Goal: Task Accomplishment & Management: Use online tool/utility

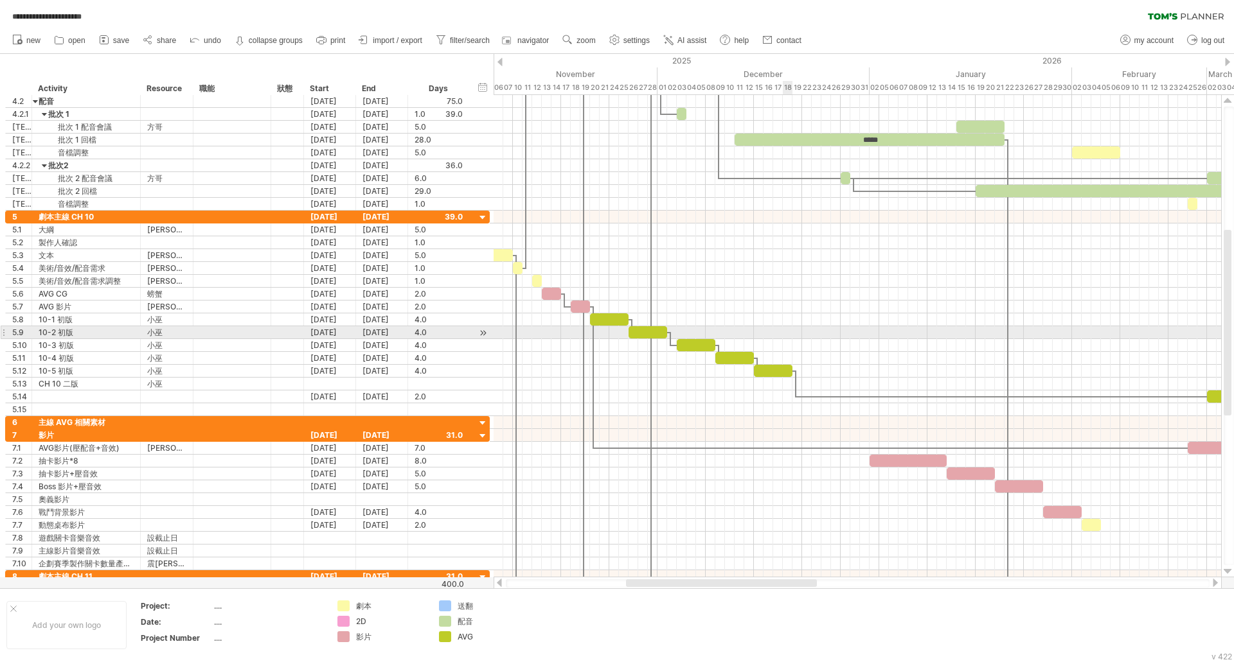
scroll to position [1, 0]
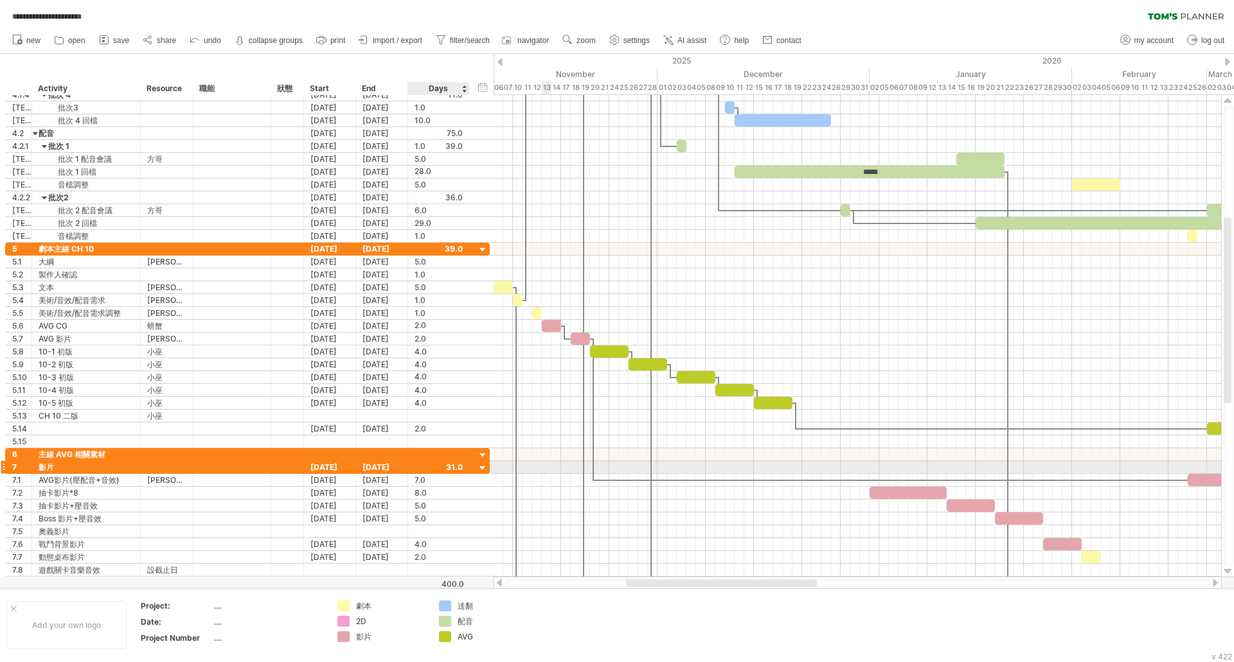
click at [485, 468] on div at bounding box center [483, 469] width 12 height 12
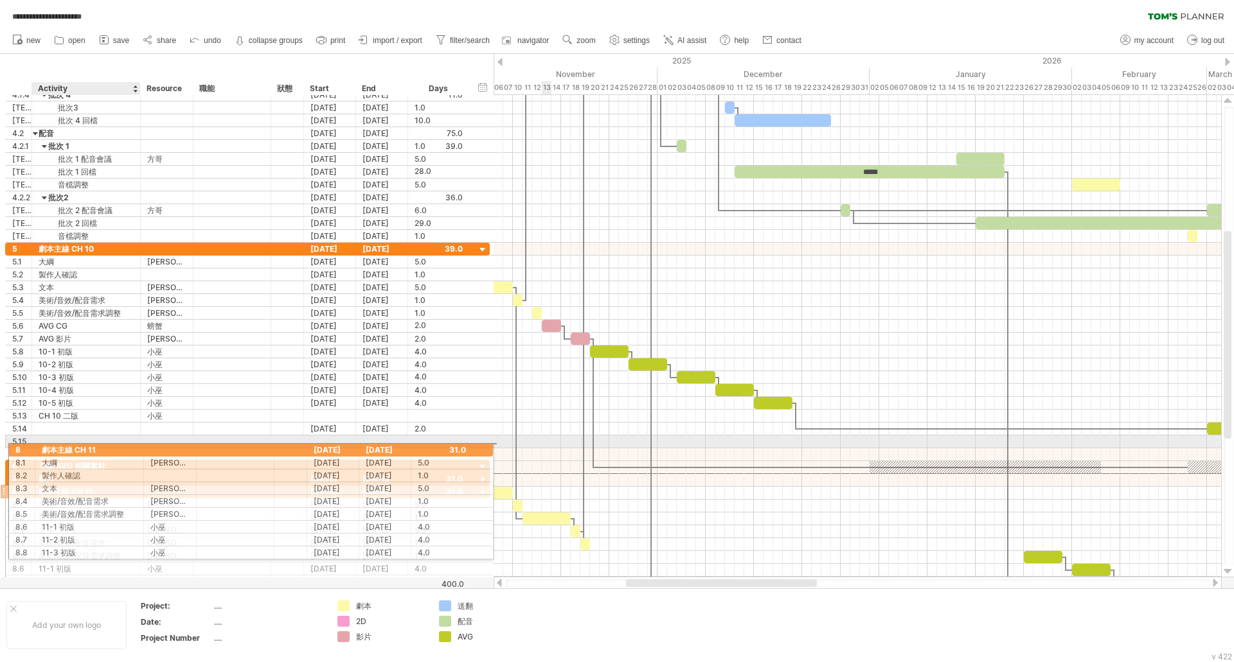
drag, startPoint x: 96, startPoint y: 480, endPoint x: 125, endPoint y: 448, distance: 43.2
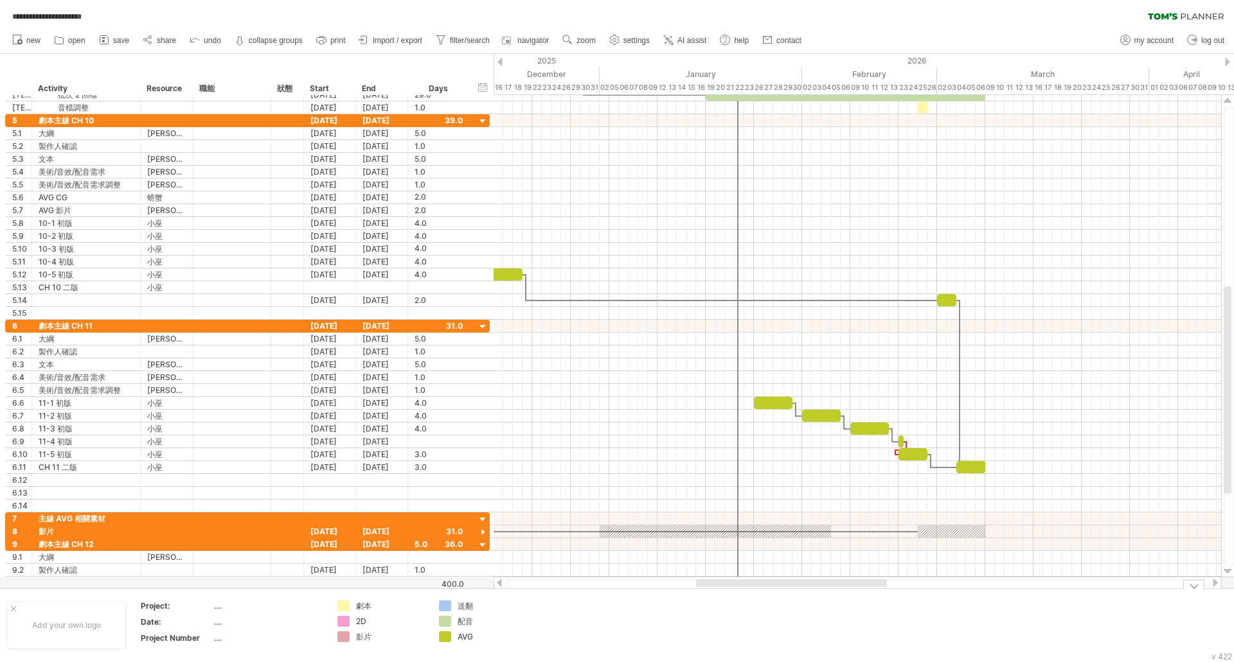
drag, startPoint x: 664, startPoint y: 580, endPoint x: 734, endPoint y: 589, distance: 70.5
click at [734, 589] on div "**********" at bounding box center [617, 331] width 1234 height 662
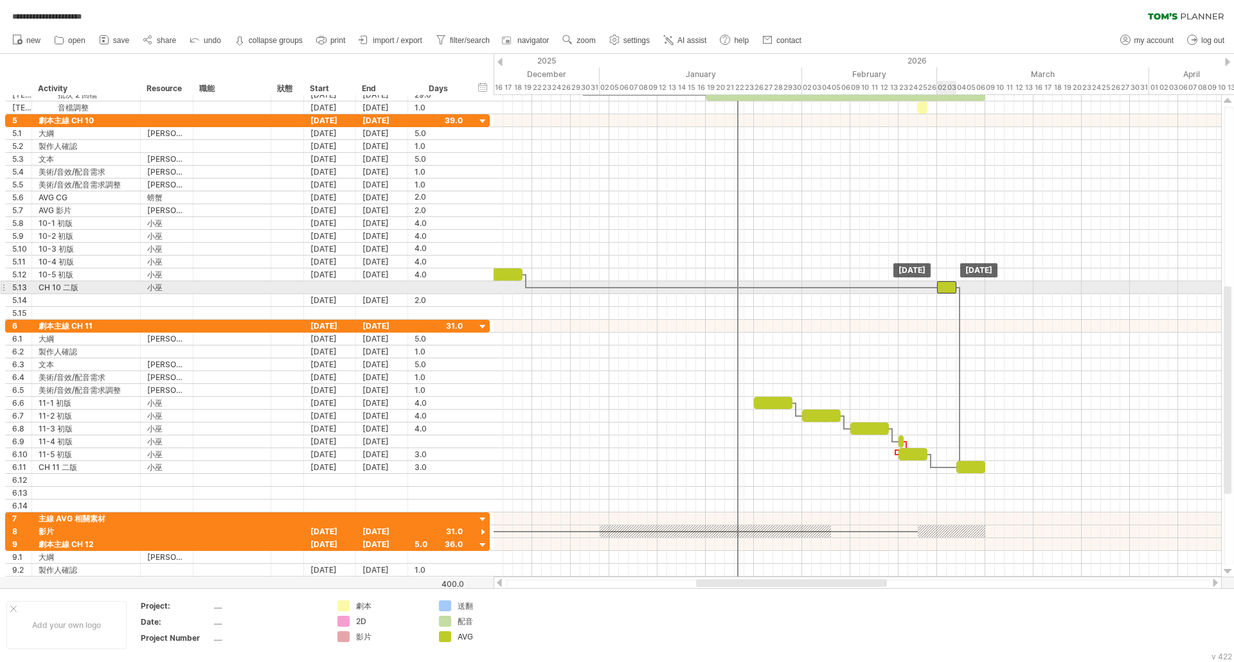
drag, startPoint x: 942, startPoint y: 301, endPoint x: 943, endPoint y: 292, distance: 9.7
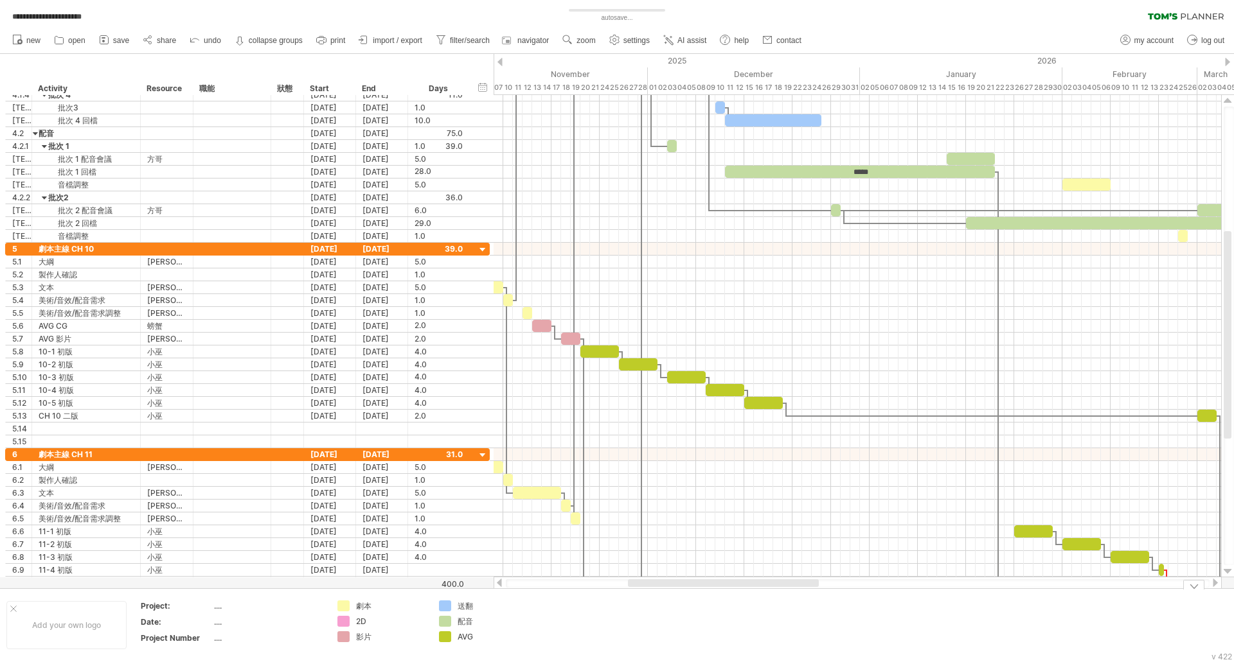
drag, startPoint x: 810, startPoint y: 585, endPoint x: 789, endPoint y: 531, distance: 57.2
click at [742, 589] on div "**********" at bounding box center [617, 331] width 1234 height 662
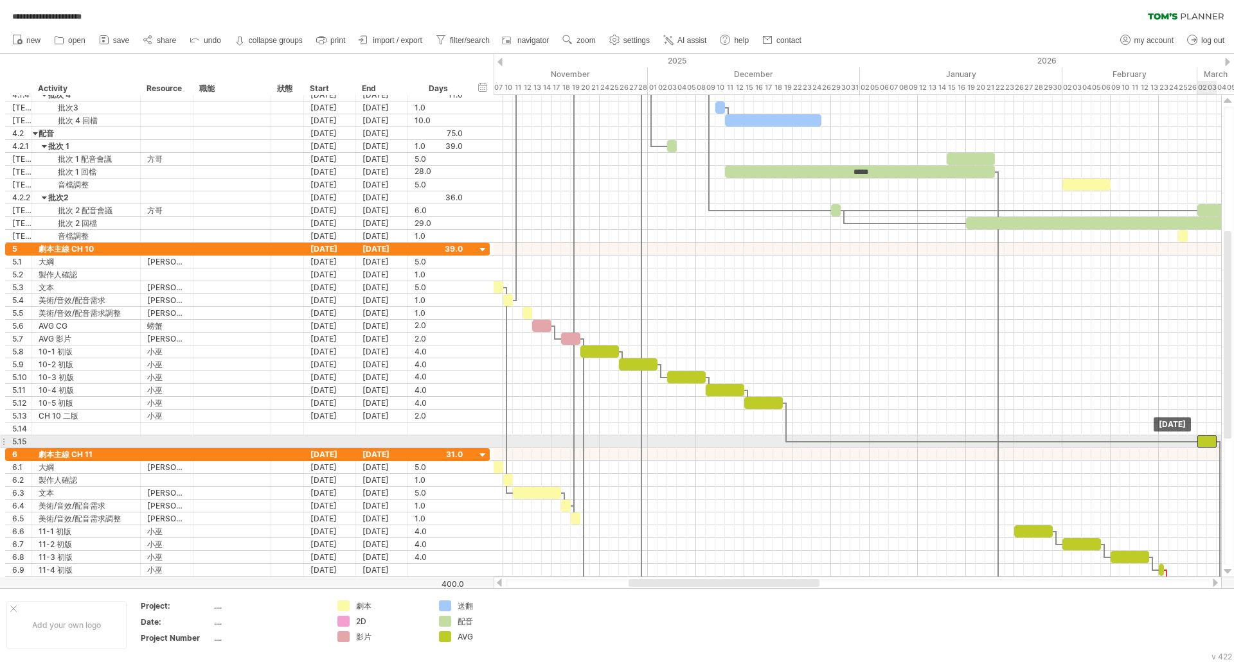
drag, startPoint x: 1208, startPoint y: 415, endPoint x: 1210, endPoint y: 439, distance: 23.8
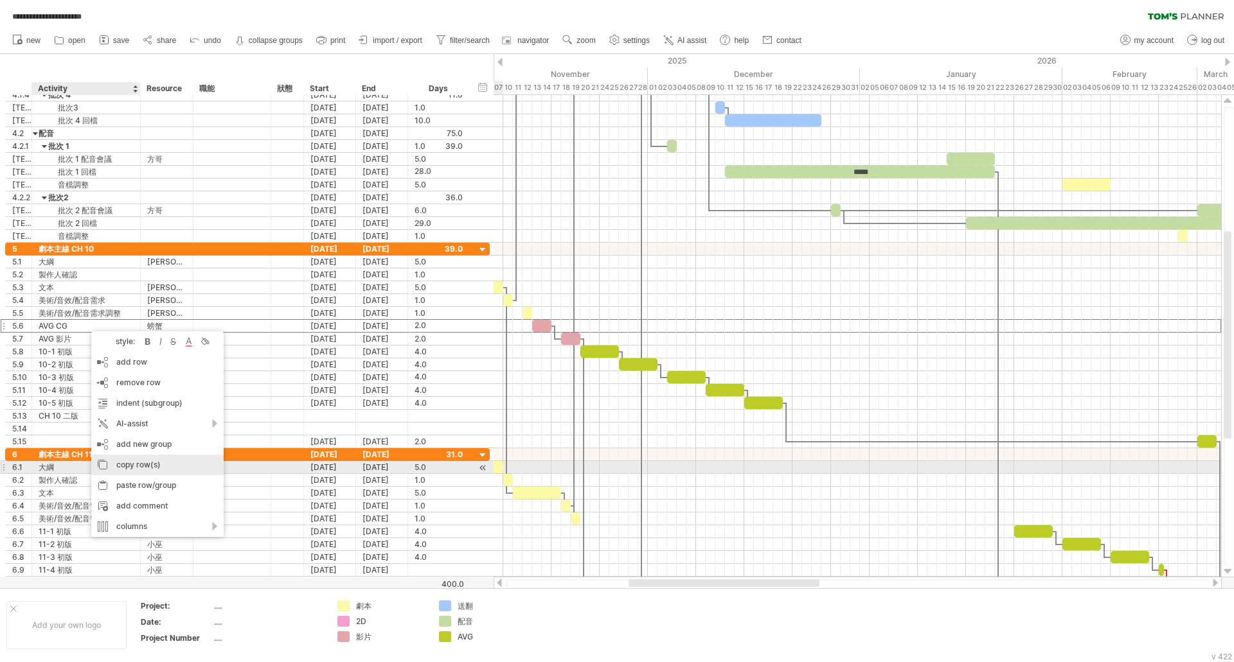
click at [154, 466] on div "copy row(s)" at bounding box center [157, 465] width 132 height 21
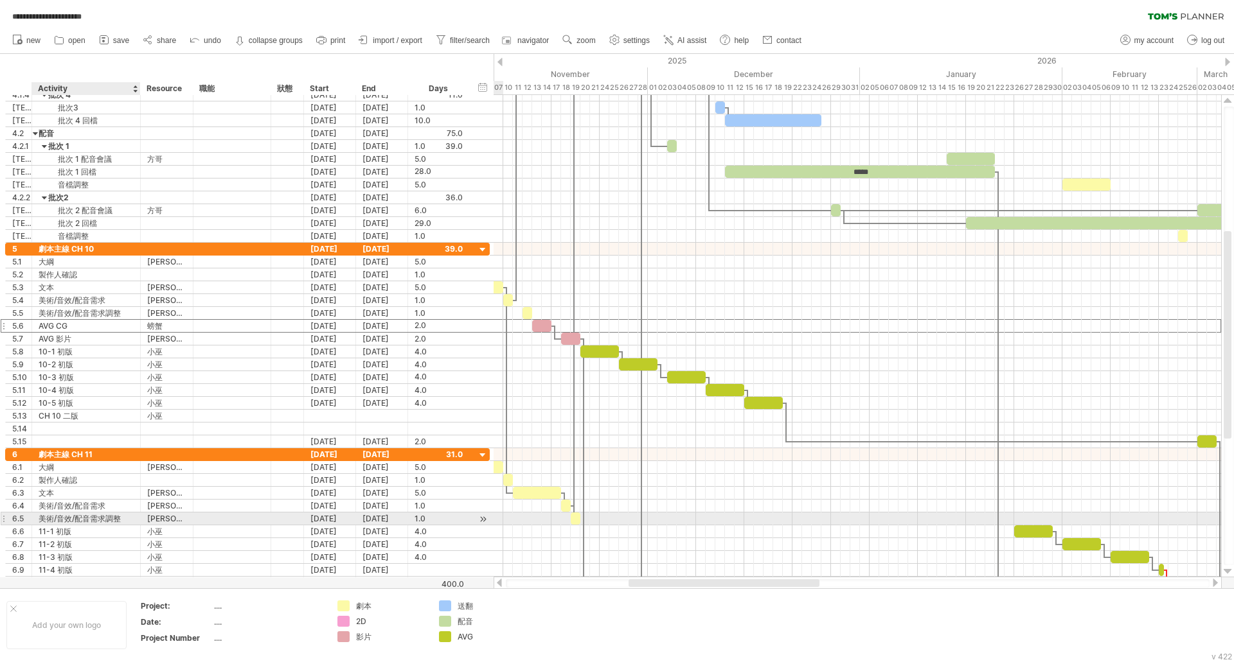
click at [102, 521] on div "美術/音效/配音需求調整" at bounding box center [86, 519] width 95 height 12
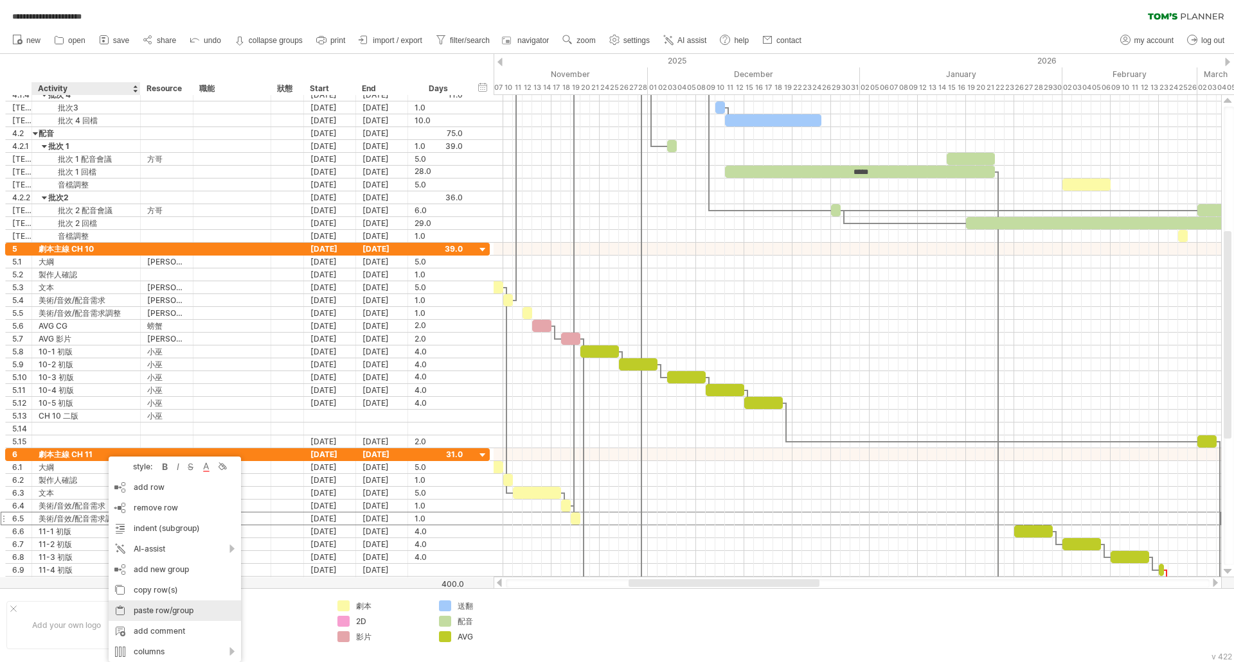
click at [155, 612] on div "paste row/group" at bounding box center [175, 611] width 132 height 21
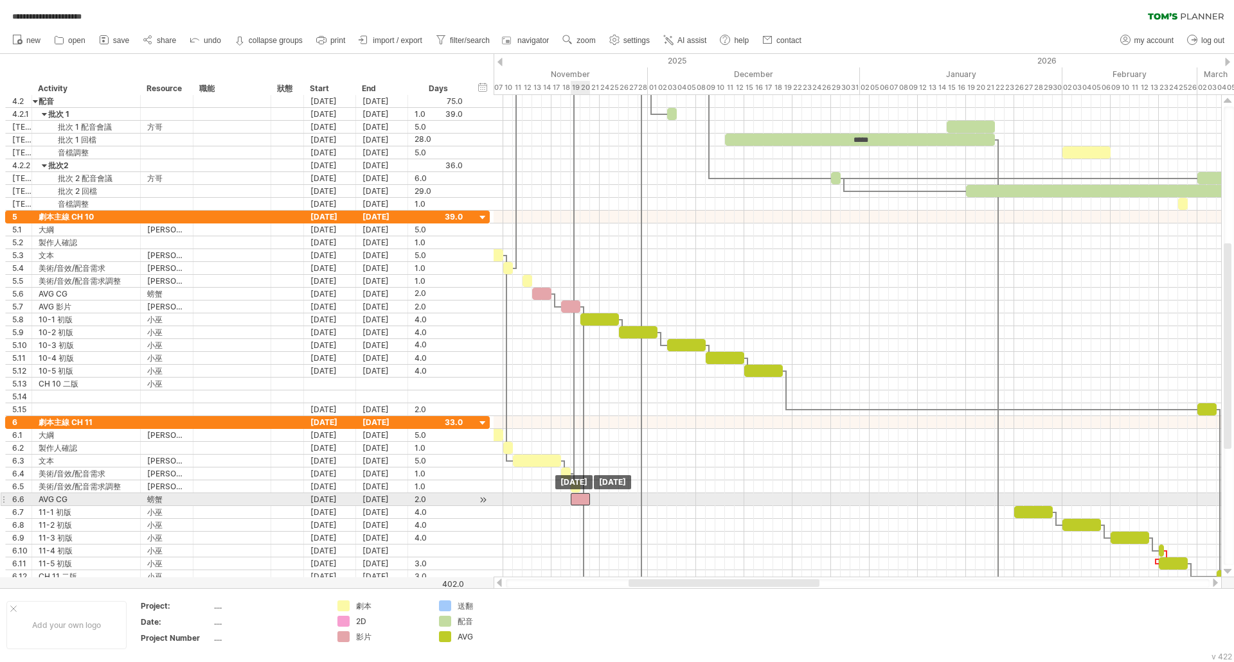
drag, startPoint x: 540, startPoint y: 502, endPoint x: 578, endPoint y: 505, distance: 38.7
click at [578, 505] on div at bounding box center [580, 499] width 19 height 12
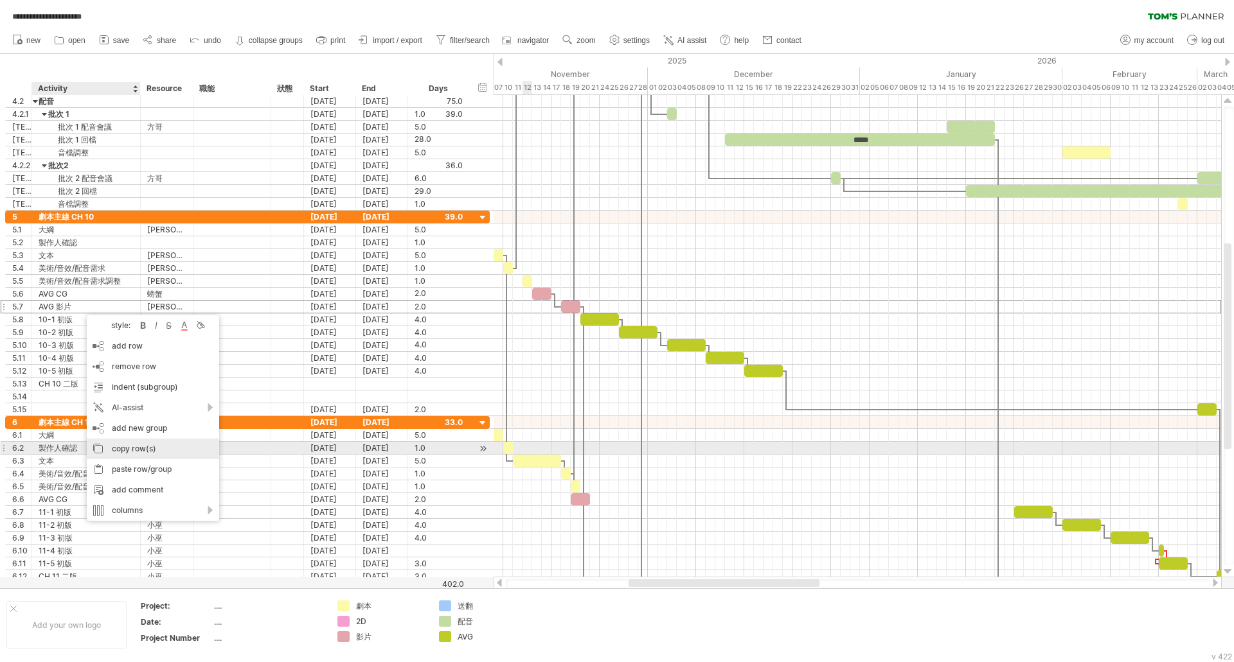
click at [149, 447] on div "copy row(s)" at bounding box center [153, 449] width 132 height 21
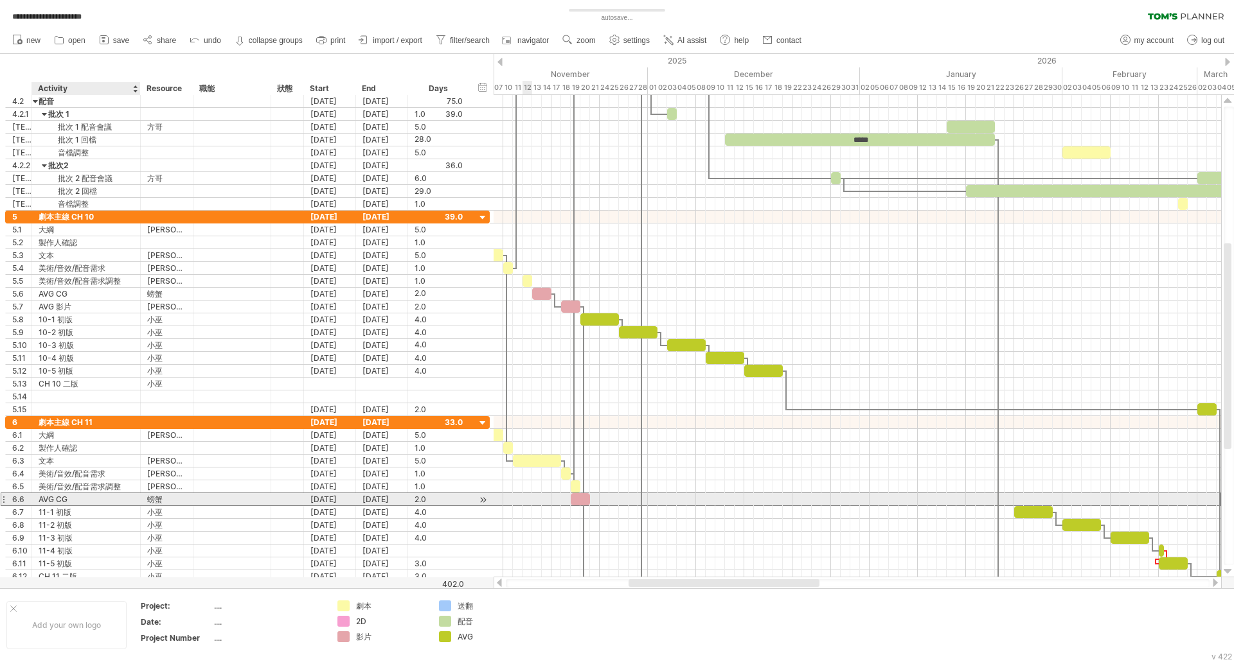
click at [81, 499] on div "AVG CG" at bounding box center [86, 499] width 95 height 12
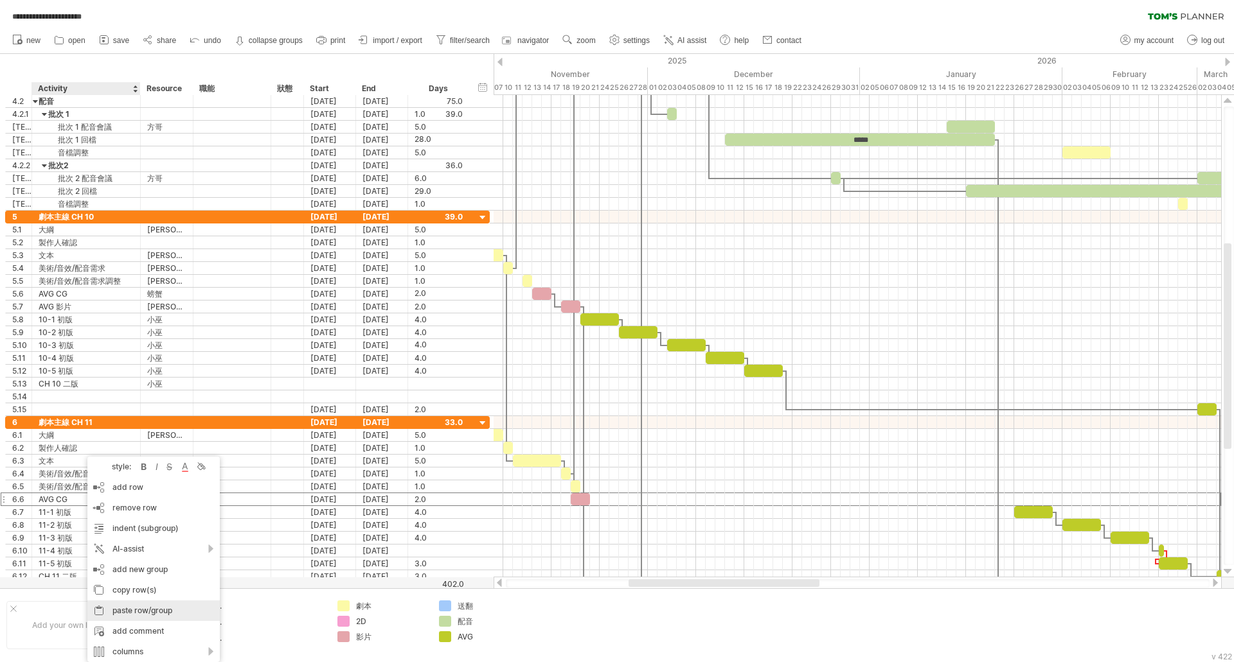
click at [136, 612] on div "paste row/group" at bounding box center [153, 611] width 132 height 21
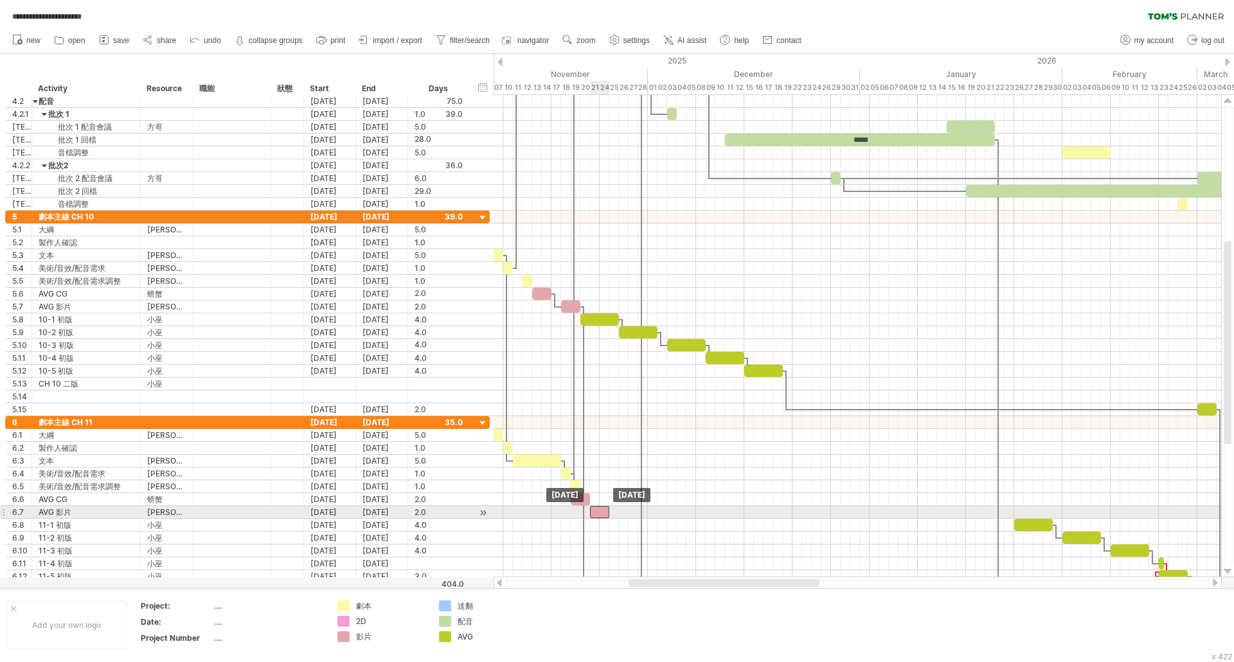
drag, startPoint x: 572, startPoint y: 516, endPoint x: 603, endPoint y: 515, distance: 30.9
click at [603, 515] on div at bounding box center [599, 512] width 19 height 12
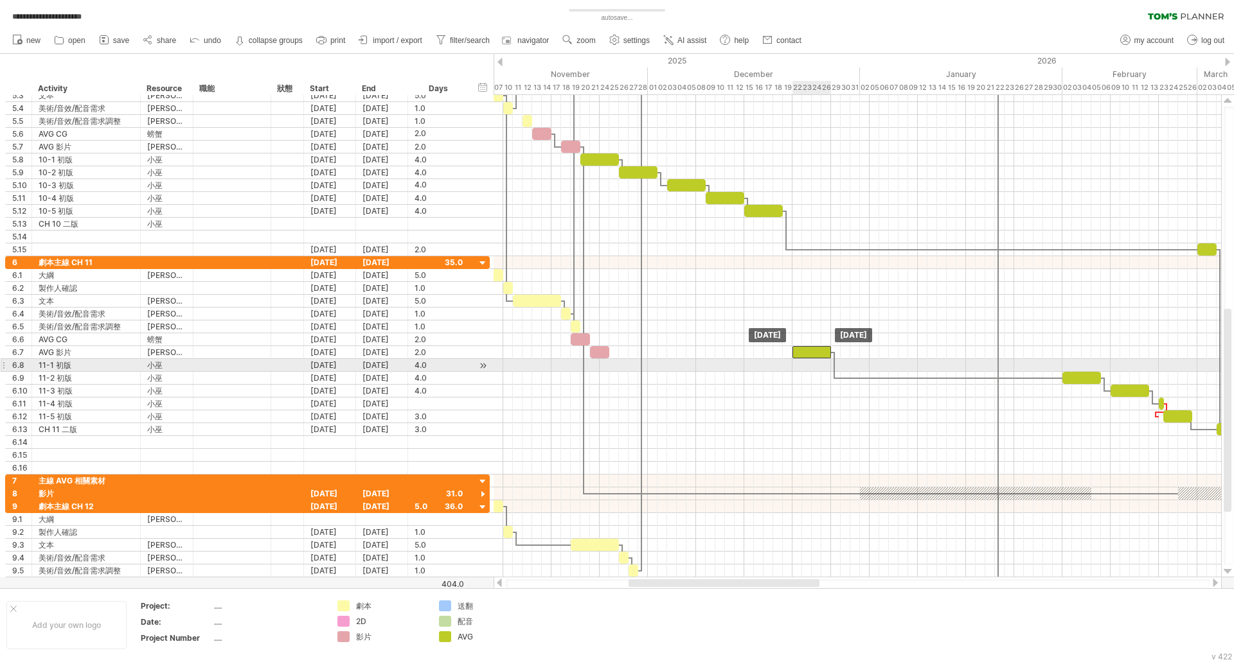
drag, startPoint x: 1026, startPoint y: 367, endPoint x: 804, endPoint y: 359, distance: 222.5
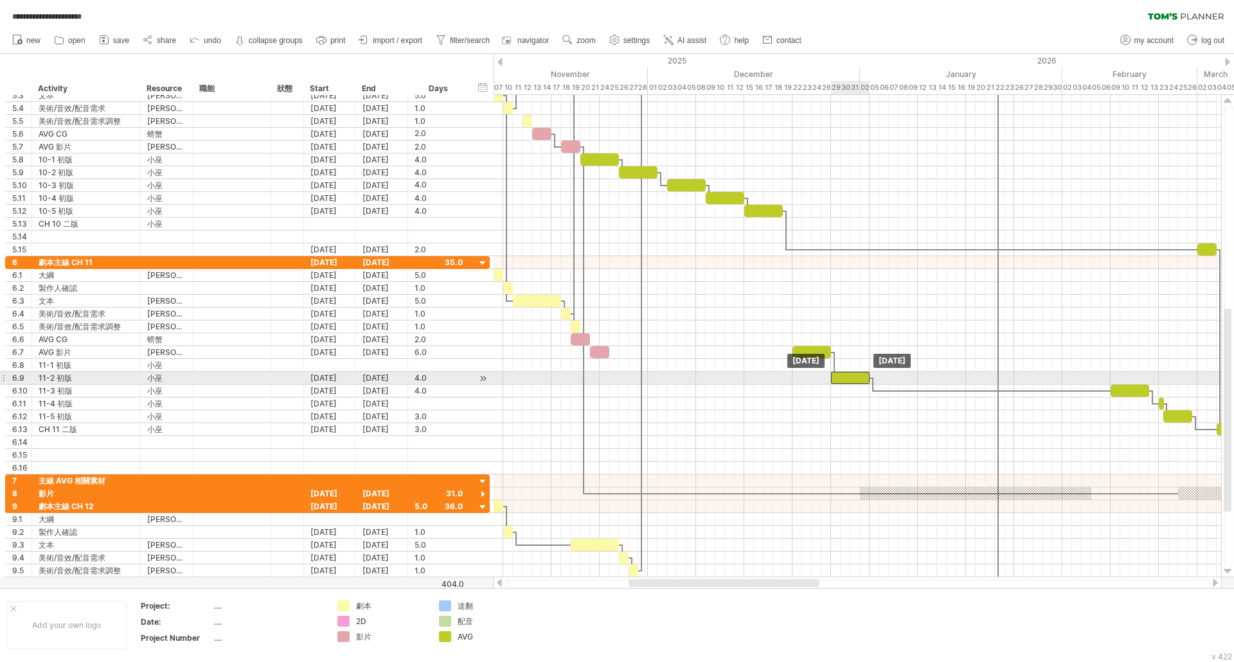
drag, startPoint x: 1077, startPoint y: 376, endPoint x: 847, endPoint y: 374, distance: 230.0
click at [847, 374] on div at bounding box center [850, 378] width 39 height 12
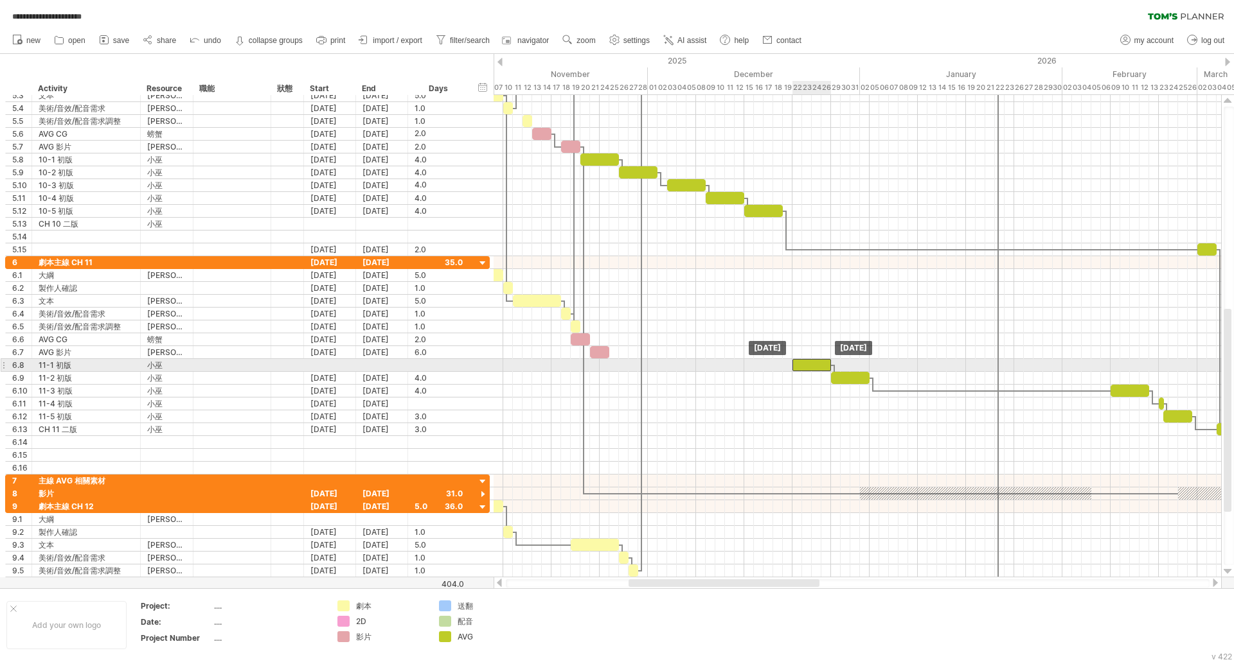
drag, startPoint x: 819, startPoint y: 354, endPoint x: 817, endPoint y: 364, distance: 10.5
click at [822, 368] on div at bounding box center [809, 365] width 34 height 12
click at [822, 365] on span at bounding box center [821, 365] width 5 height 12
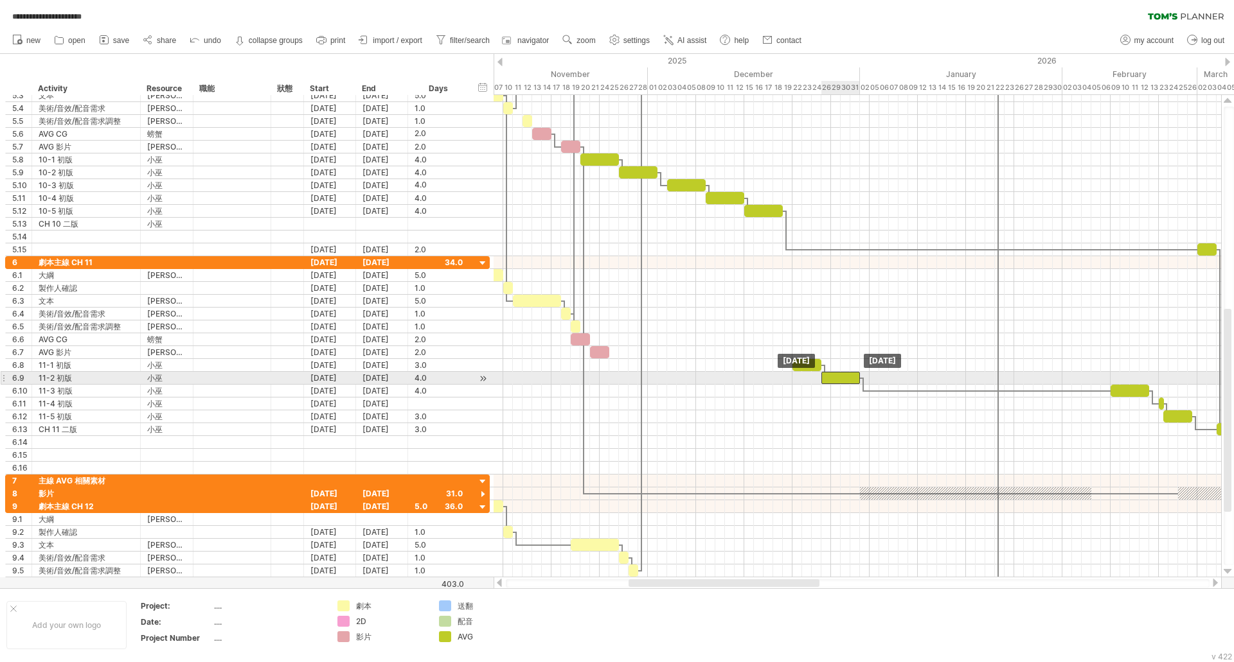
click at [844, 378] on div at bounding box center [840, 378] width 39 height 12
drag, startPoint x: 858, startPoint y: 381, endPoint x: 865, endPoint y: 382, distance: 6.5
click at [865, 382] on span at bounding box center [864, 378] width 5 height 12
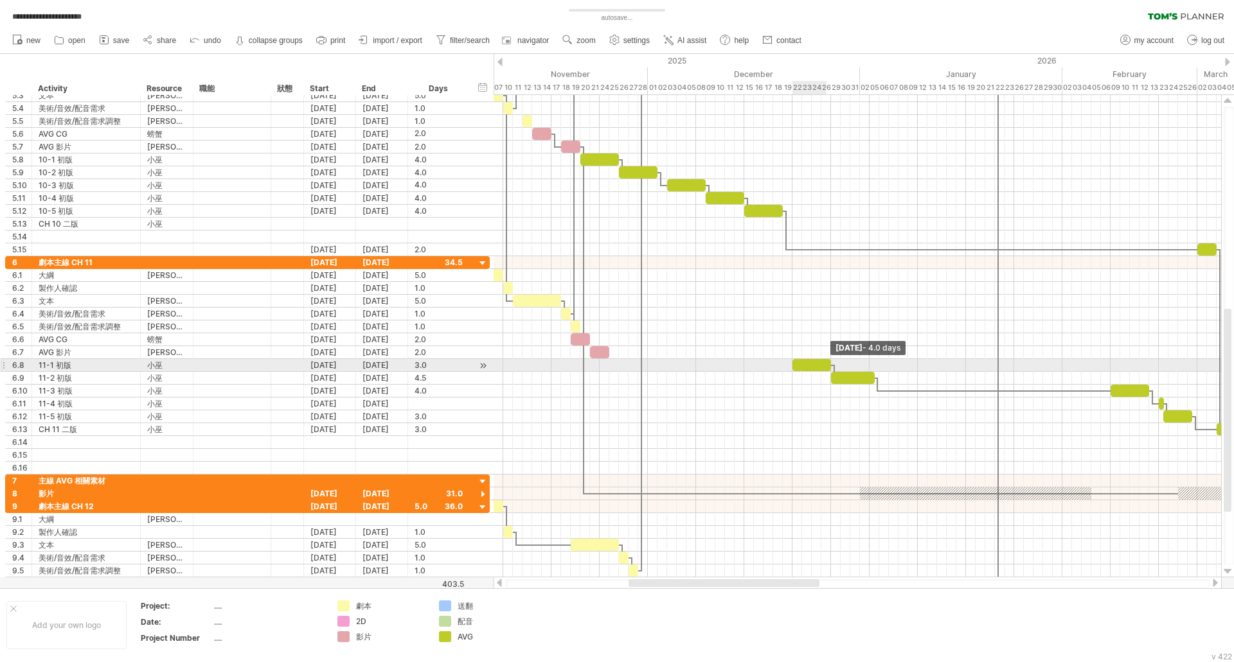
drag, startPoint x: 822, startPoint y: 368, endPoint x: 831, endPoint y: 368, distance: 9.0
click at [831, 368] on span at bounding box center [830, 365] width 5 height 12
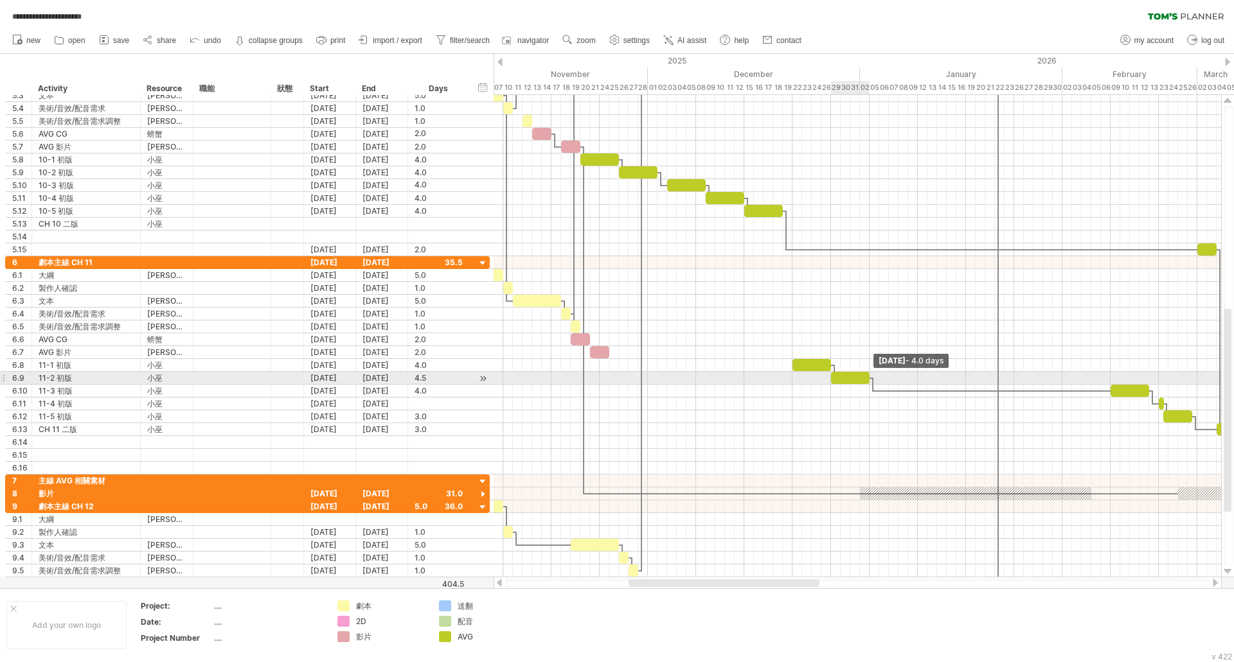
click at [865, 381] on div at bounding box center [850, 378] width 39 height 12
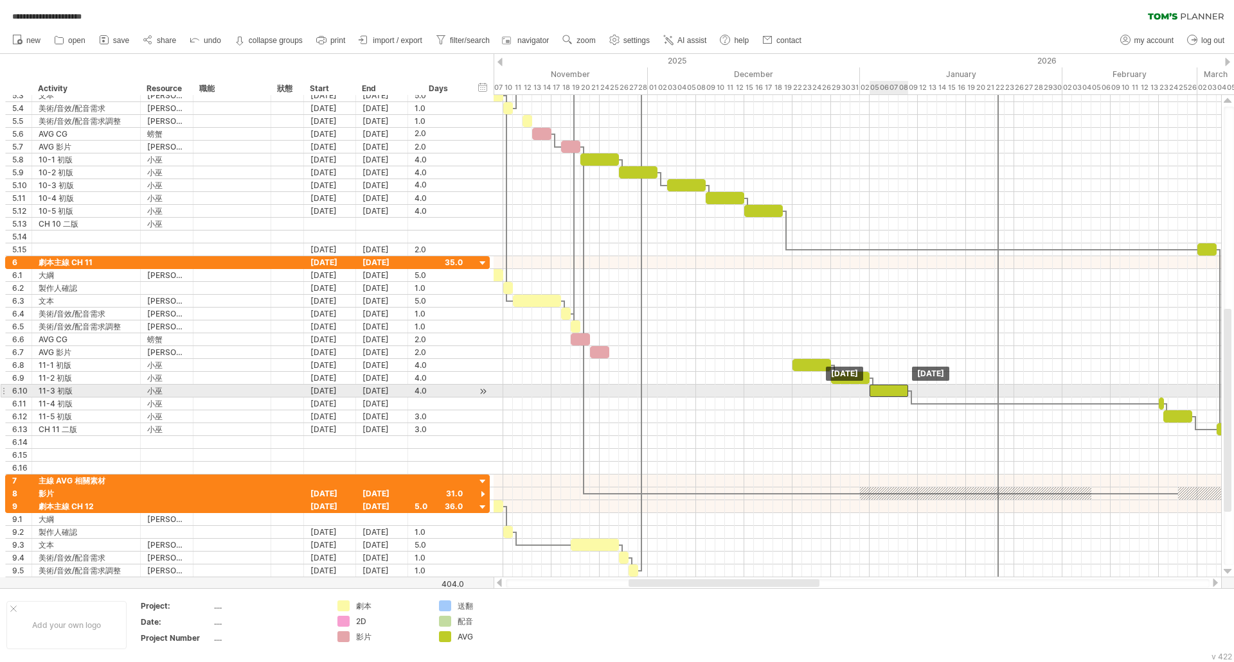
drag, startPoint x: 1133, startPoint y: 393, endPoint x: 891, endPoint y: 394, distance: 242.2
click at [891, 394] on div at bounding box center [888, 391] width 39 height 12
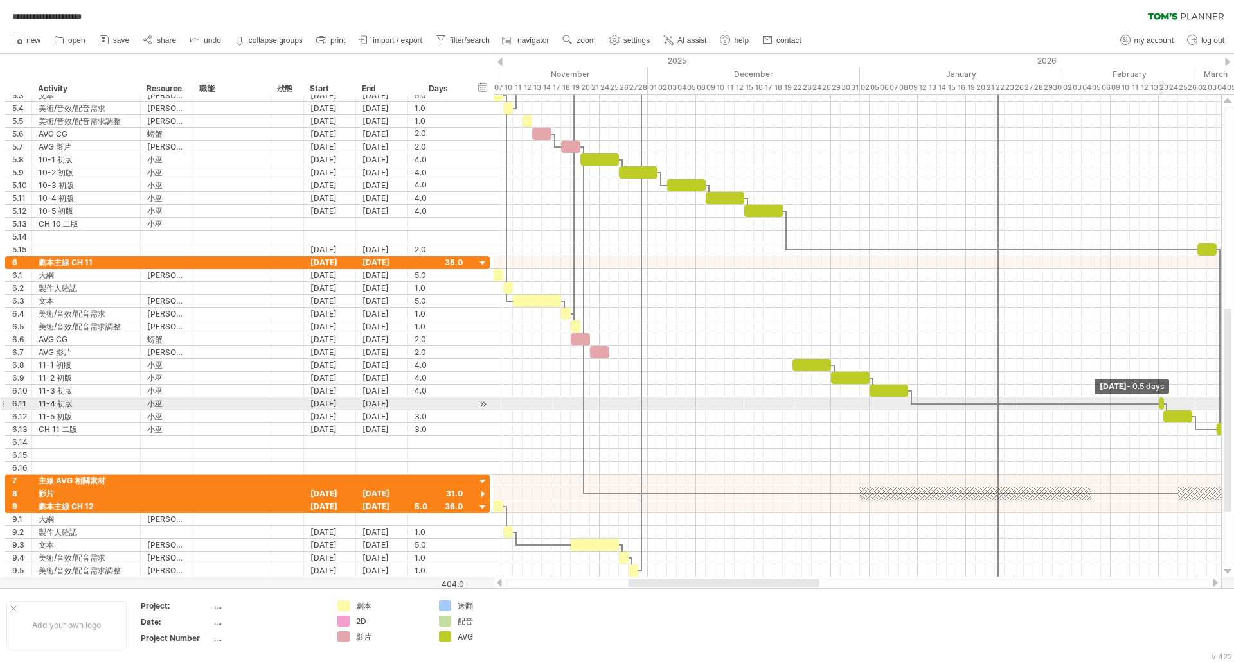
drag, startPoint x: 1160, startPoint y: 403, endPoint x: 1130, endPoint y: 420, distance: 34.5
click at [962, 407] on div "主線1 主線2 *** ***** [DATE] - 0.5 days [DATE]" at bounding box center [856, 336] width 727 height 482
drag, startPoint x: 1157, startPoint y: 400, endPoint x: 1117, endPoint y: 404, distance: 40.1
click at [1117, 404] on span at bounding box center [1119, 404] width 5 height 12
drag, startPoint x: 1130, startPoint y: 404, endPoint x: 930, endPoint y: 403, distance: 200.5
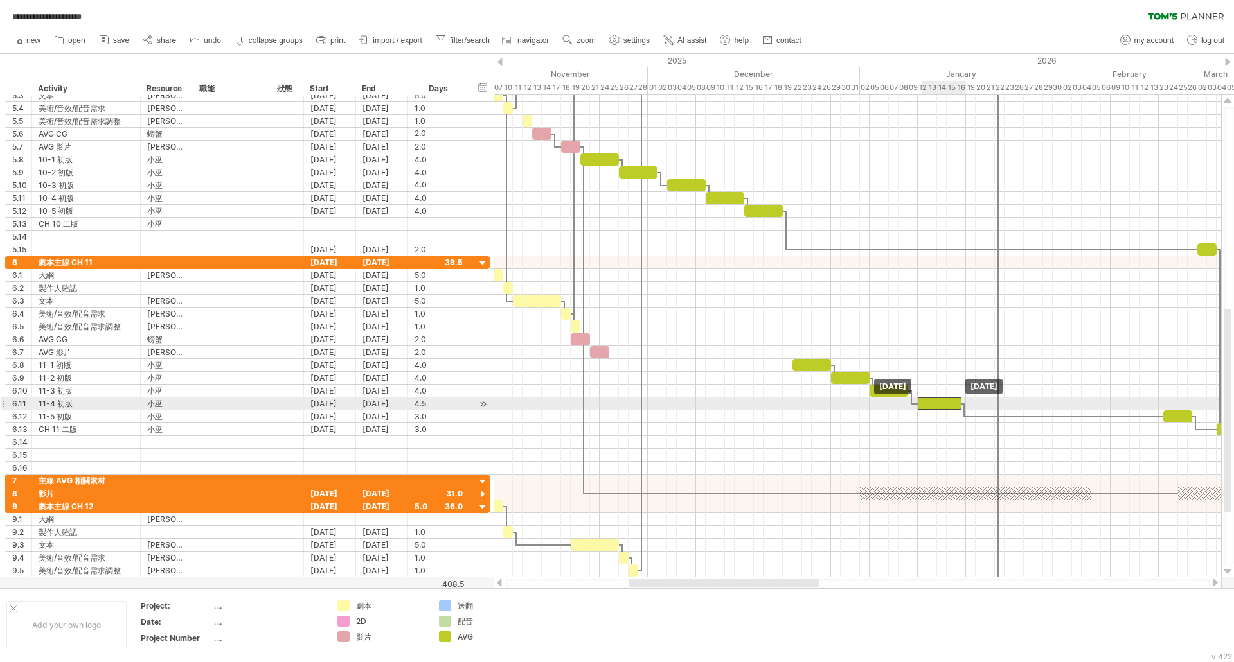
click at [930, 403] on div at bounding box center [939, 404] width 44 height 12
click at [956, 407] on span at bounding box center [955, 404] width 5 height 12
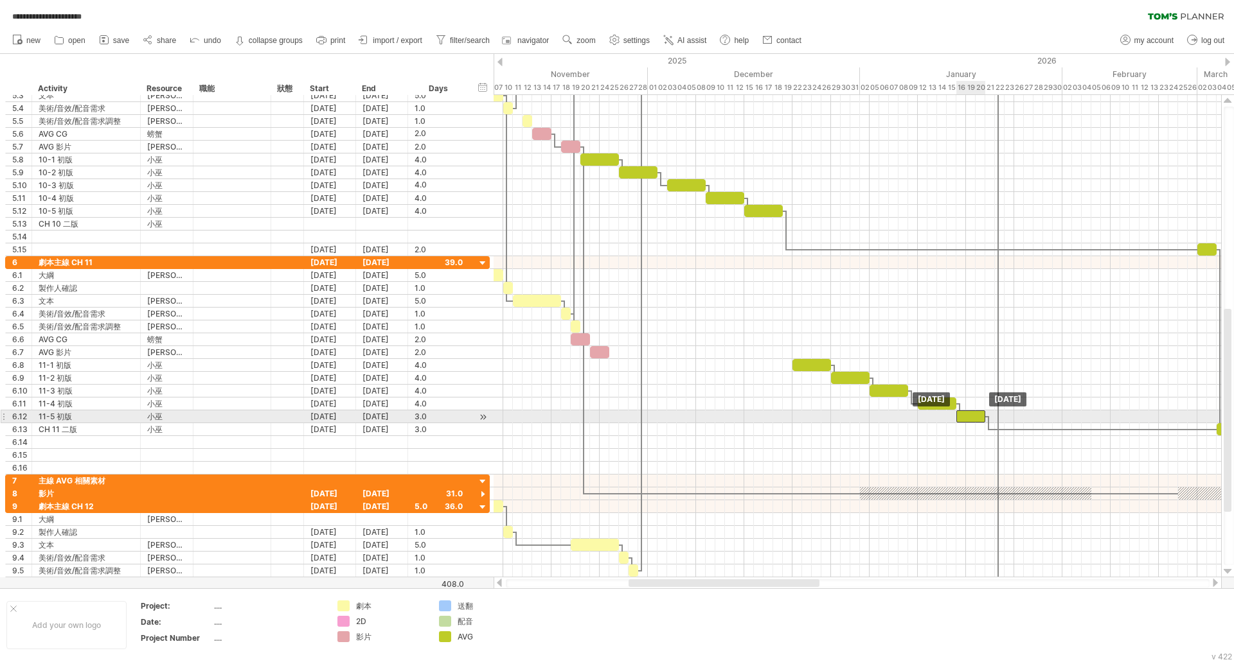
drag, startPoint x: 1181, startPoint y: 417, endPoint x: 973, endPoint y: 414, distance: 208.2
click at [973, 414] on div at bounding box center [970, 417] width 29 height 12
drag, startPoint x: 985, startPoint y: 420, endPoint x: 994, endPoint y: 420, distance: 9.0
click at [994, 420] on span at bounding box center [994, 417] width 5 height 12
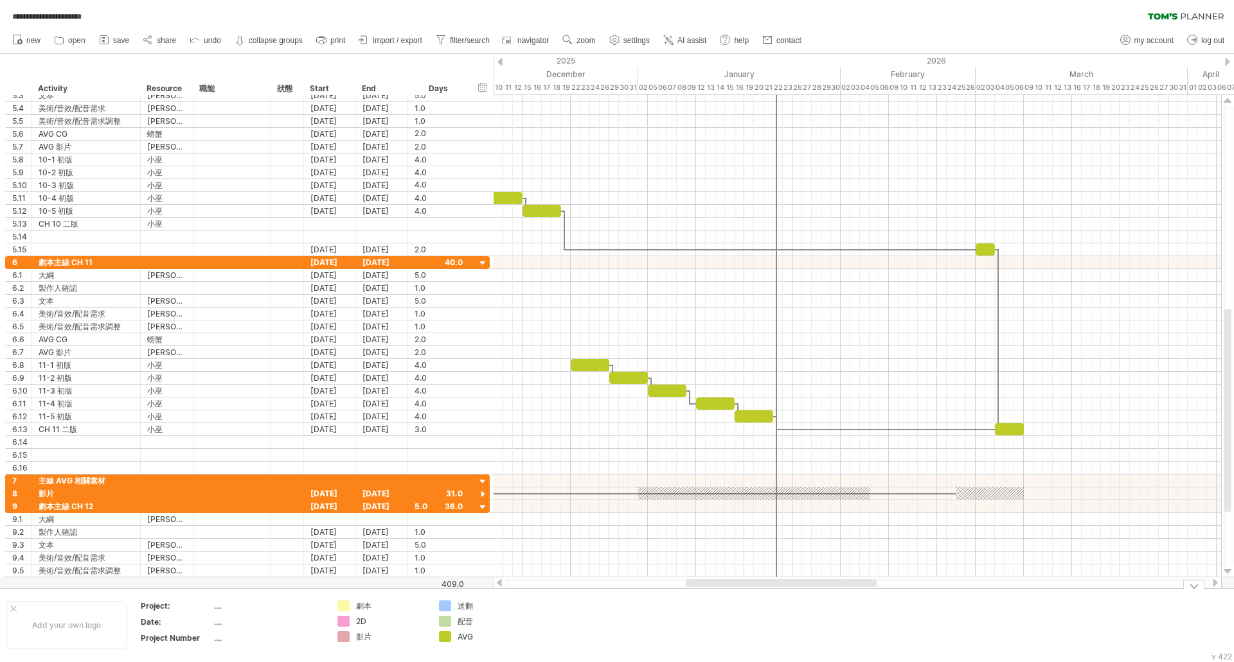
drag, startPoint x: 751, startPoint y: 585, endPoint x: 806, endPoint y: 589, distance: 55.4
click at [806, 589] on div "**********" at bounding box center [617, 331] width 1234 height 662
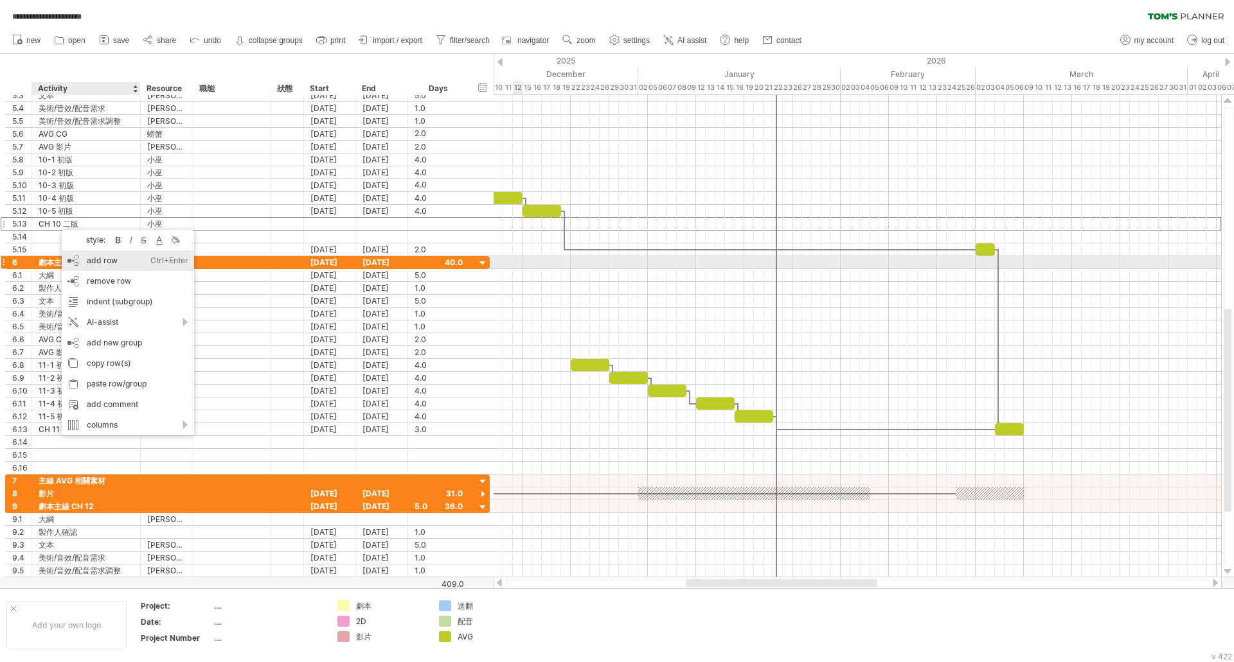
click at [123, 258] on div "add row Ctrl+Enter Cmd+Enter" at bounding box center [128, 261] width 132 height 21
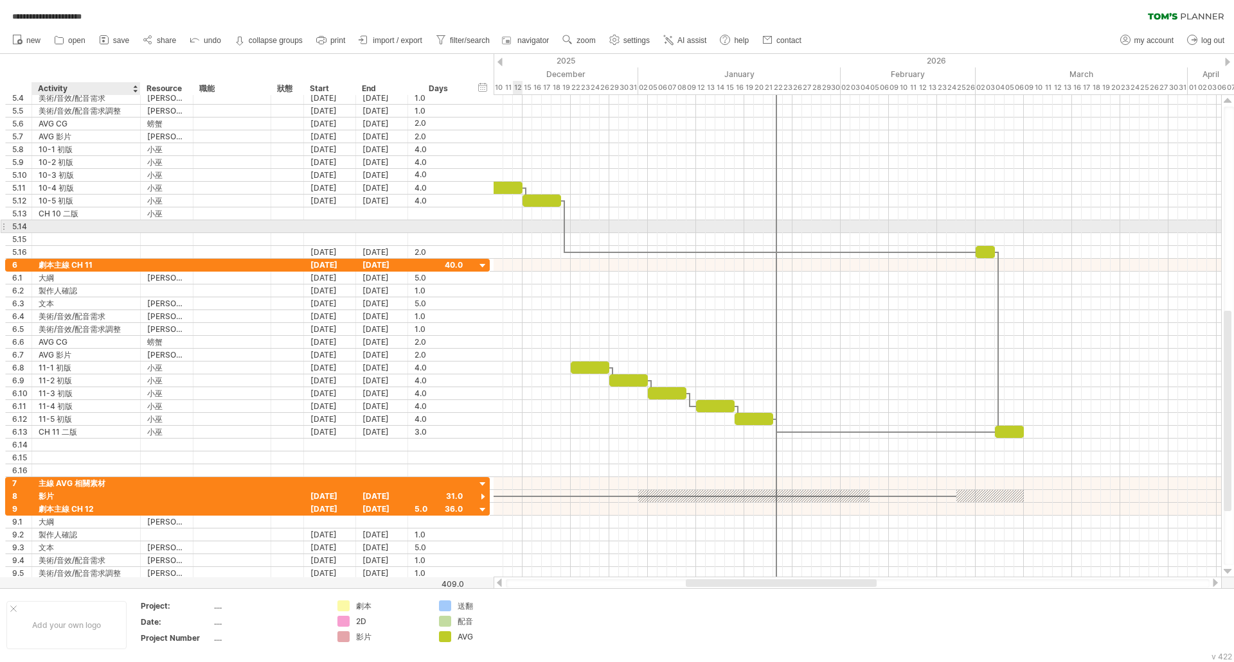
click at [46, 226] on div at bounding box center [86, 226] width 95 height 12
click at [46, 226] on input "text" at bounding box center [86, 226] width 95 height 12
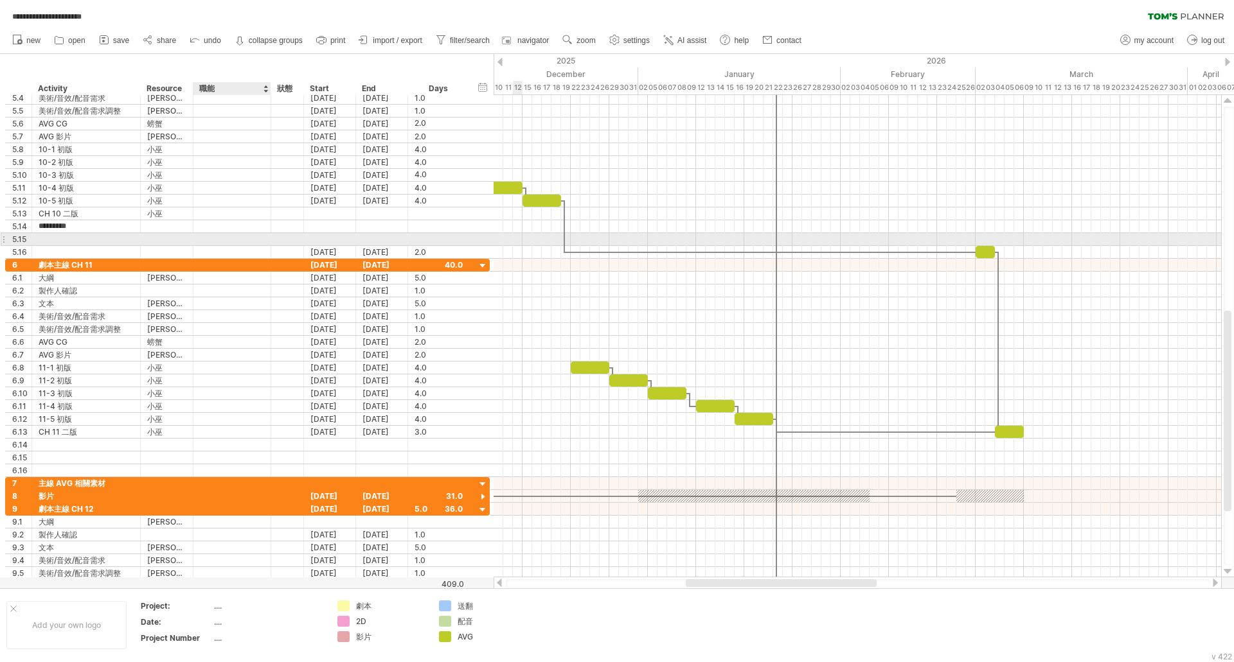
type input "**********"
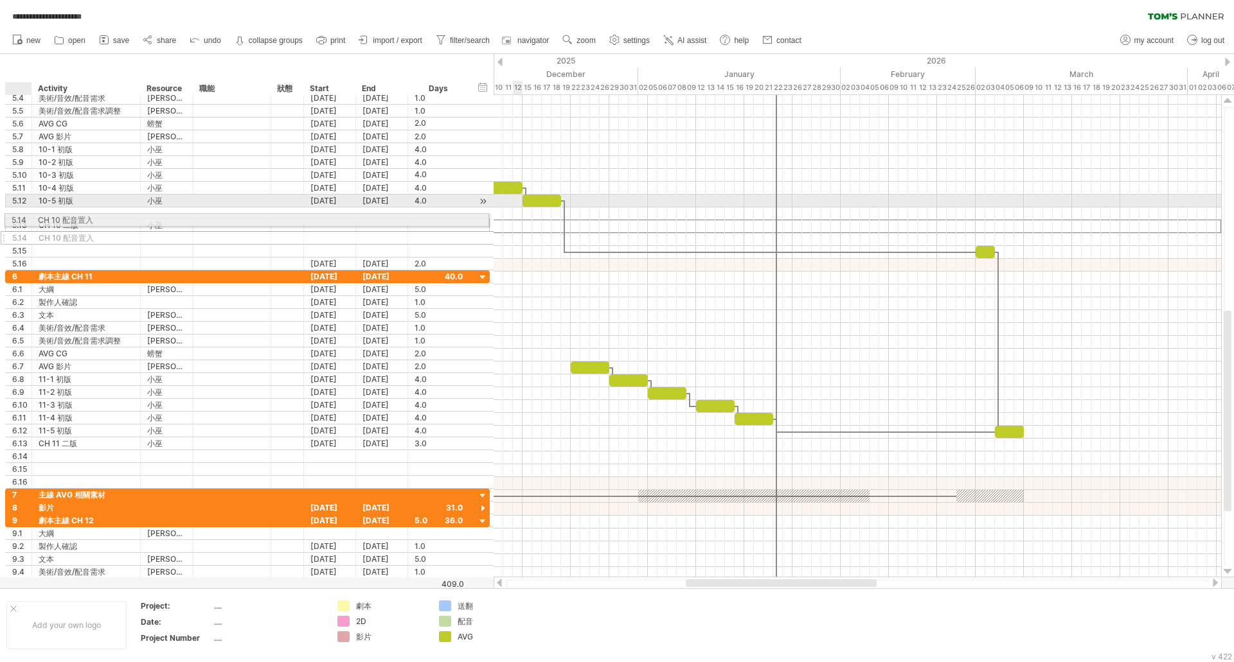
drag, startPoint x: 17, startPoint y: 226, endPoint x: 19, endPoint y: 218, distance: 8.7
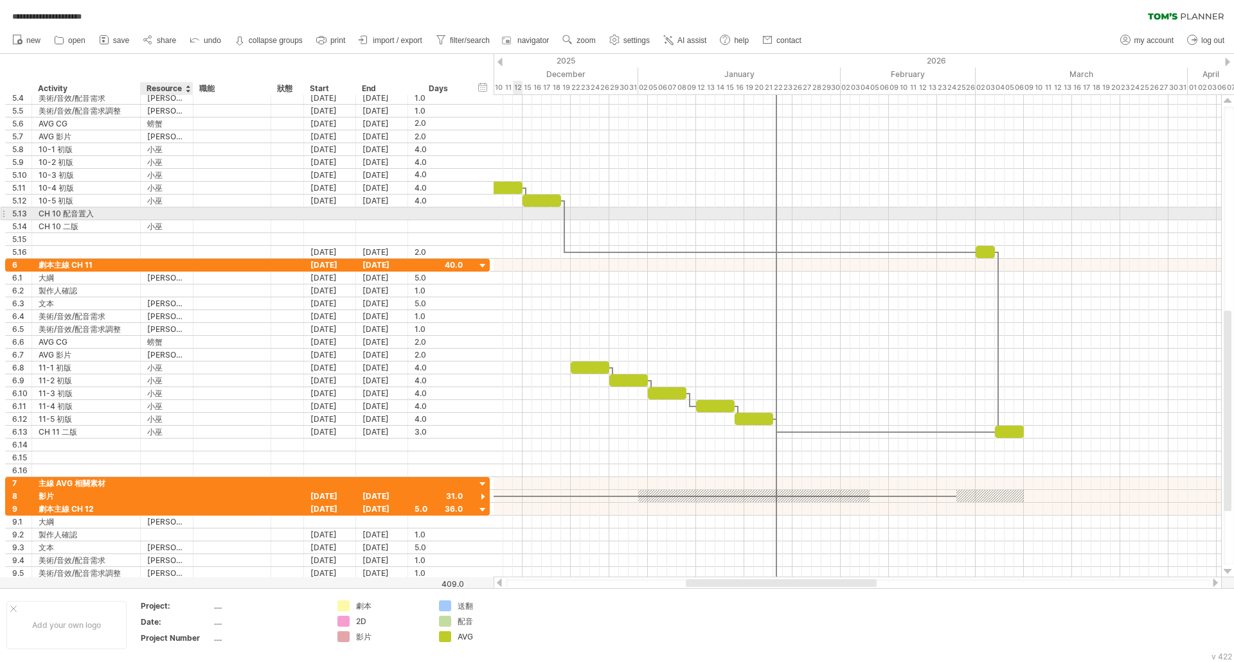
click at [172, 215] on div at bounding box center [166, 214] width 39 height 12
click at [172, 215] on input "text" at bounding box center [166, 214] width 39 height 12
type input "**"
click at [420, 210] on div at bounding box center [438, 214] width 48 height 12
click at [420, 210] on input "text" at bounding box center [426, 214] width 24 height 12
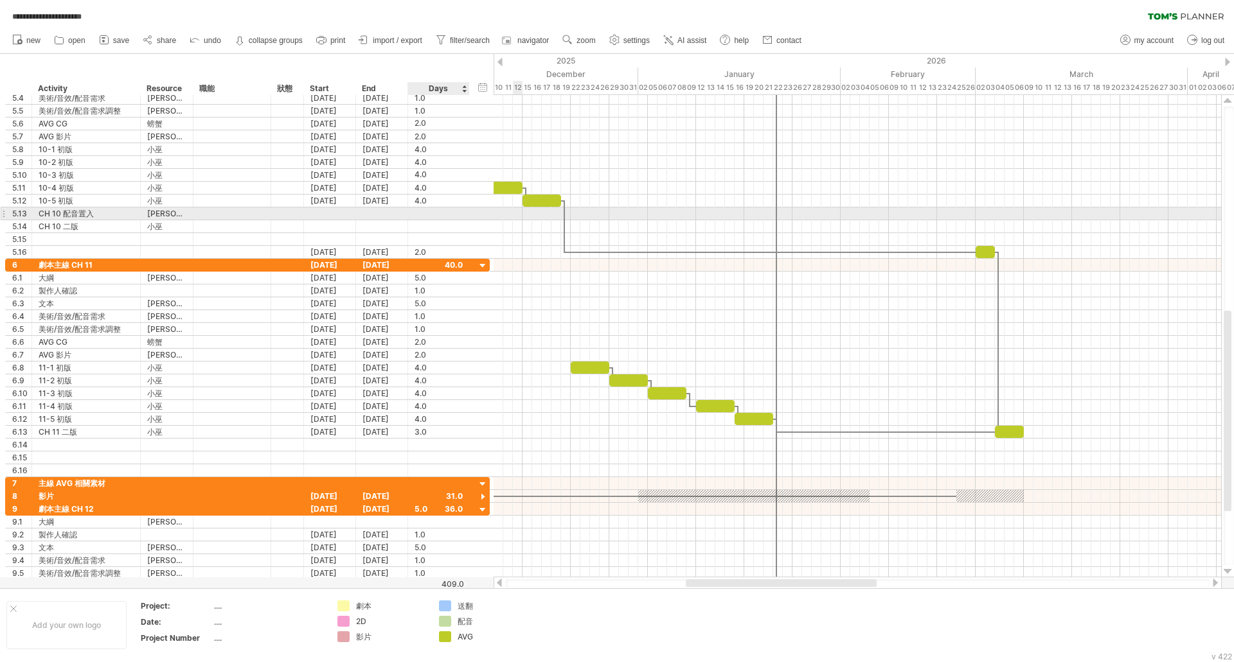
type input "*"
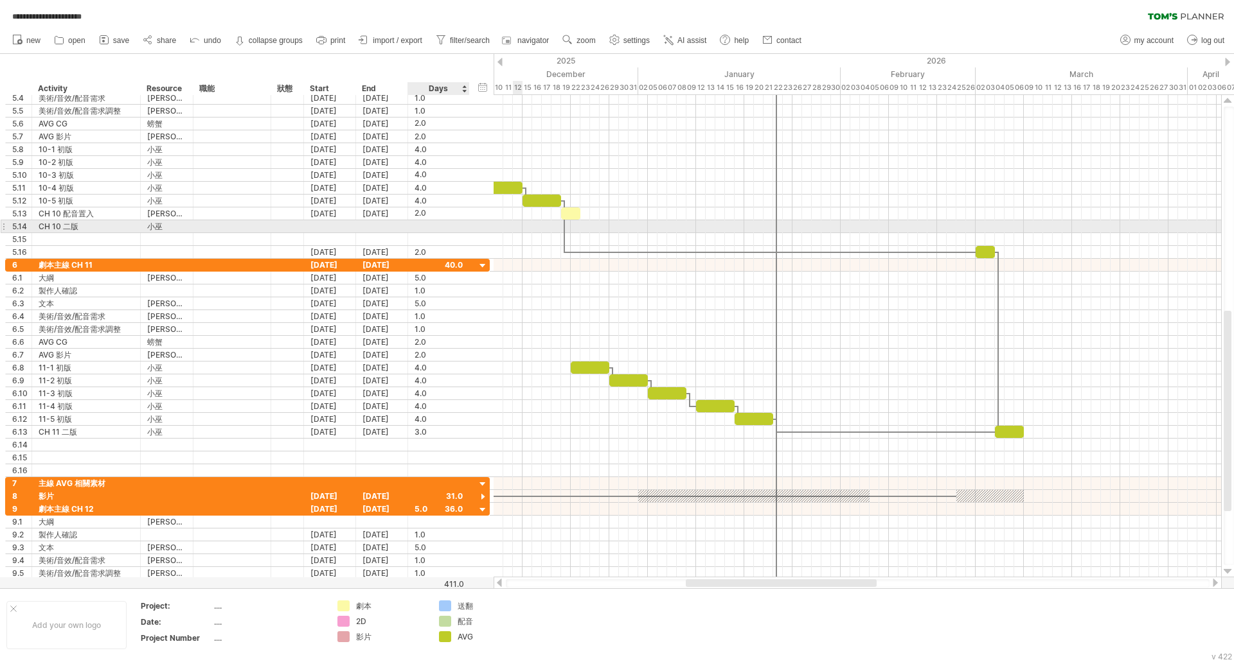
click at [439, 228] on div at bounding box center [438, 226] width 48 height 12
type input "*"
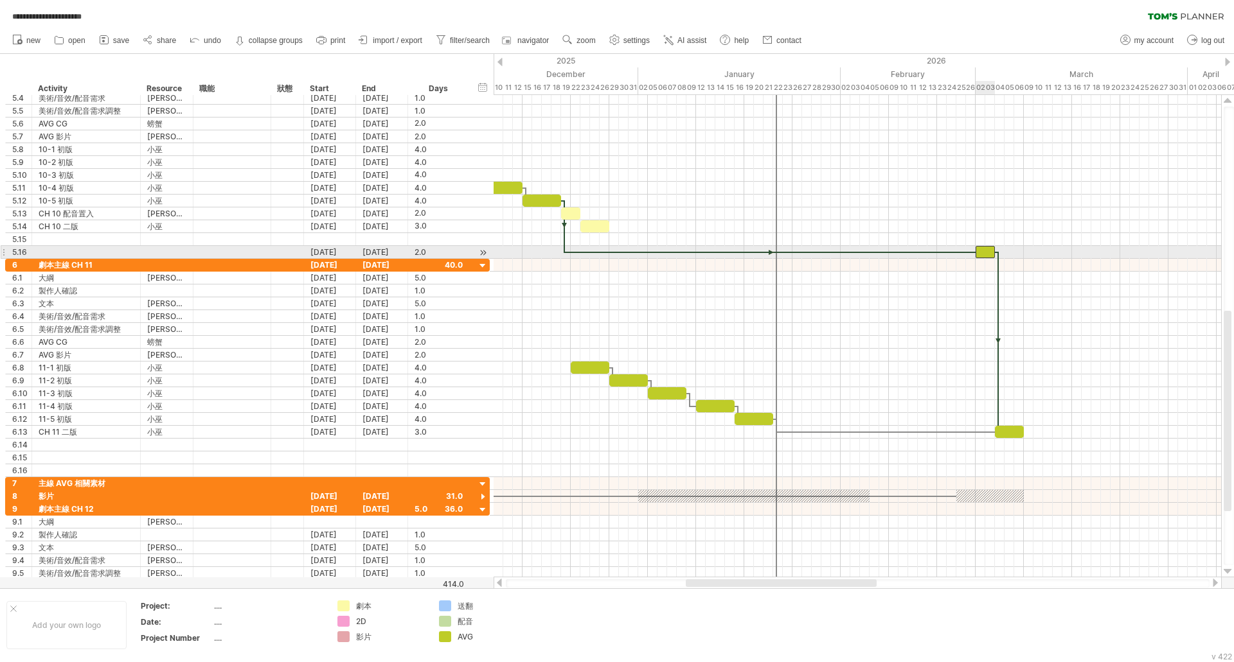
scroll to position [0, 0]
click at [988, 252] on div at bounding box center [984, 252] width 19 height 12
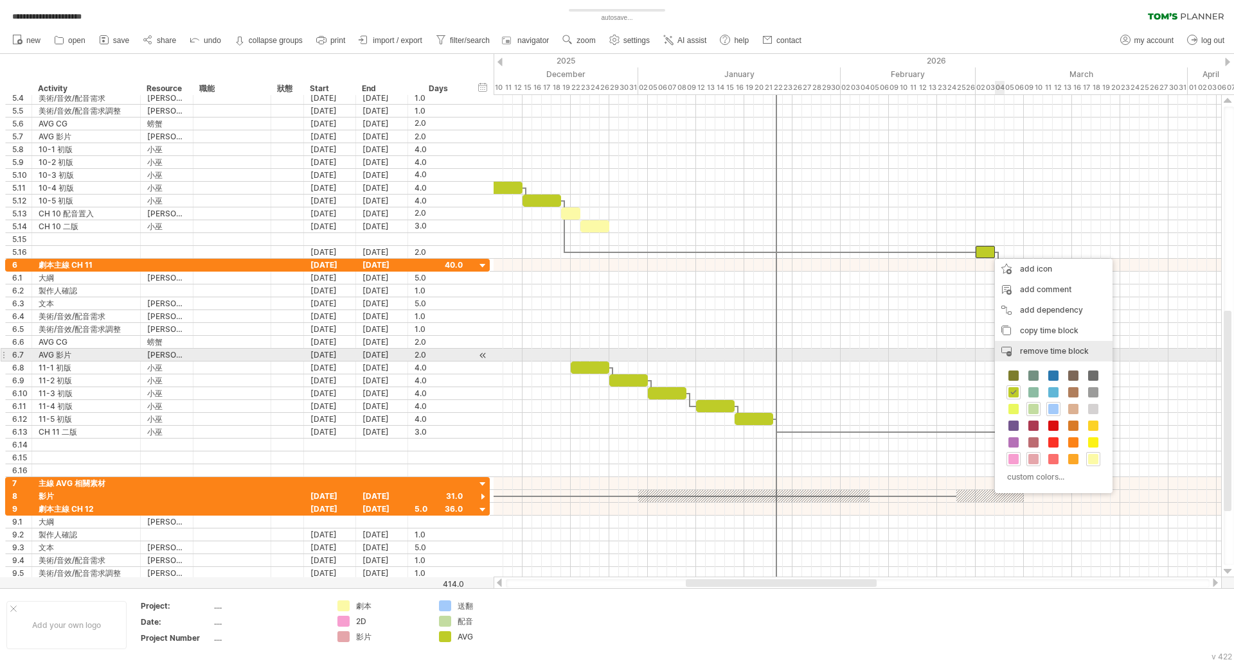
click at [1057, 354] on span "remove time block" at bounding box center [1054, 351] width 69 height 10
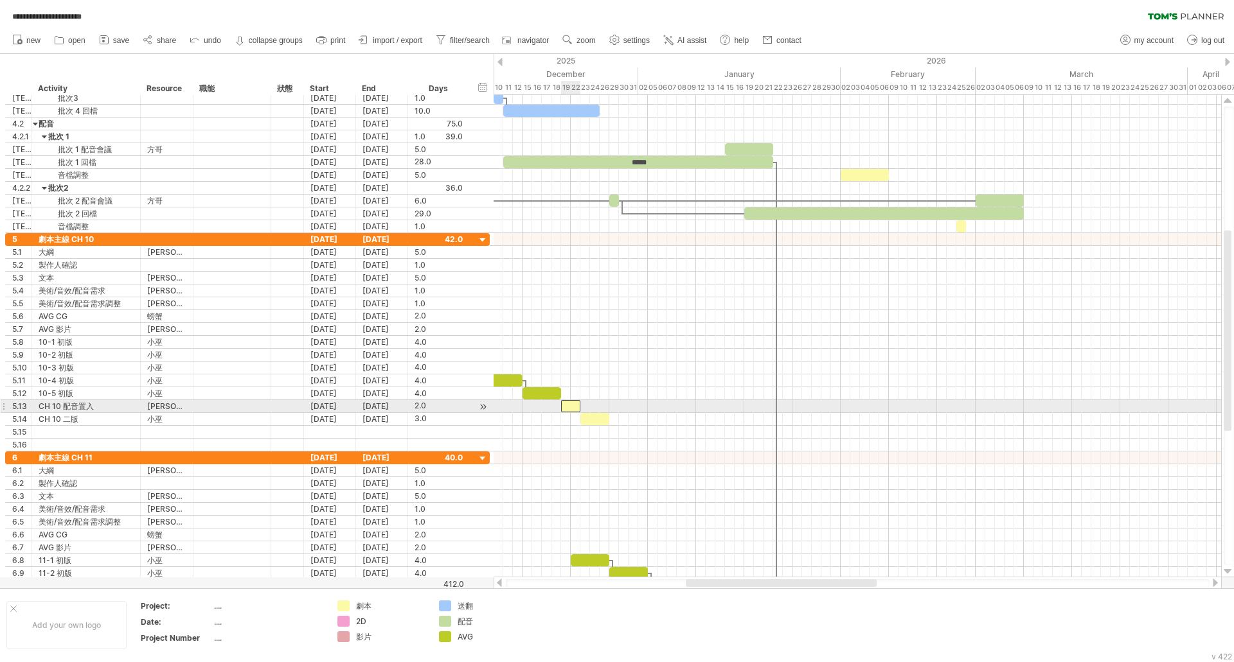
click at [571, 407] on div at bounding box center [570, 406] width 19 height 12
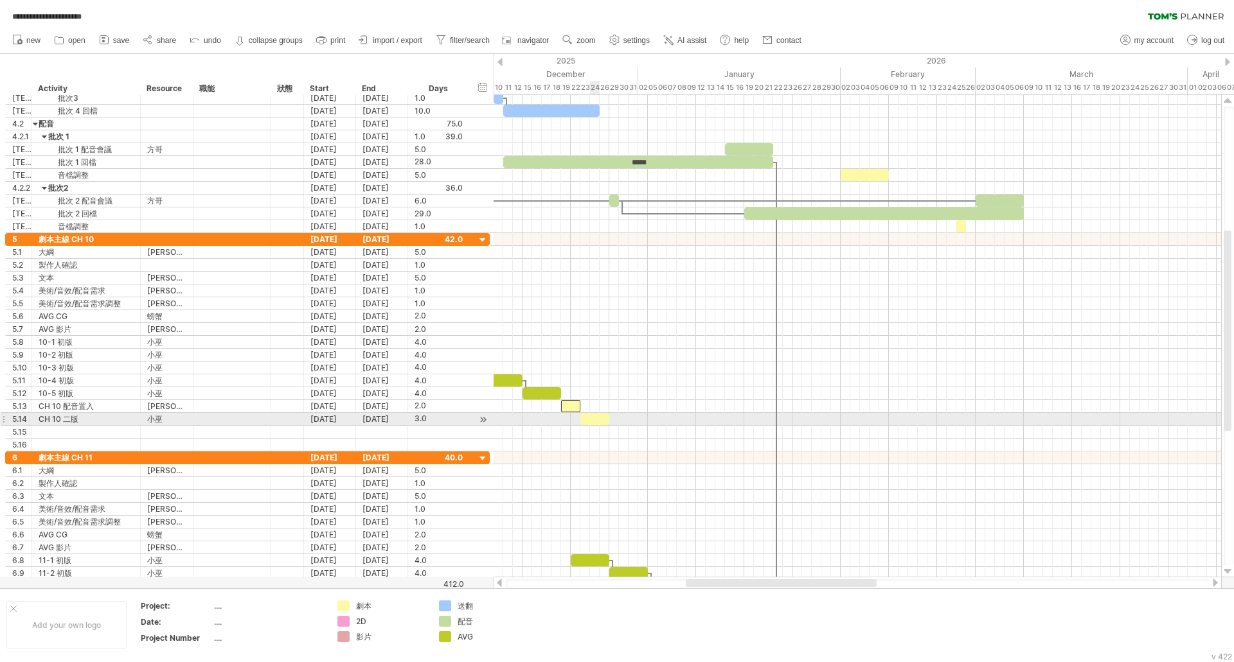
click at [594, 423] on div at bounding box center [594, 419] width 29 height 12
drag, startPoint x: 594, startPoint y: 423, endPoint x: 815, endPoint y: 418, distance: 221.1
click at [815, 418] on div at bounding box center [816, 419] width 29 height 12
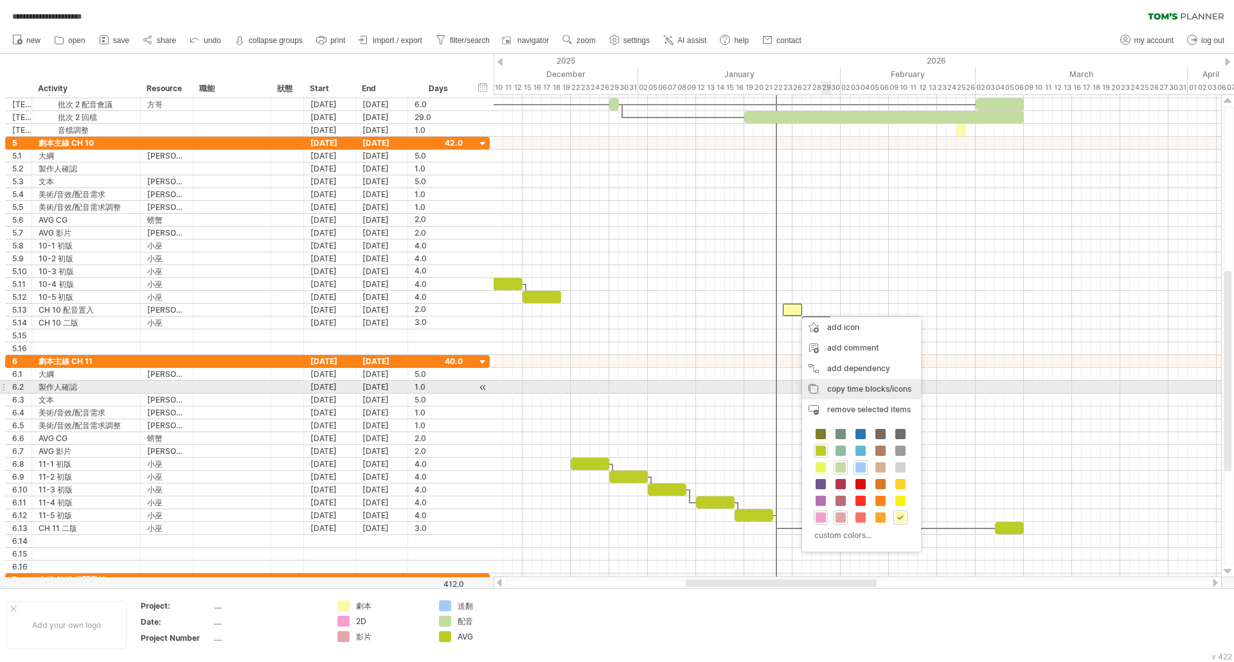
click at [851, 389] on span "copy time blocks/icons" at bounding box center [869, 389] width 84 height 10
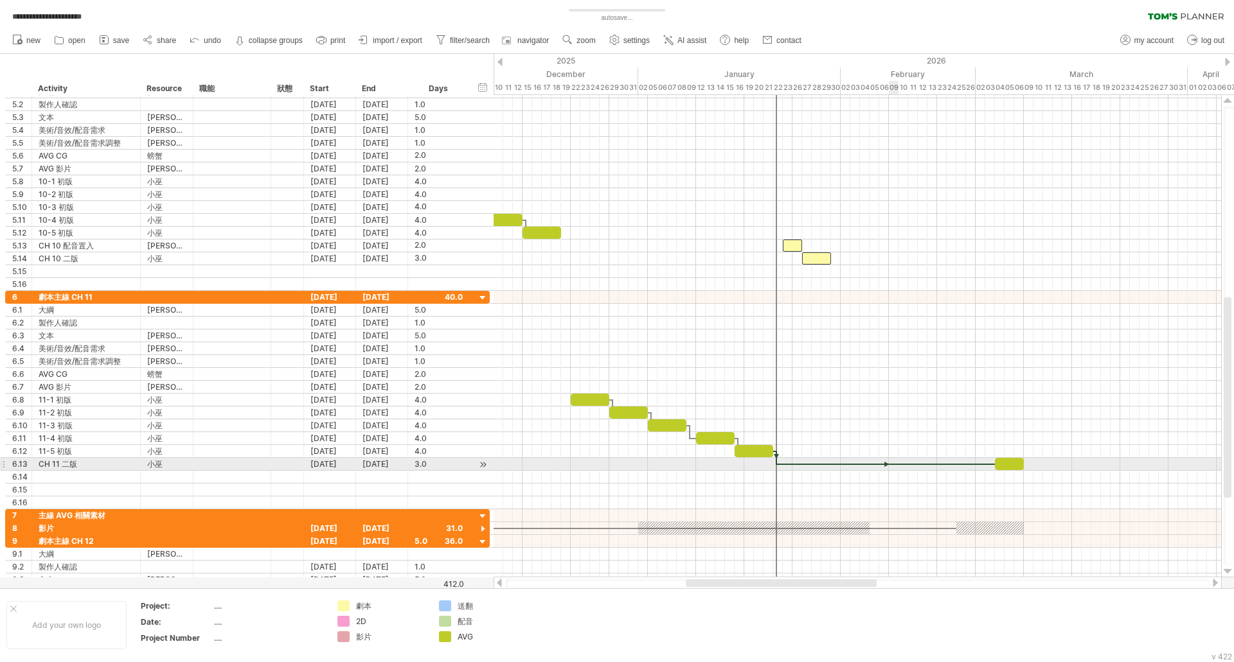
click at [892, 464] on div at bounding box center [886, 465] width 218 height 4
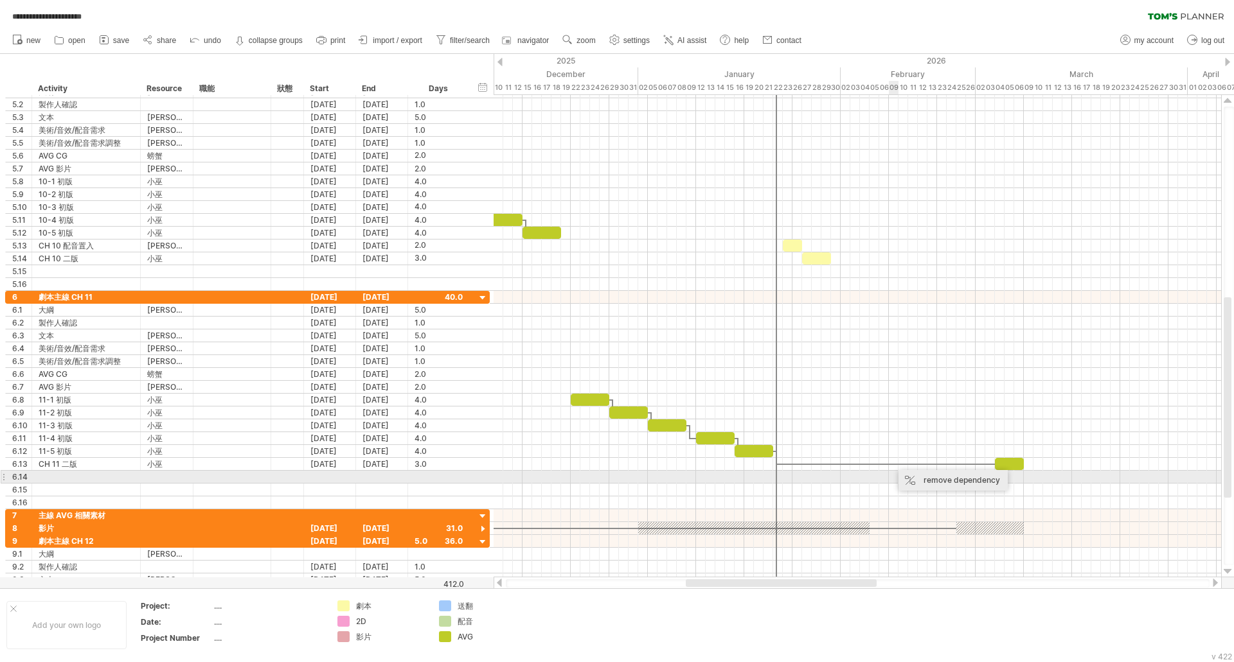
click at [921, 481] on div "remove dependency" at bounding box center [952, 480] width 109 height 21
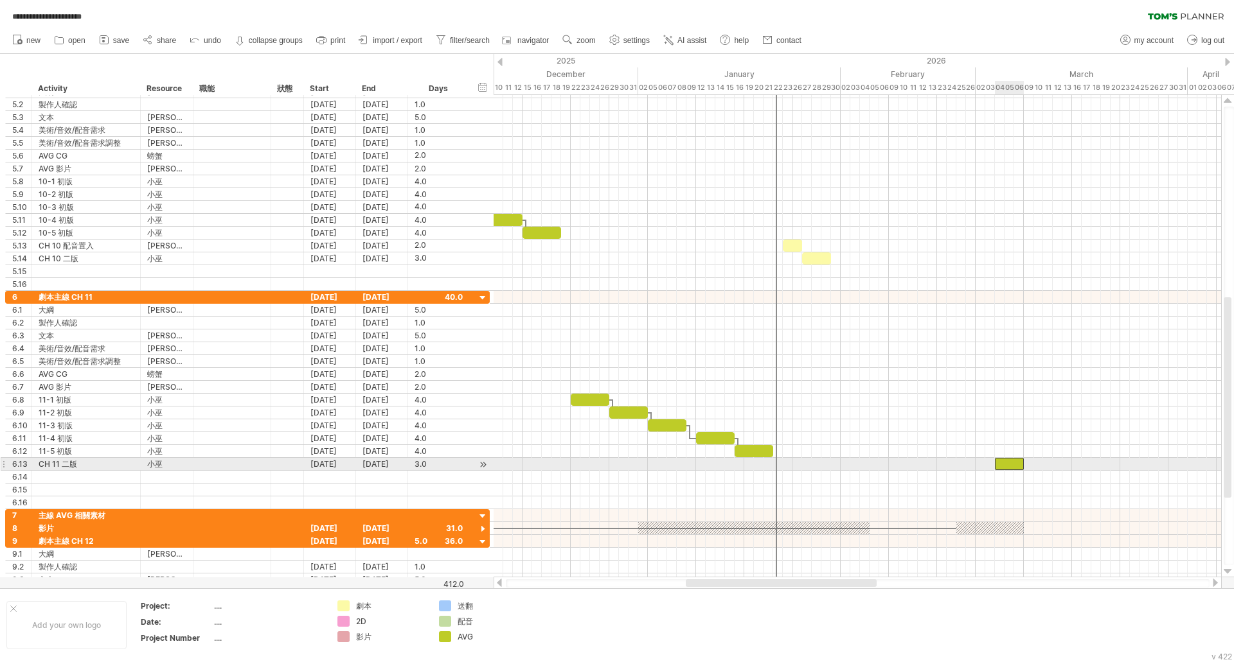
click at [1007, 459] on div at bounding box center [1009, 464] width 29 height 12
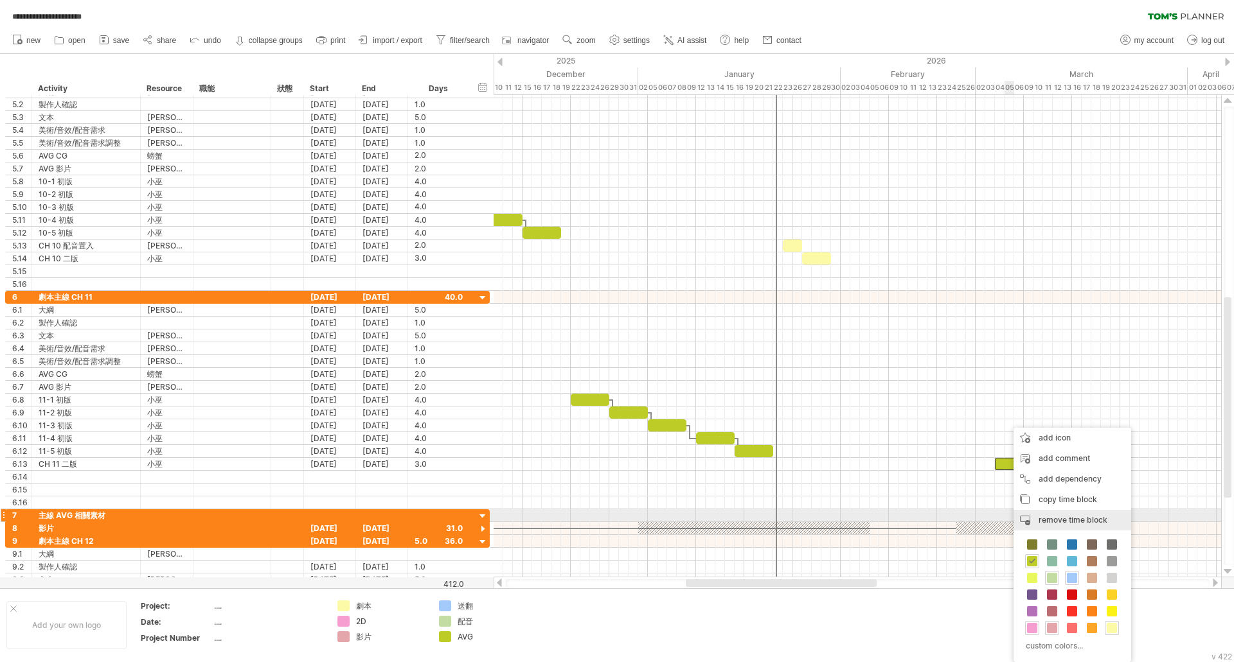
click at [1067, 519] on span "remove time block" at bounding box center [1072, 520] width 69 height 10
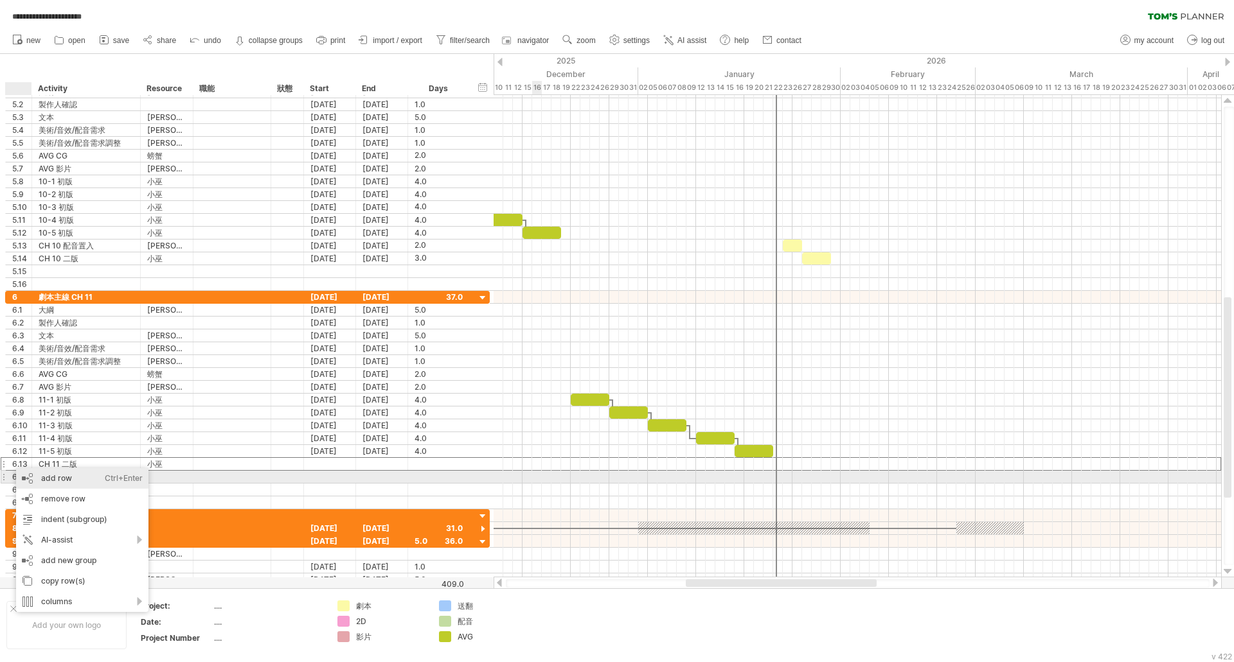
click at [55, 482] on div "add row Ctrl+Enter Cmd+Enter" at bounding box center [82, 478] width 132 height 21
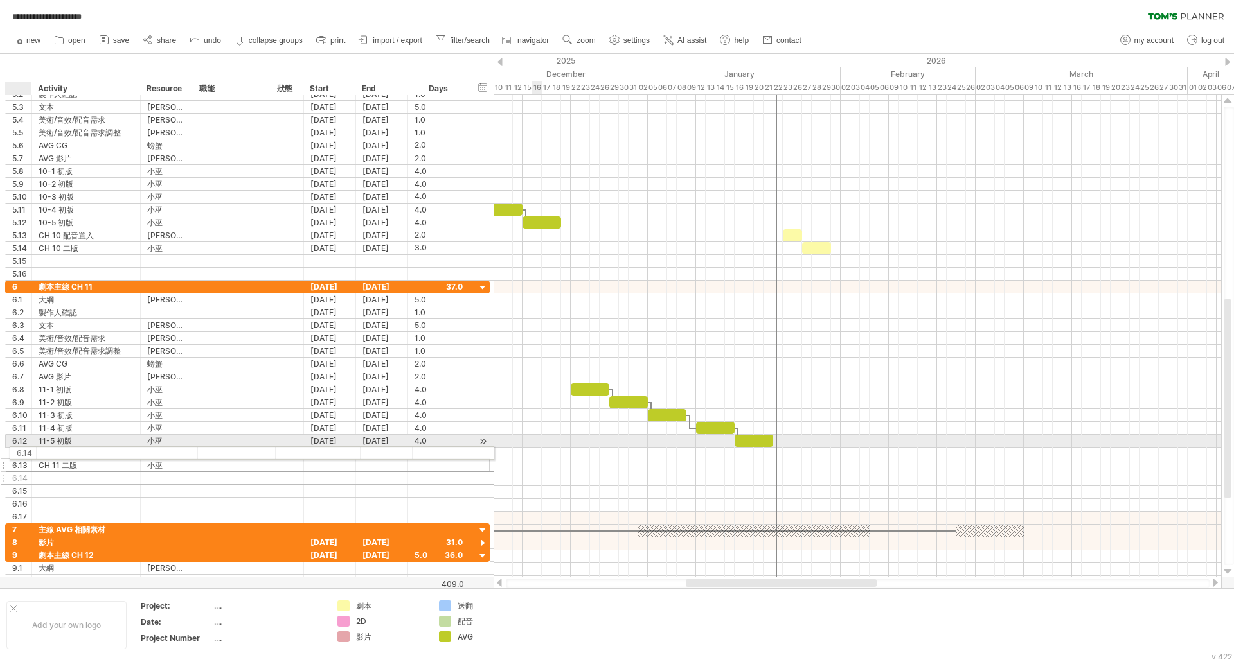
drag, startPoint x: 11, startPoint y: 465, endPoint x: 15, endPoint y: 451, distance: 14.7
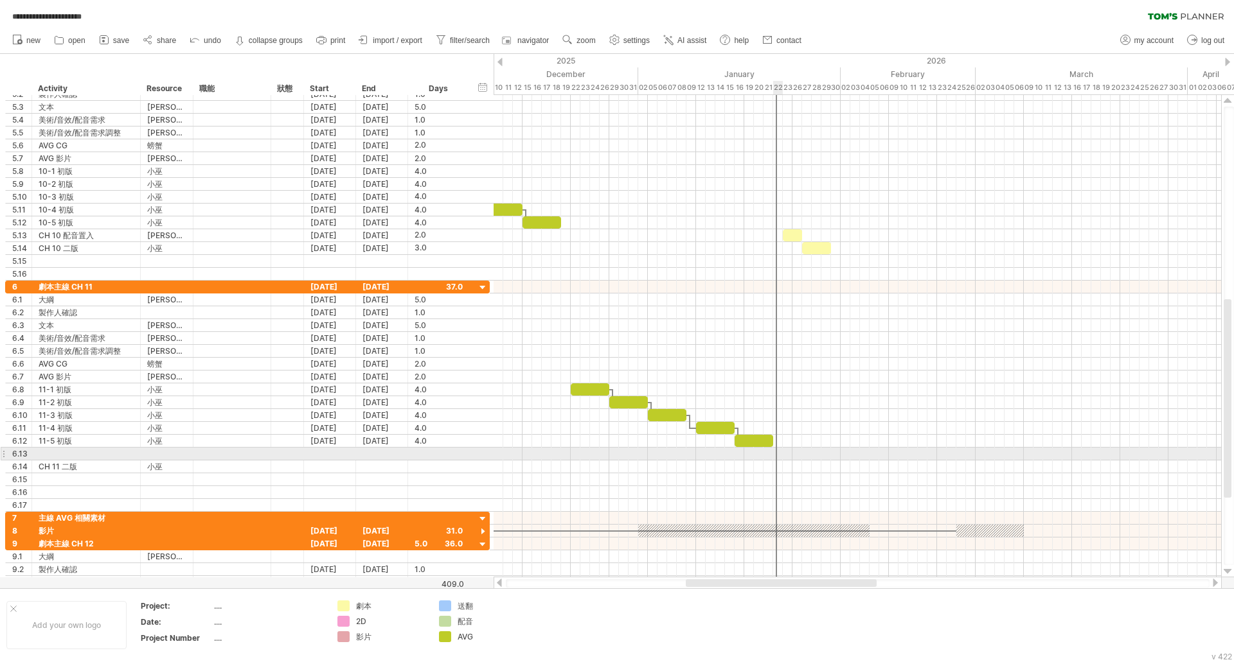
click at [782, 457] on div at bounding box center [856, 454] width 727 height 13
click at [835, 457] on div at bounding box center [856, 454] width 727 height 13
click at [835, 452] on div at bounding box center [856, 454] width 727 height 13
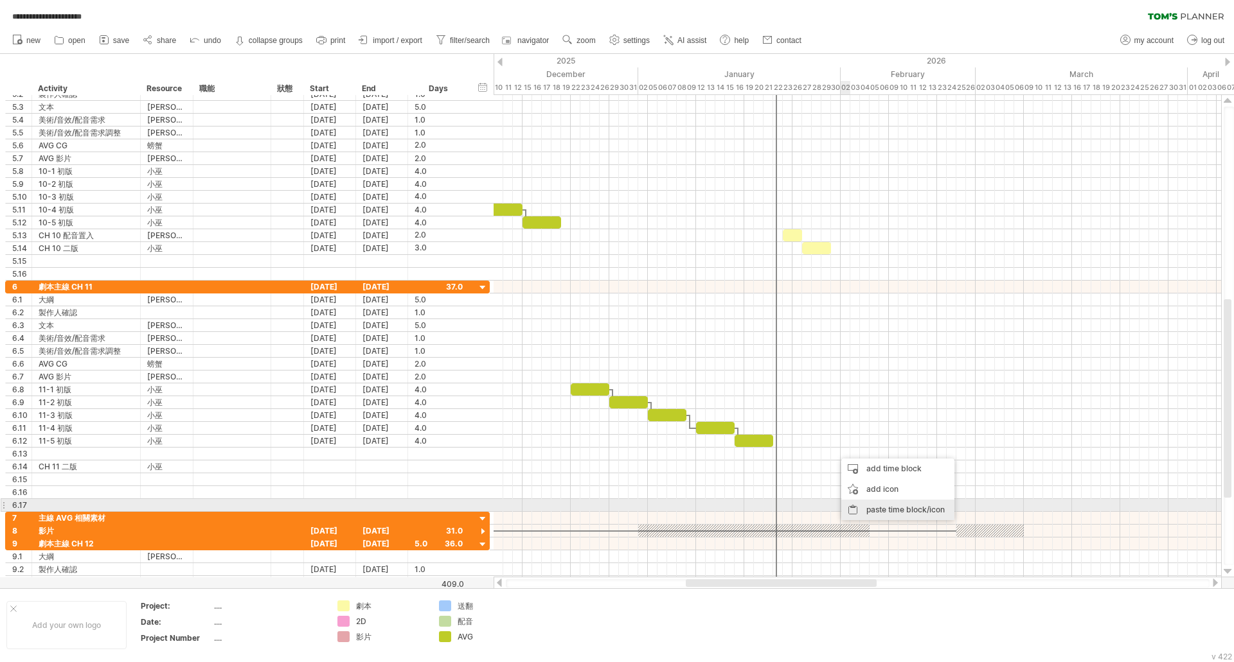
click at [893, 508] on div "paste time block/icon" at bounding box center [897, 510] width 113 height 21
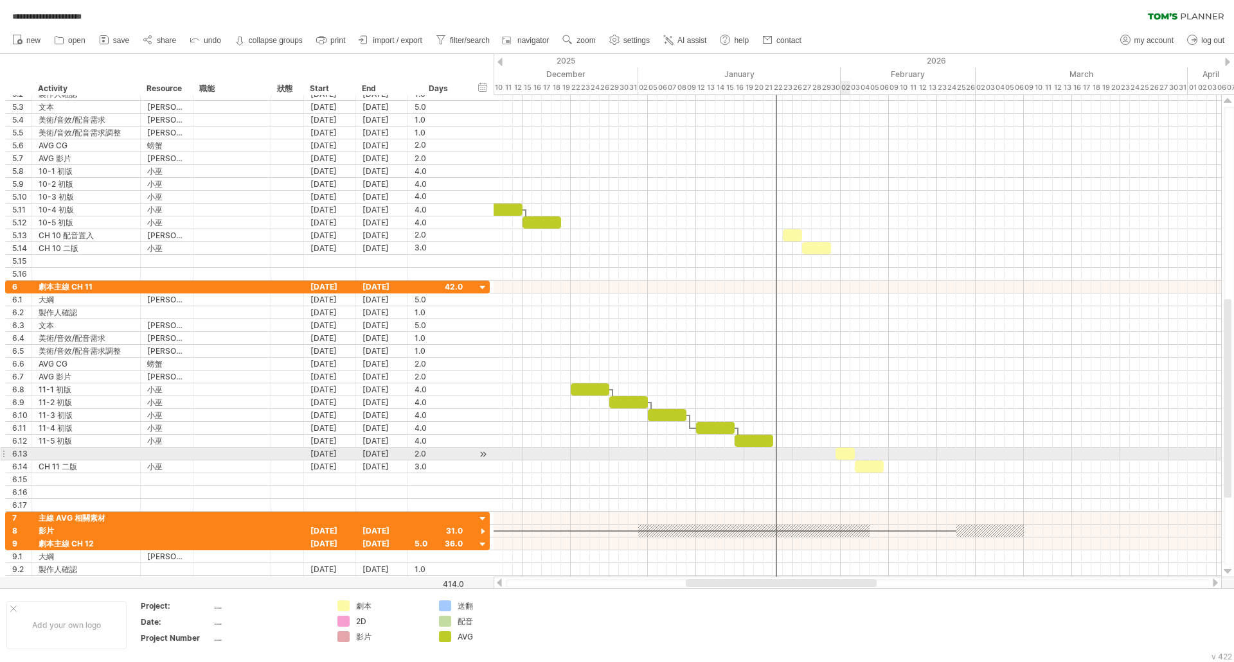
click at [843, 456] on div at bounding box center [844, 454] width 19 height 12
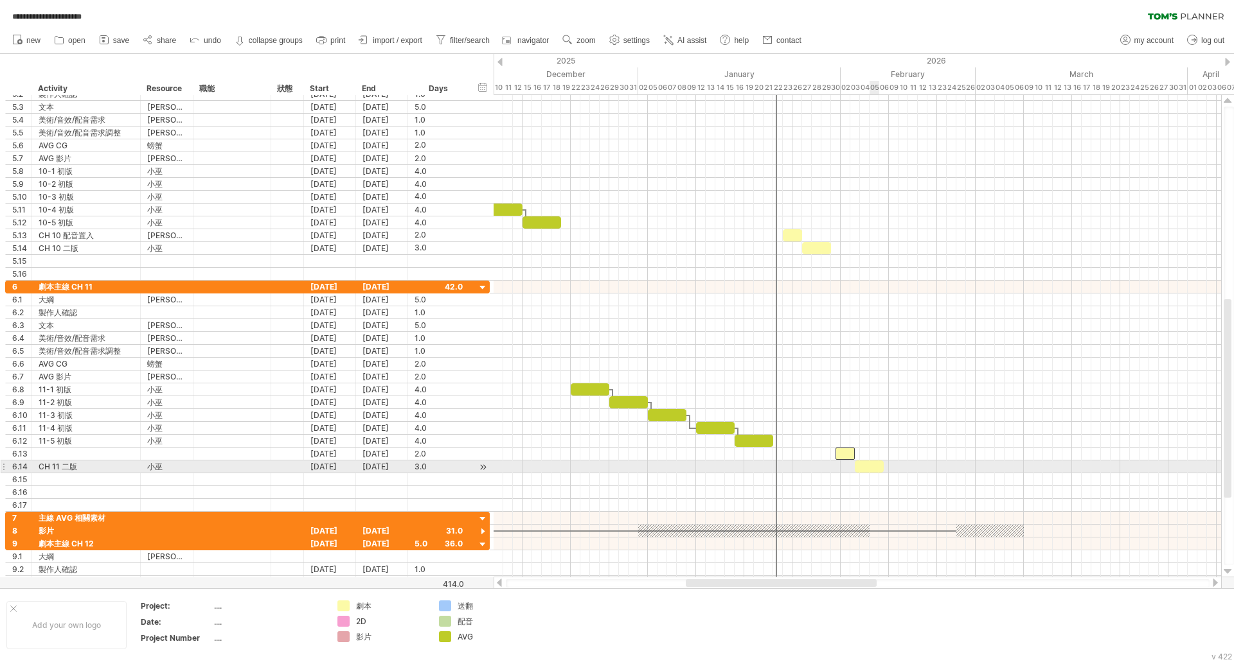
click at [875, 470] on div at bounding box center [868, 467] width 29 height 12
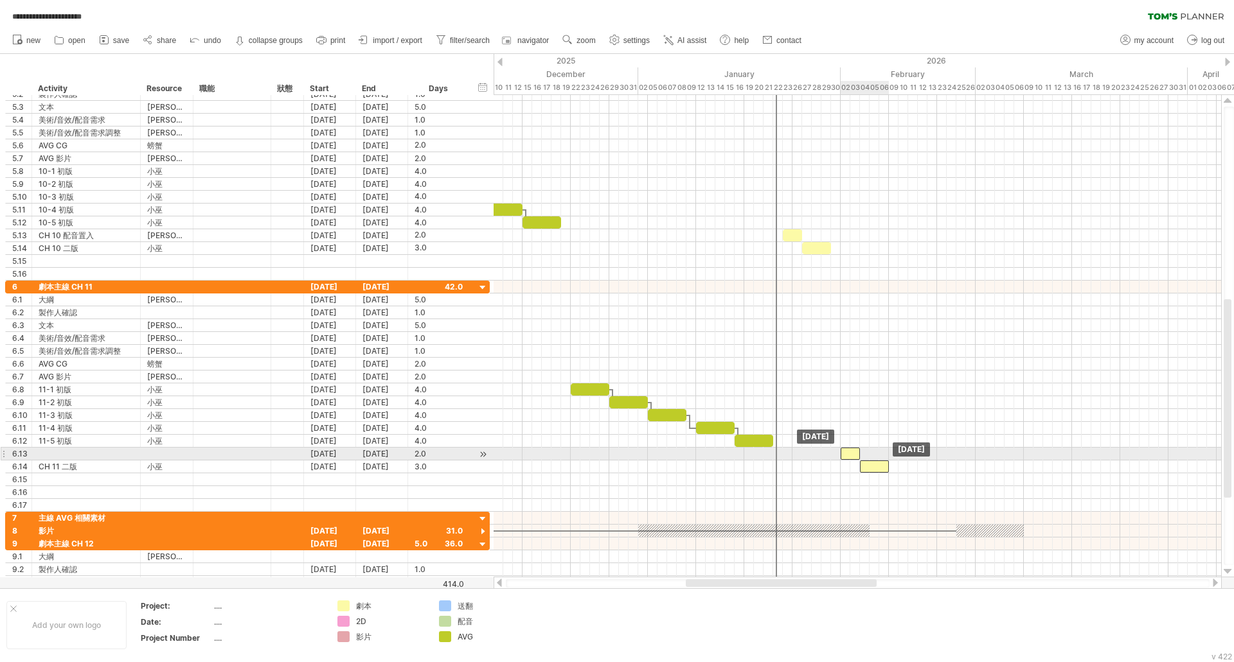
click at [850, 457] on div at bounding box center [849, 454] width 19 height 12
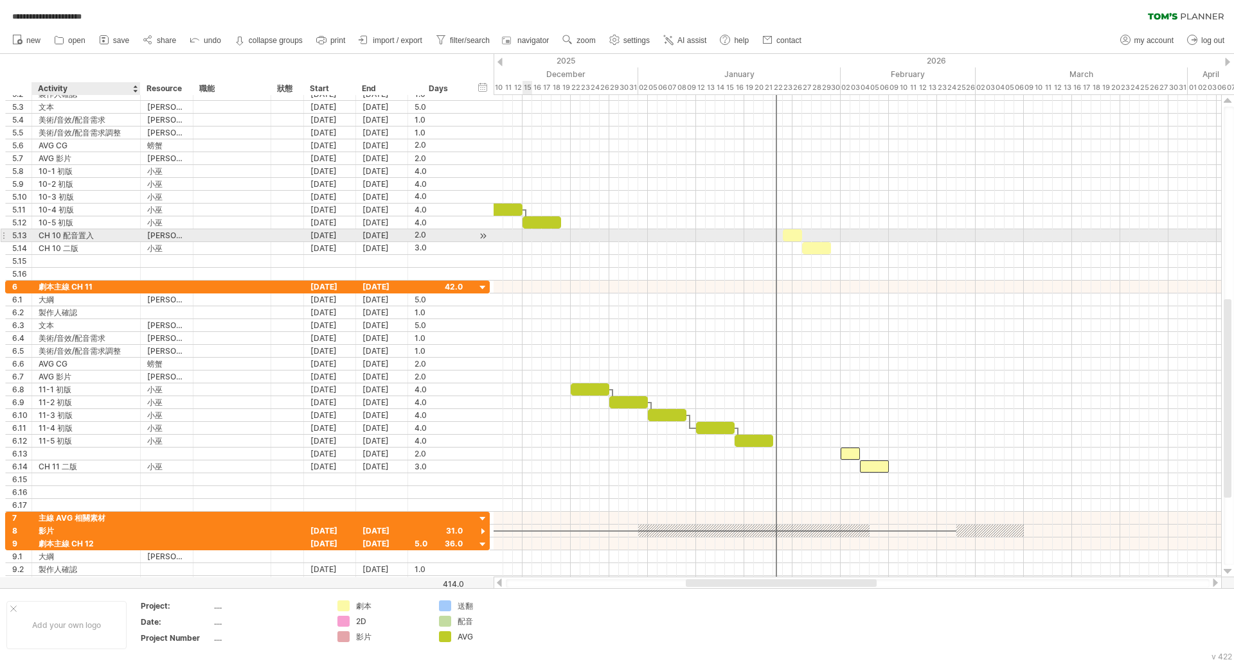
click at [66, 232] on div "CH 10 配音置入" at bounding box center [86, 235] width 95 height 12
click at [66, 232] on input "**********" at bounding box center [86, 235] width 95 height 12
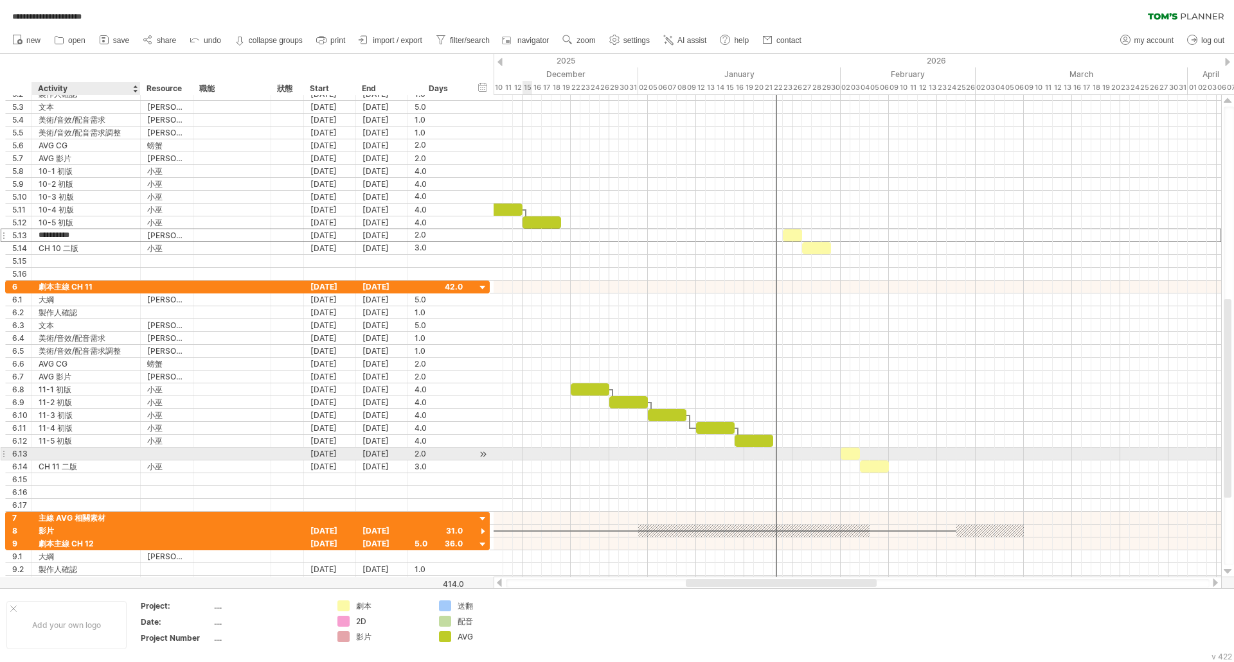
click at [44, 456] on div at bounding box center [86, 454] width 95 height 12
click at [44, 456] on input "text" at bounding box center [86, 454] width 95 height 12
paste input "**********"
click at [58, 455] on input "**********" at bounding box center [86, 454] width 95 height 12
type input "**********"
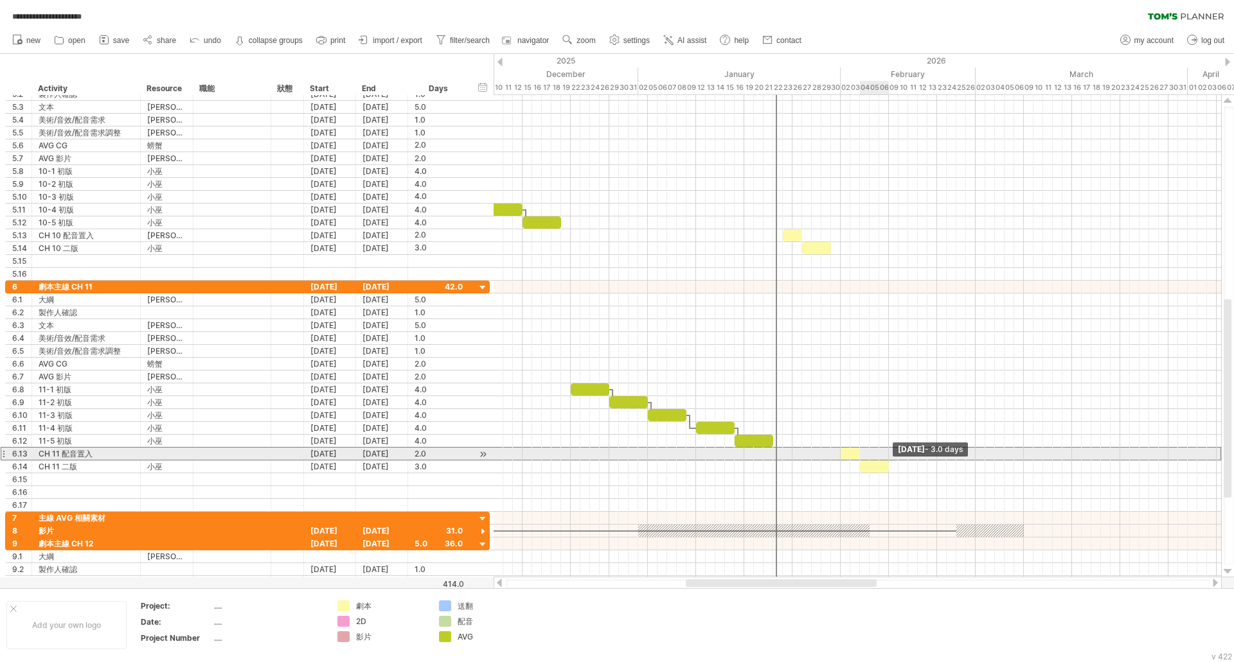
click at [888, 461] on span at bounding box center [888, 467] width 5 height 12
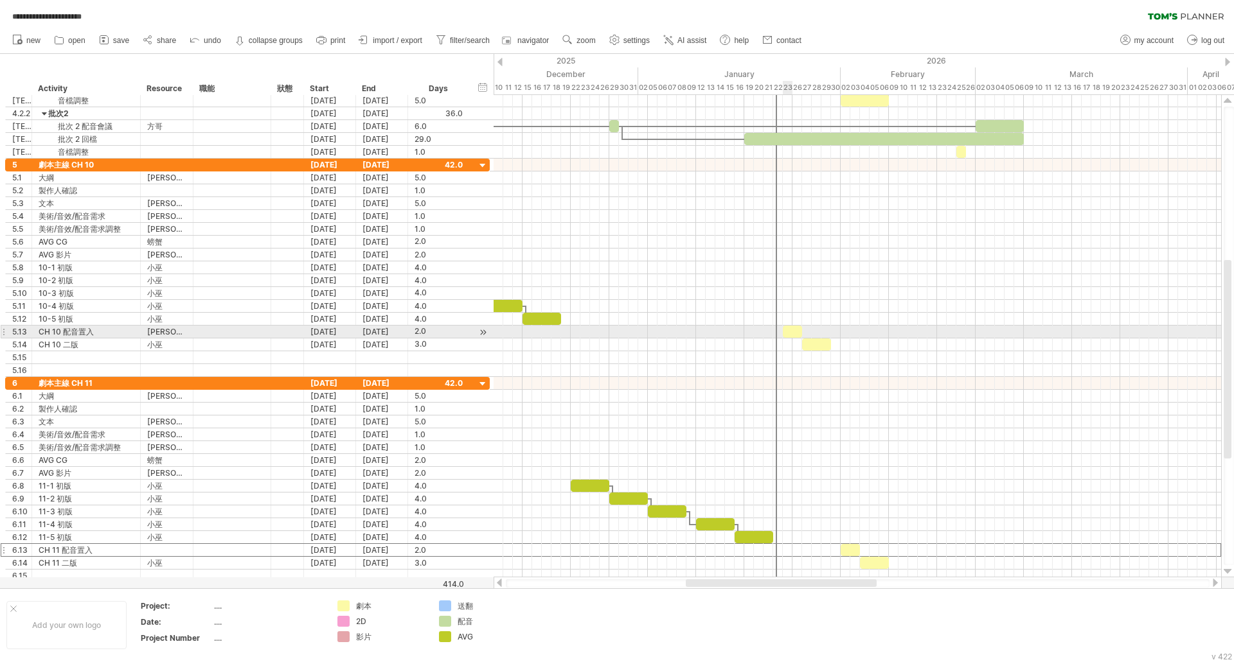
click at [792, 327] on div at bounding box center [792, 332] width 19 height 12
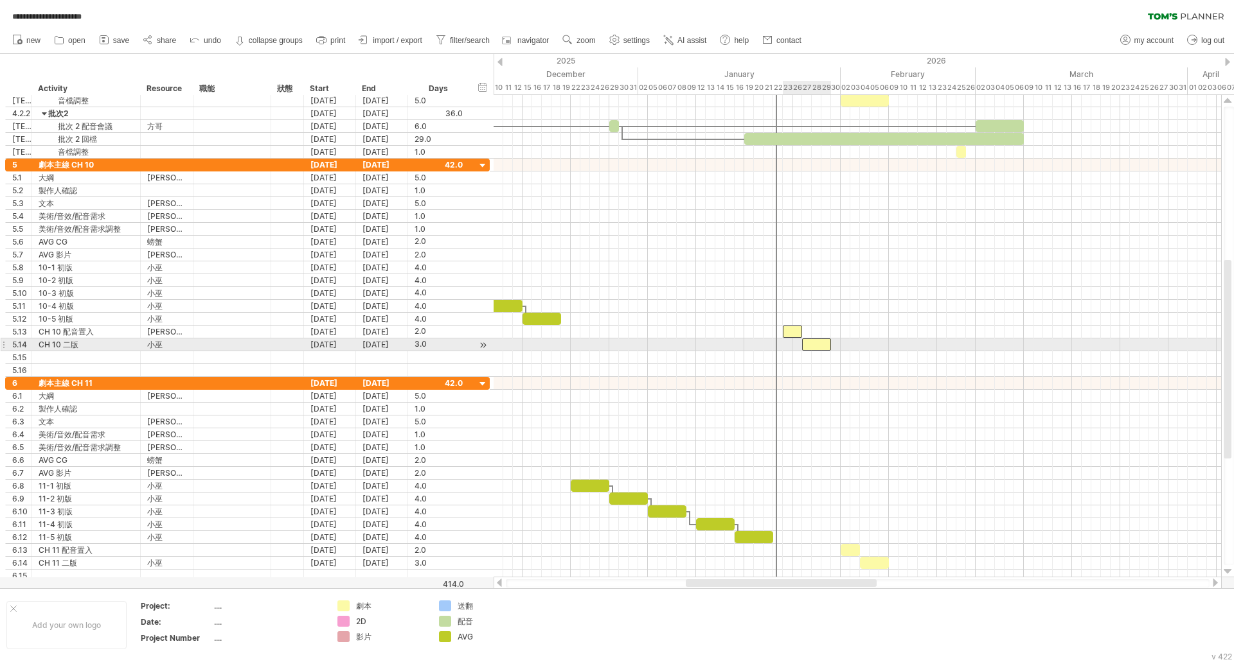
click at [813, 348] on div at bounding box center [816, 345] width 29 height 12
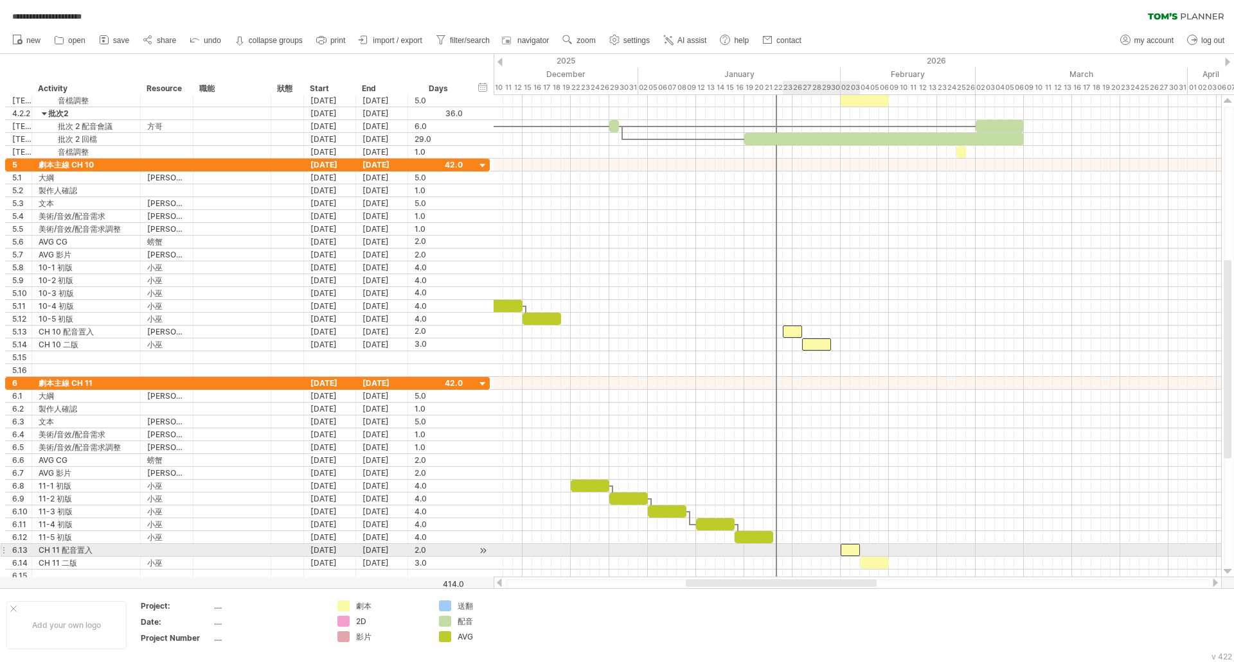
click at [851, 555] on div at bounding box center [849, 550] width 19 height 12
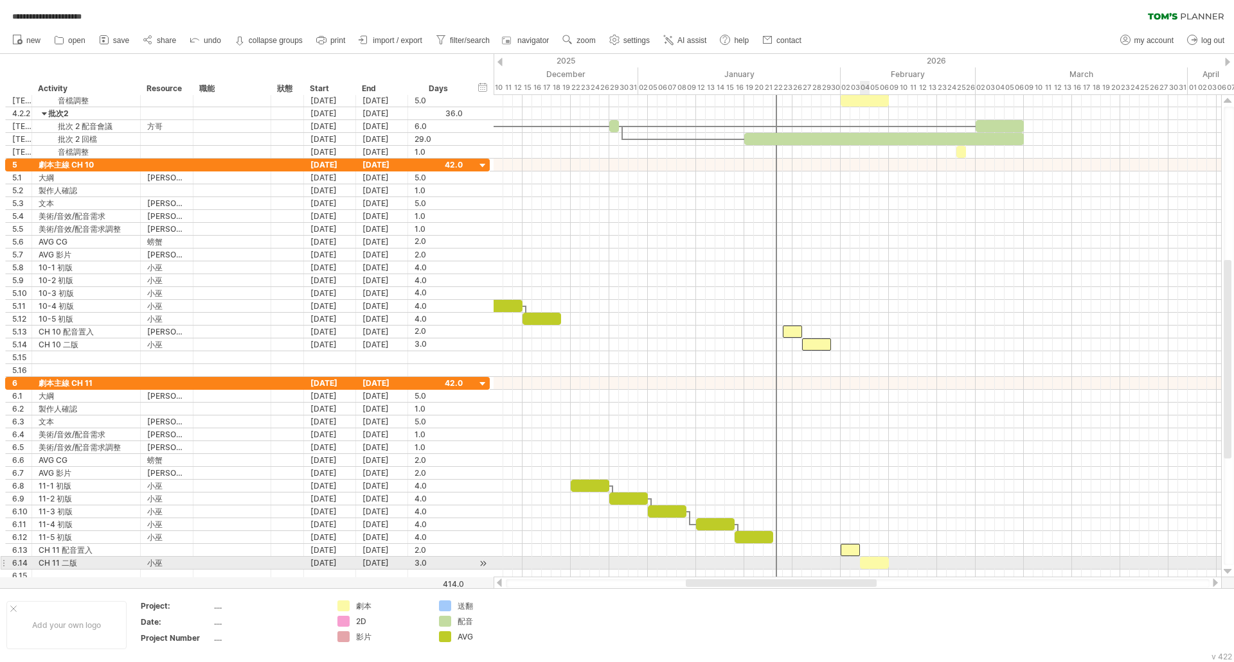
click at [866, 564] on div at bounding box center [874, 563] width 29 height 12
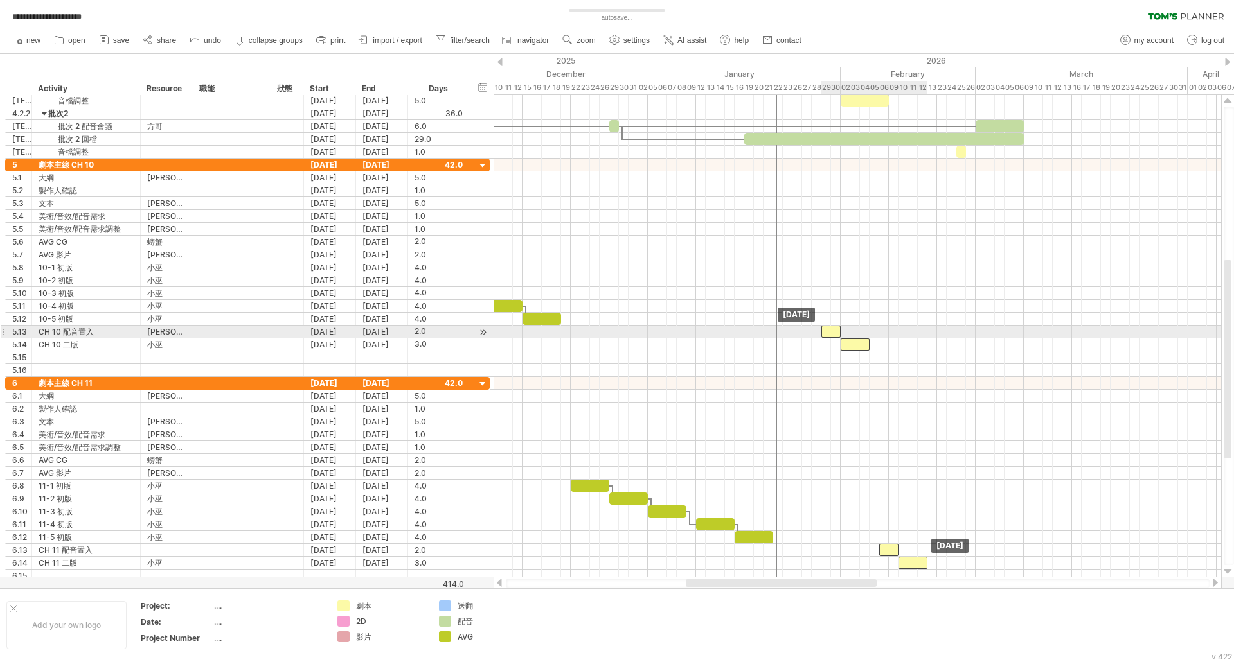
drag, startPoint x: 788, startPoint y: 332, endPoint x: 825, endPoint y: 332, distance: 36.6
click at [825, 332] on div at bounding box center [830, 332] width 19 height 12
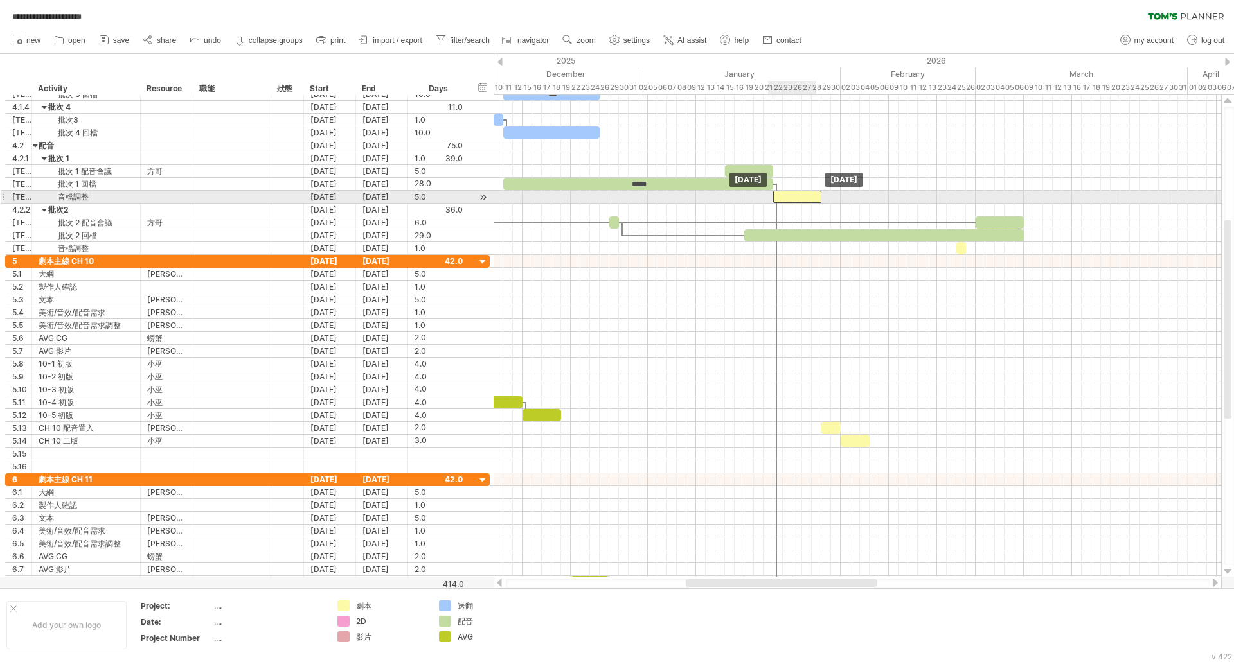
drag, startPoint x: 860, startPoint y: 200, endPoint x: 791, endPoint y: 200, distance: 69.4
click at [791, 200] on div at bounding box center [797, 197] width 48 height 12
drag, startPoint x: 822, startPoint y: 199, endPoint x: 792, endPoint y: 198, distance: 29.6
click at [792, 198] on span at bounding box center [792, 197] width 5 height 12
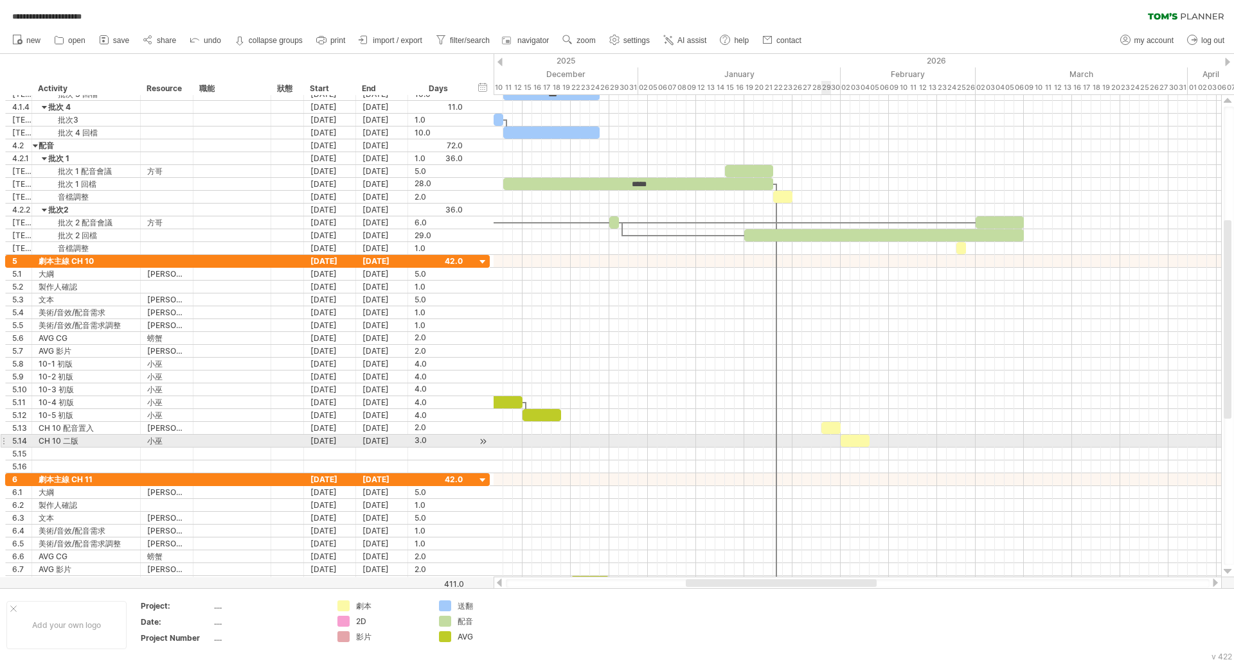
click at [827, 431] on div at bounding box center [830, 428] width 19 height 12
click at [857, 440] on div at bounding box center [854, 441] width 29 height 12
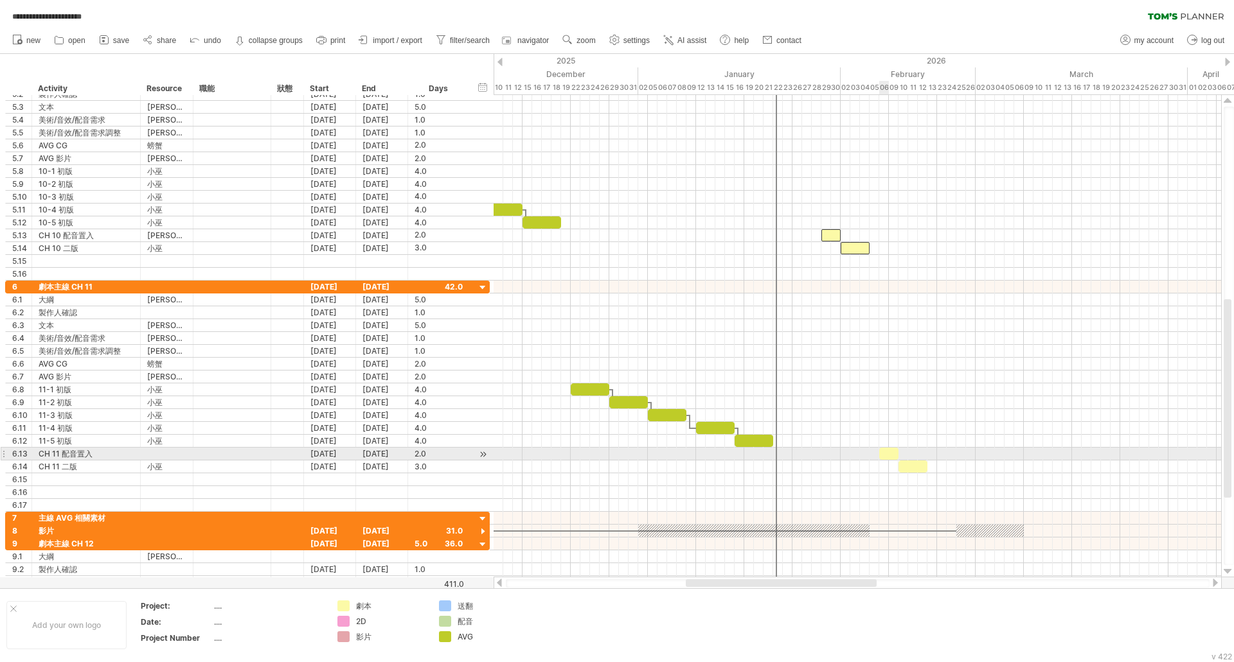
click at [883, 455] on div at bounding box center [888, 454] width 19 height 12
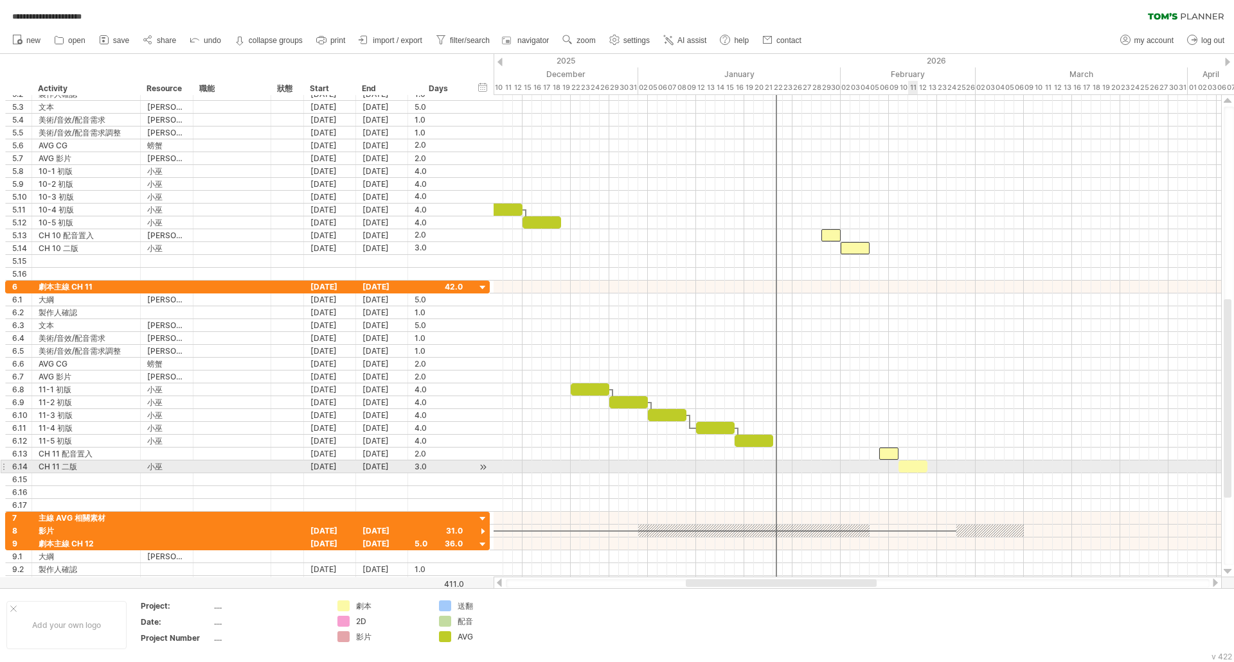
click at [913, 466] on div at bounding box center [912, 467] width 29 height 12
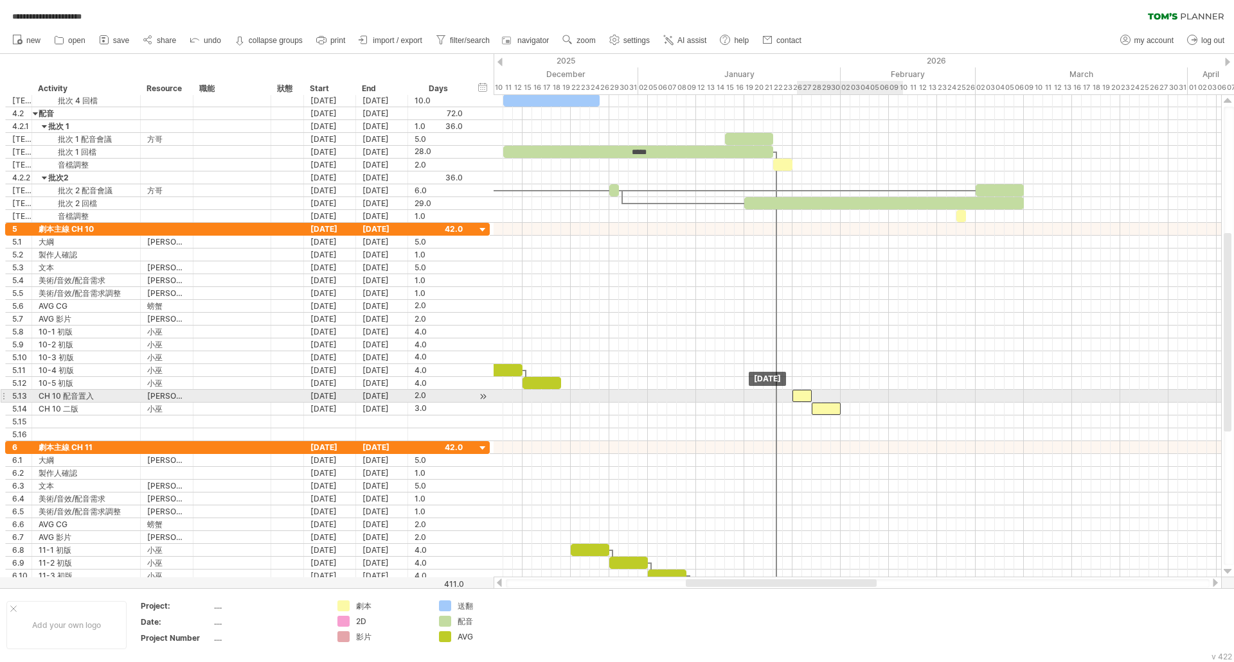
drag, startPoint x: 829, startPoint y: 397, endPoint x: 802, endPoint y: 399, distance: 27.1
click at [802, 399] on div at bounding box center [801, 396] width 19 height 12
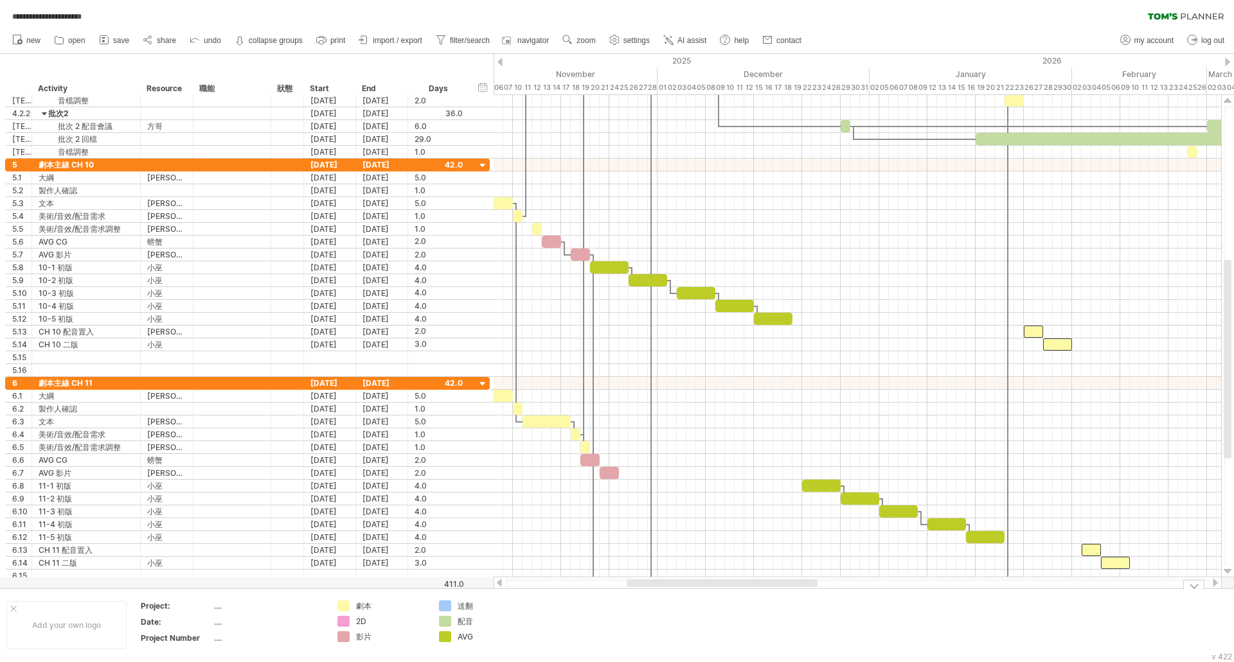
drag, startPoint x: 777, startPoint y: 580, endPoint x: 718, endPoint y: 595, distance: 60.9
click at [718, 595] on div "**********" at bounding box center [617, 331] width 1234 height 662
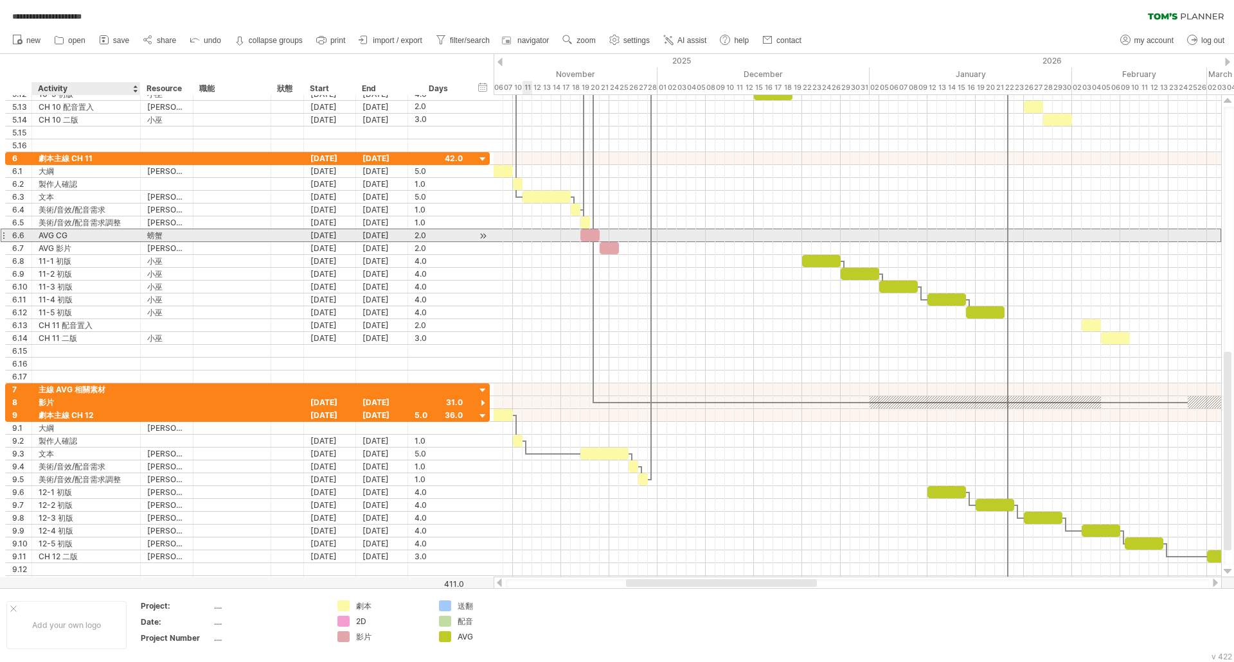
click at [77, 234] on div "AVG CG" at bounding box center [86, 235] width 95 height 12
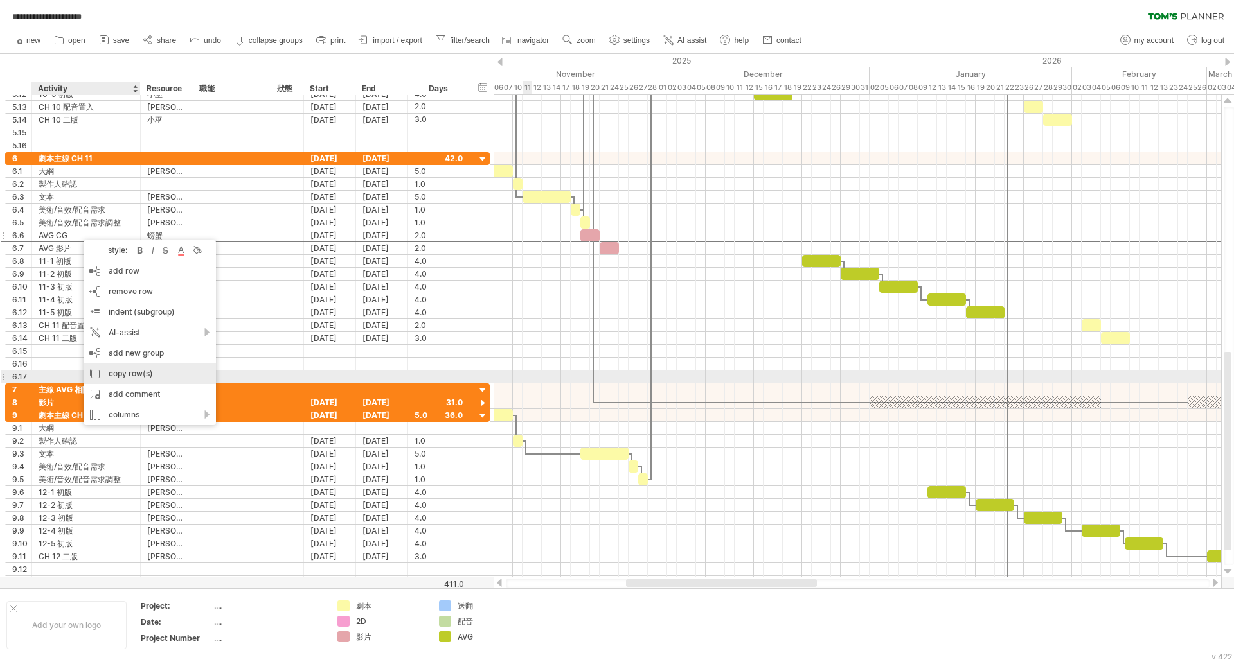
click at [139, 375] on div "copy row(s)" at bounding box center [150, 374] width 132 height 21
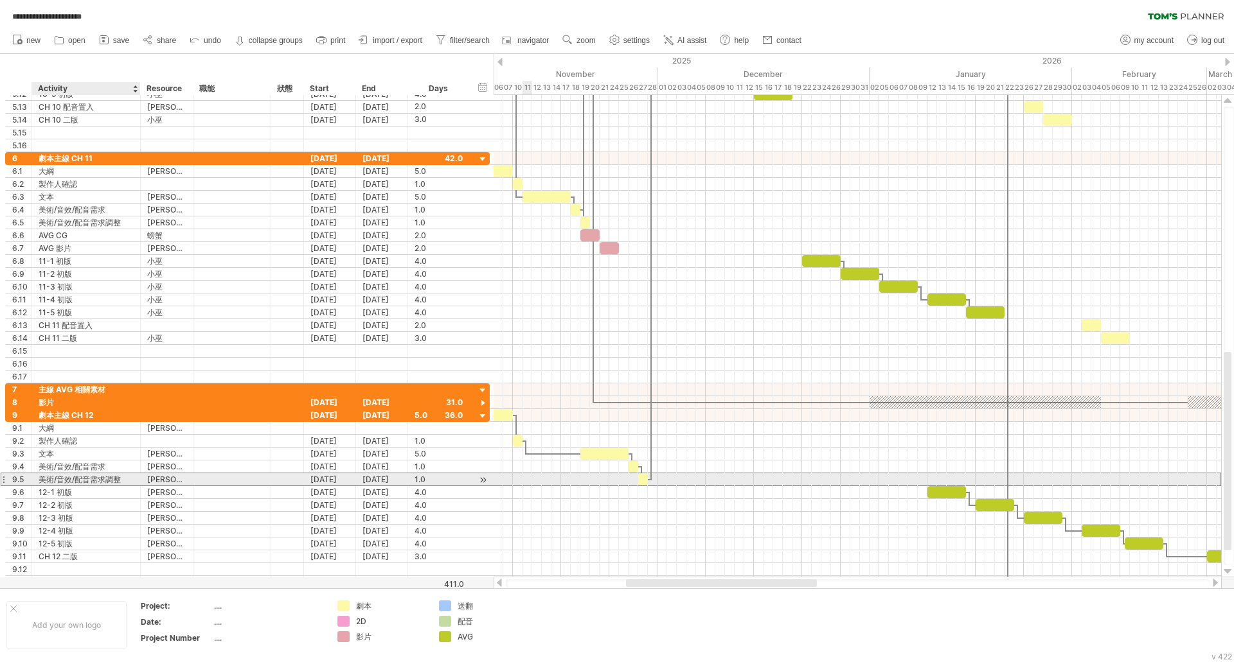
click at [94, 479] on div "美術/音效/配音需求調整" at bounding box center [86, 480] width 95 height 12
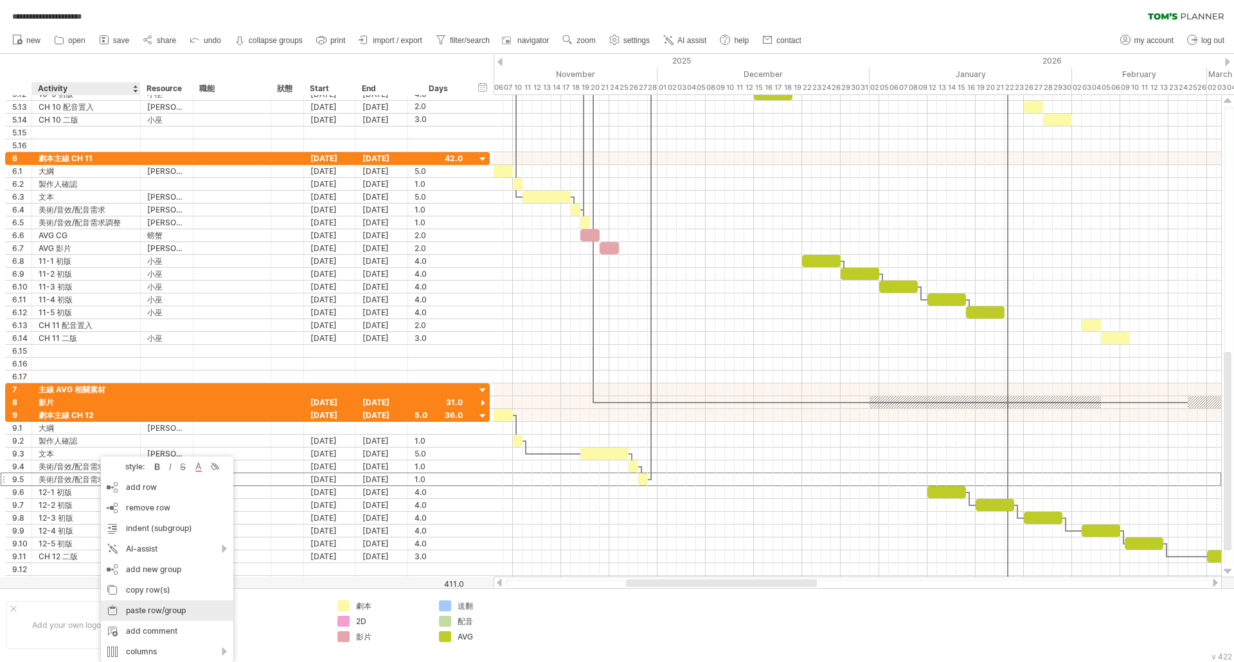
click at [170, 611] on div "paste row/group" at bounding box center [167, 611] width 132 height 21
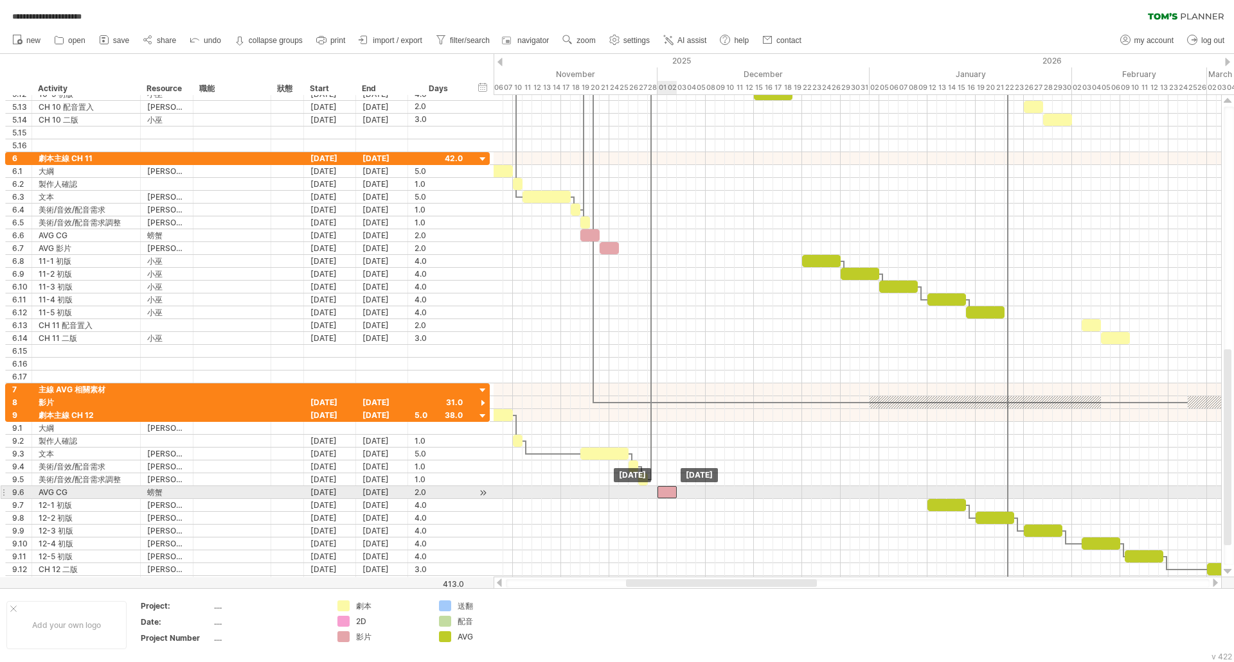
drag, startPoint x: 585, startPoint y: 496, endPoint x: 660, endPoint y: 498, distance: 75.8
click at [660, 498] on div at bounding box center [666, 492] width 19 height 12
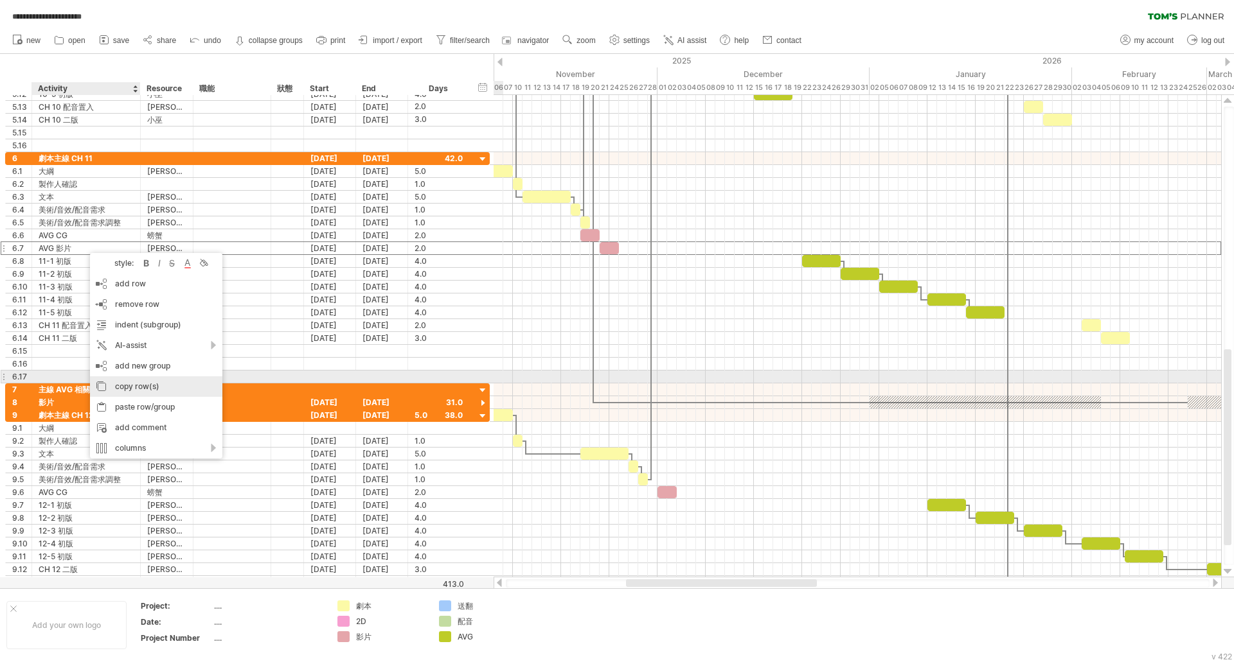
click at [170, 380] on div "copy row(s)" at bounding box center [156, 386] width 132 height 21
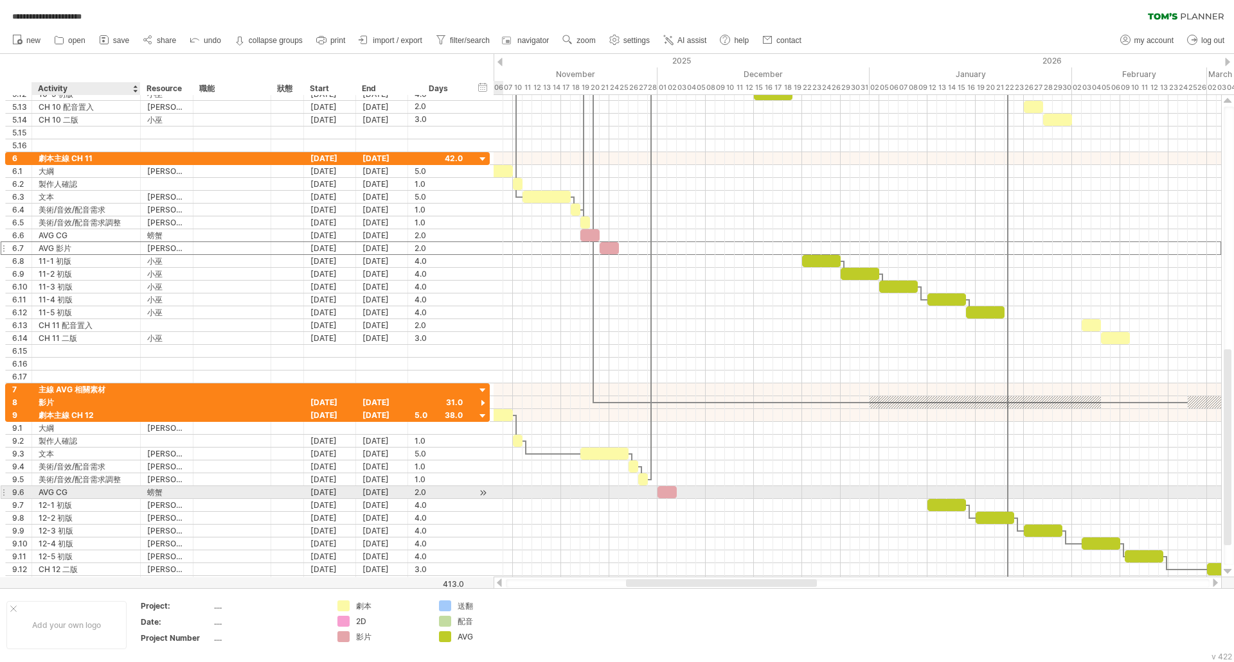
click at [96, 488] on div "AVG CG" at bounding box center [86, 492] width 95 height 12
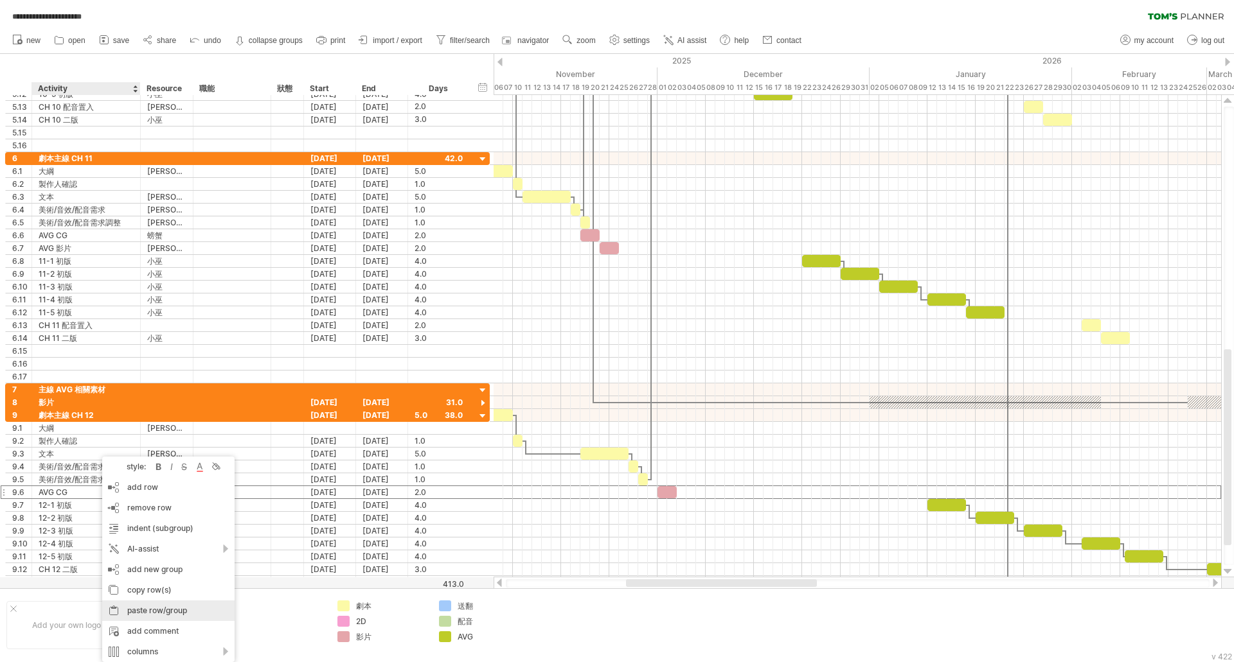
click at [155, 610] on div "paste row/group" at bounding box center [168, 611] width 132 height 21
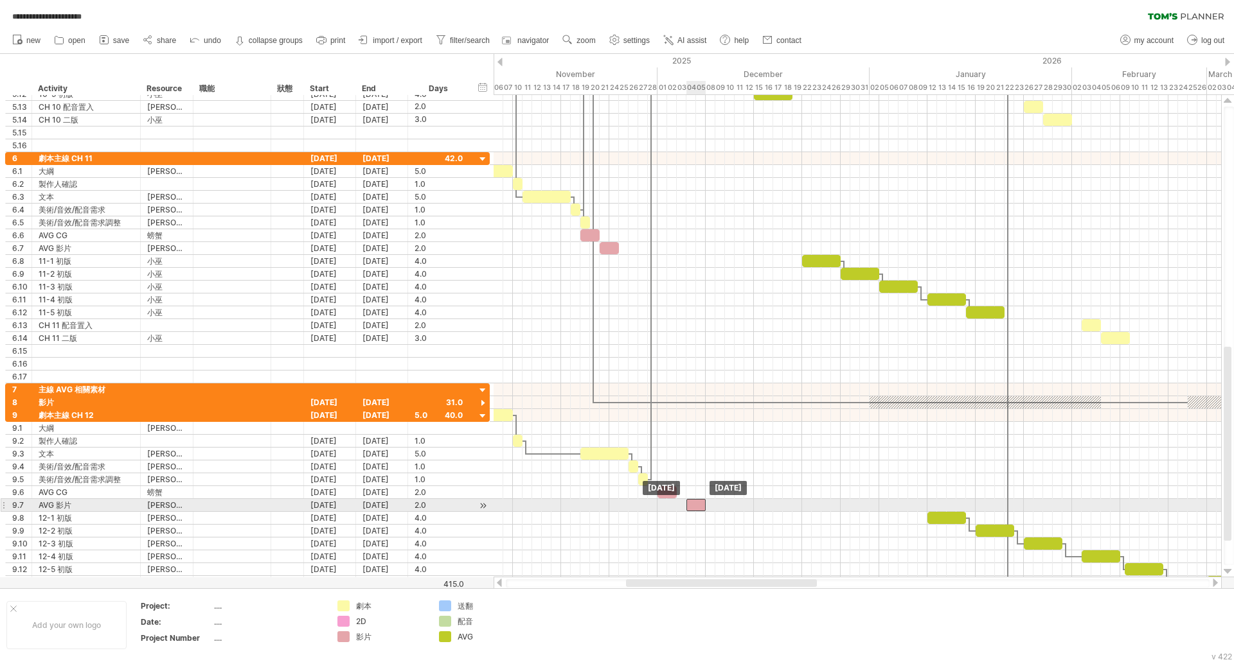
drag, startPoint x: 624, startPoint y: 508, endPoint x: 694, endPoint y: 503, distance: 69.5
click at [694, 503] on div at bounding box center [695, 505] width 19 height 12
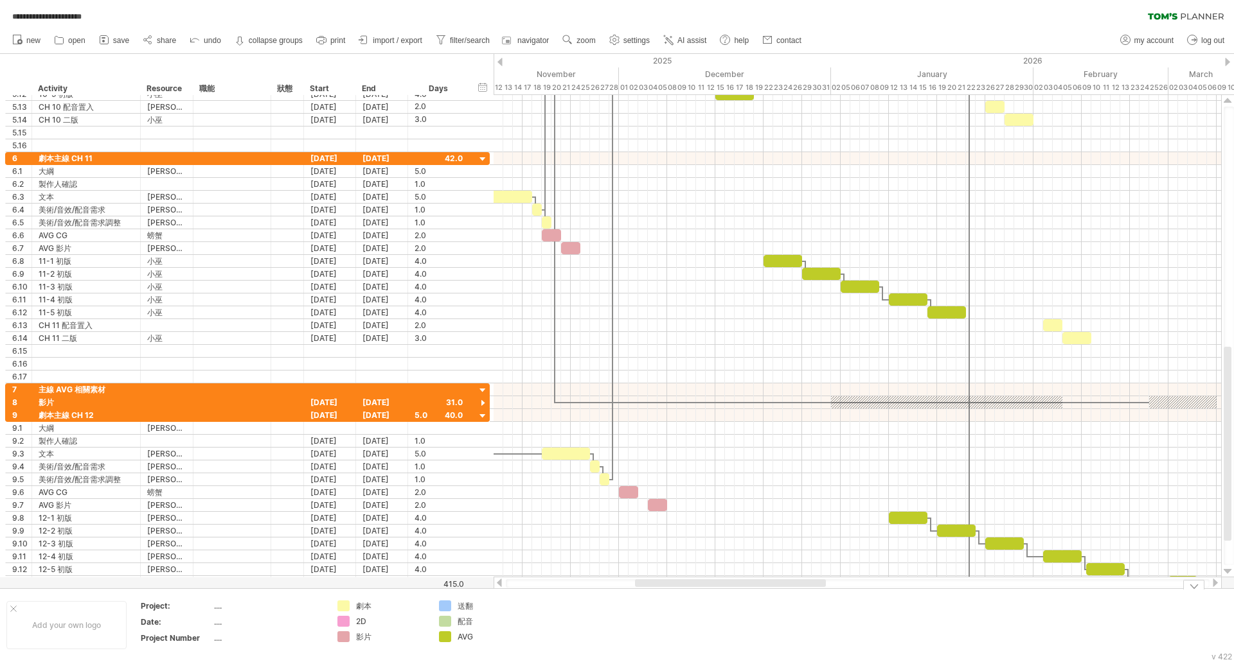
drag, startPoint x: 691, startPoint y: 585, endPoint x: 719, endPoint y: 587, distance: 27.7
click at [719, 587] on div at bounding box center [858, 584] width 704 height 8
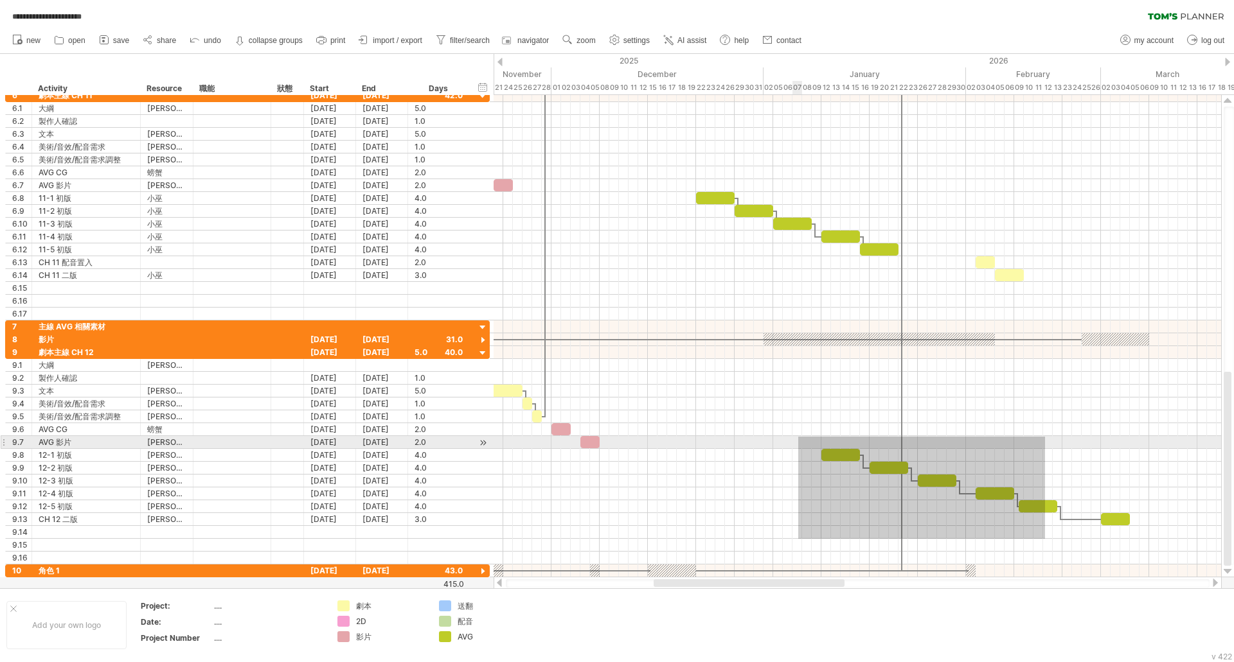
drag, startPoint x: 1045, startPoint y: 539, endPoint x: 804, endPoint y: 434, distance: 263.0
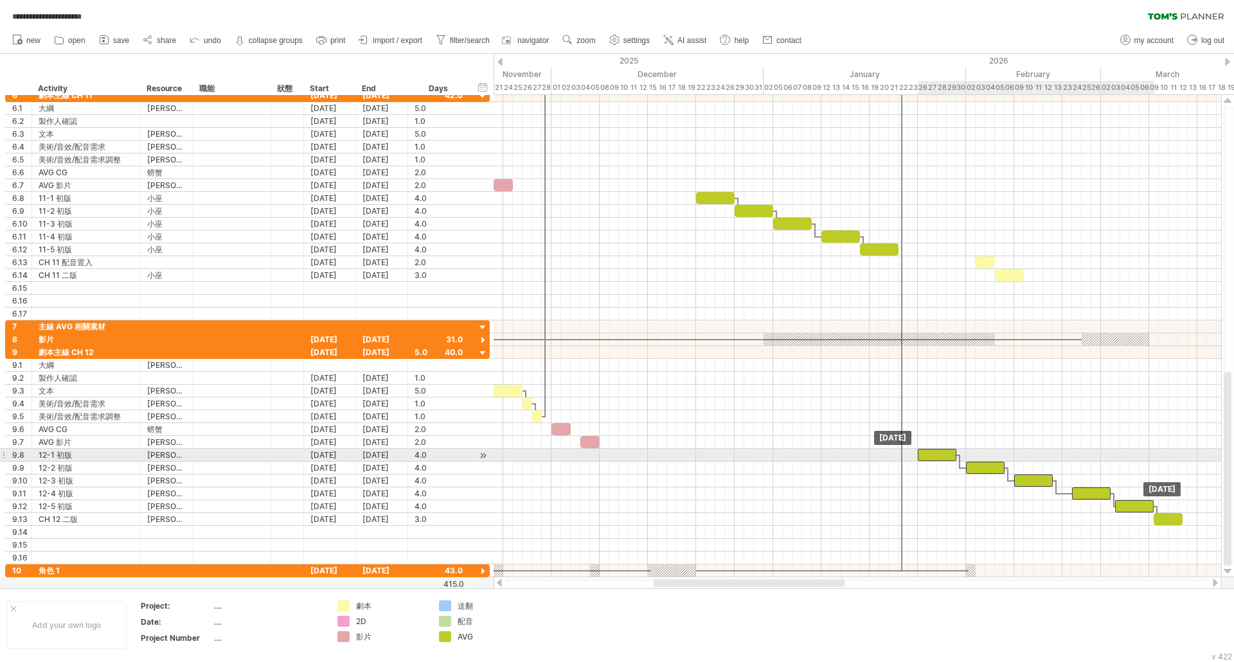
drag, startPoint x: 842, startPoint y: 454, endPoint x: 932, endPoint y: 455, distance: 89.9
click at [932, 455] on div at bounding box center [936, 455] width 39 height 12
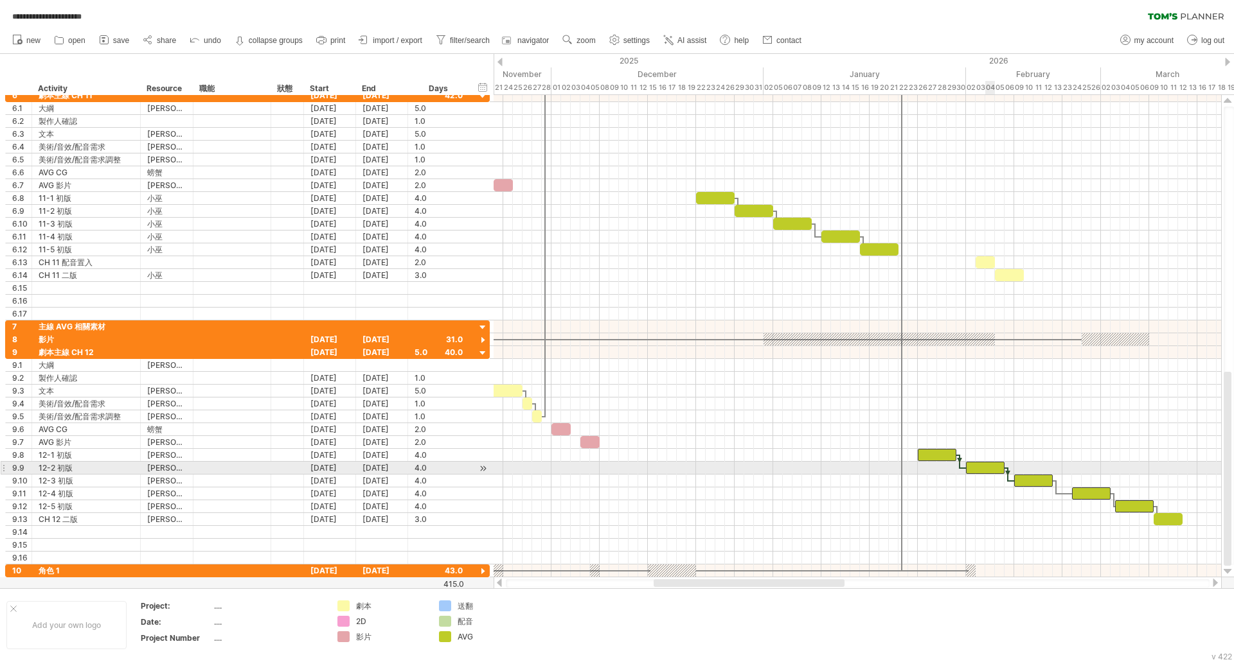
click at [988, 472] on div at bounding box center [985, 468] width 39 height 12
drag, startPoint x: 986, startPoint y: 471, endPoint x: 978, endPoint y: 470, distance: 7.8
click at [978, 470] on div at bounding box center [975, 468] width 39 height 12
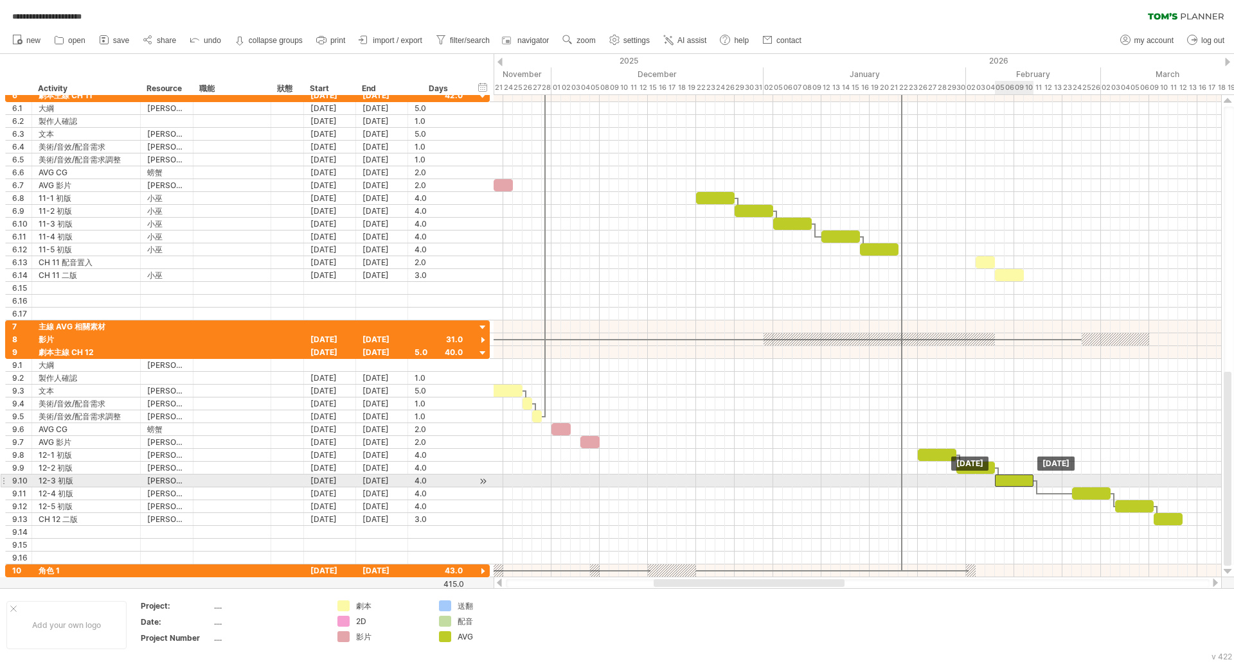
drag, startPoint x: 1027, startPoint y: 479, endPoint x: 1009, endPoint y: 481, distance: 18.2
click at [1009, 481] on div at bounding box center [1014, 481] width 39 height 12
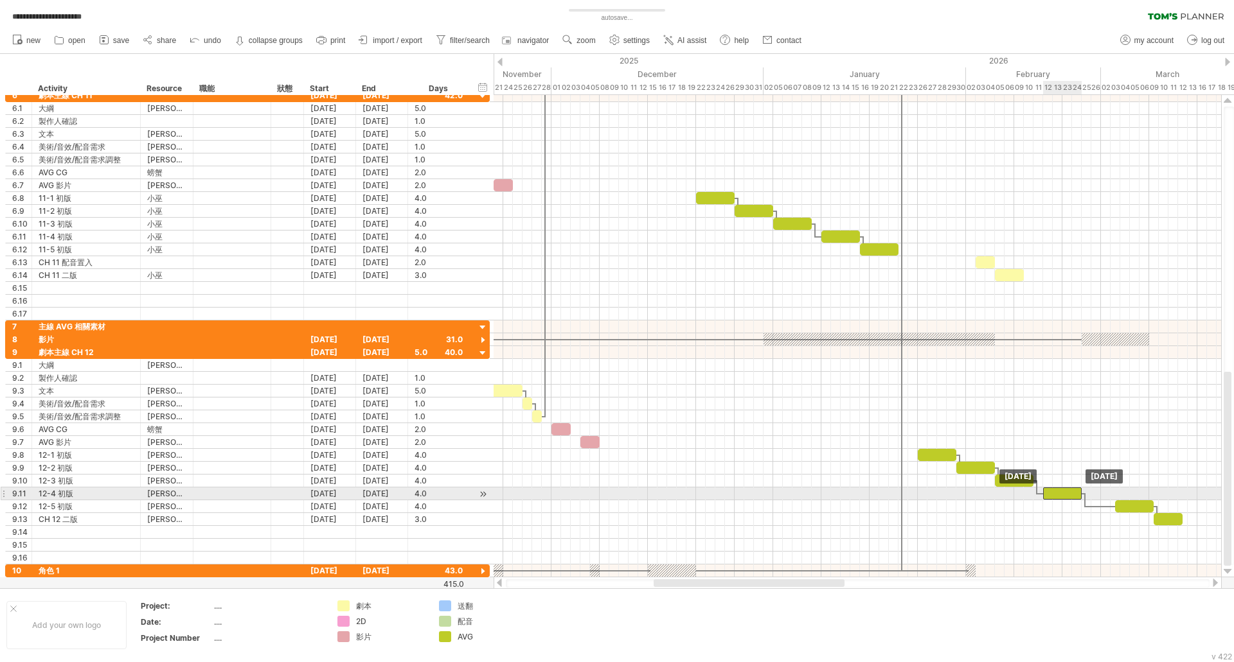
drag, startPoint x: 1099, startPoint y: 492, endPoint x: 1072, endPoint y: 493, distance: 27.0
click at [1072, 493] on div at bounding box center [1062, 494] width 39 height 12
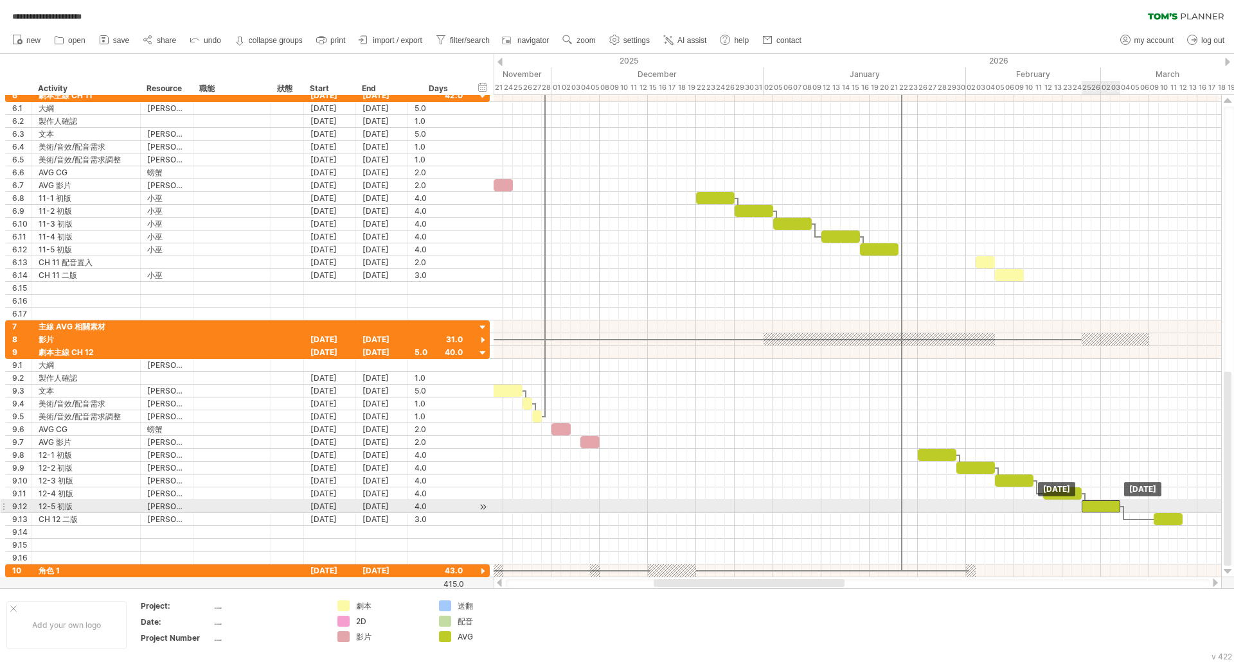
drag, startPoint x: 1135, startPoint y: 505, endPoint x: 1102, endPoint y: 509, distance: 32.4
click at [1102, 509] on div at bounding box center [1100, 506] width 39 height 12
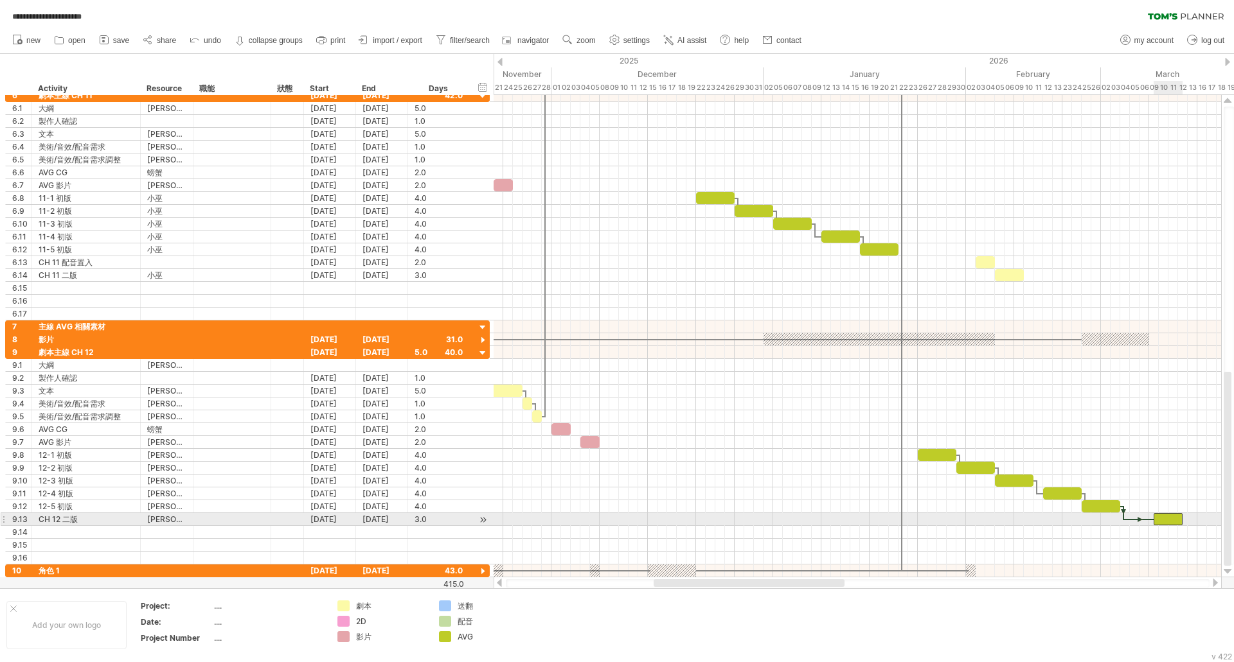
click at [1165, 520] on div at bounding box center [1167, 519] width 29 height 12
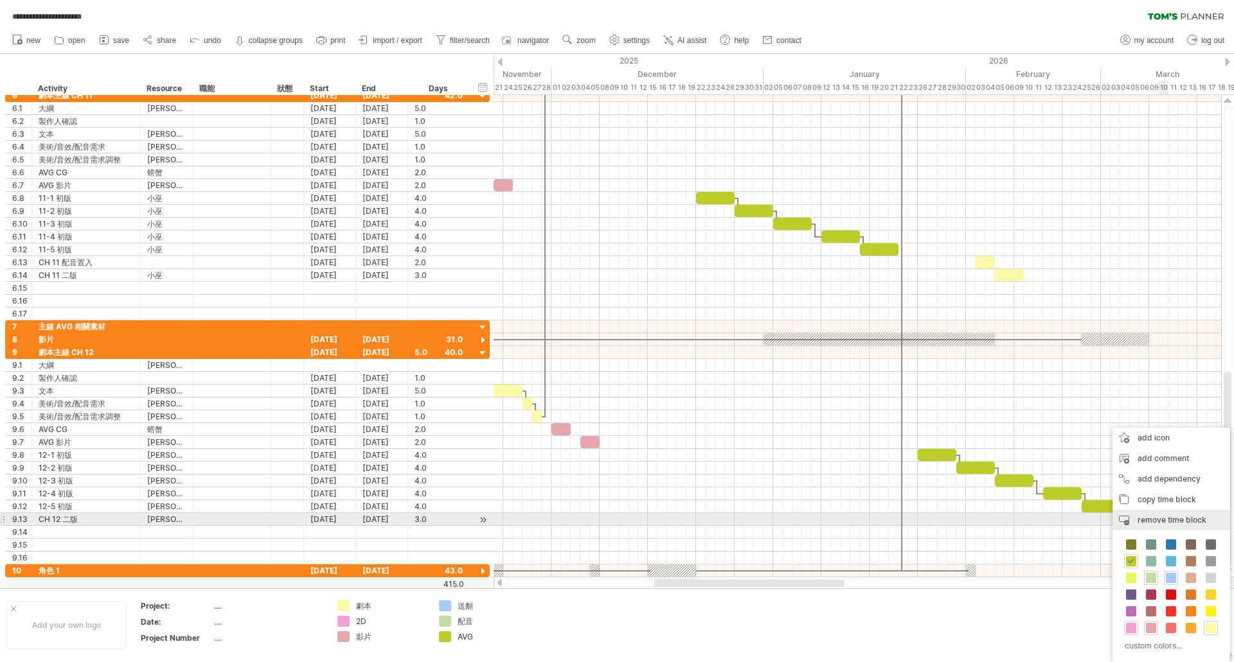
click at [1164, 522] on span "remove time block" at bounding box center [1171, 520] width 69 height 10
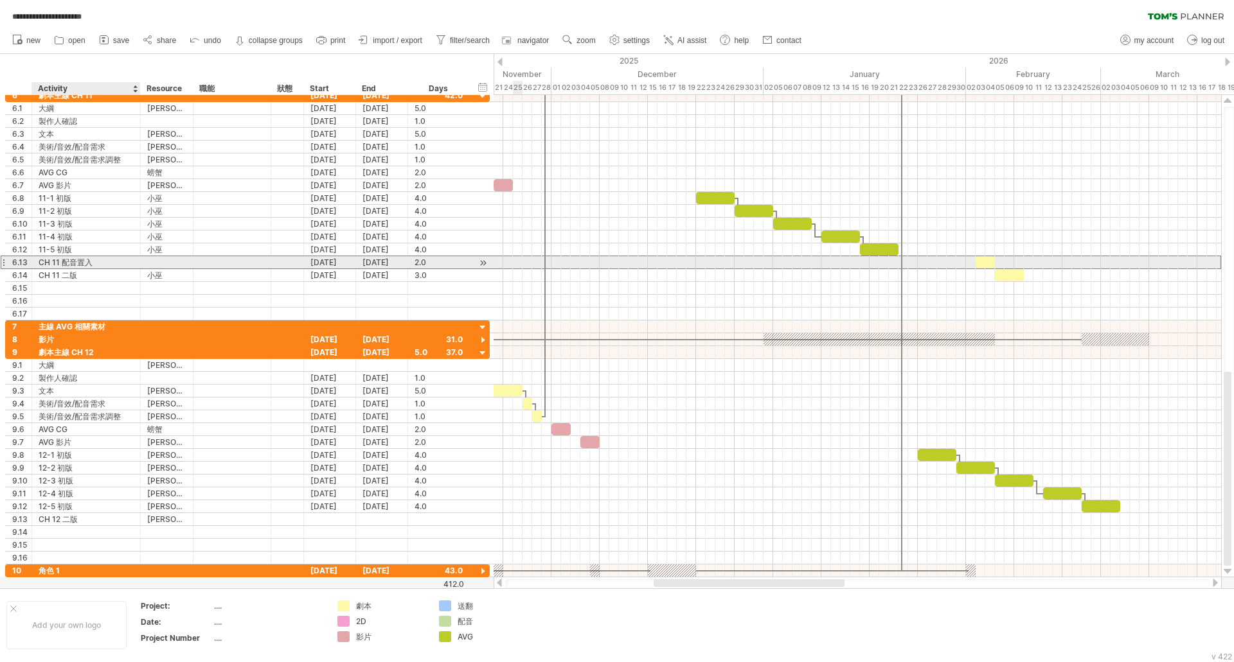
click at [91, 263] on div "CH 11 配音置入" at bounding box center [86, 262] width 95 height 12
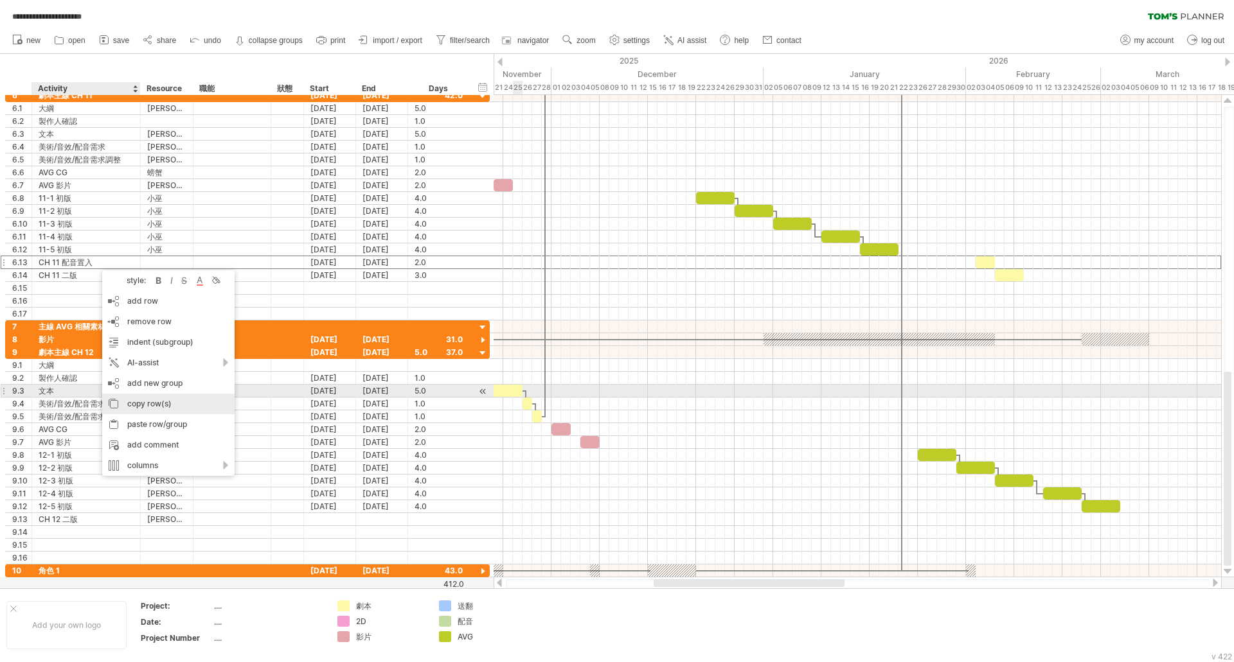
click at [172, 398] on div "copy row(s)" at bounding box center [168, 404] width 132 height 21
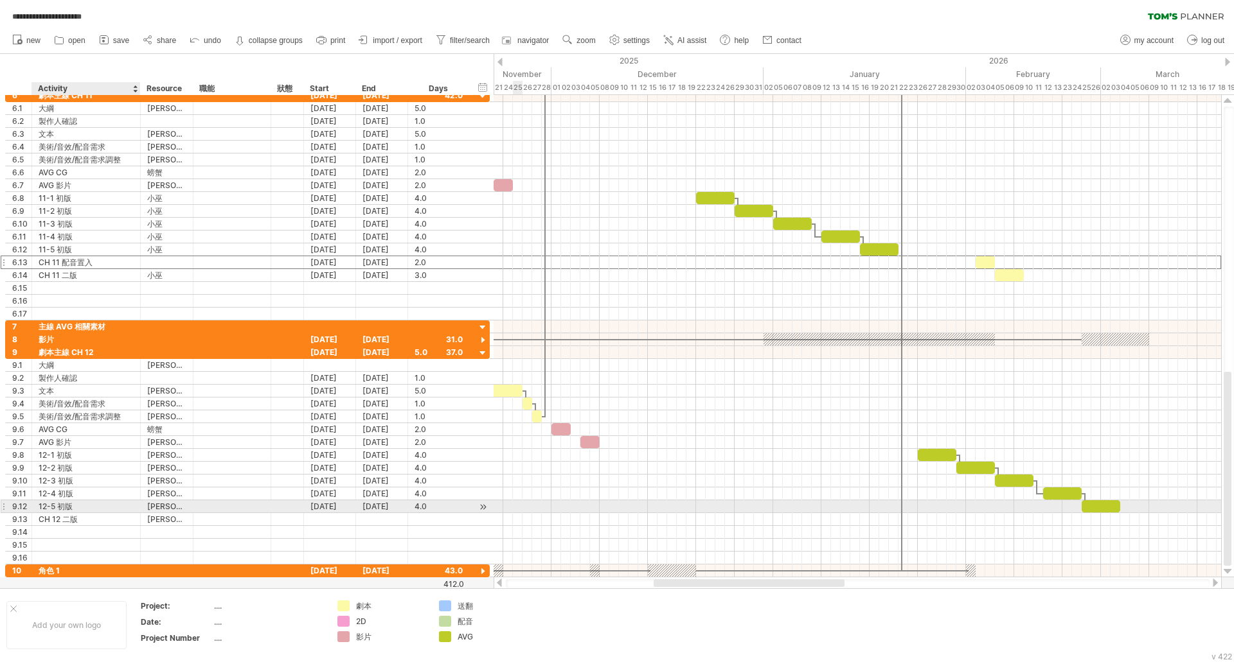
click at [84, 508] on div "12-5 初版" at bounding box center [86, 506] width 95 height 12
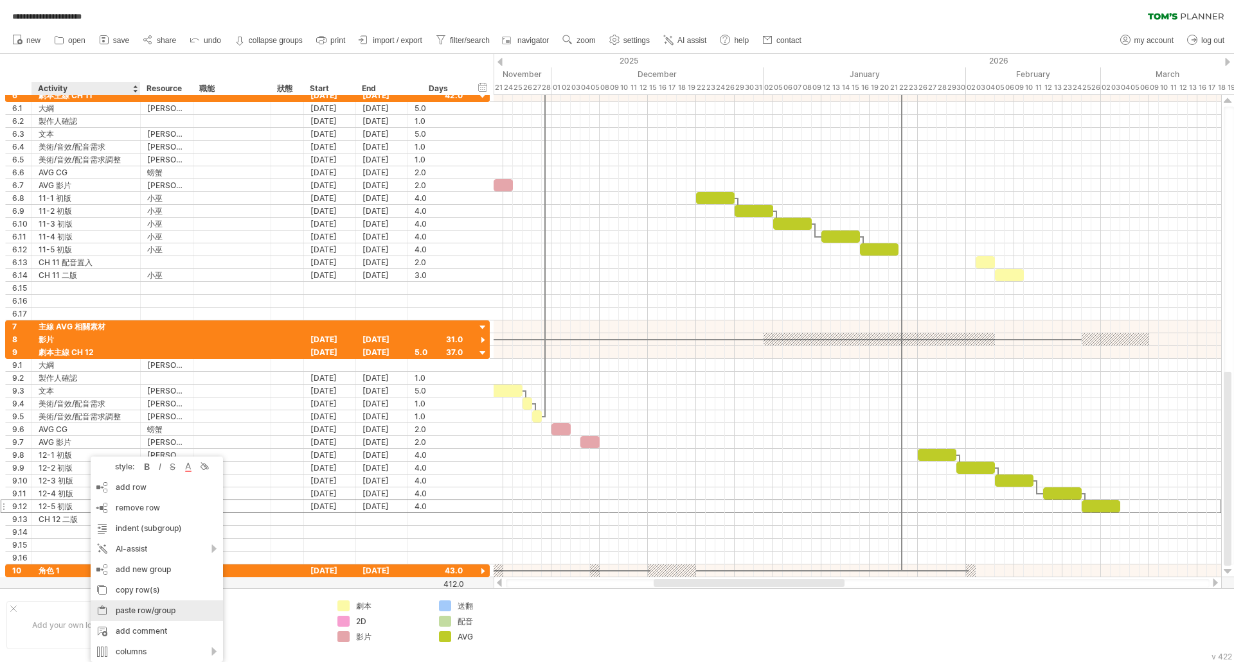
click at [164, 612] on div "paste row/group" at bounding box center [157, 611] width 132 height 21
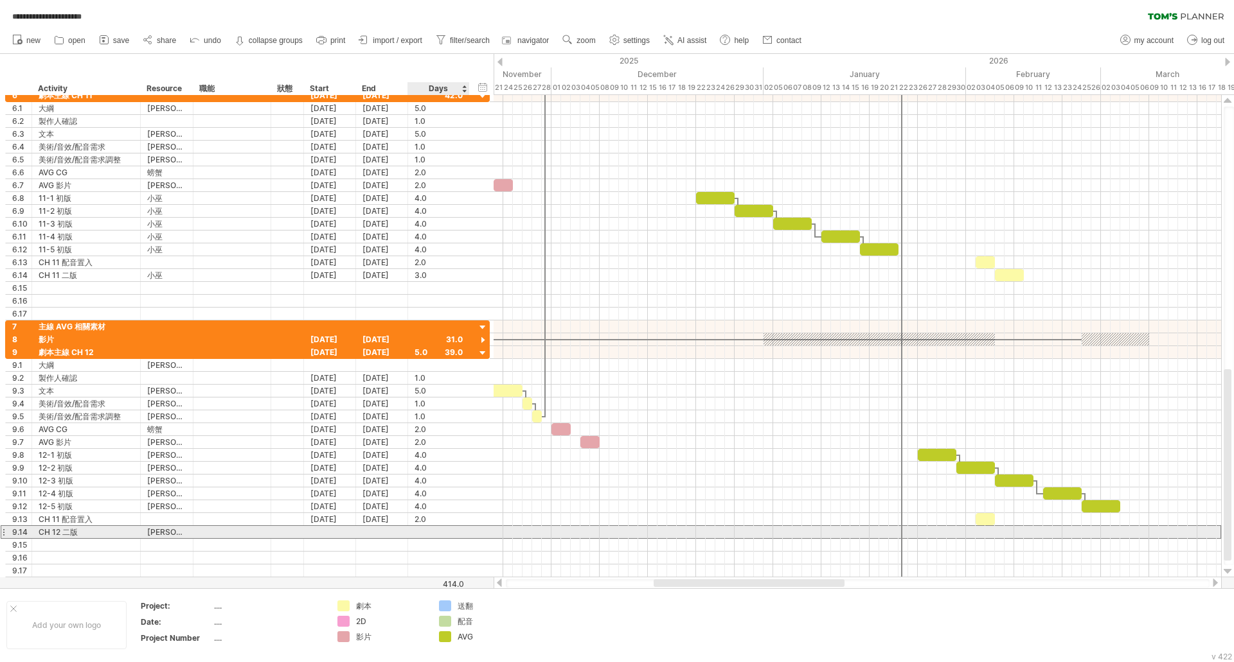
click at [424, 534] on div at bounding box center [438, 532] width 48 height 12
type input "*"
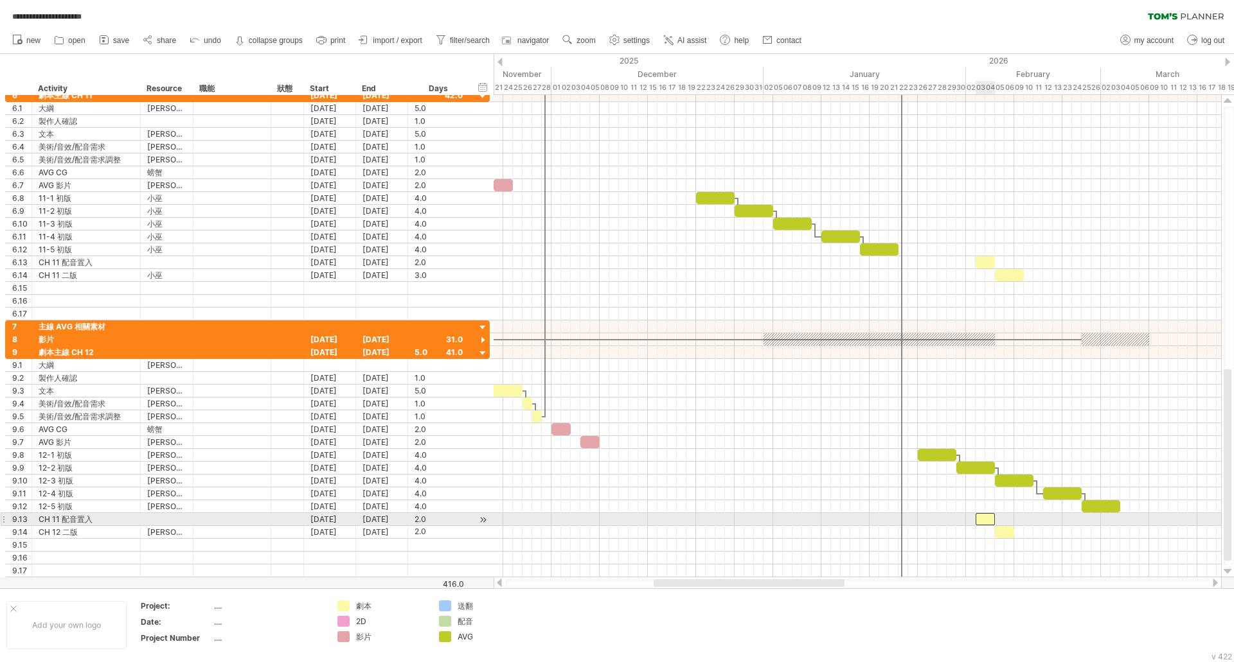
scroll to position [0, 0]
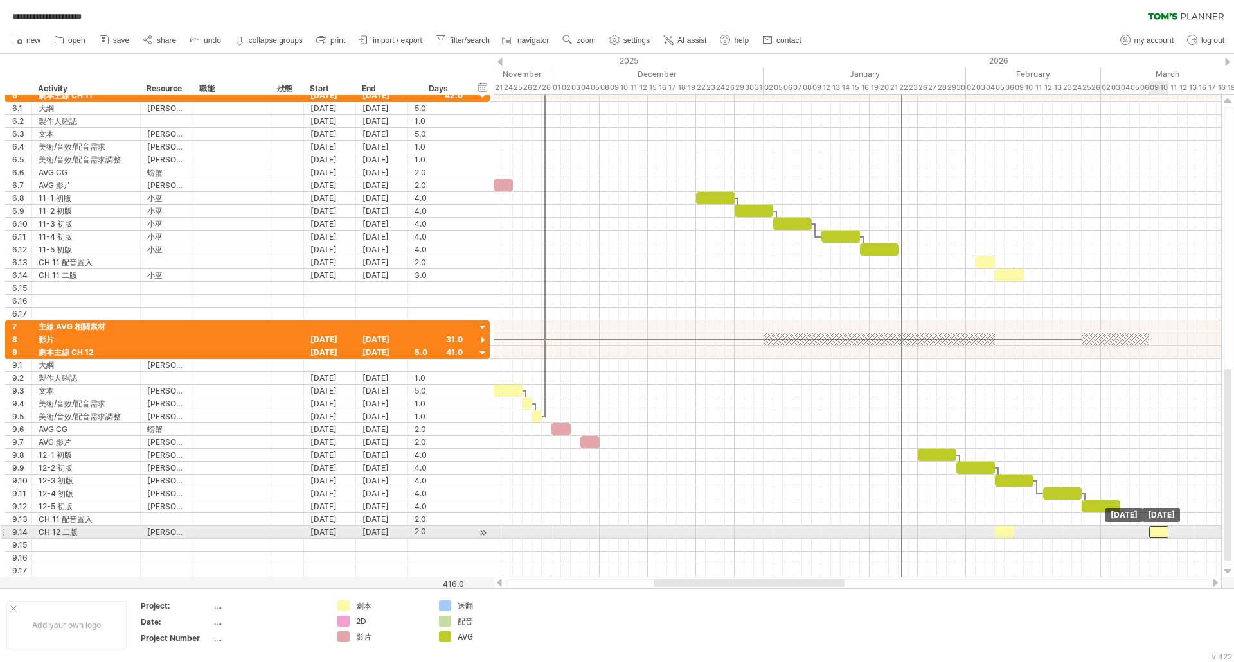
drag, startPoint x: 980, startPoint y: 521, endPoint x: 1155, endPoint y: 527, distance: 175.5
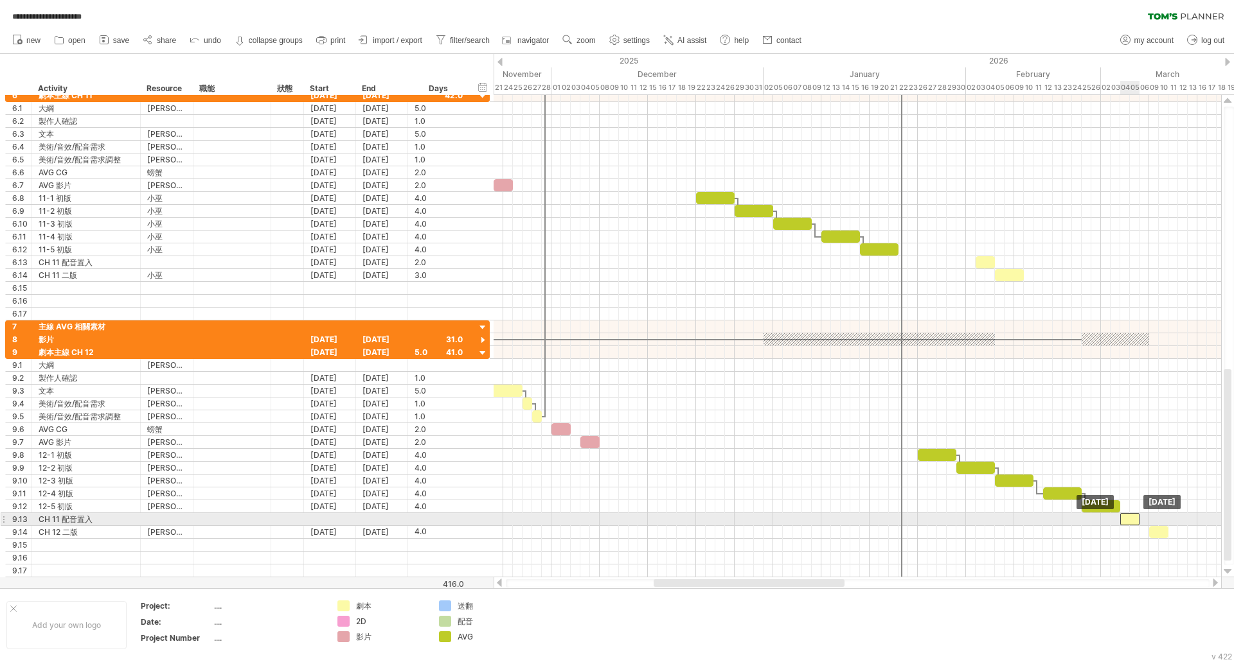
drag, startPoint x: 1011, startPoint y: 533, endPoint x: 1135, endPoint y: 524, distance: 124.4
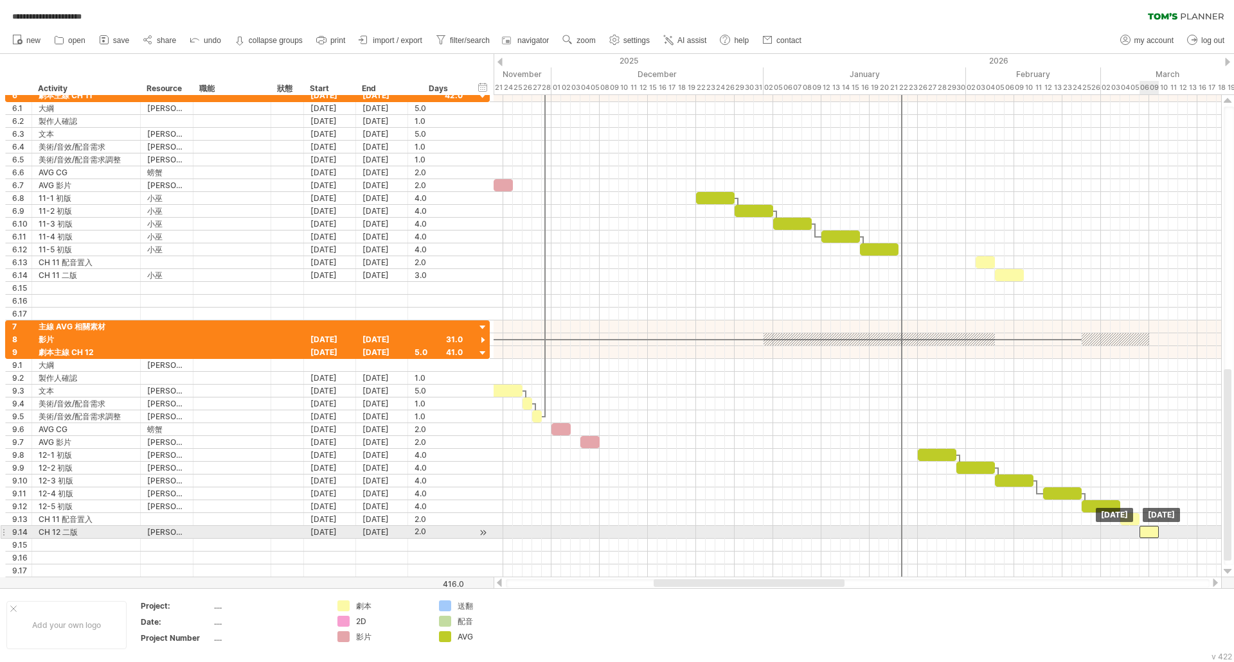
drag, startPoint x: 1160, startPoint y: 533, endPoint x: 1149, endPoint y: 535, distance: 10.4
click at [1149, 535] on div at bounding box center [1148, 532] width 19 height 12
drag, startPoint x: 1156, startPoint y: 535, endPoint x: 1167, endPoint y: 535, distance: 10.9
click at [1167, 535] on span at bounding box center [1167, 532] width 5 height 12
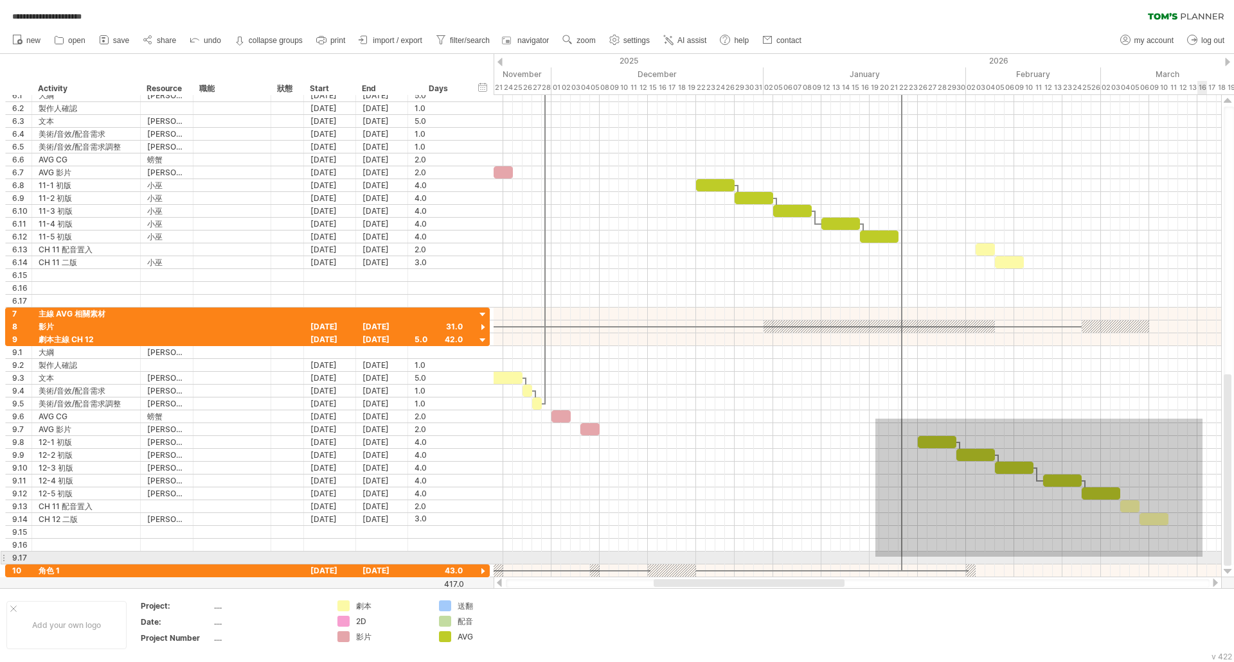
drag, startPoint x: 875, startPoint y: 419, endPoint x: 1202, endPoint y: 557, distance: 355.0
click at [1202, 557] on div at bounding box center [856, 448] width 727 height 231
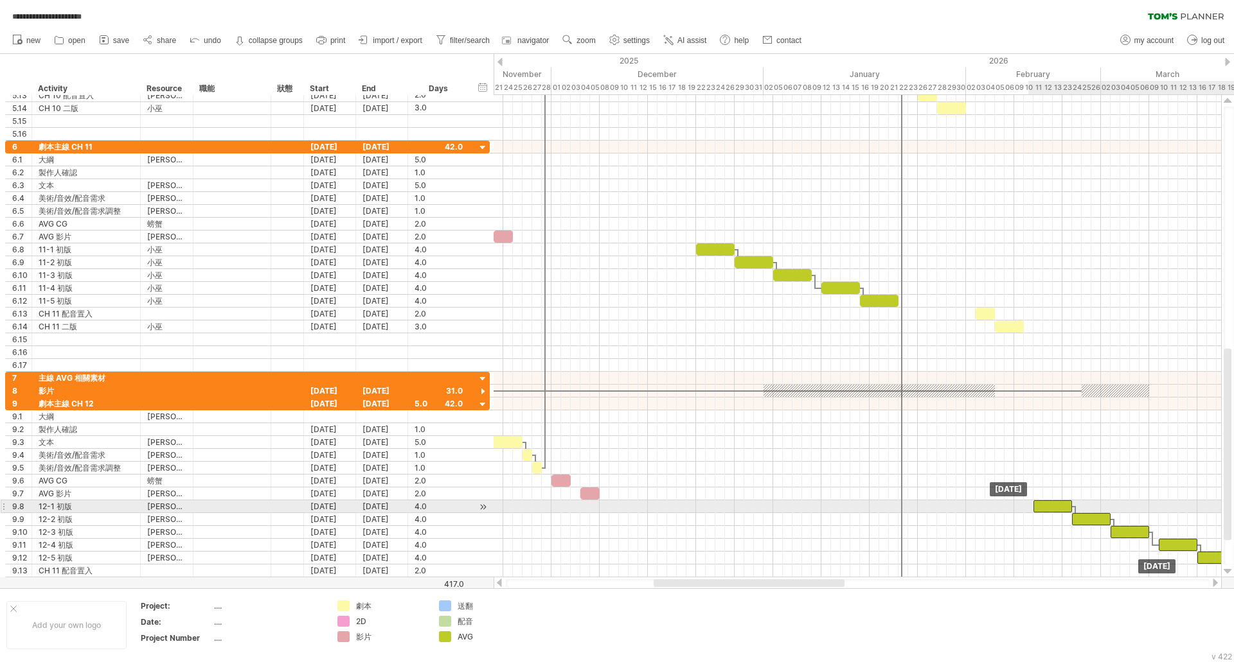
drag, startPoint x: 944, startPoint y: 507, endPoint x: 1046, endPoint y: 506, distance: 101.5
click at [1046, 506] on div at bounding box center [1052, 506] width 39 height 12
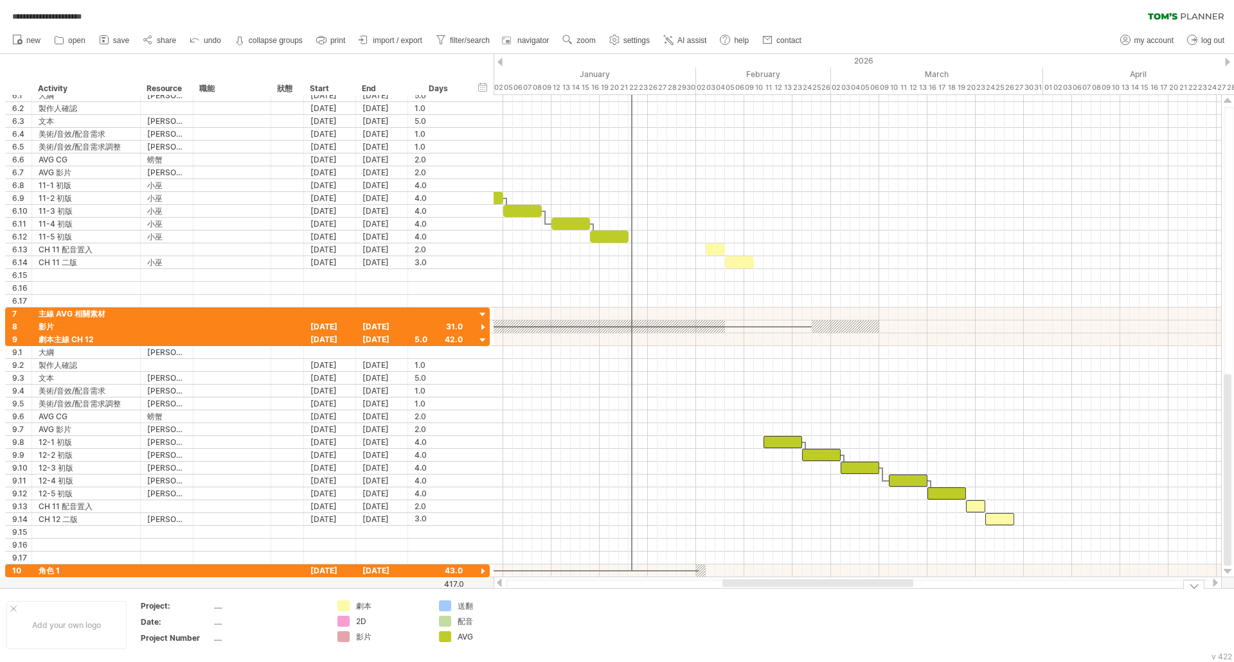
drag, startPoint x: 729, startPoint y: 584, endPoint x: 798, endPoint y: 601, distance: 70.7
click at [798, 601] on div "**********" at bounding box center [617, 331] width 1234 height 662
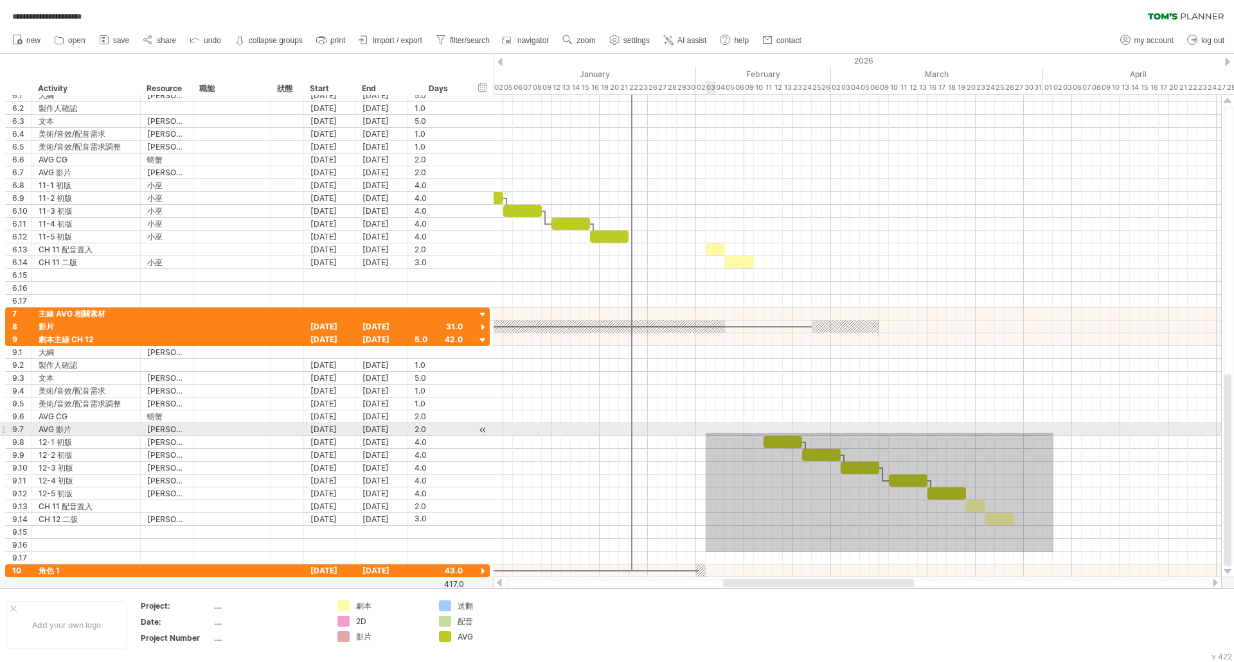
drag, startPoint x: 1048, startPoint y: 540, endPoint x: 709, endPoint y: 429, distance: 356.4
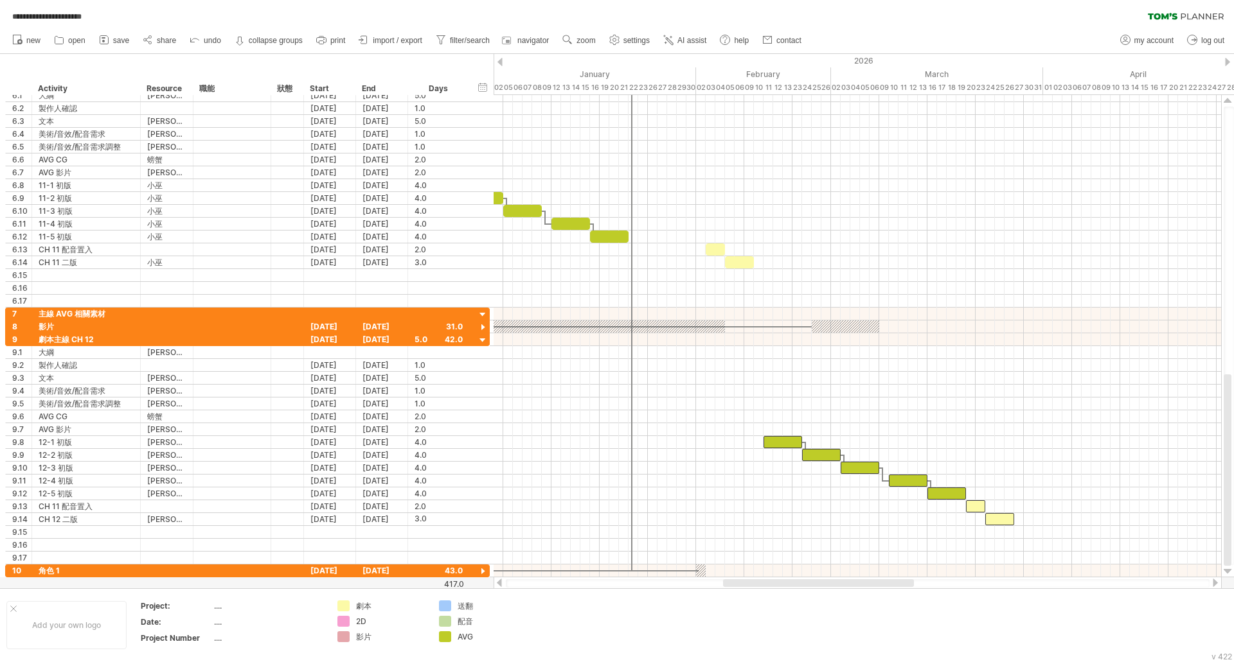
drag, startPoint x: 784, startPoint y: 588, endPoint x: 732, endPoint y: 587, distance: 52.0
click at [729, 588] on div at bounding box center [857, 583] width 728 height 13
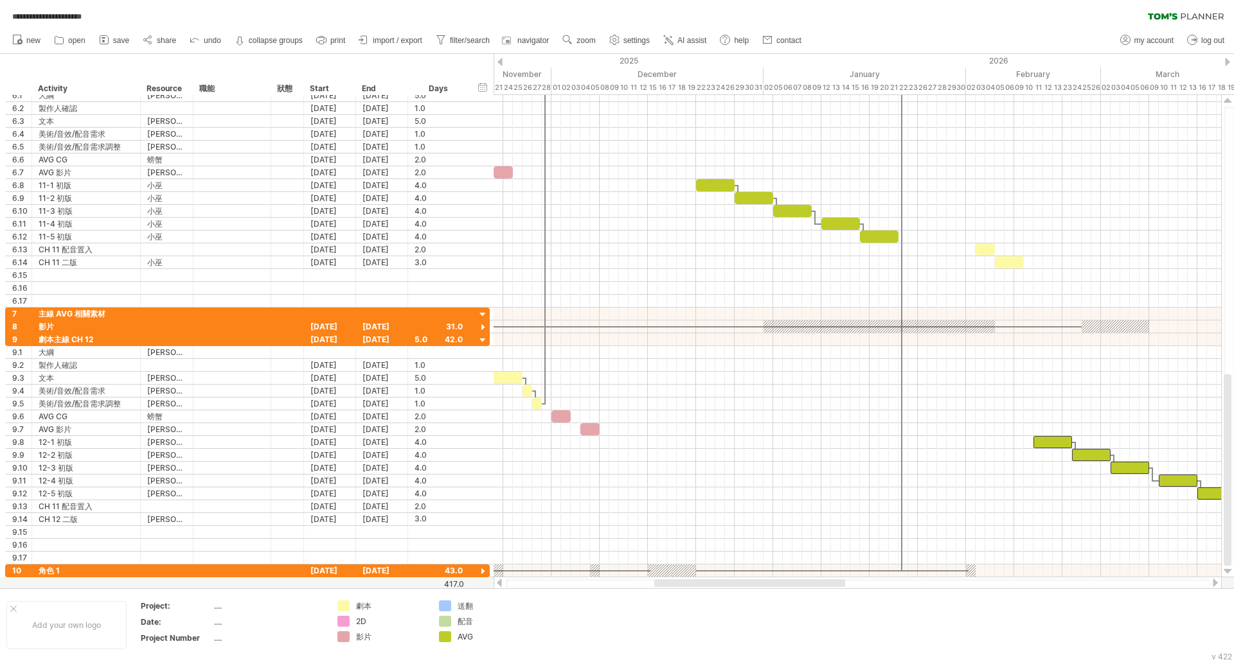
drag, startPoint x: 737, startPoint y: 583, endPoint x: 668, endPoint y: 581, distance: 68.8
click at [668, 582] on div at bounding box center [749, 584] width 191 height 8
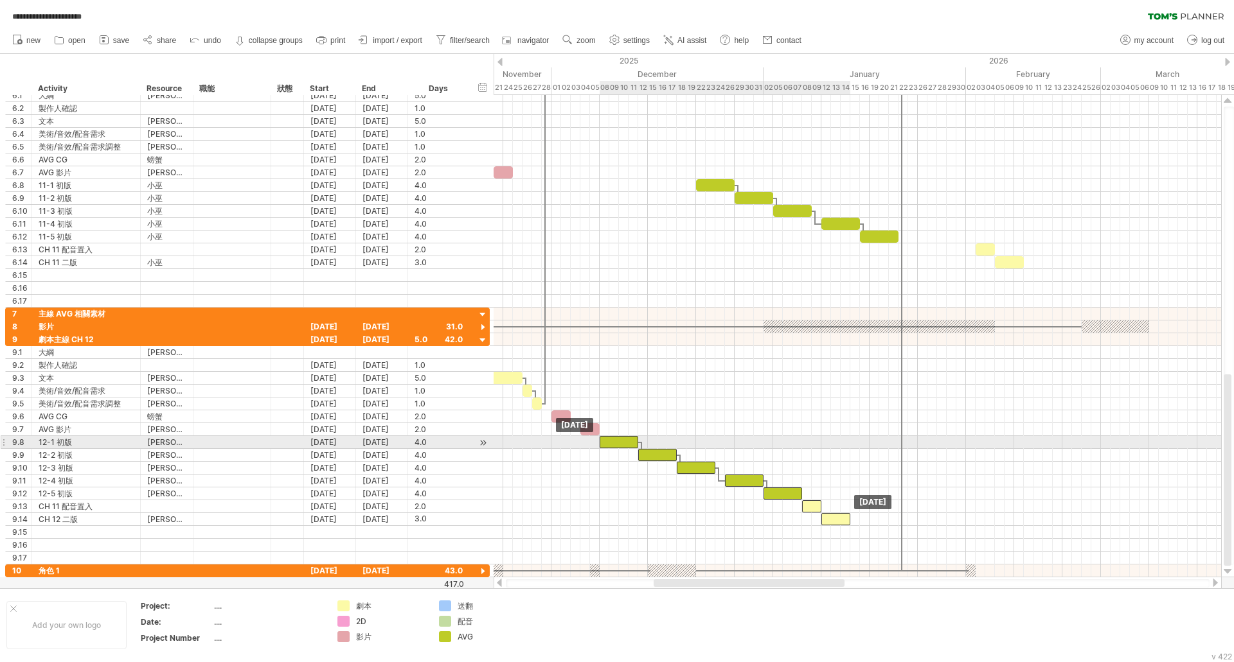
drag, startPoint x: 1045, startPoint y: 441, endPoint x: 609, endPoint y: 442, distance: 435.6
click at [609, 442] on div at bounding box center [618, 442] width 39 height 12
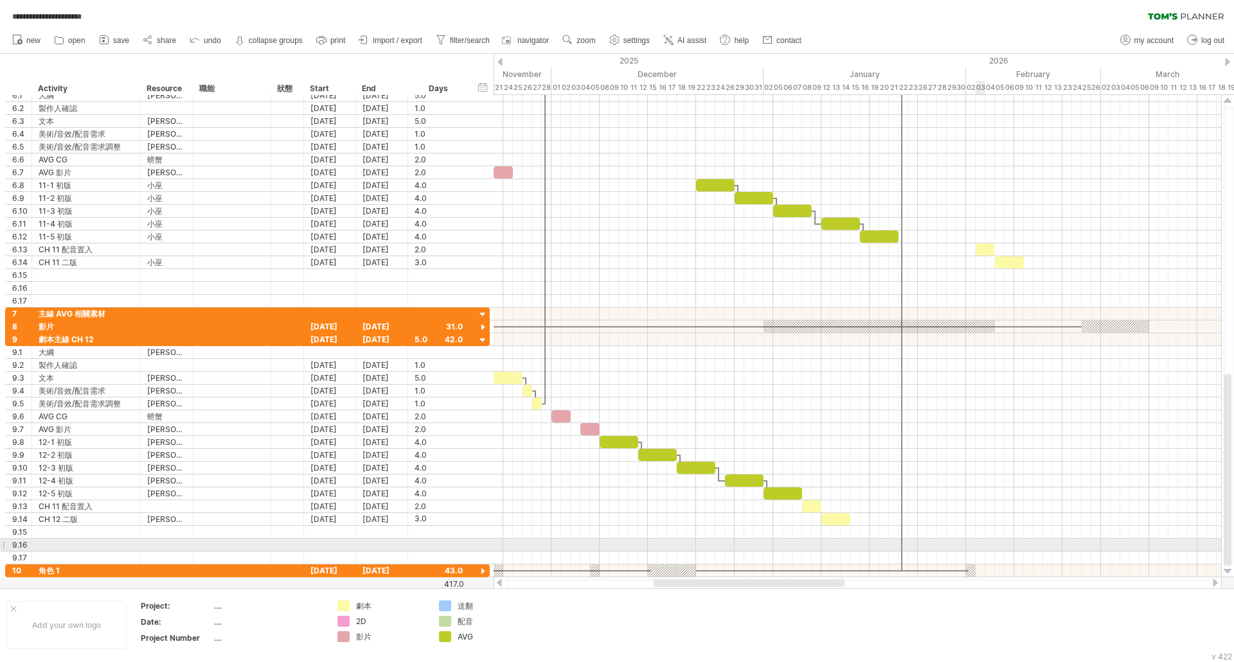
click at [978, 550] on div at bounding box center [856, 545] width 727 height 13
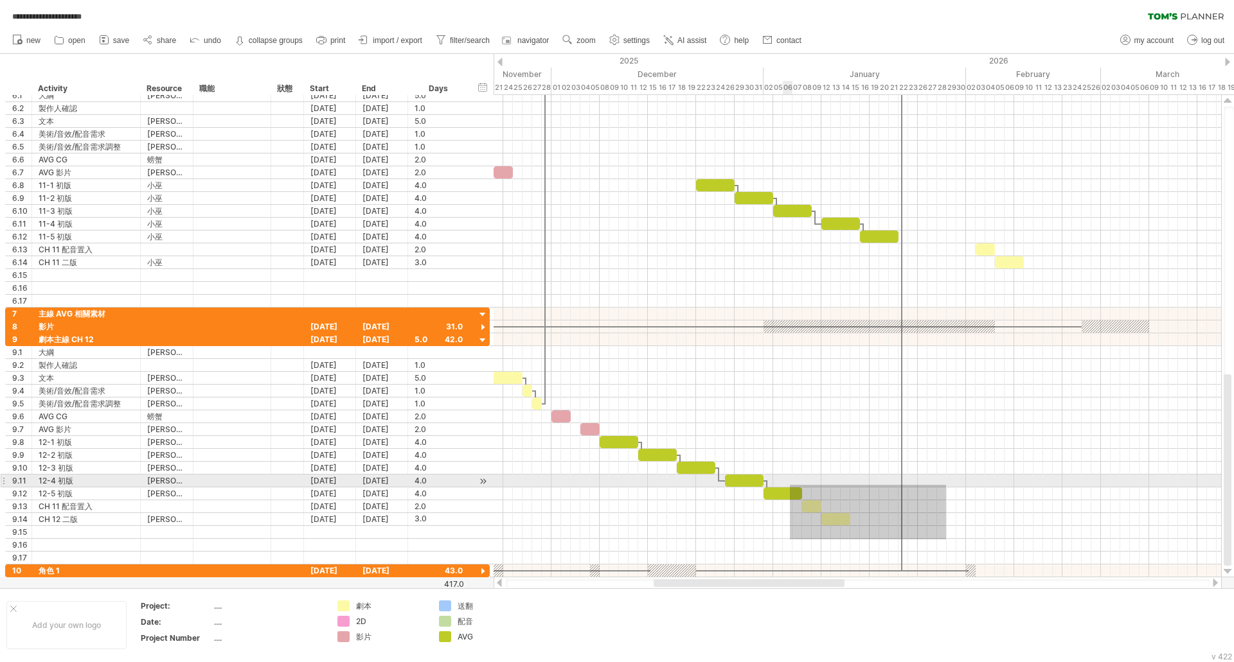
drag, startPoint x: 930, startPoint y: 531, endPoint x: 790, endPoint y: 485, distance: 147.5
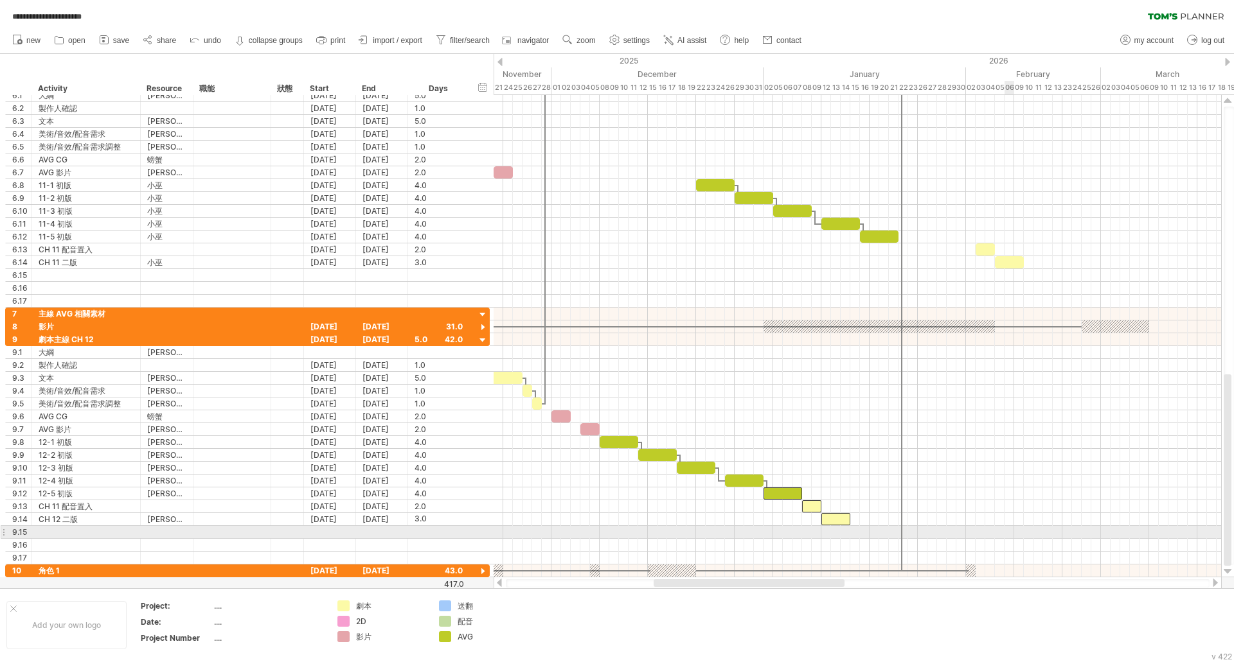
click at [1009, 538] on div at bounding box center [856, 532] width 727 height 13
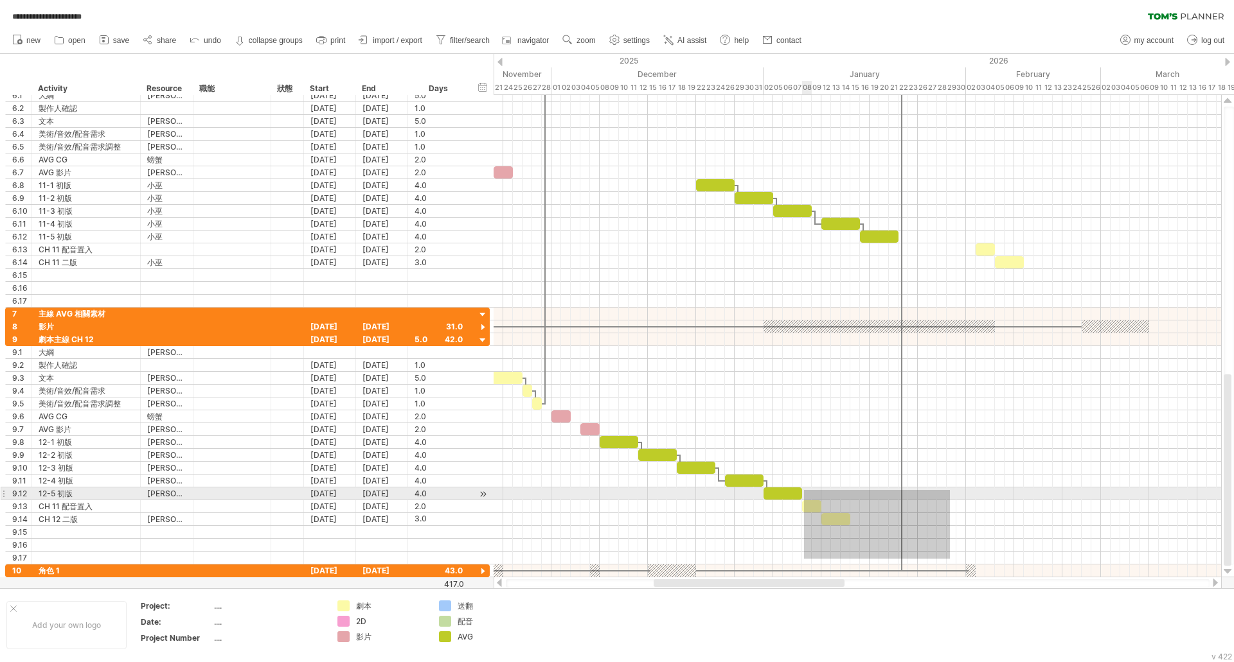
drag, startPoint x: 948, startPoint y: 558, endPoint x: 804, endPoint y: 490, distance: 159.8
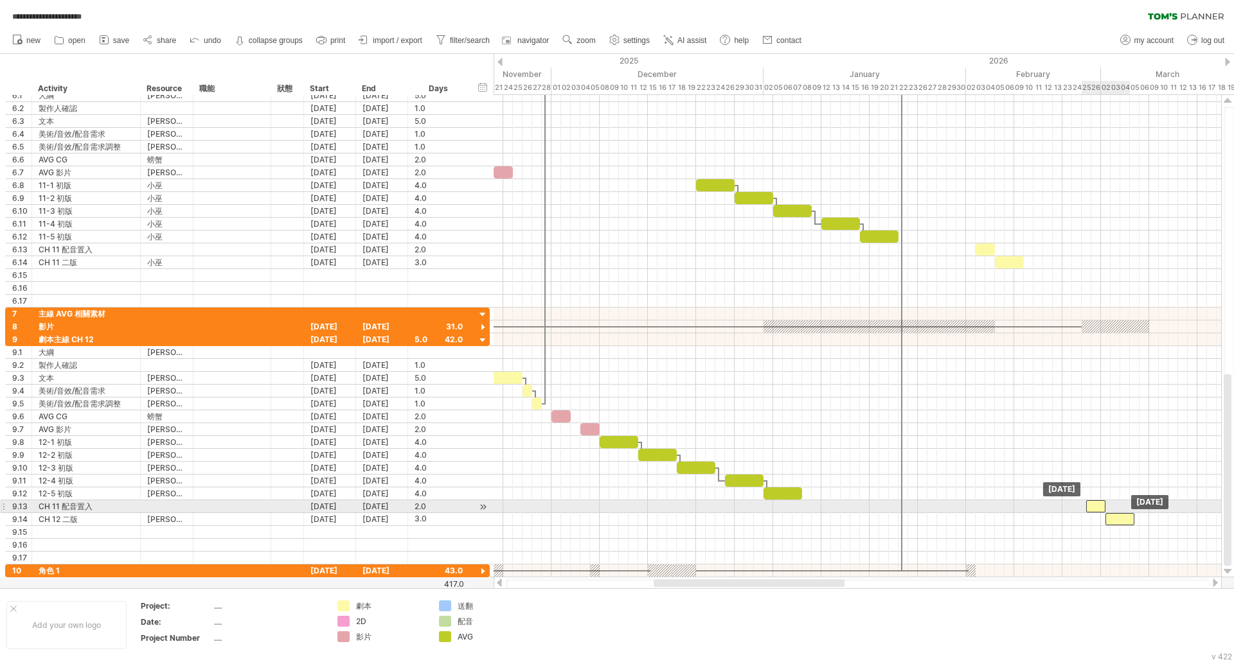
drag, startPoint x: 813, startPoint y: 508, endPoint x: 1095, endPoint y: 513, distance: 282.1
click at [1095, 513] on div "主線1 主線2 *** ***** [DATE] [DATE]" at bounding box center [856, 336] width 727 height 482
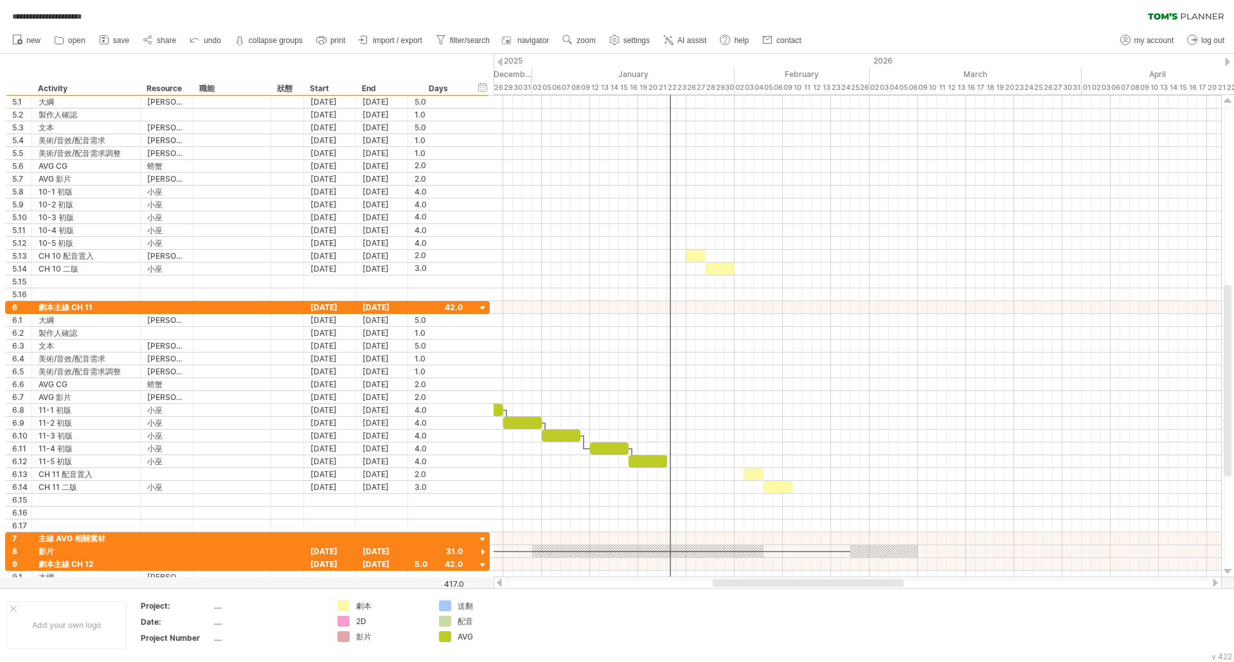
drag, startPoint x: 812, startPoint y: 585, endPoint x: 885, endPoint y: 571, distance: 73.8
click at [879, 583] on div at bounding box center [808, 584] width 191 height 8
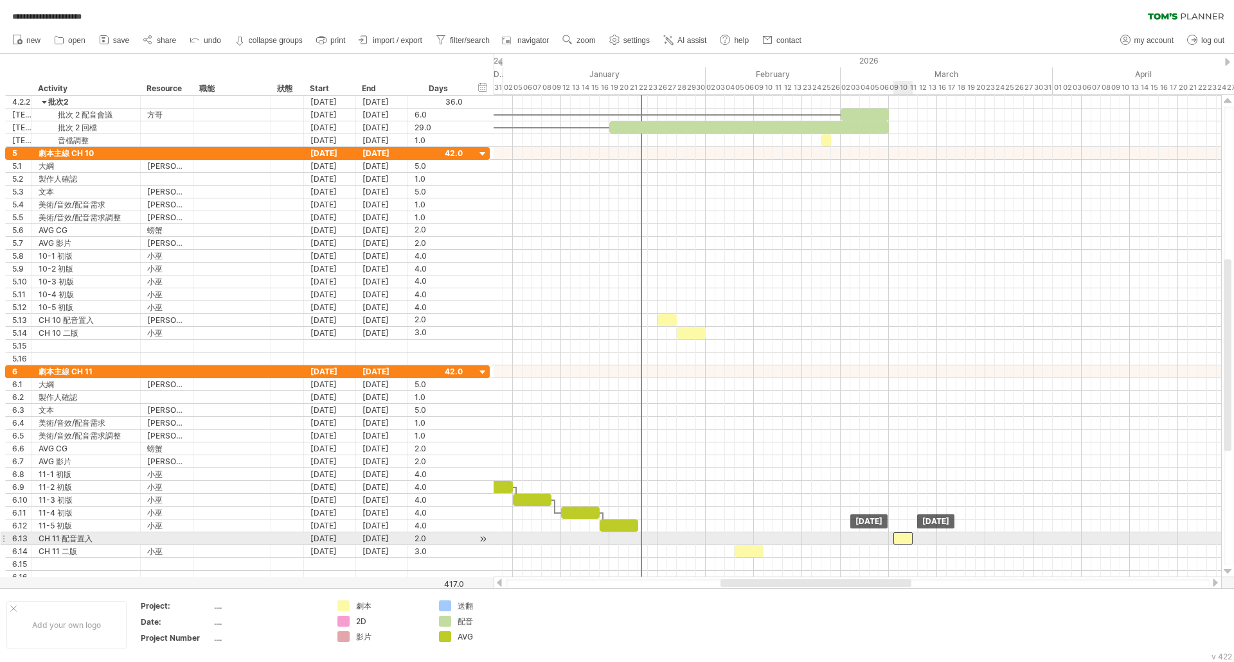
drag, startPoint x: 728, startPoint y: 539, endPoint x: 905, endPoint y: 533, distance: 177.4
click at [905, 533] on div at bounding box center [902, 539] width 19 height 12
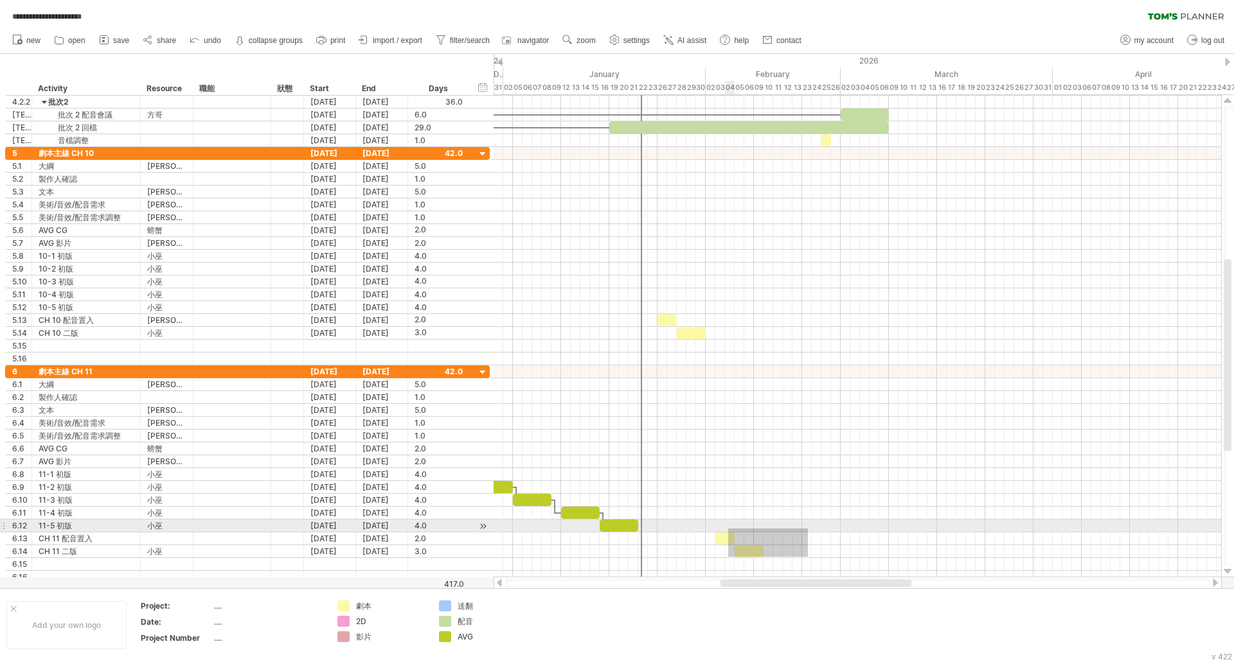
drag, startPoint x: 808, startPoint y: 557, endPoint x: 728, endPoint y: 529, distance: 84.5
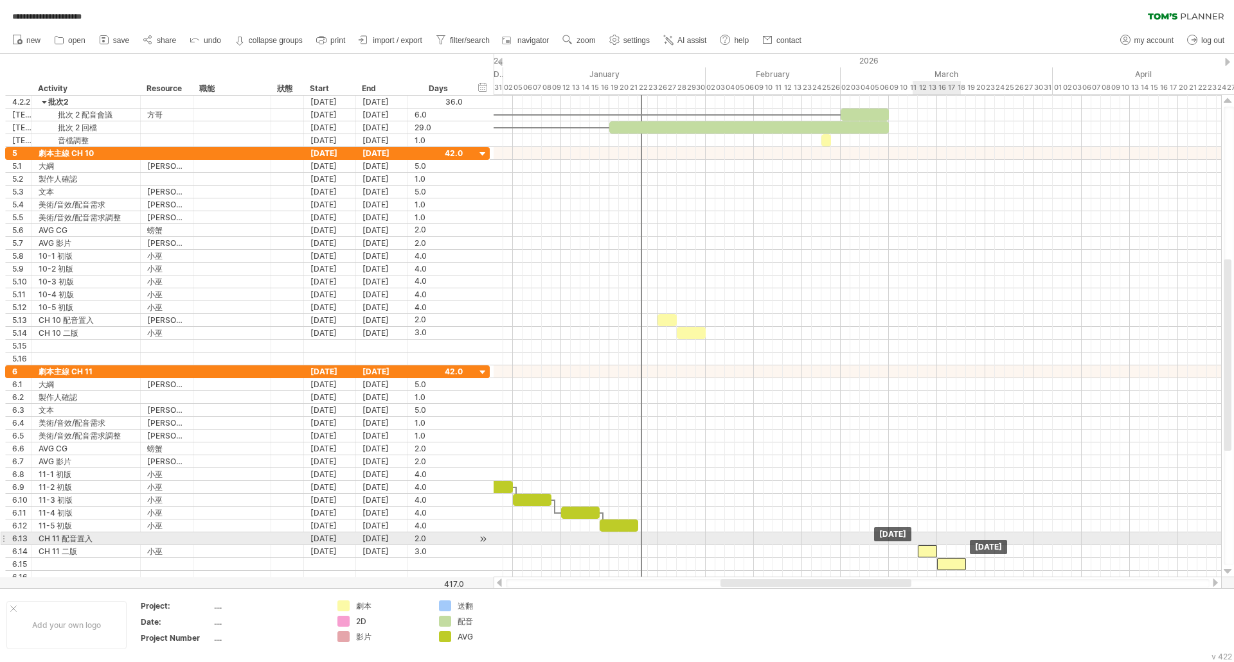
drag, startPoint x: 727, startPoint y: 537, endPoint x: 928, endPoint y: 545, distance: 200.6
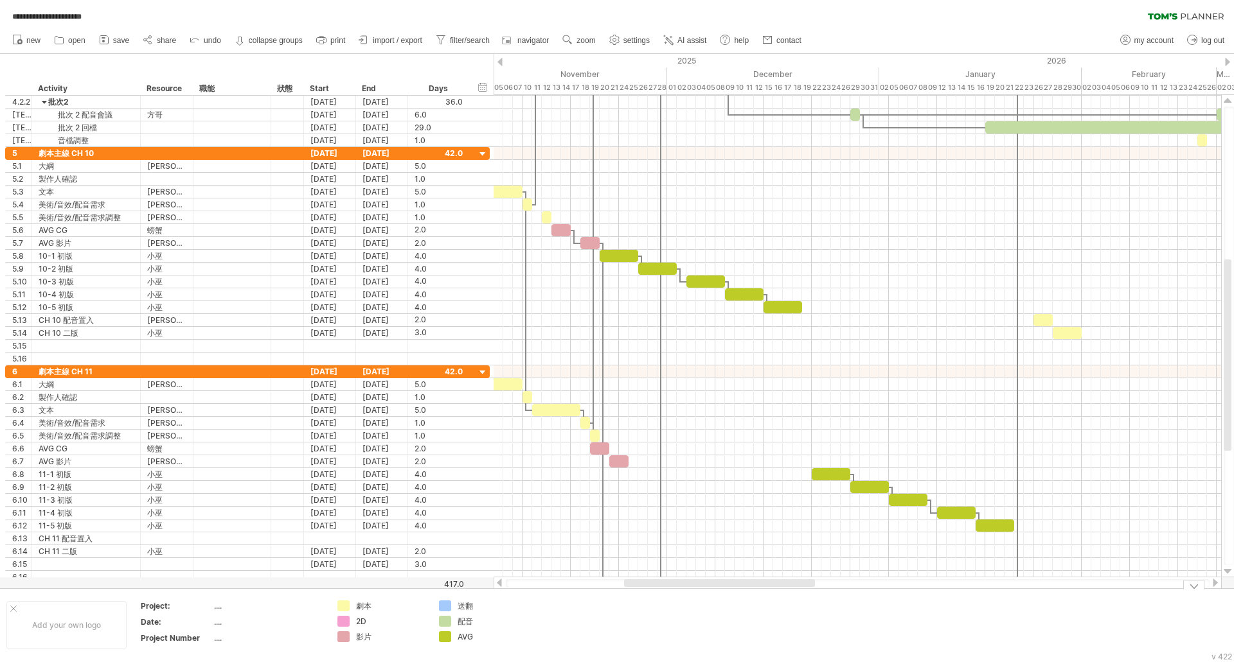
drag, startPoint x: 828, startPoint y: 584, endPoint x: 732, endPoint y: 590, distance: 96.5
click at [732, 590] on div "**********" at bounding box center [617, 331] width 1234 height 662
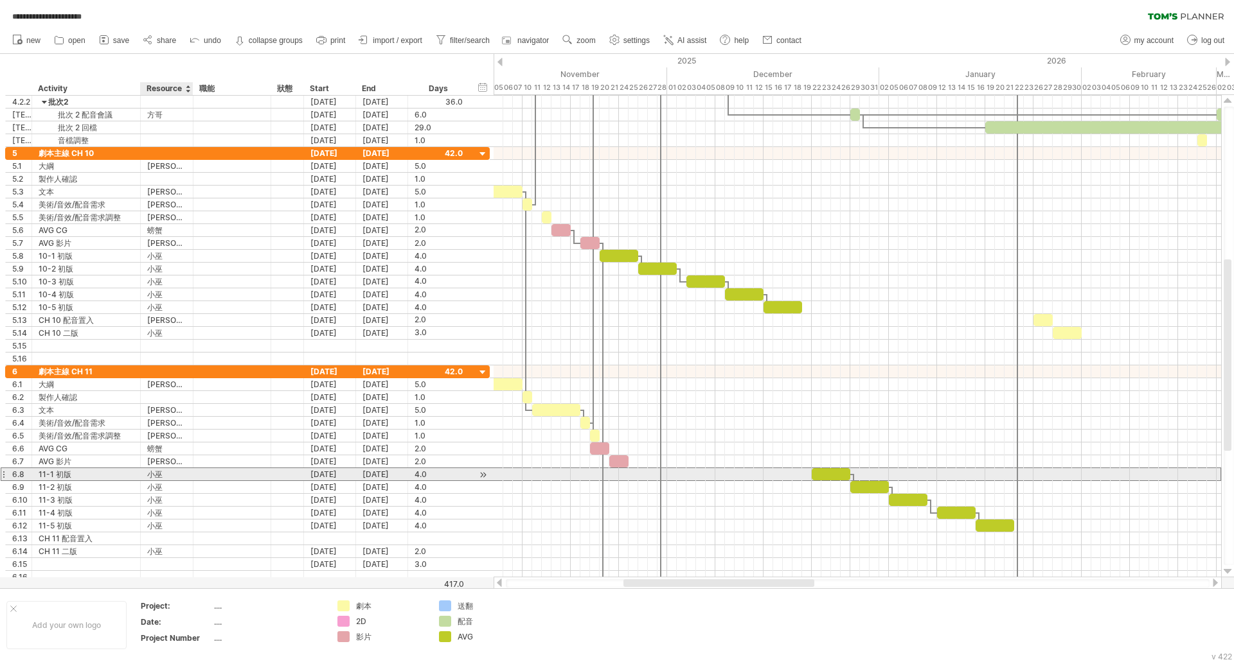
click at [171, 475] on div "小巫" at bounding box center [166, 474] width 39 height 12
click at [0, 0] on input "**" at bounding box center [0, 0] width 0 height 0
type input "**"
drag, startPoint x: 164, startPoint y: 474, endPoint x: 147, endPoint y: 474, distance: 16.7
click at [147, 474] on input "**" at bounding box center [166, 474] width 39 height 12
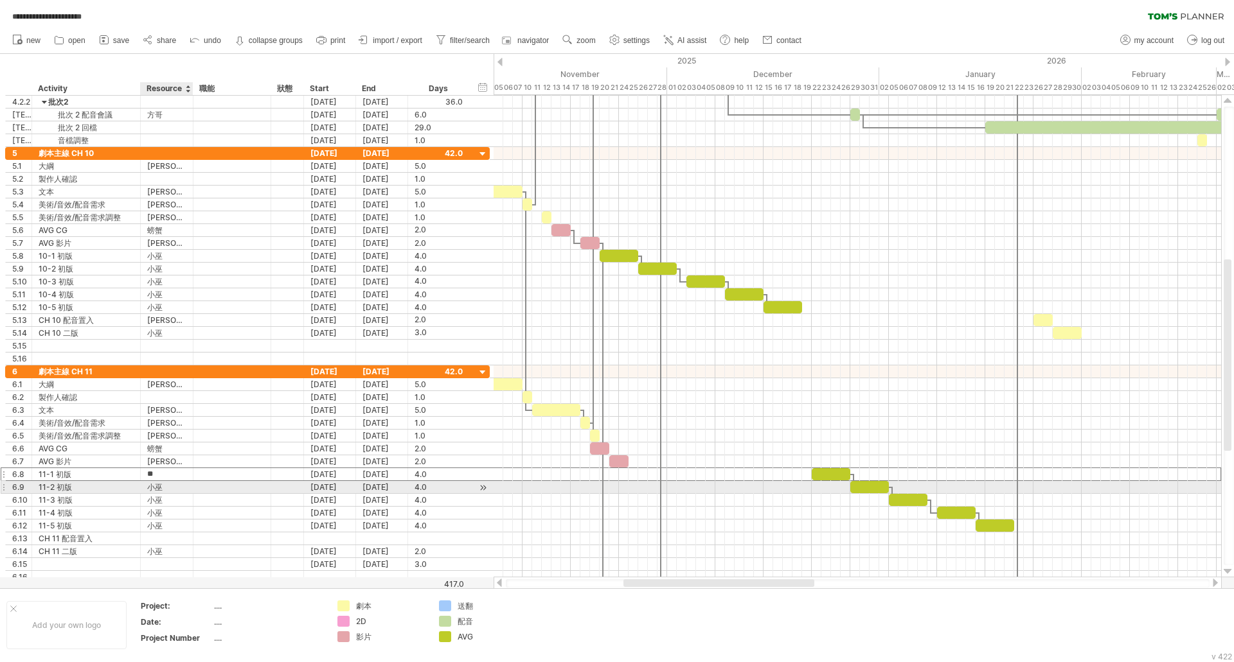
click at [158, 484] on div "小巫" at bounding box center [166, 487] width 39 height 12
click at [158, 484] on input "**" at bounding box center [166, 487] width 39 height 12
paste input "text"
type input "**"
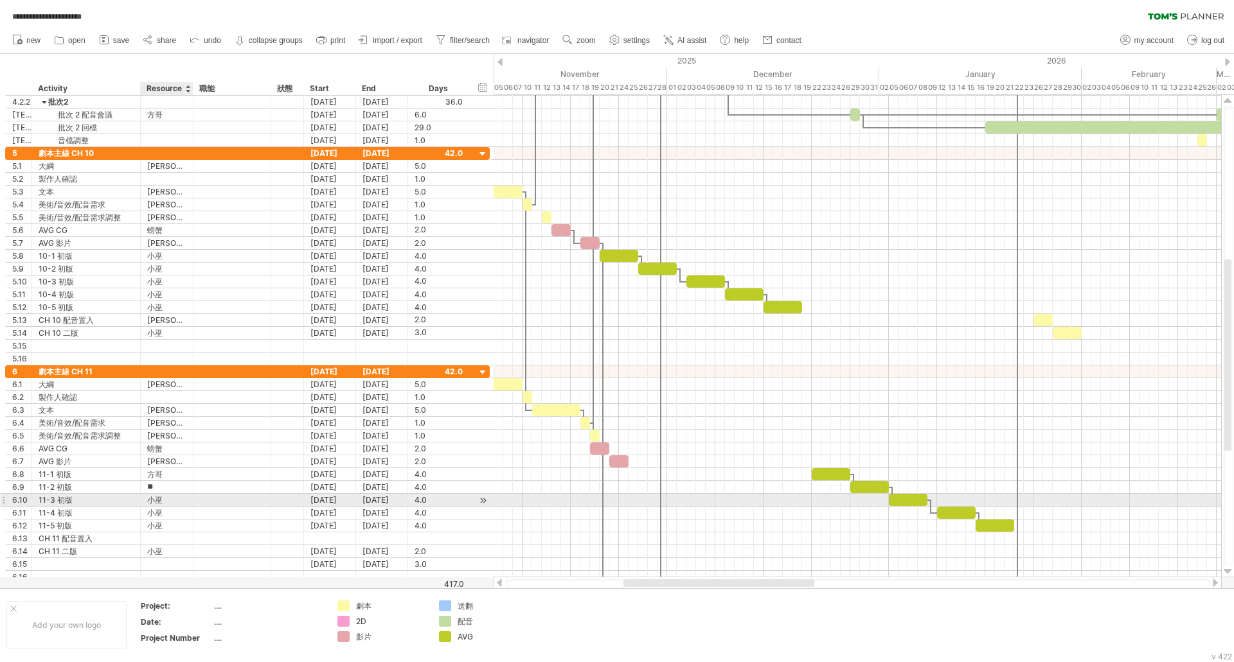
click at [168, 500] on div "小巫" at bounding box center [166, 500] width 39 height 12
click at [168, 500] on input "**" at bounding box center [166, 500] width 39 height 12
paste input "text"
type input "**"
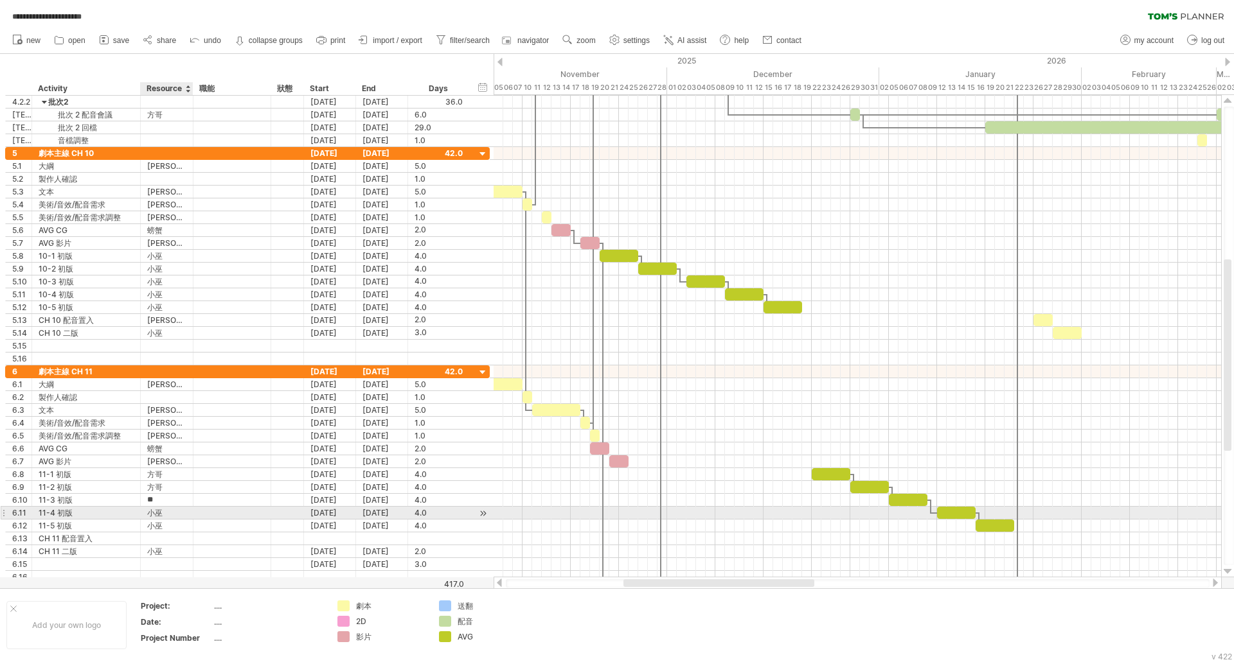
click at [164, 515] on div "小巫" at bounding box center [166, 513] width 39 height 12
click at [164, 515] on input "**" at bounding box center [166, 513] width 39 height 12
paste input "text"
type input "**"
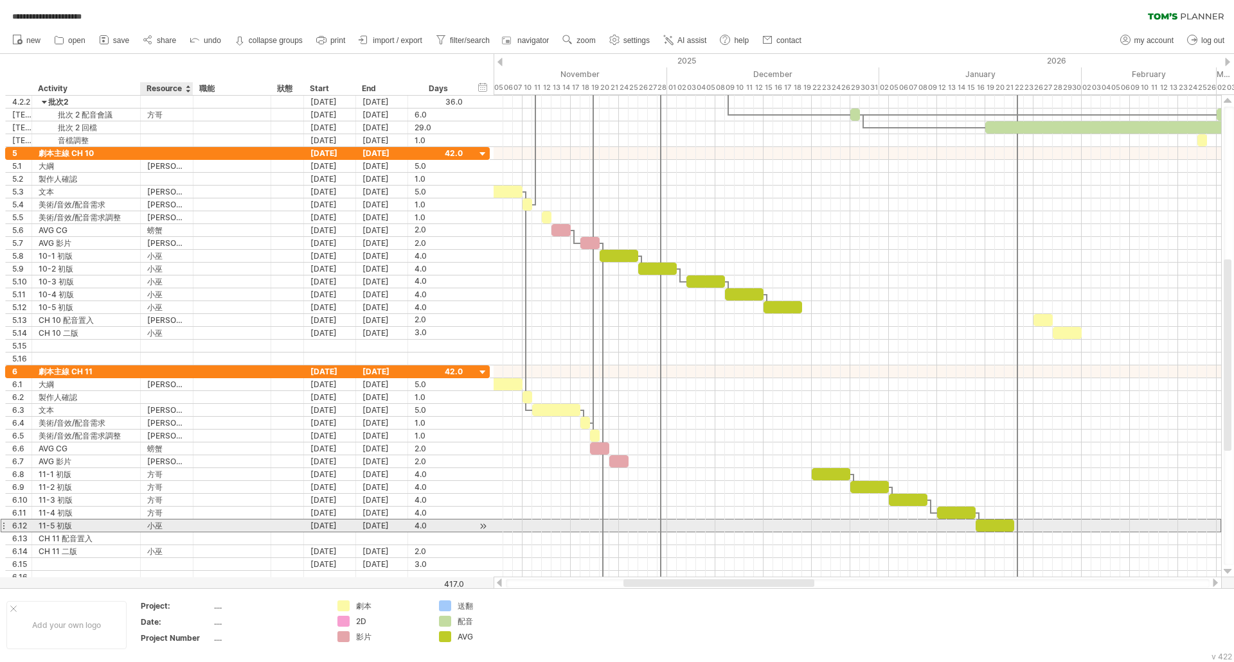
click at [160, 525] on div "小巫" at bounding box center [166, 526] width 39 height 12
click at [0, 0] on input "**" at bounding box center [0, 0] width 0 height 0
paste input "text"
type input "**"
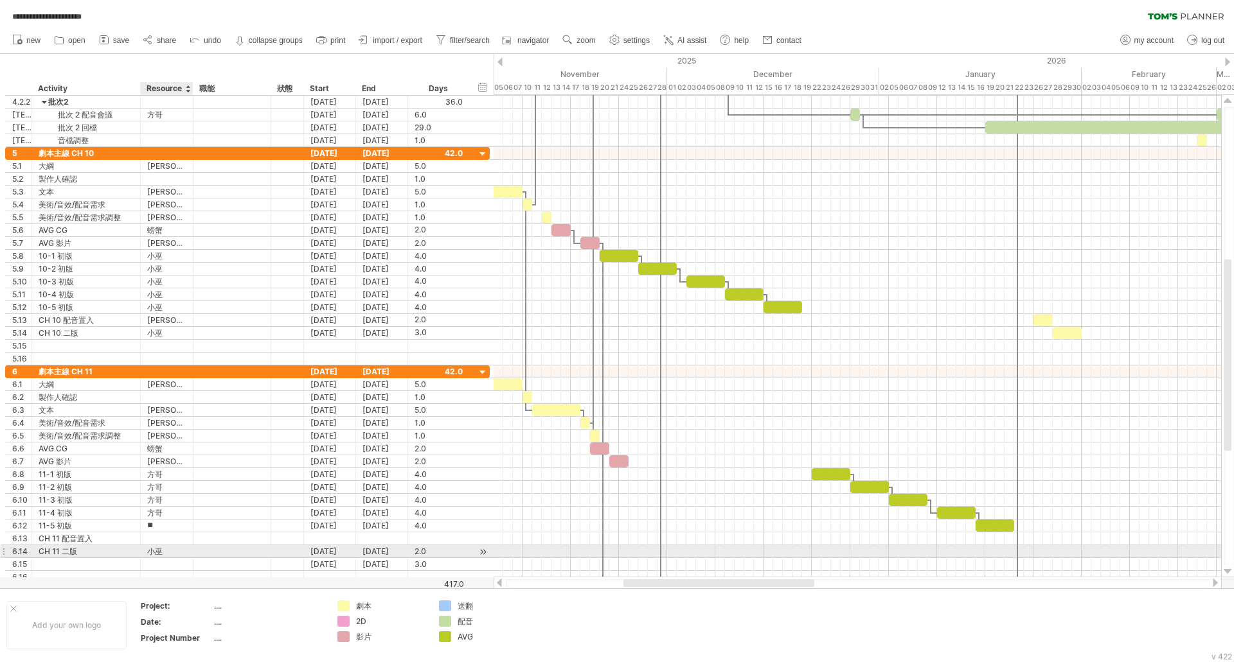
click at [163, 554] on div "小巫" at bounding box center [166, 551] width 39 height 12
click at [163, 554] on input "**" at bounding box center [166, 551] width 39 height 12
paste input "text"
type input "**"
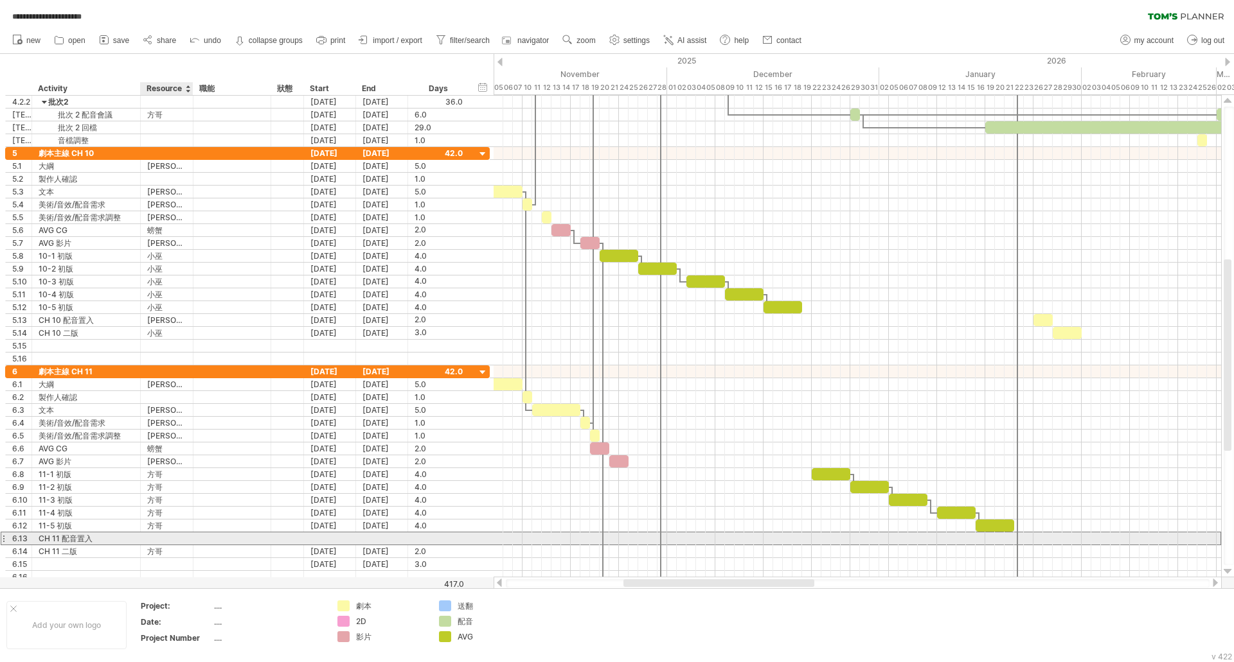
click at [161, 543] on div at bounding box center [166, 539] width 39 height 12
click at [0, 0] on input "text" at bounding box center [0, 0] width 0 height 0
type input "**"
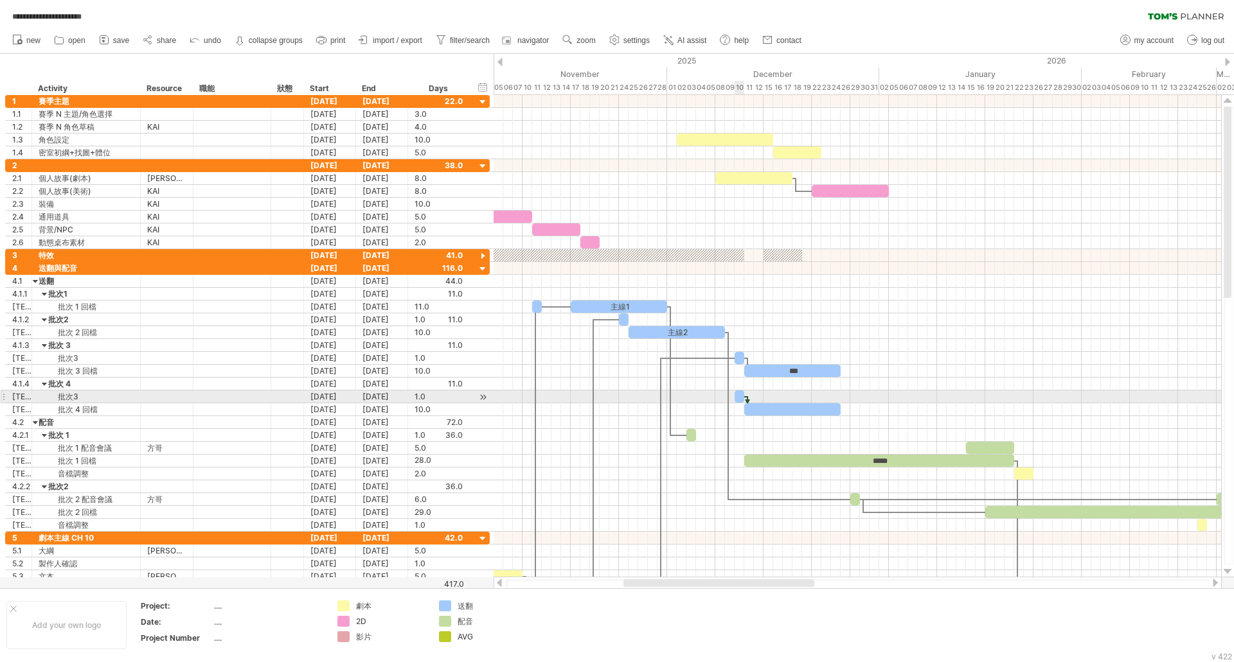
click at [739, 395] on div at bounding box center [739, 397] width 10 height 12
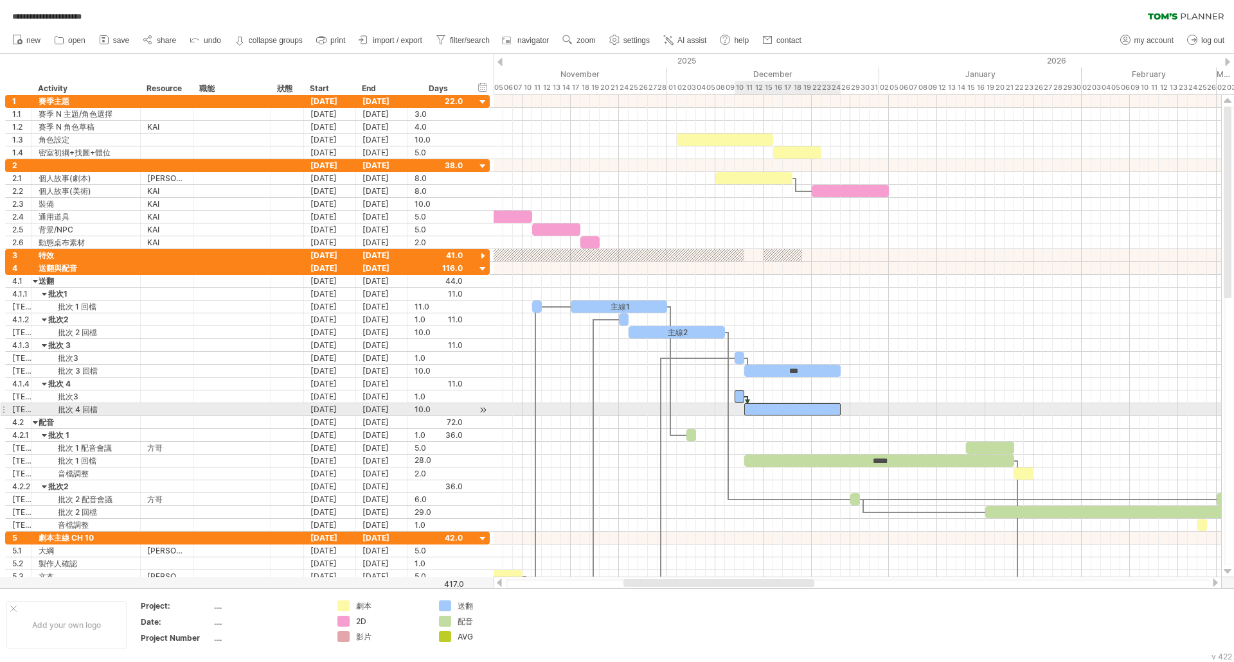
click at [792, 412] on div at bounding box center [792, 409] width 96 height 12
drag, startPoint x: 792, startPoint y: 412, endPoint x: 898, endPoint y: 412, distance: 106.0
click at [899, 412] on div at bounding box center [898, 409] width 96 height 12
click at [76, 404] on div "批次 4 回檔" at bounding box center [86, 409] width 95 height 12
click at [76, 404] on input "*******" at bounding box center [86, 409] width 95 height 12
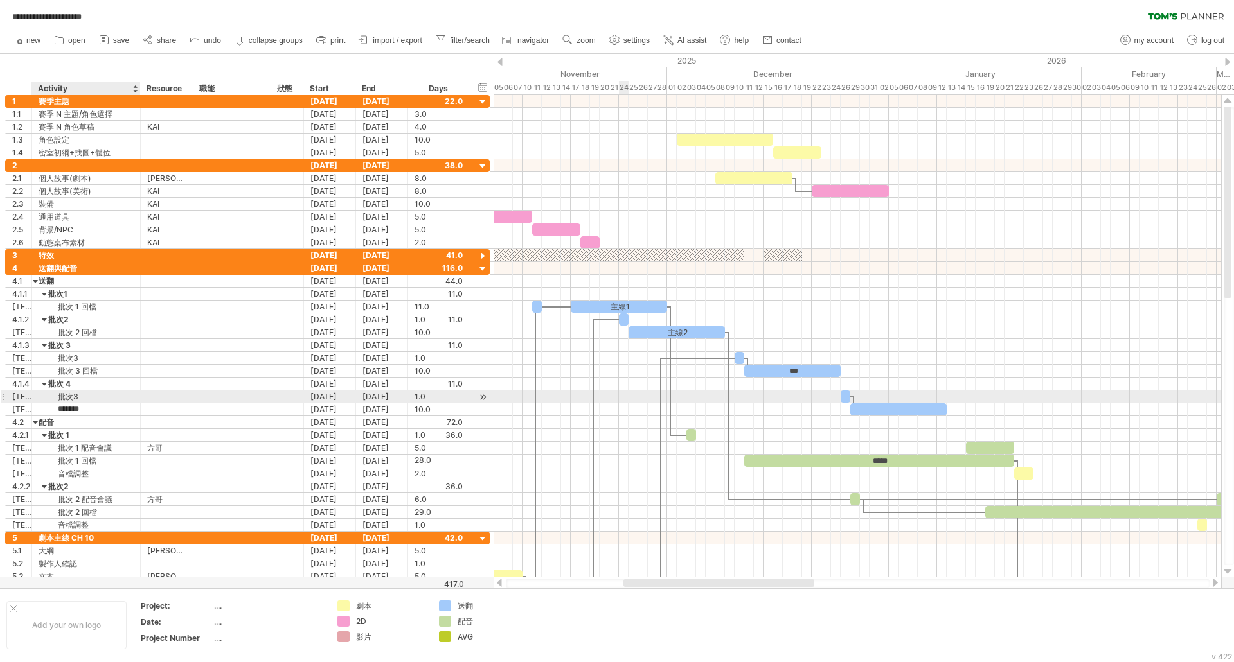
click at [80, 395] on div "批次3" at bounding box center [86, 397] width 95 height 12
click at [80, 395] on input "***" at bounding box center [86, 397] width 95 height 12
type input "***"
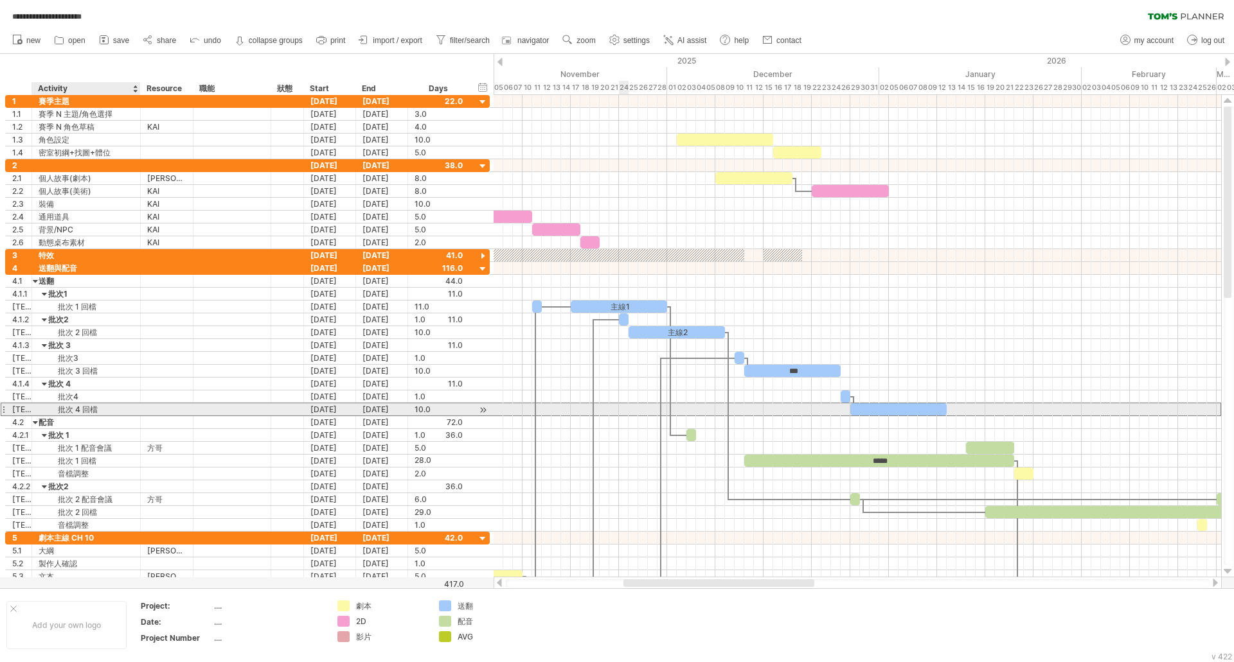
click at [128, 410] on div "批次 4 回檔" at bounding box center [86, 409] width 95 height 12
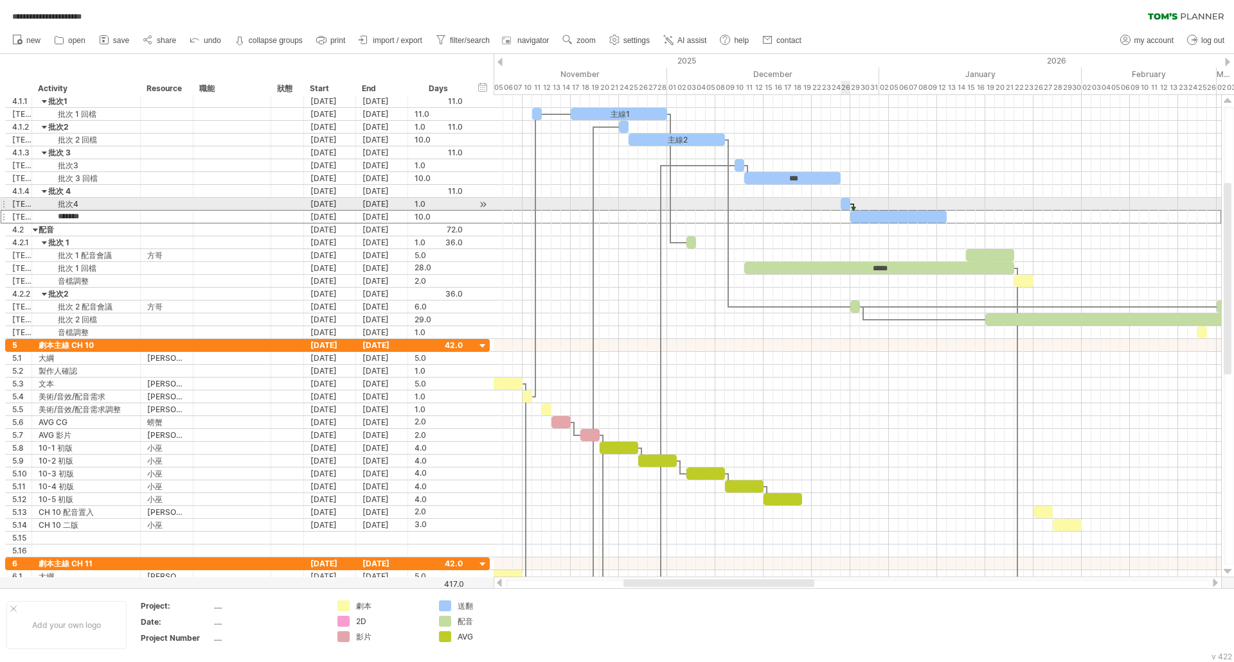
click at [845, 205] on div at bounding box center [845, 204] width 10 height 12
click at [907, 219] on div at bounding box center [898, 217] width 96 height 12
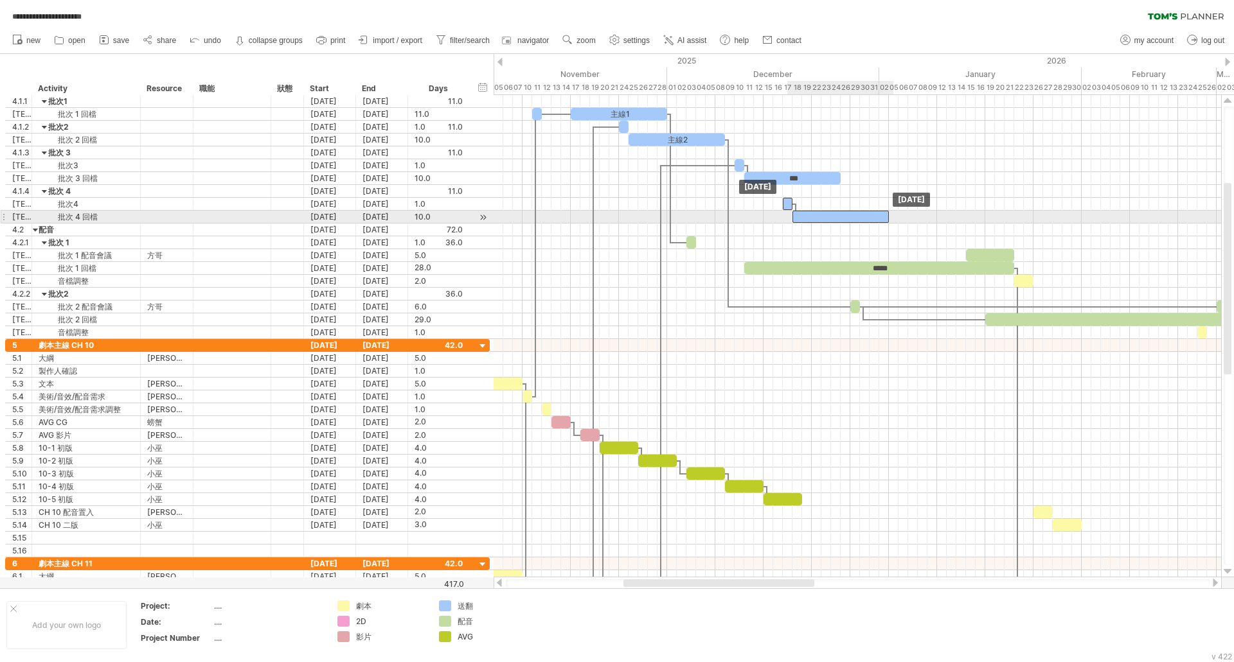
drag, startPoint x: 907, startPoint y: 219, endPoint x: 851, endPoint y: 219, distance: 55.9
click at [851, 219] on div at bounding box center [840, 217] width 96 height 12
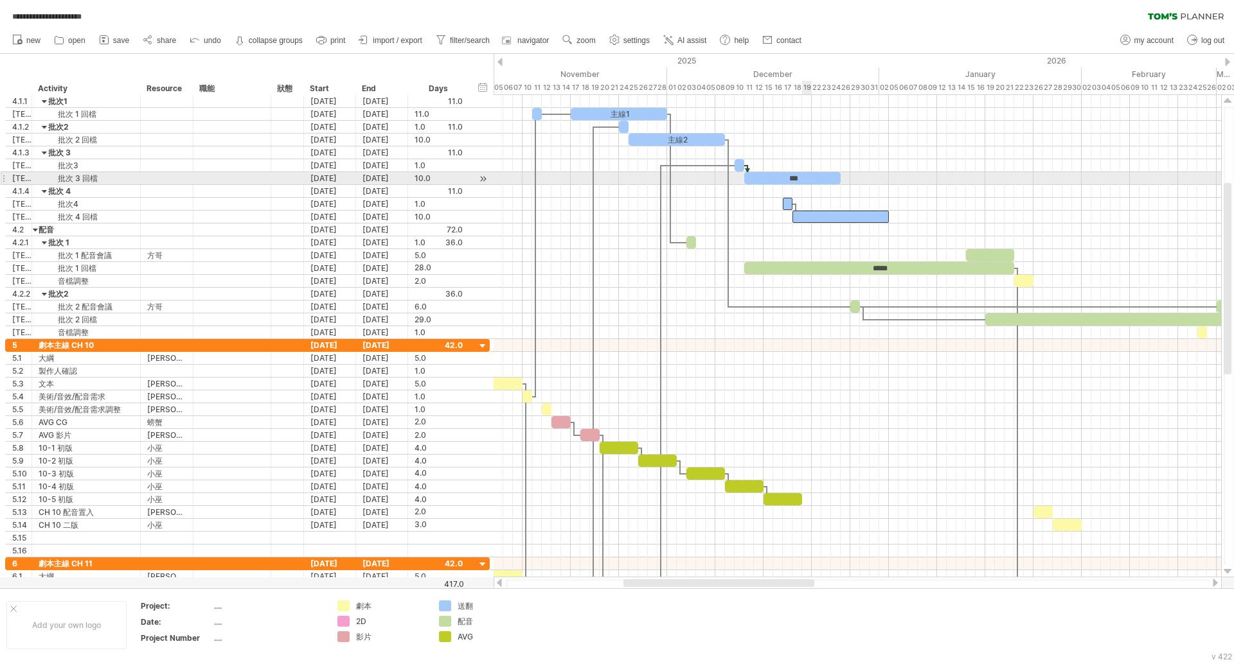
click at [810, 173] on div "***" at bounding box center [792, 178] width 96 height 12
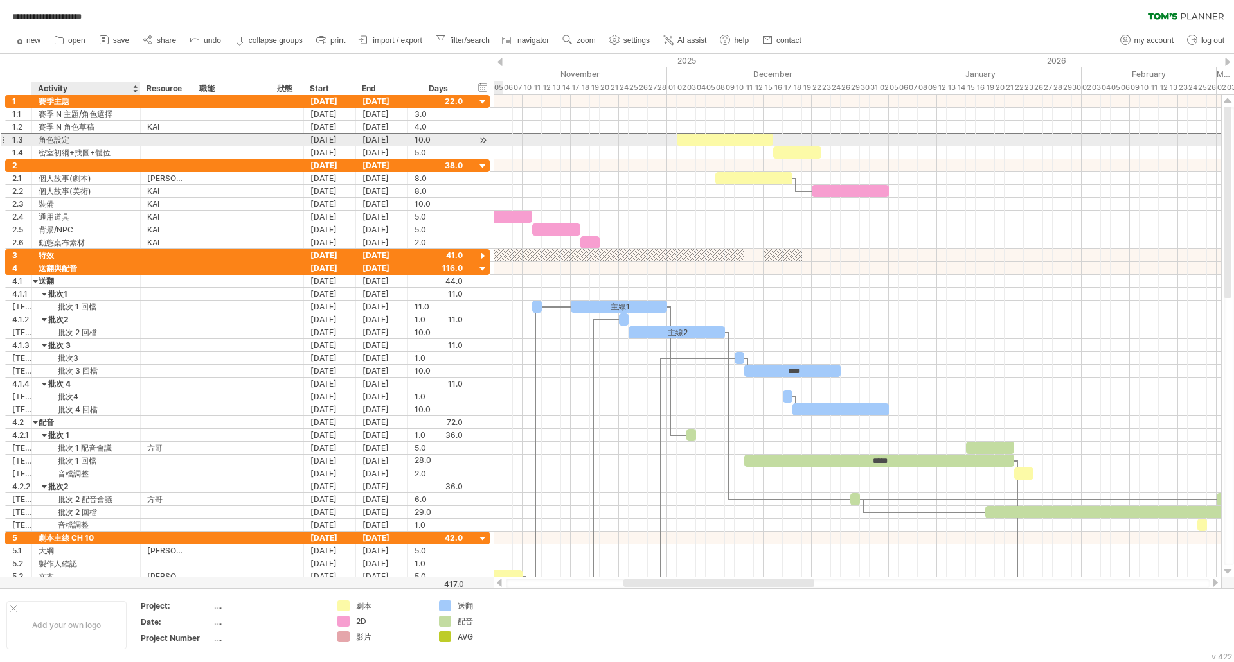
click at [114, 137] on div "角色設定" at bounding box center [86, 140] width 95 height 12
drag, startPoint x: 703, startPoint y: 137, endPoint x: 674, endPoint y: 142, distance: 29.4
click at [674, 142] on div at bounding box center [696, 140] width 96 height 12
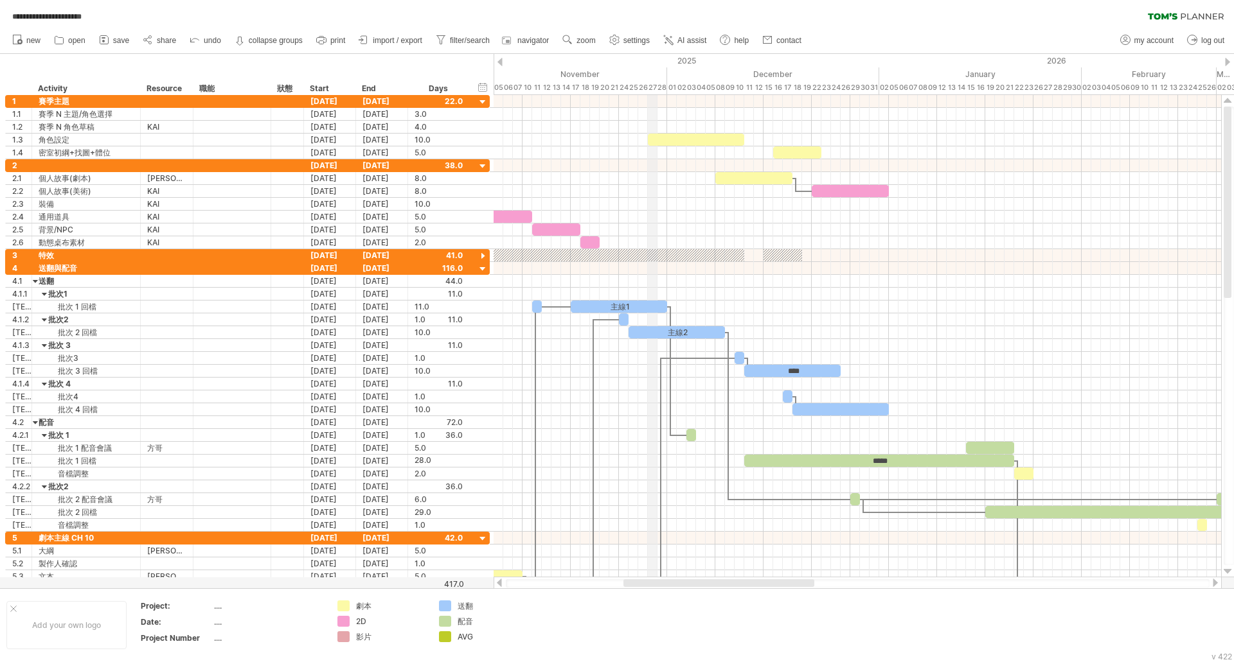
click at [652, 90] on div "27" at bounding box center [653, 87] width 10 height 13
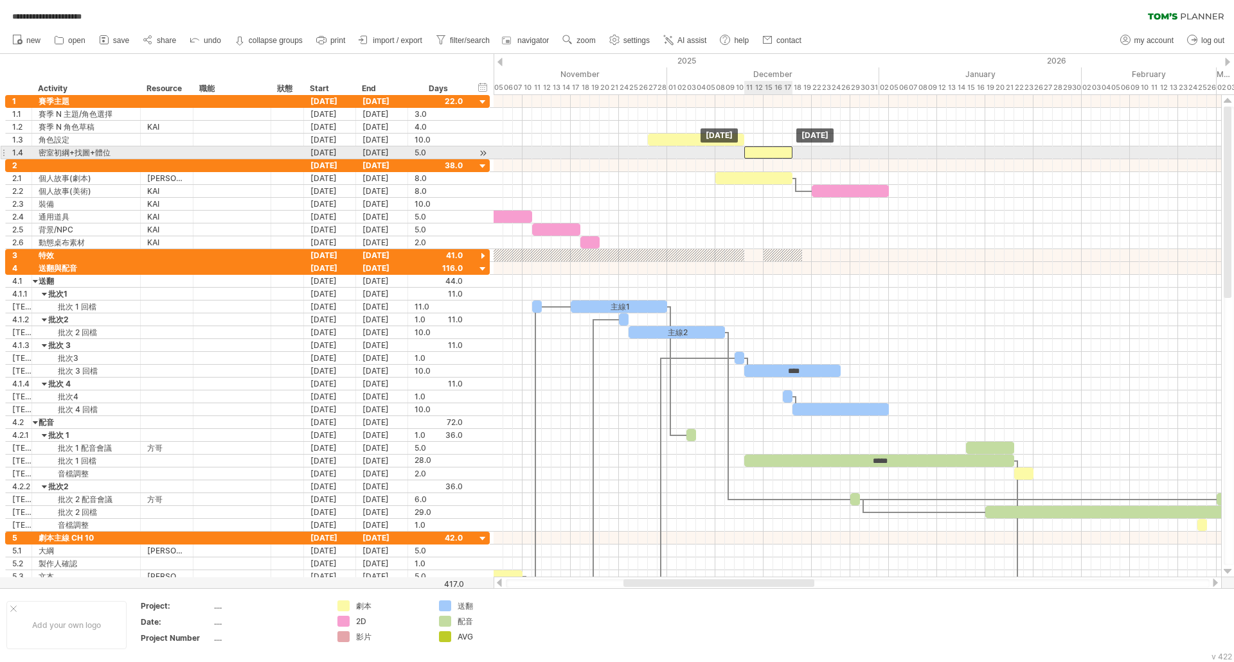
drag, startPoint x: 801, startPoint y: 153, endPoint x: 773, endPoint y: 154, distance: 28.3
click at [773, 154] on div at bounding box center [768, 152] width 48 height 12
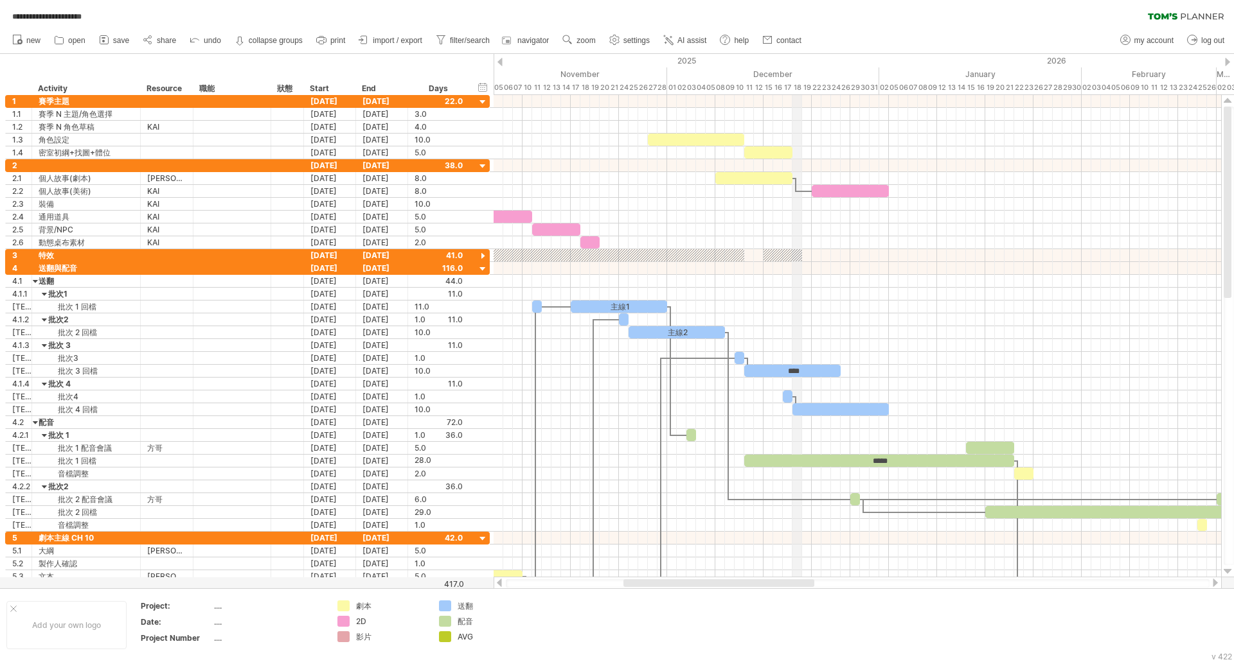
click at [799, 84] on div "18" at bounding box center [797, 87] width 10 height 13
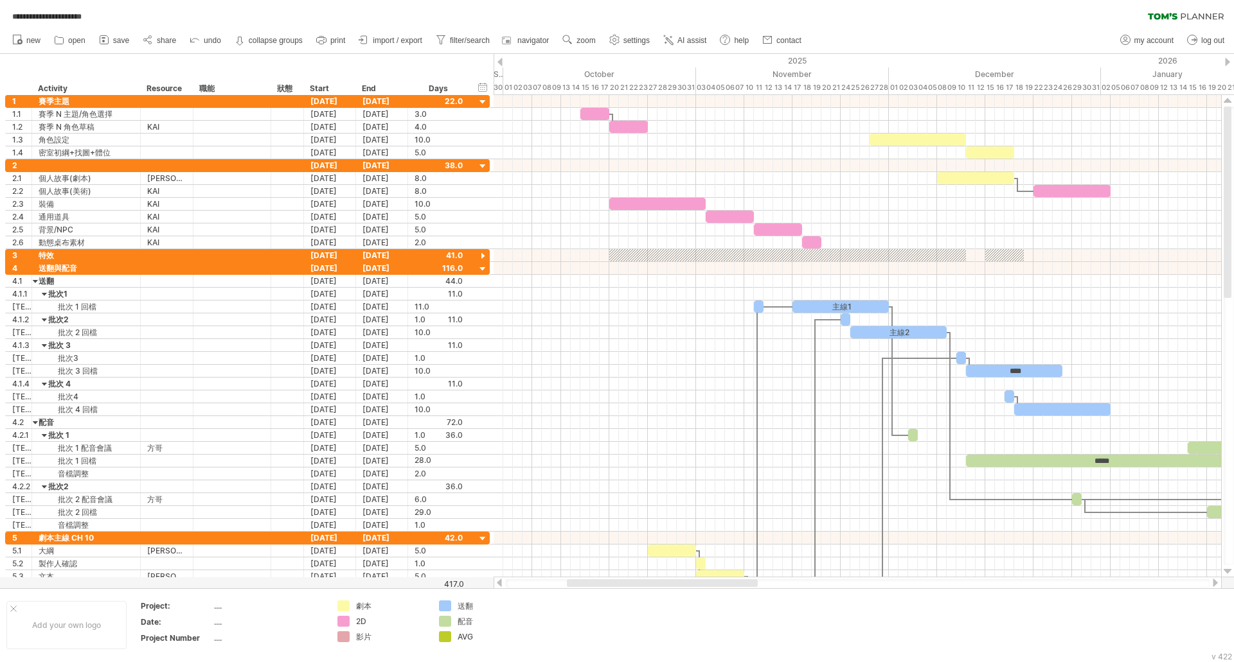
drag, startPoint x: 713, startPoint y: 585, endPoint x: 656, endPoint y: 586, distance: 56.5
click at [656, 586] on div at bounding box center [662, 584] width 191 height 8
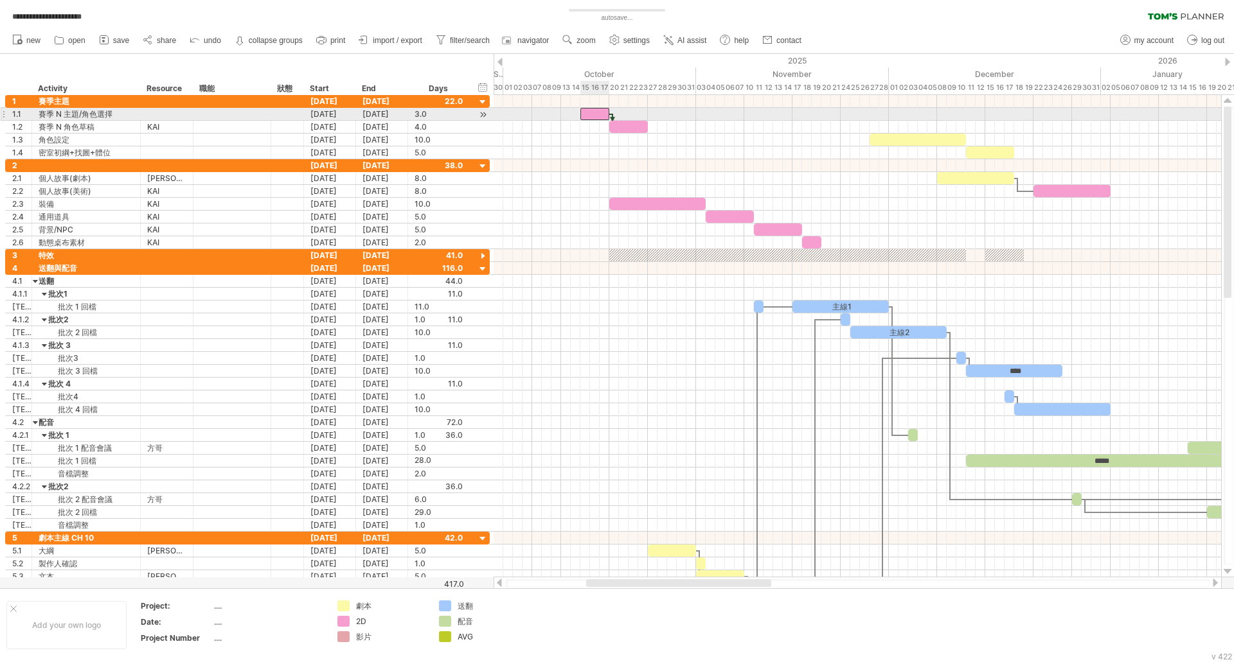
click at [590, 113] on div at bounding box center [594, 114] width 29 height 12
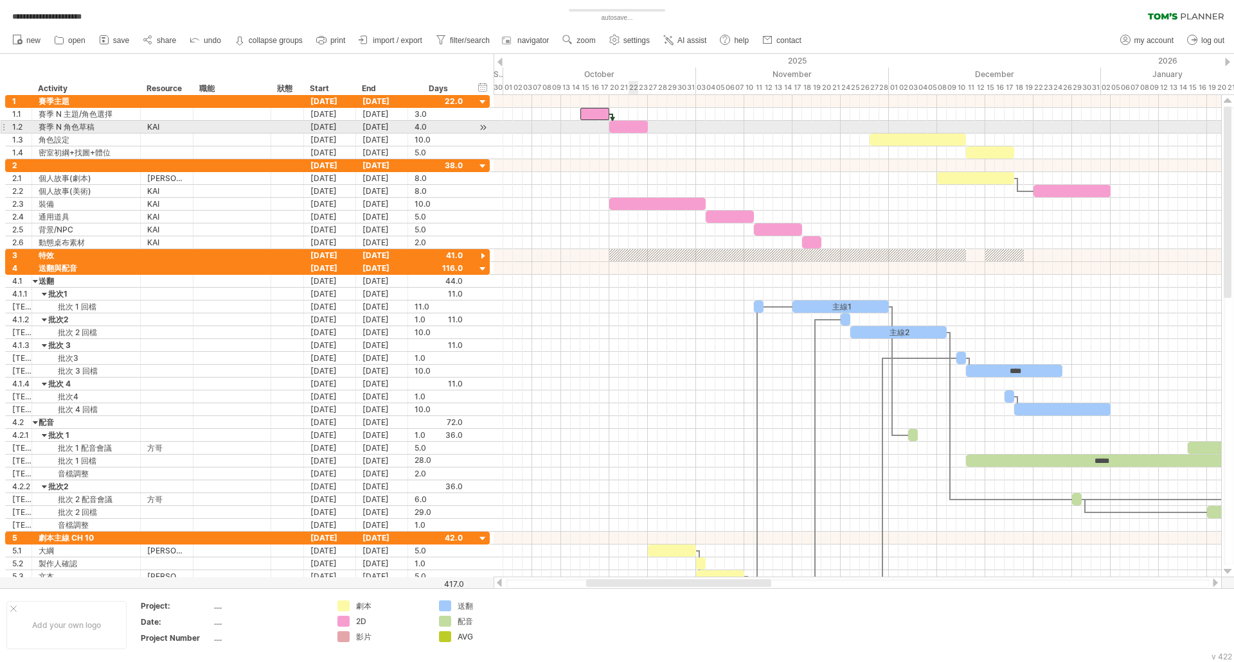
click at [629, 128] on div at bounding box center [628, 127] width 39 height 12
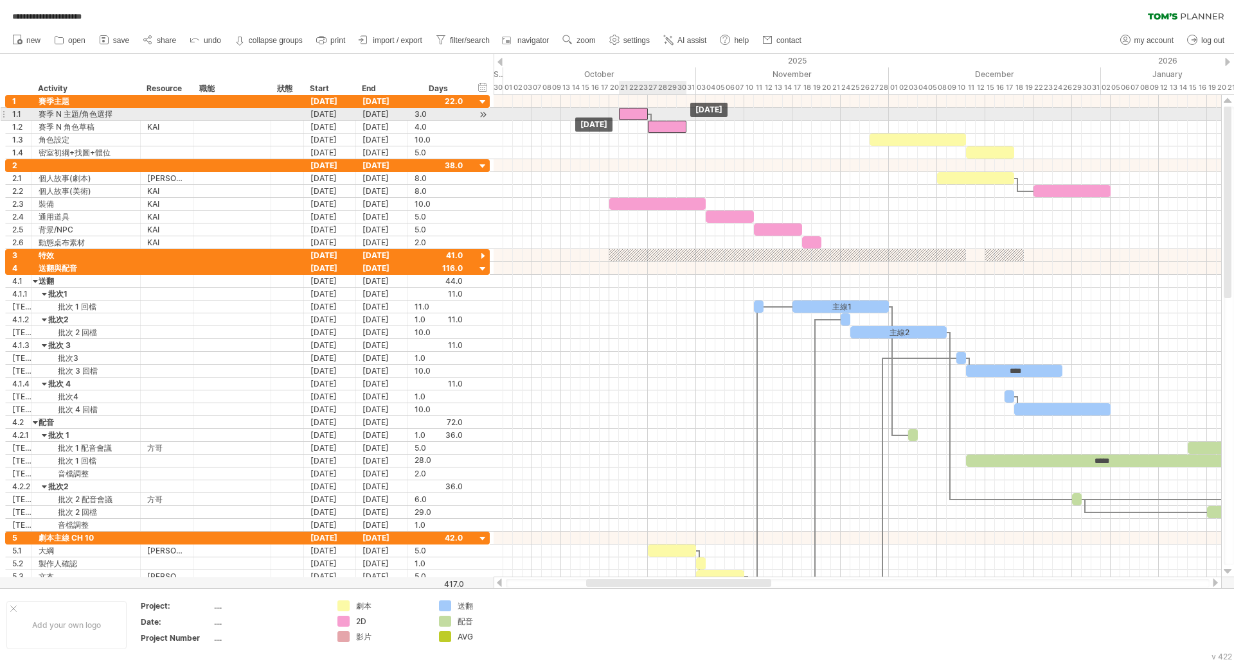
drag, startPoint x: 591, startPoint y: 114, endPoint x: 629, endPoint y: 118, distance: 38.2
click at [629, 118] on div at bounding box center [633, 114] width 29 height 12
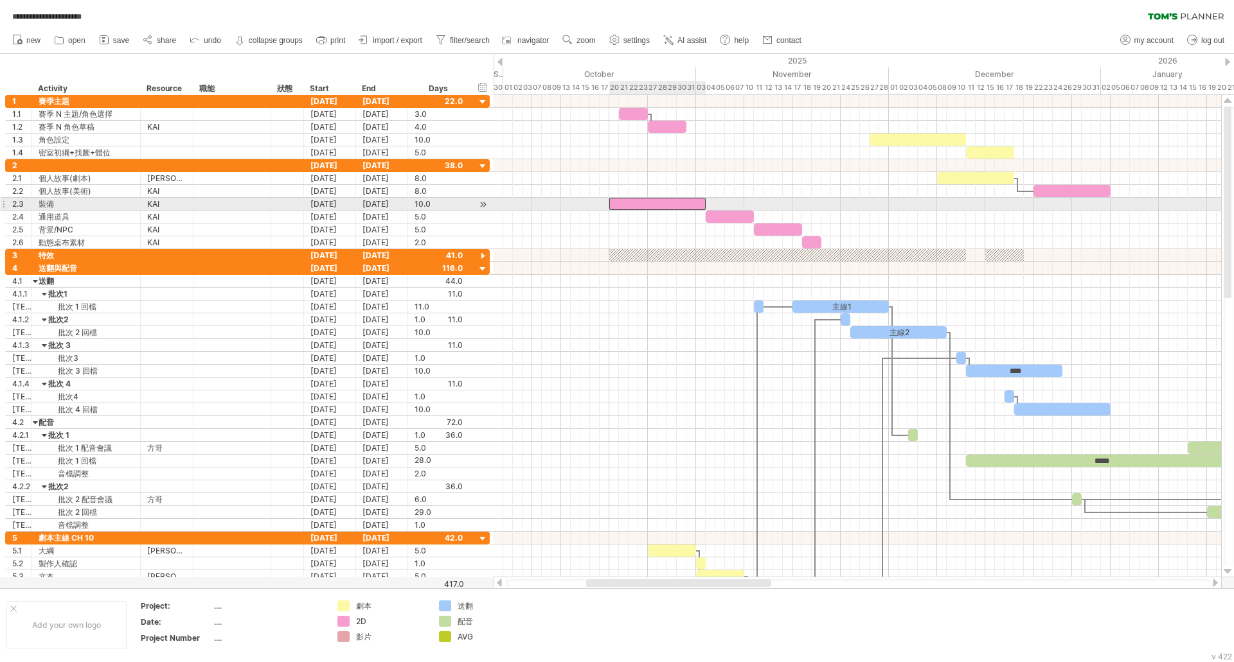
click at [656, 206] on div at bounding box center [657, 204] width 96 height 12
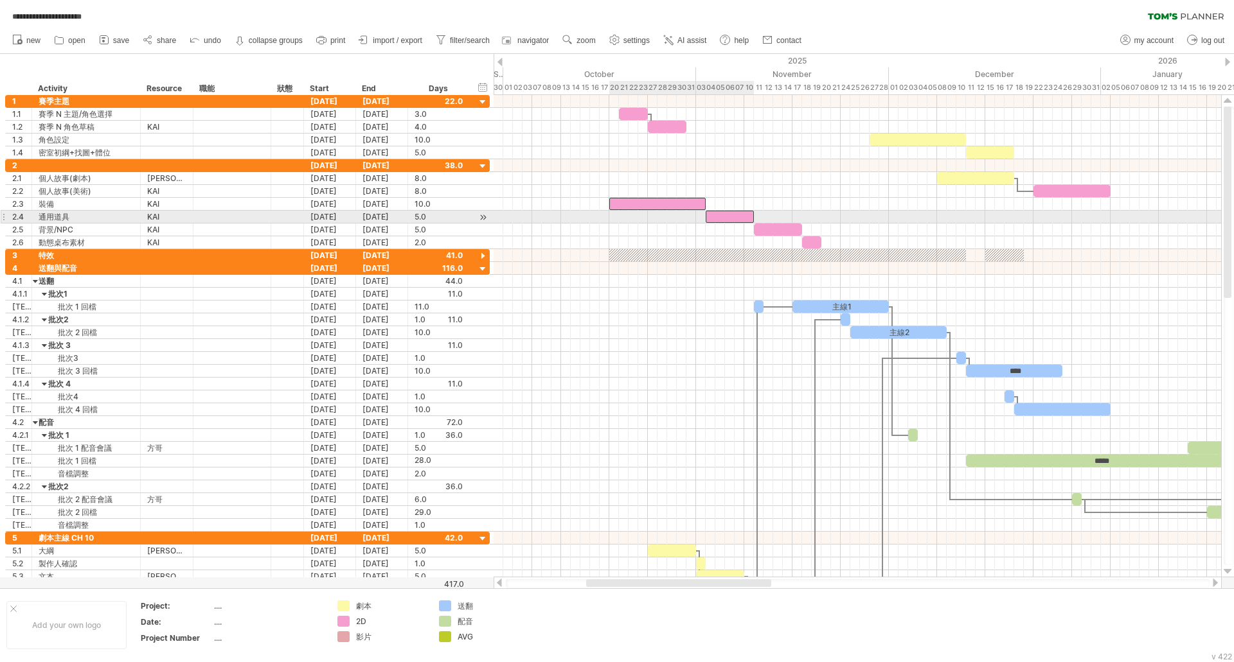
click at [739, 222] on div at bounding box center [729, 217] width 48 height 12
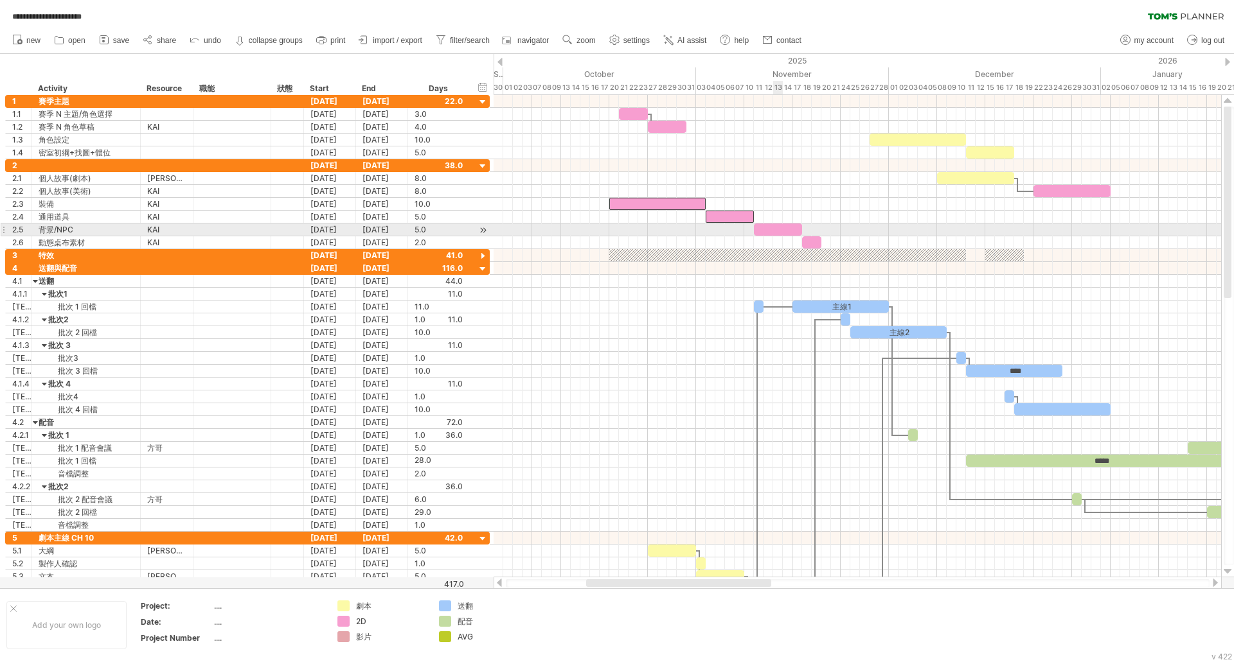
click at [784, 231] on div at bounding box center [778, 230] width 48 height 12
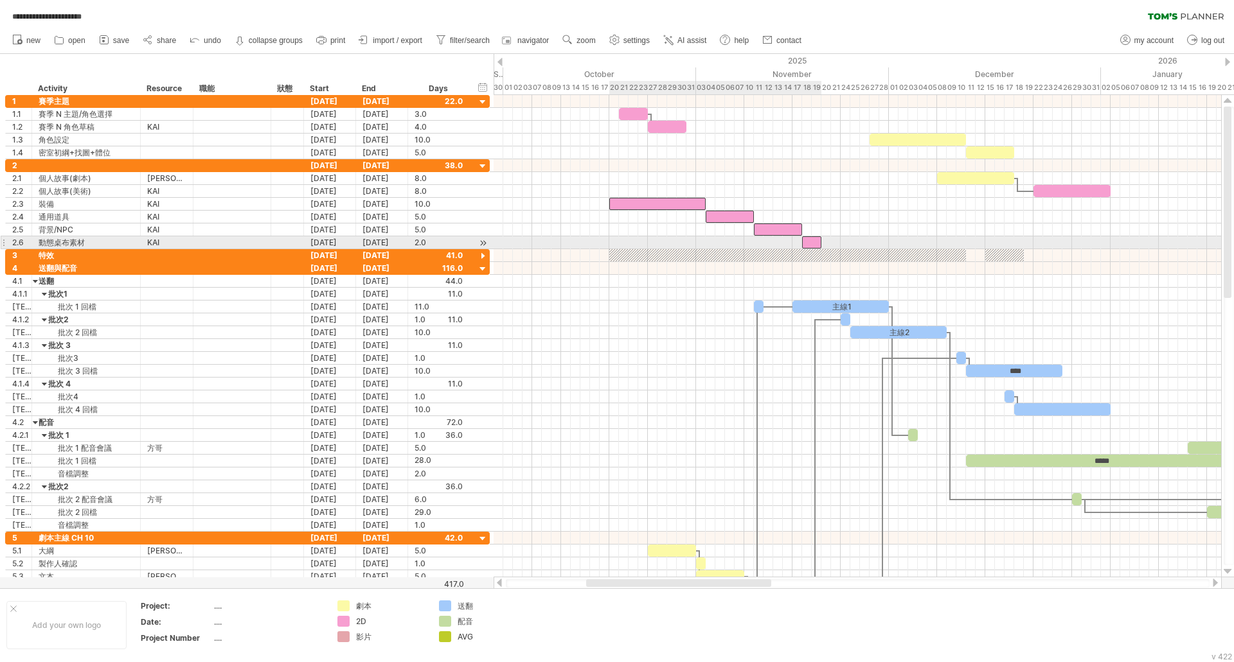
click at [809, 244] on div at bounding box center [811, 242] width 19 height 12
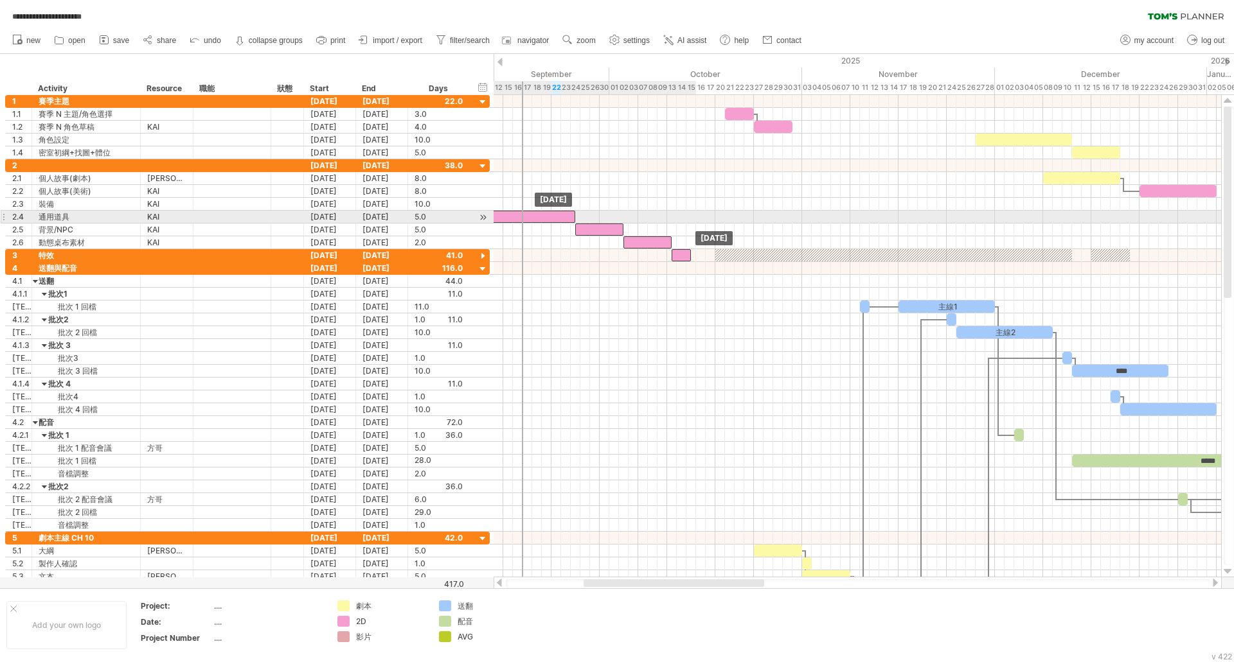
drag, startPoint x: 646, startPoint y: 204, endPoint x: 517, endPoint y: 219, distance: 129.3
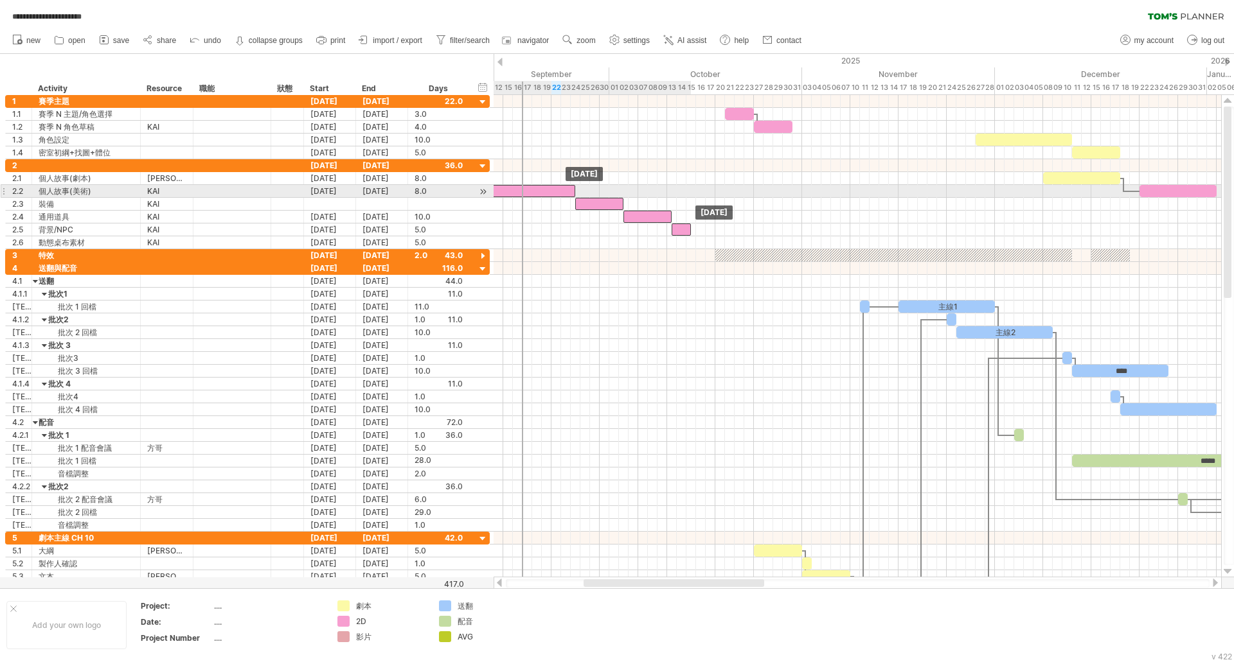
drag, startPoint x: 536, startPoint y: 216, endPoint x: 537, endPoint y: 190, distance: 26.4
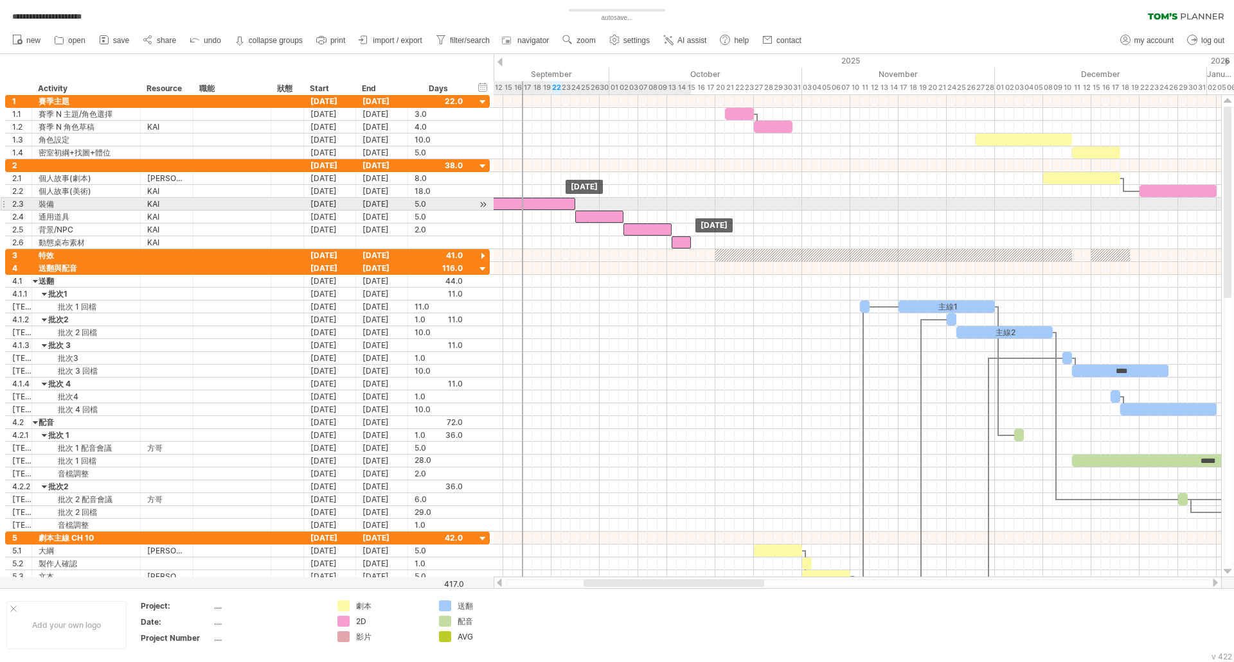
drag, startPoint x: 551, startPoint y: 188, endPoint x: 551, endPoint y: 203, distance: 14.8
click at [420, 206] on div "10.0" at bounding box center [438, 204] width 48 height 12
type input "*"
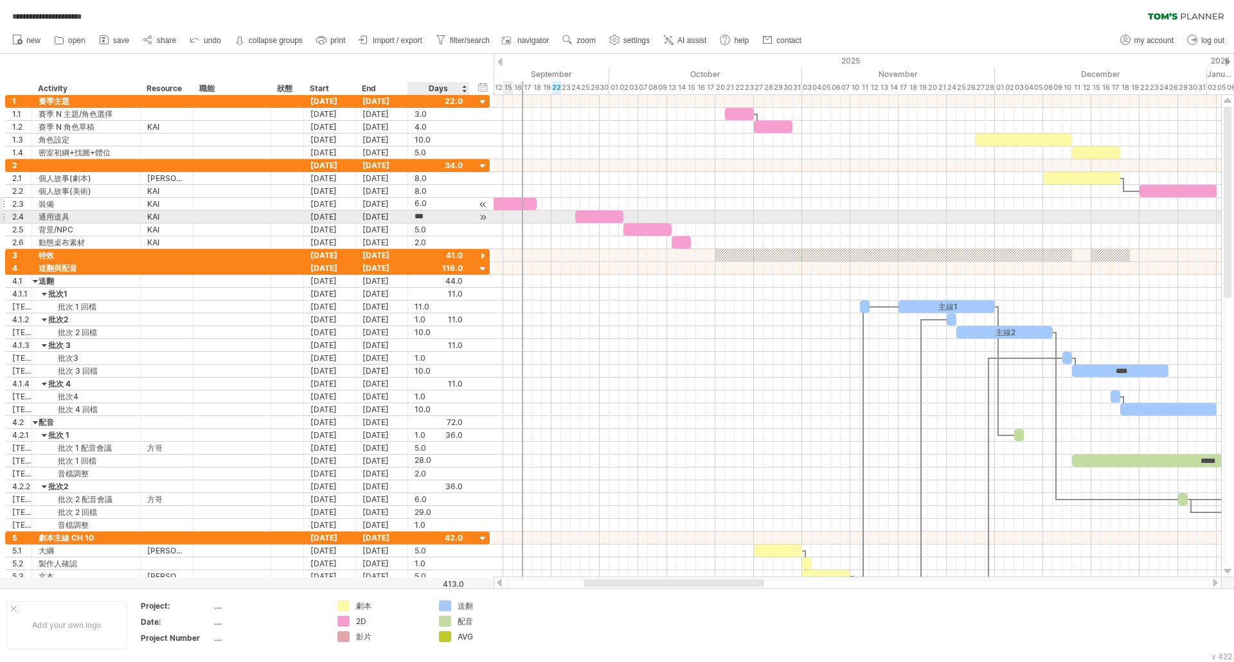
type input "*"
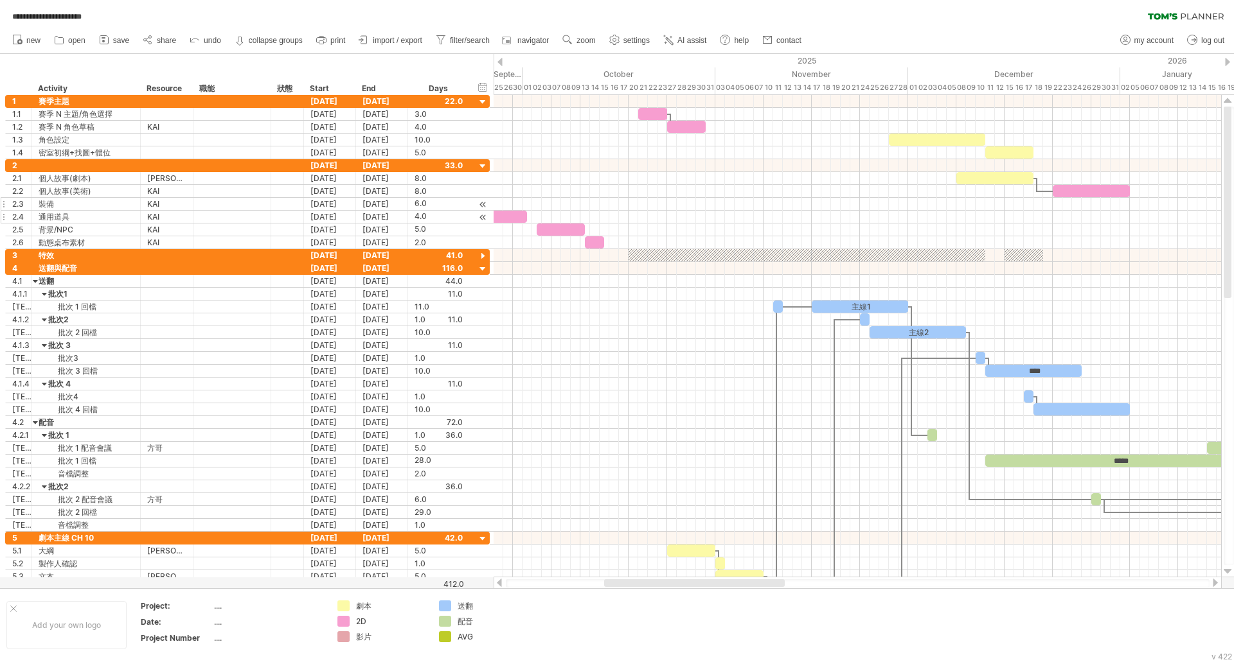
drag, startPoint x: 664, startPoint y: 584, endPoint x: 682, endPoint y: 586, distance: 17.5
click at [682, 586] on div at bounding box center [694, 584] width 181 height 8
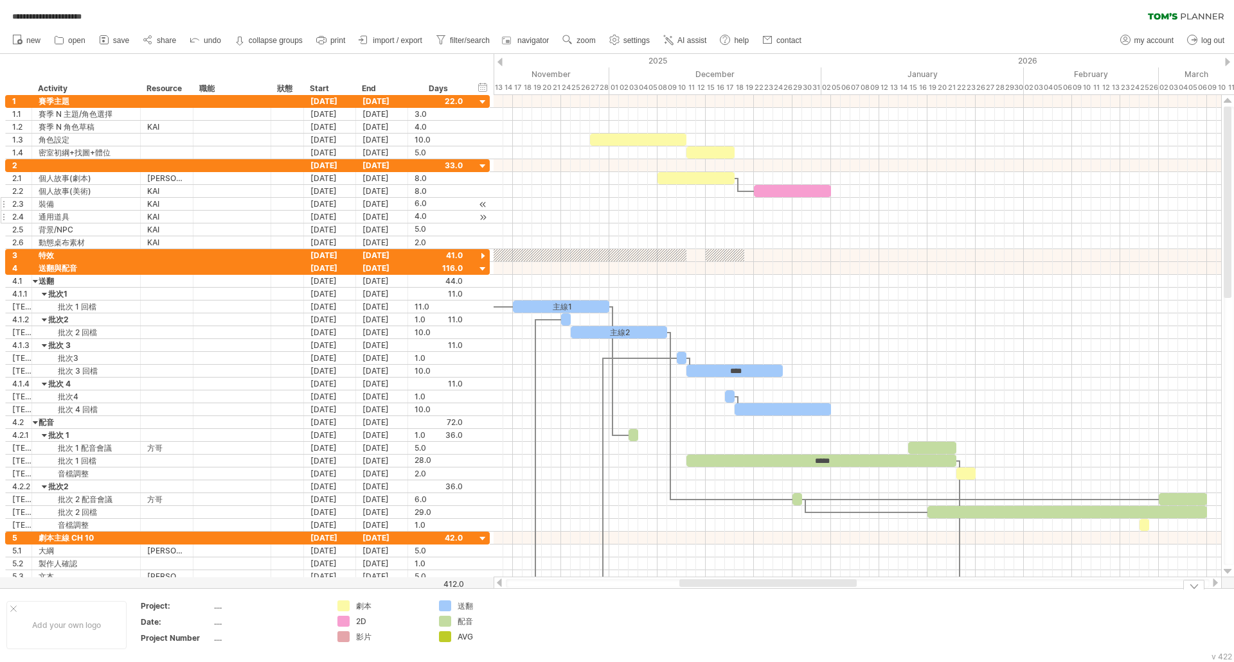
drag, startPoint x: 660, startPoint y: 585, endPoint x: 731, endPoint y: 598, distance: 72.5
click at [731, 598] on div "**********" at bounding box center [617, 331] width 1234 height 662
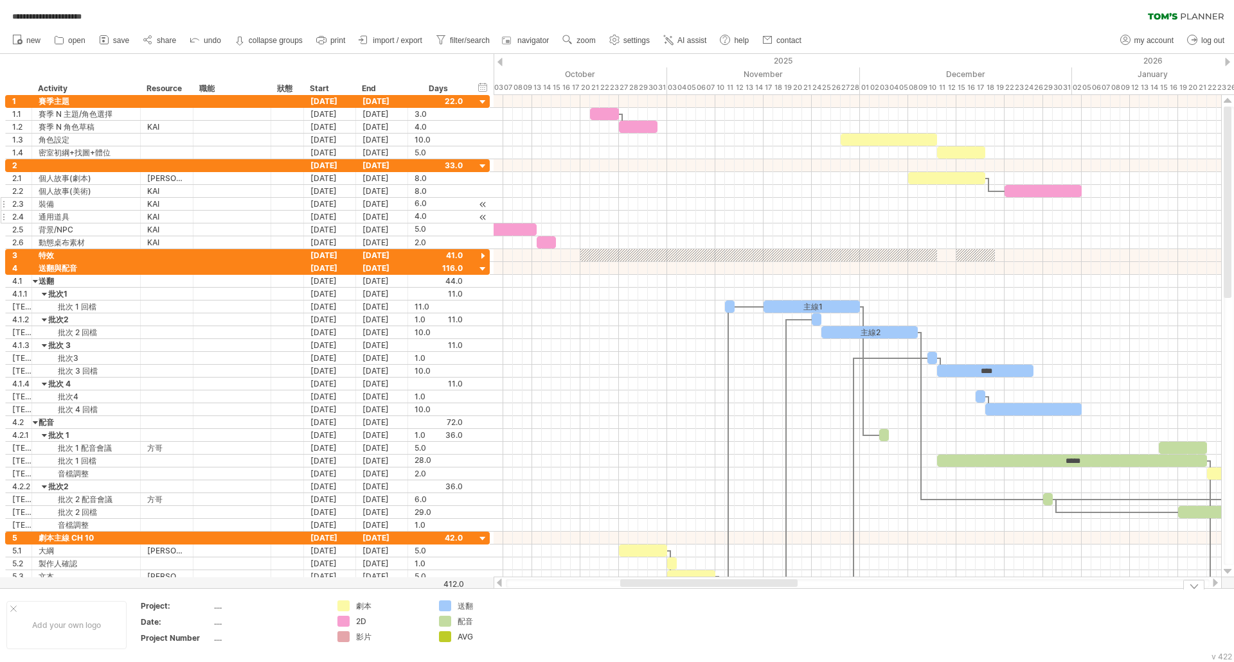
drag, startPoint x: 719, startPoint y: 584, endPoint x: 662, endPoint y: 602, distance: 59.9
click at [662, 602] on div "**********" at bounding box center [617, 331] width 1234 height 662
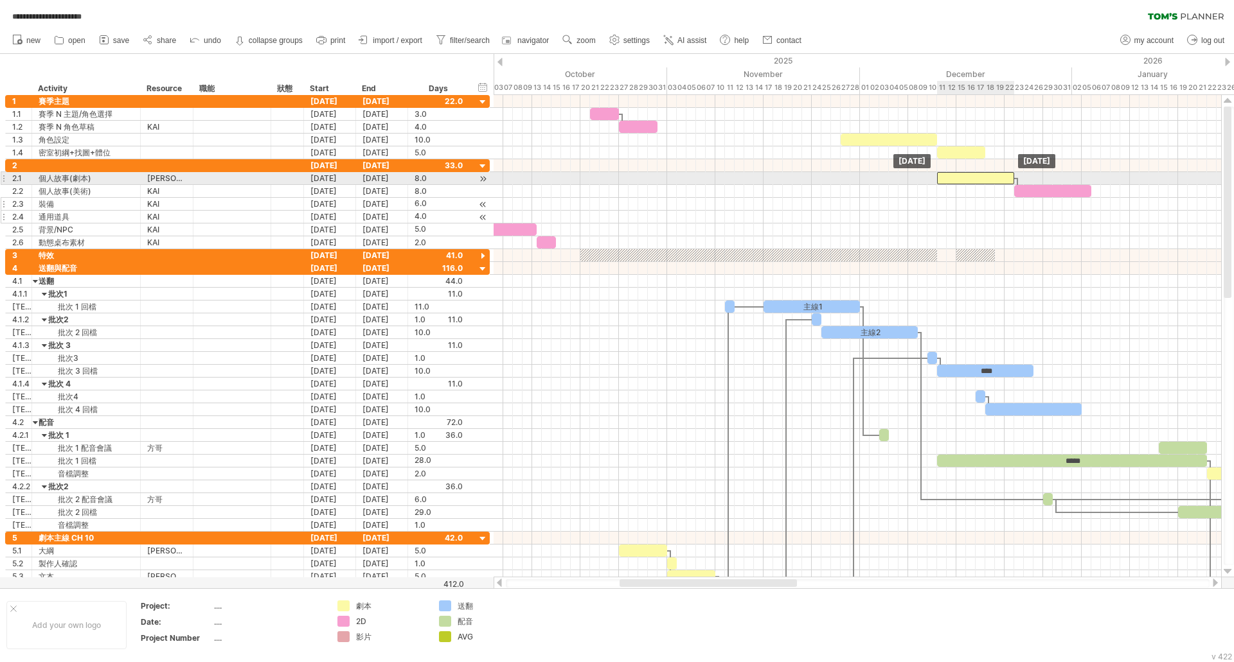
drag, startPoint x: 948, startPoint y: 179, endPoint x: 976, endPoint y: 177, distance: 27.7
click at [976, 177] on div at bounding box center [975, 178] width 77 height 12
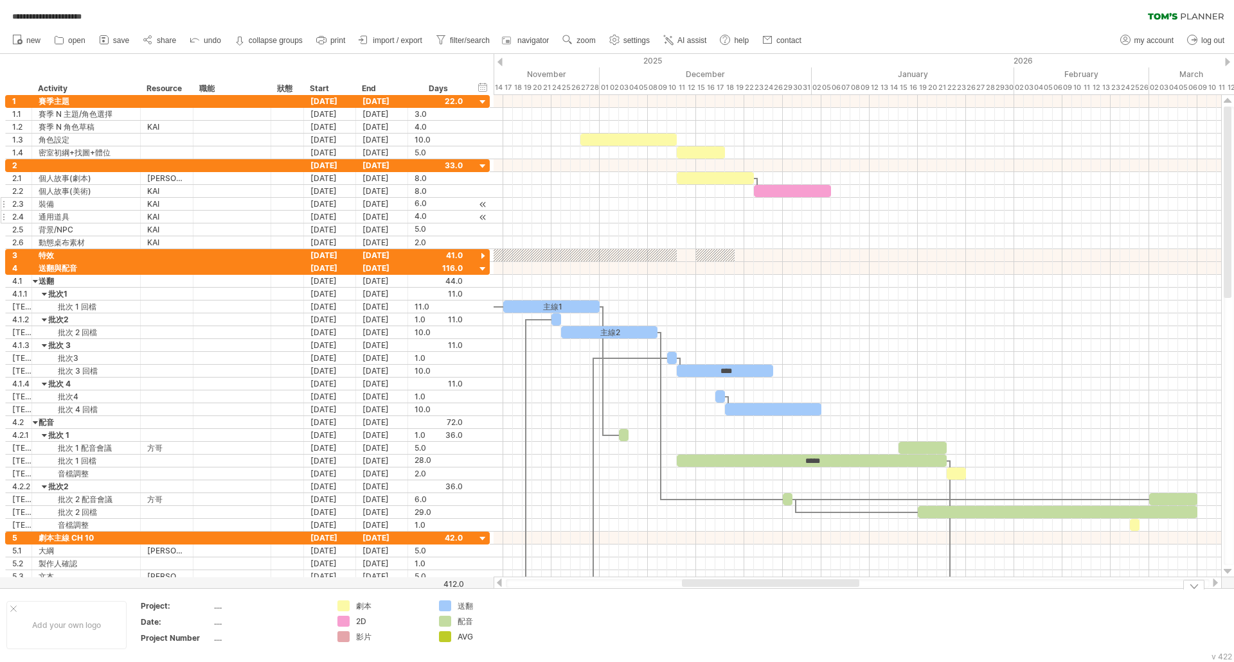
drag, startPoint x: 745, startPoint y: 584, endPoint x: 807, endPoint y: 590, distance: 62.7
click at [807, 590] on div "**********" at bounding box center [617, 331] width 1234 height 662
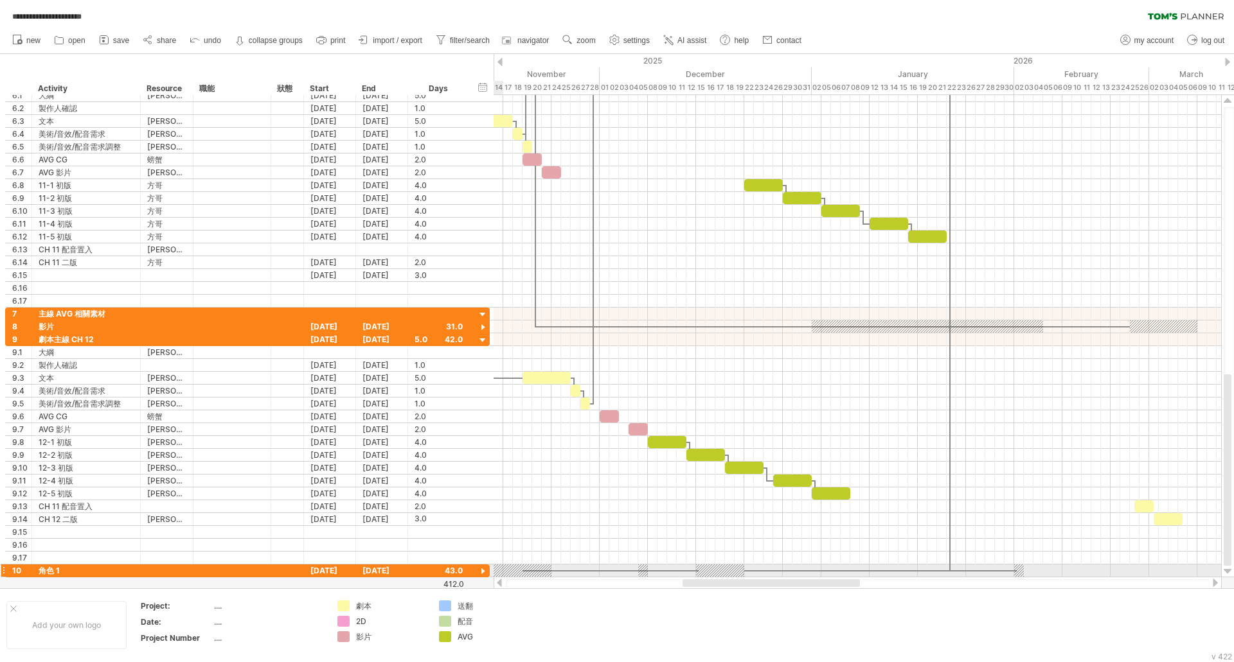
click at [482, 572] on div at bounding box center [483, 572] width 12 height 12
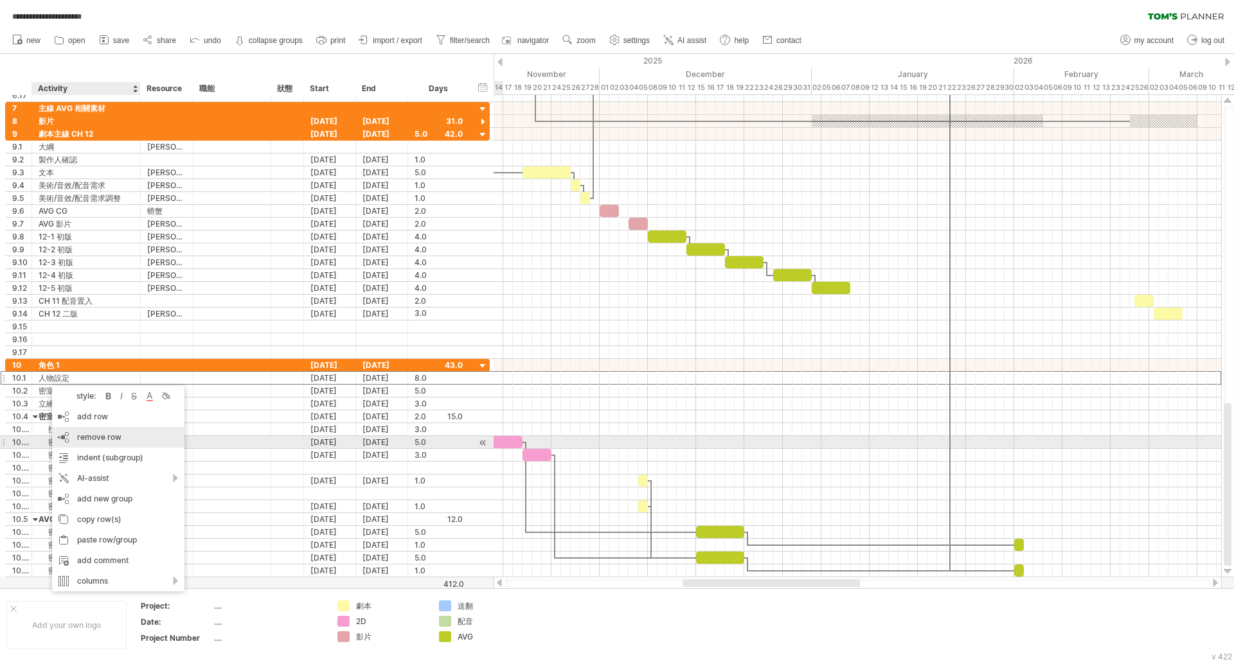
click at [116, 437] on span "remove row" at bounding box center [99, 437] width 44 height 10
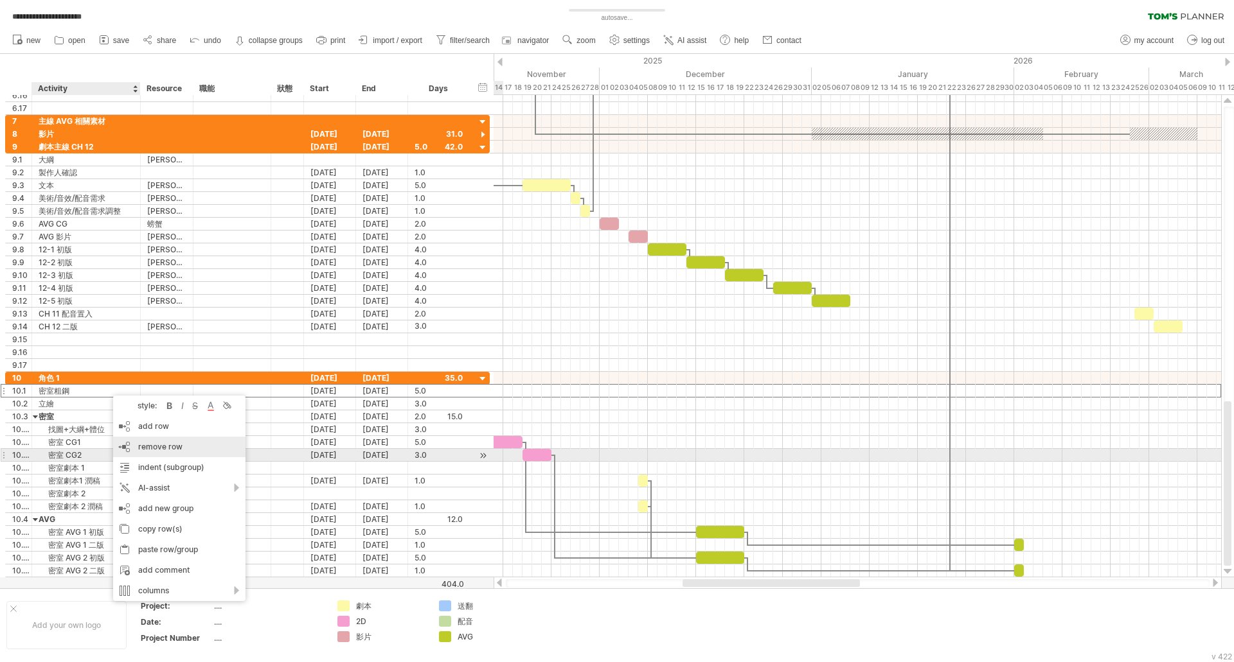
click at [167, 452] on div "remove row remove selected rows" at bounding box center [179, 447] width 132 height 21
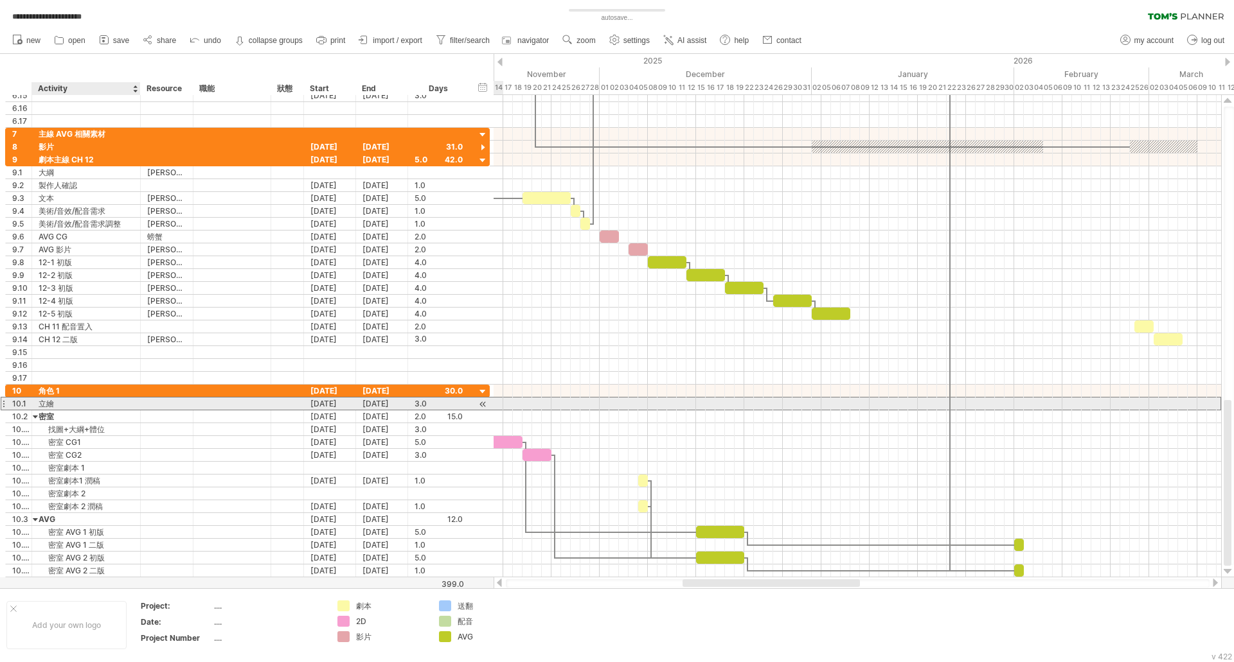
click at [97, 407] on div "立繪" at bounding box center [86, 404] width 95 height 12
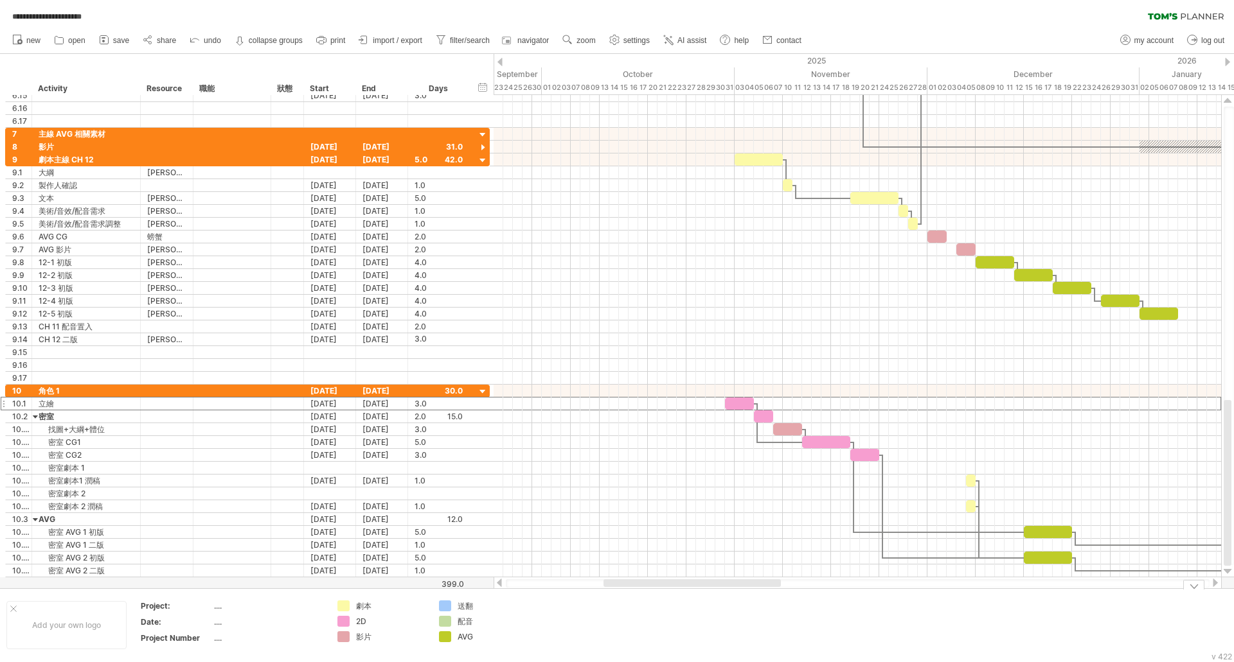
drag, startPoint x: 764, startPoint y: 586, endPoint x: 721, endPoint y: 463, distance: 130.4
click at [687, 590] on div "**********" at bounding box center [617, 331] width 1234 height 662
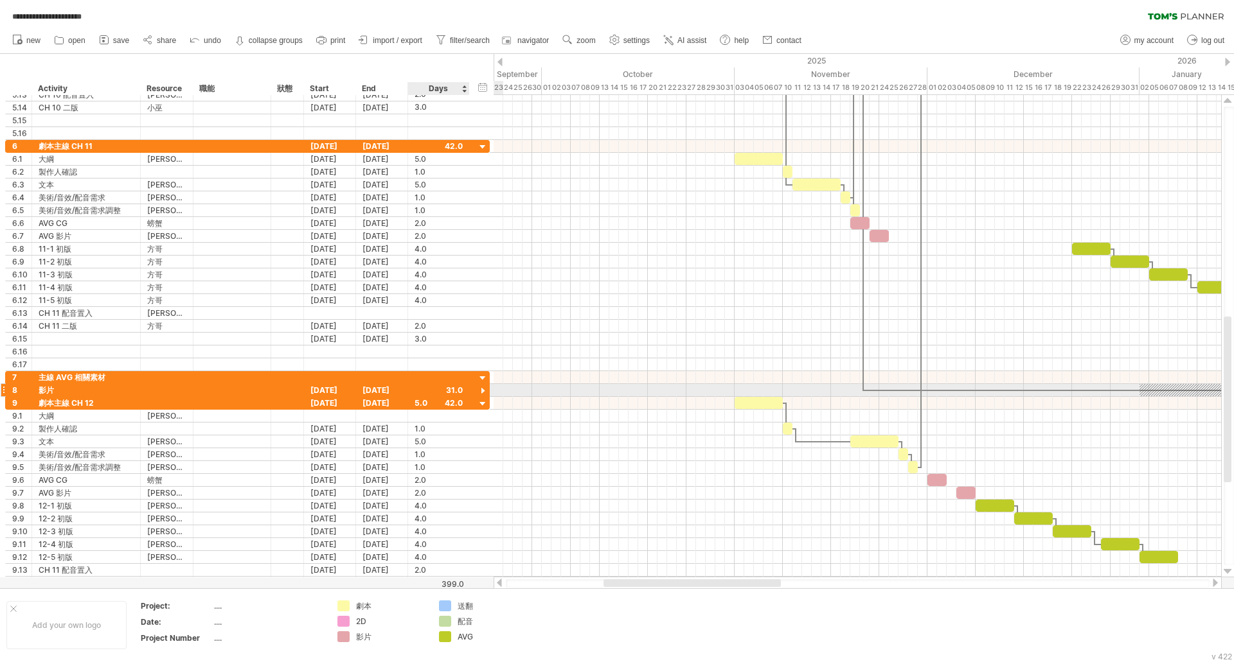
click at [484, 386] on div at bounding box center [483, 391] width 12 height 12
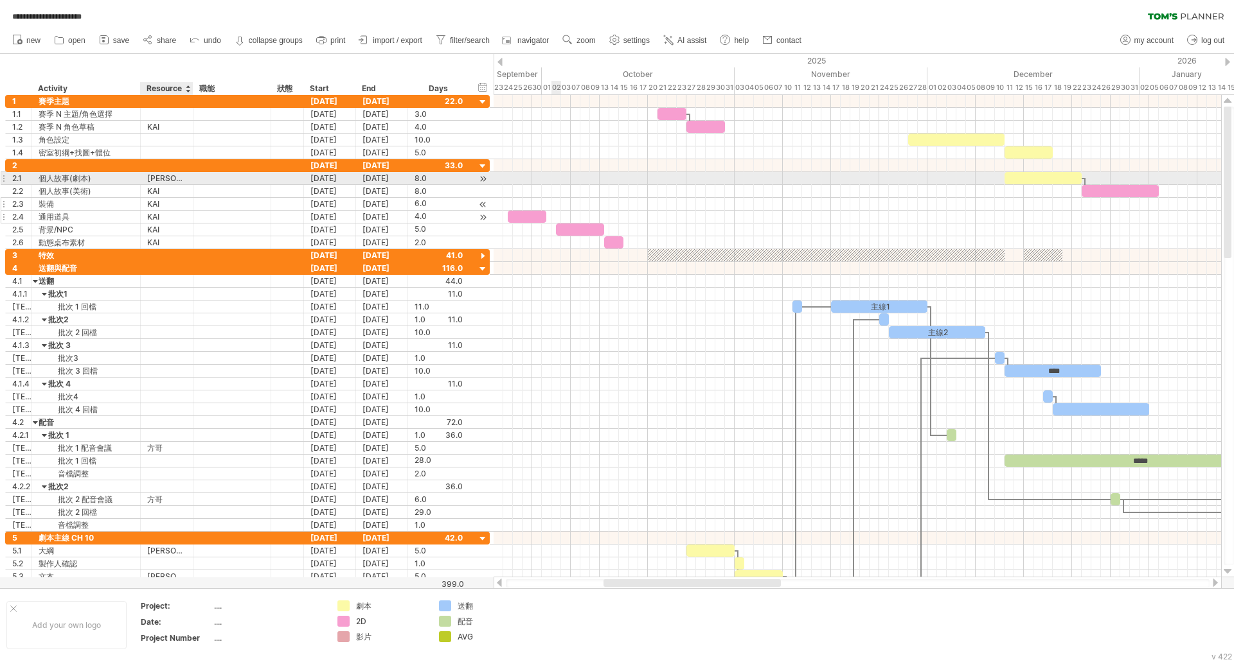
click at [155, 173] on div "[PERSON_NAME]" at bounding box center [166, 178] width 39 height 12
click at [155, 173] on input "**" at bounding box center [166, 178] width 39 height 12
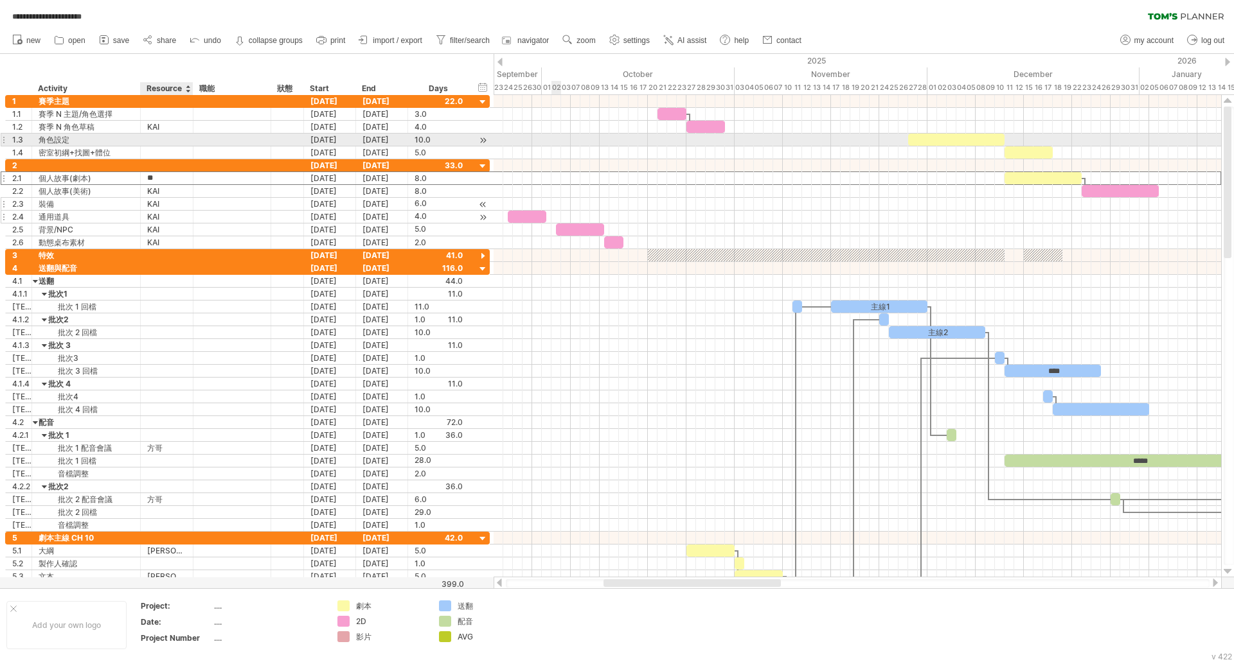
click at [169, 141] on div at bounding box center [166, 140] width 39 height 12
click at [169, 141] on input "text" at bounding box center [166, 140] width 39 height 12
paste input "**"
type input "**"
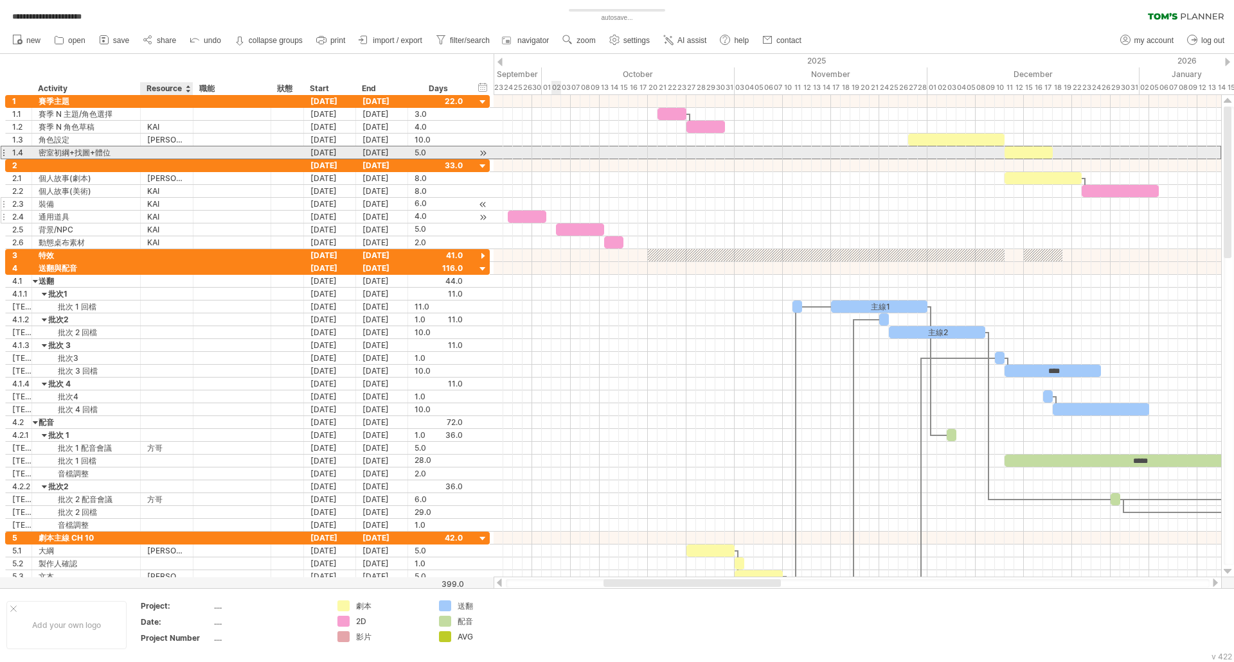
click at [167, 153] on div at bounding box center [166, 152] width 39 height 12
click at [169, 152] on input "text" at bounding box center [166, 152] width 39 height 12
type input "**"
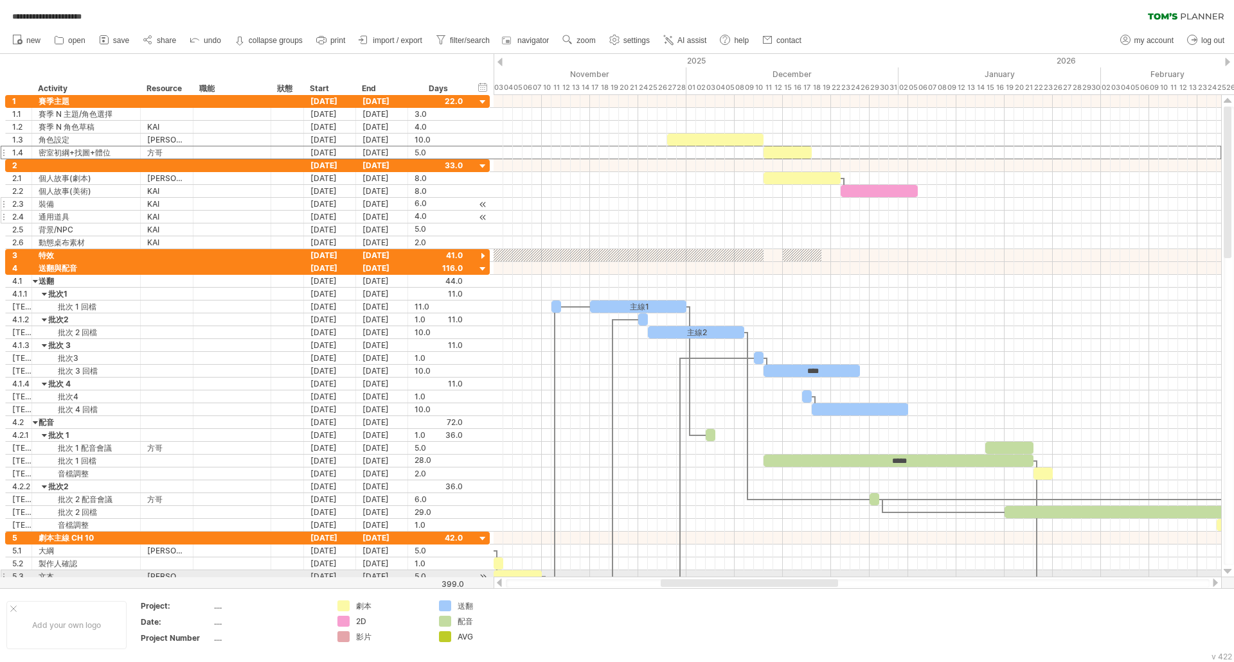
drag, startPoint x: 680, startPoint y: 581, endPoint x: 737, endPoint y: 577, distance: 57.4
click at [737, 577] on div at bounding box center [857, 583] width 728 height 13
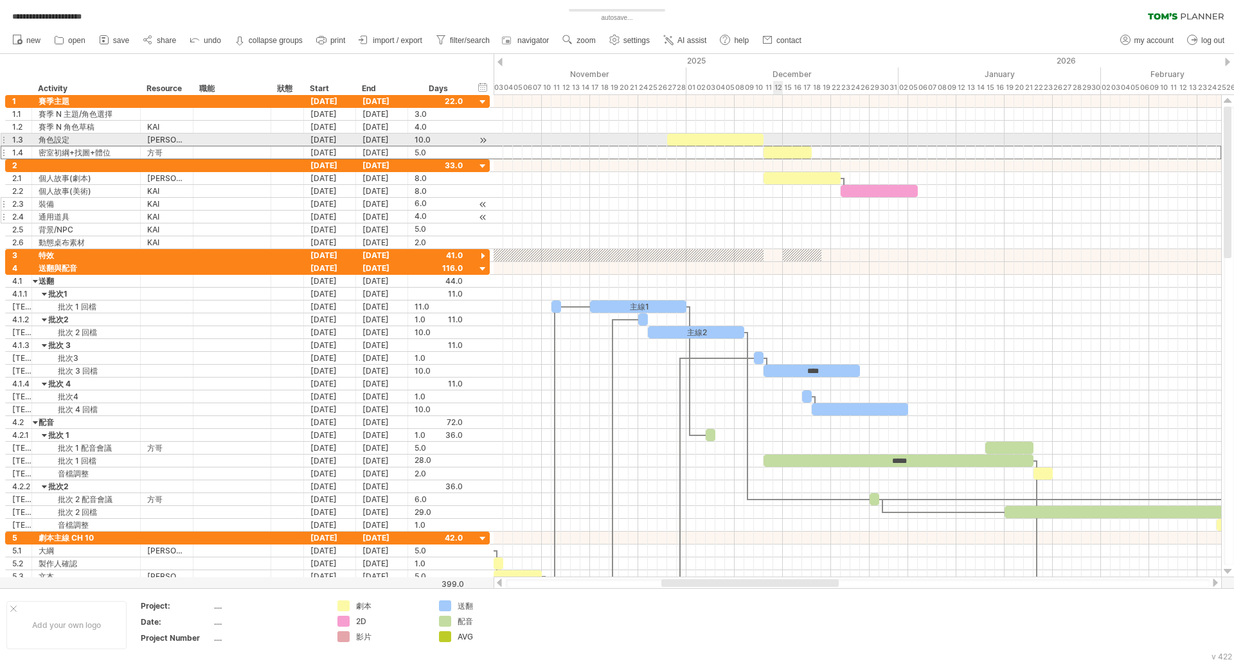
click at [776, 139] on div at bounding box center [856, 140] width 727 height 13
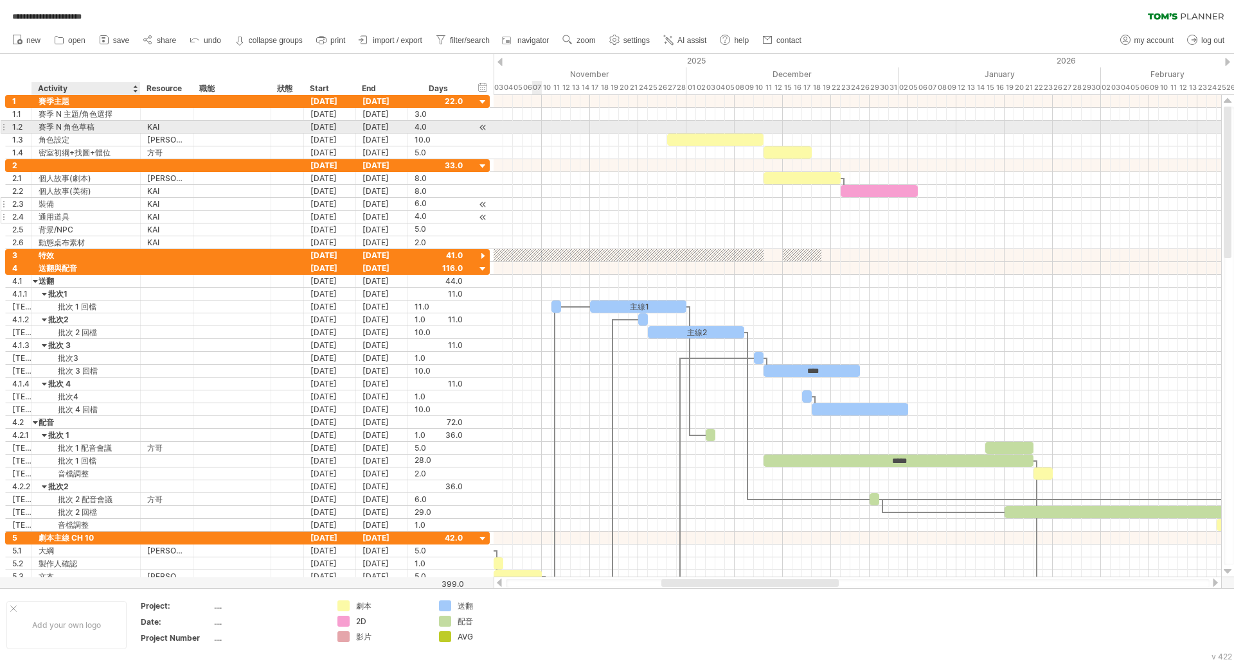
click at [70, 132] on div "賽季 N 角色草稿" at bounding box center [86, 127] width 95 height 12
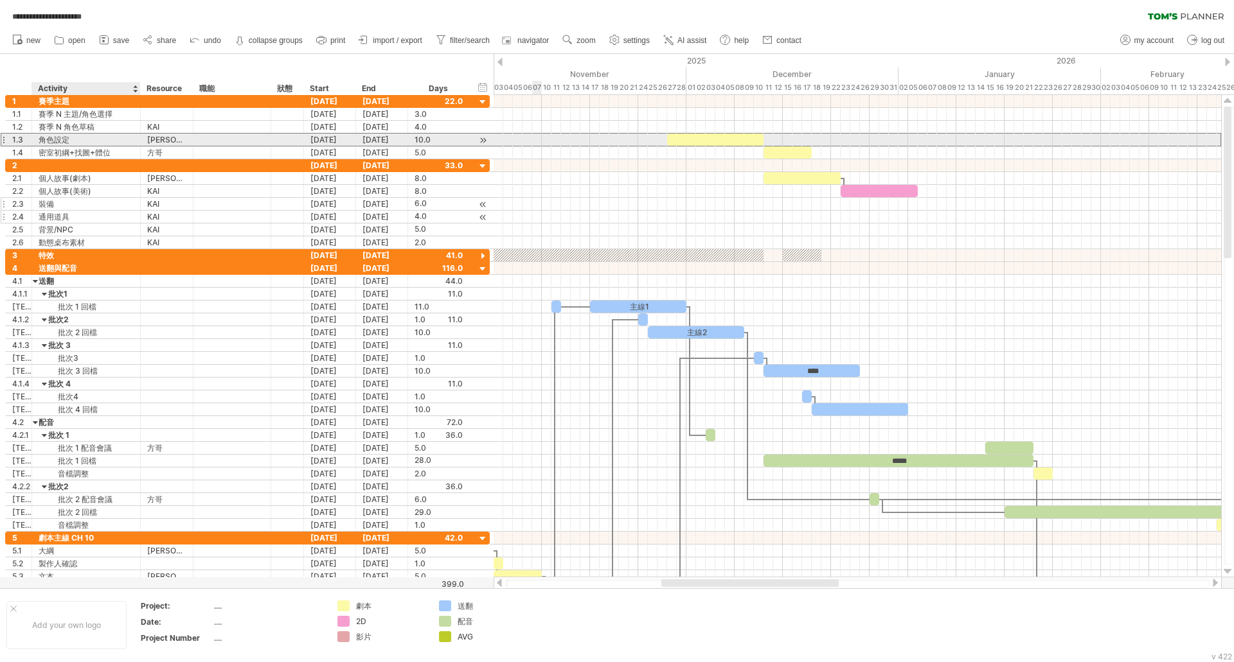
click at [67, 140] on div "角色設定" at bounding box center [86, 140] width 95 height 12
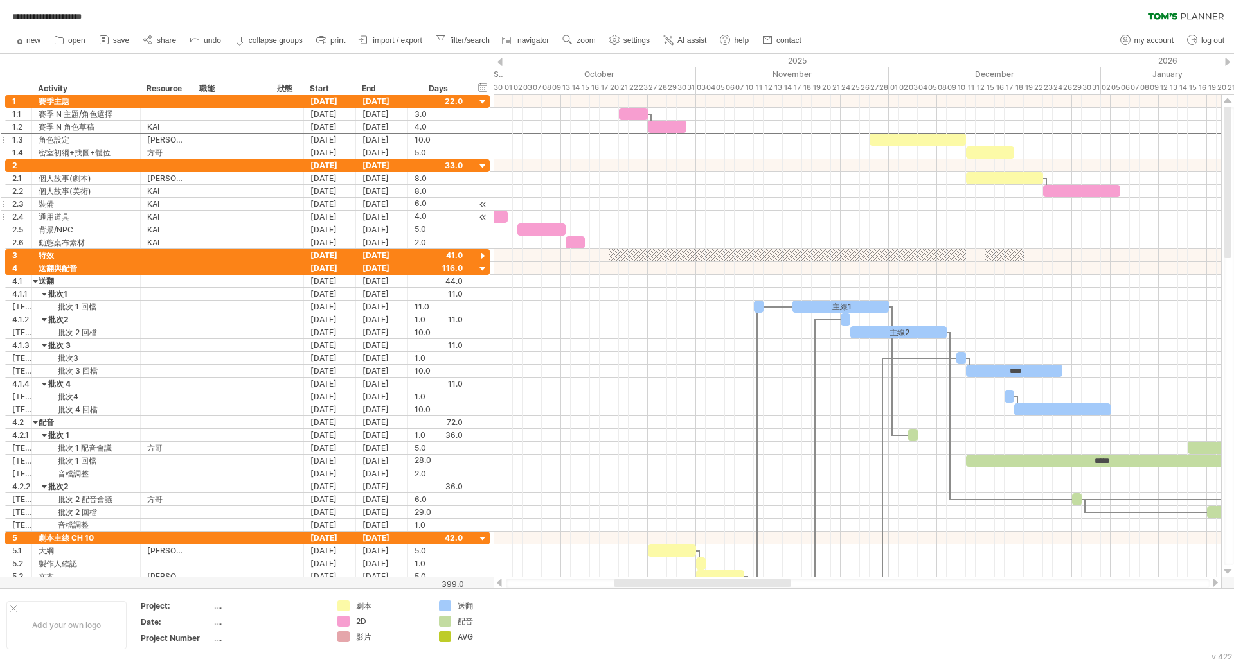
drag, startPoint x: 726, startPoint y: 583, endPoint x: 678, endPoint y: 585, distance: 47.6
click at [678, 585] on div at bounding box center [702, 584] width 177 height 8
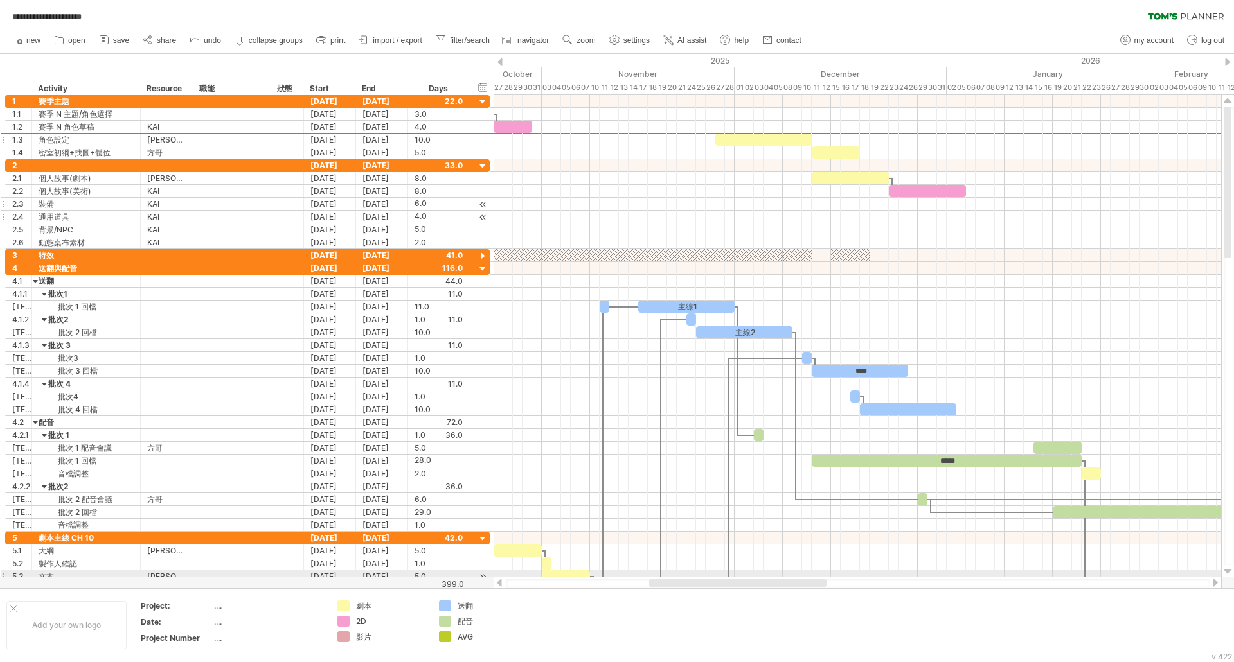
drag, startPoint x: 677, startPoint y: 586, endPoint x: 713, endPoint y: 578, distance: 36.9
click at [713, 578] on div at bounding box center [857, 583] width 728 height 13
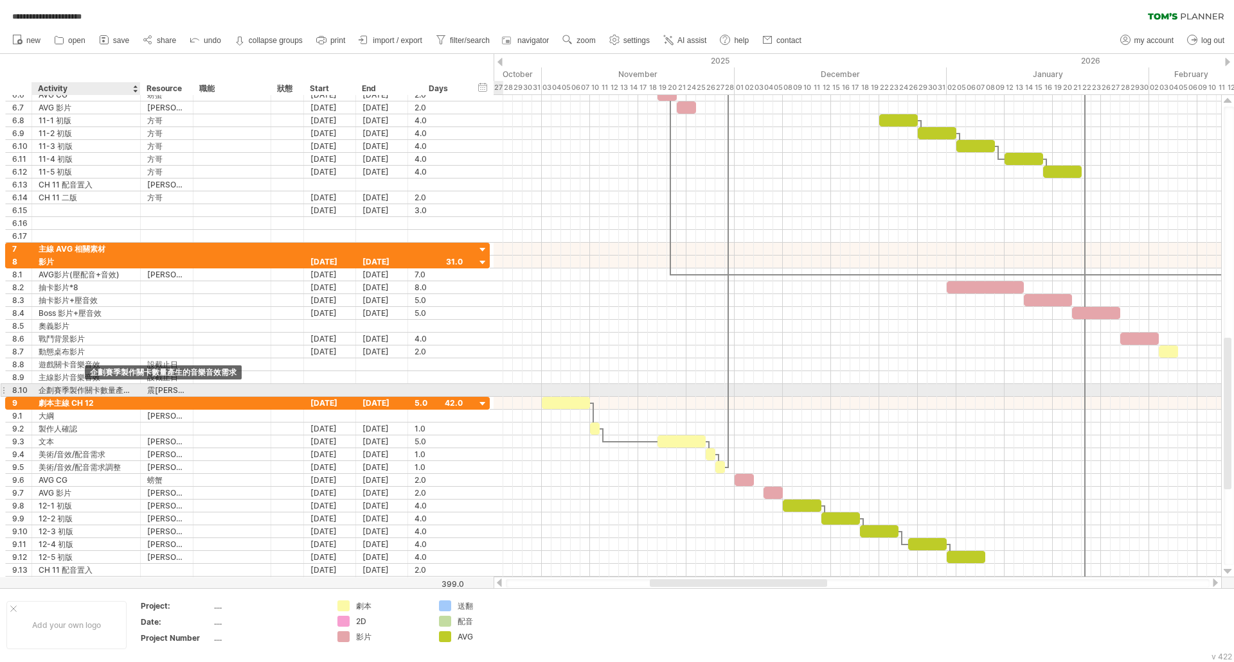
click at [84, 387] on div "企劃賽季製作關卡數量產生的音樂音效需求" at bounding box center [86, 390] width 95 height 12
click at [84, 387] on input "**********" at bounding box center [86, 390] width 95 height 12
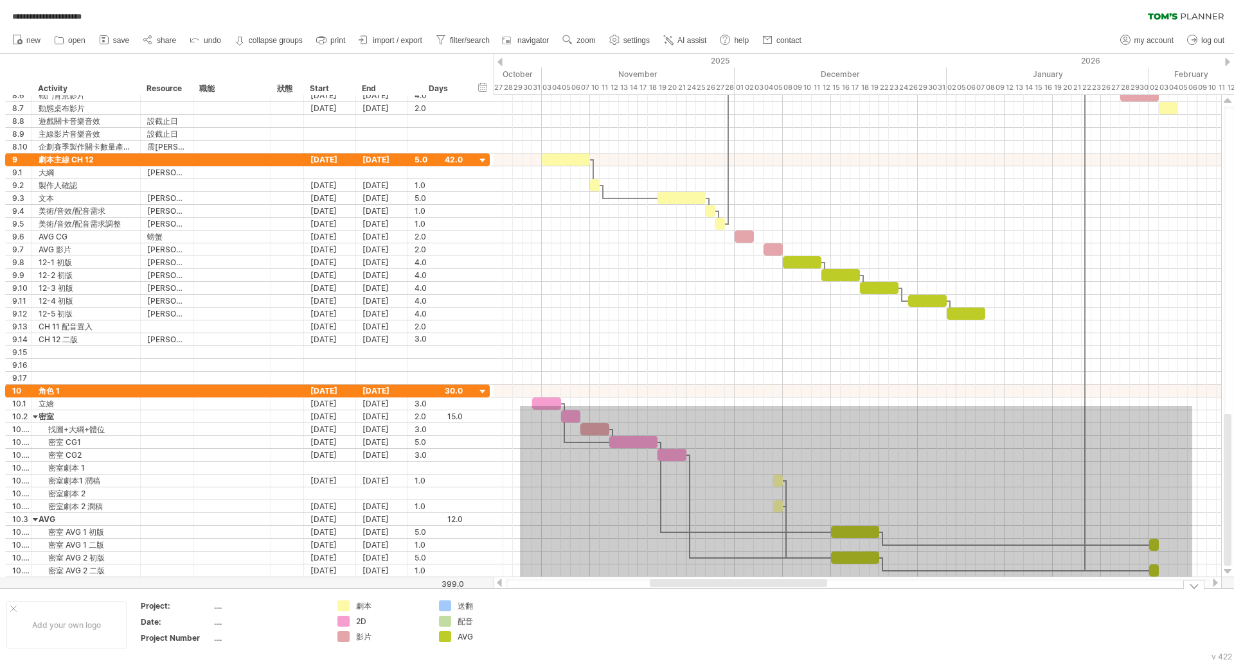
drag, startPoint x: 520, startPoint y: 406, endPoint x: 1192, endPoint y: 583, distance: 694.9
click at [1192, 583] on body "**********" at bounding box center [617, 332] width 1234 height 665
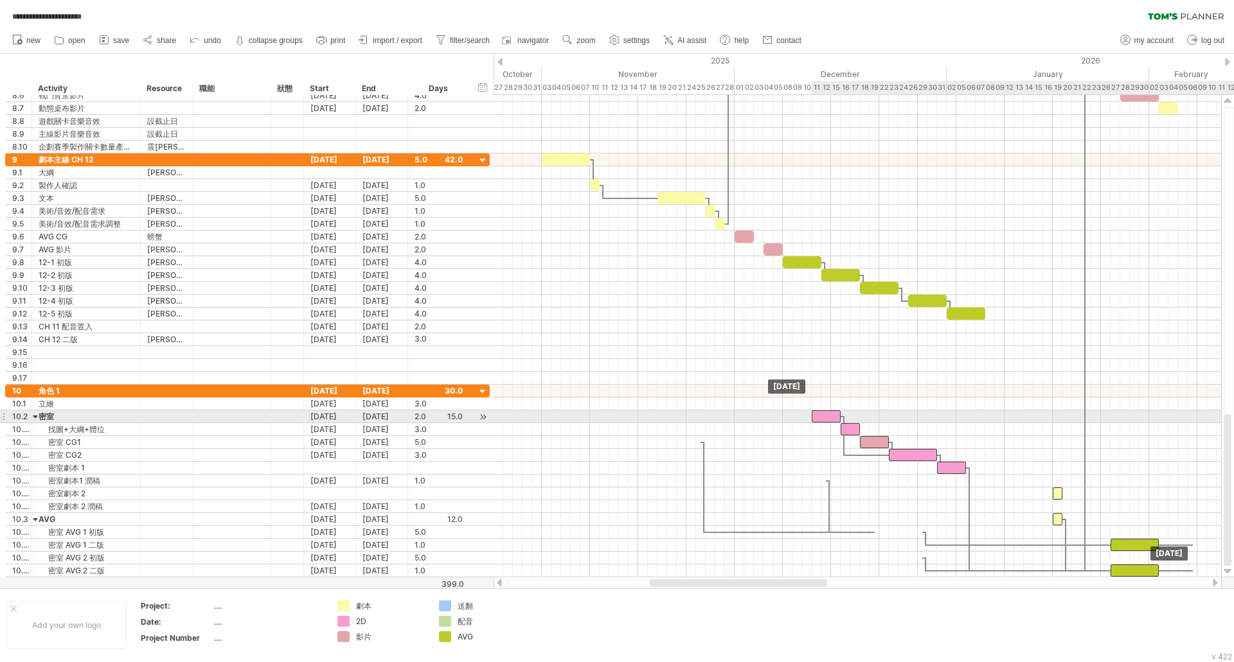
drag, startPoint x: 545, startPoint y: 405, endPoint x: 825, endPoint y: 421, distance: 280.0
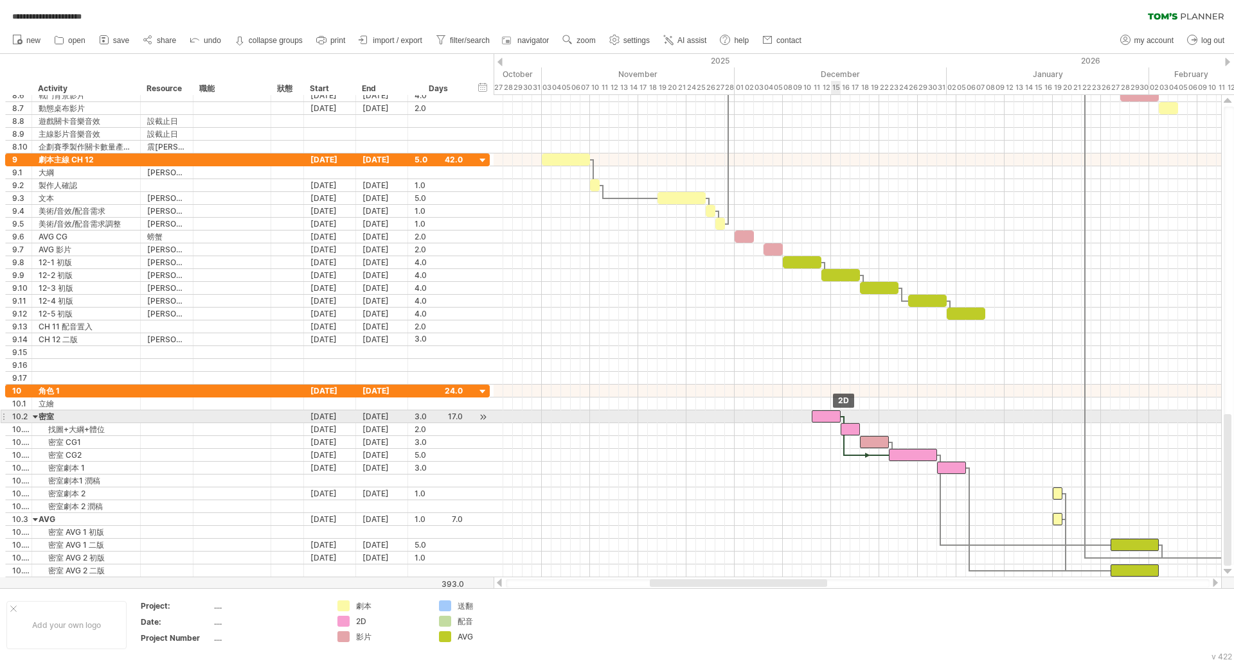
click at [833, 420] on div at bounding box center [825, 417] width 29 height 12
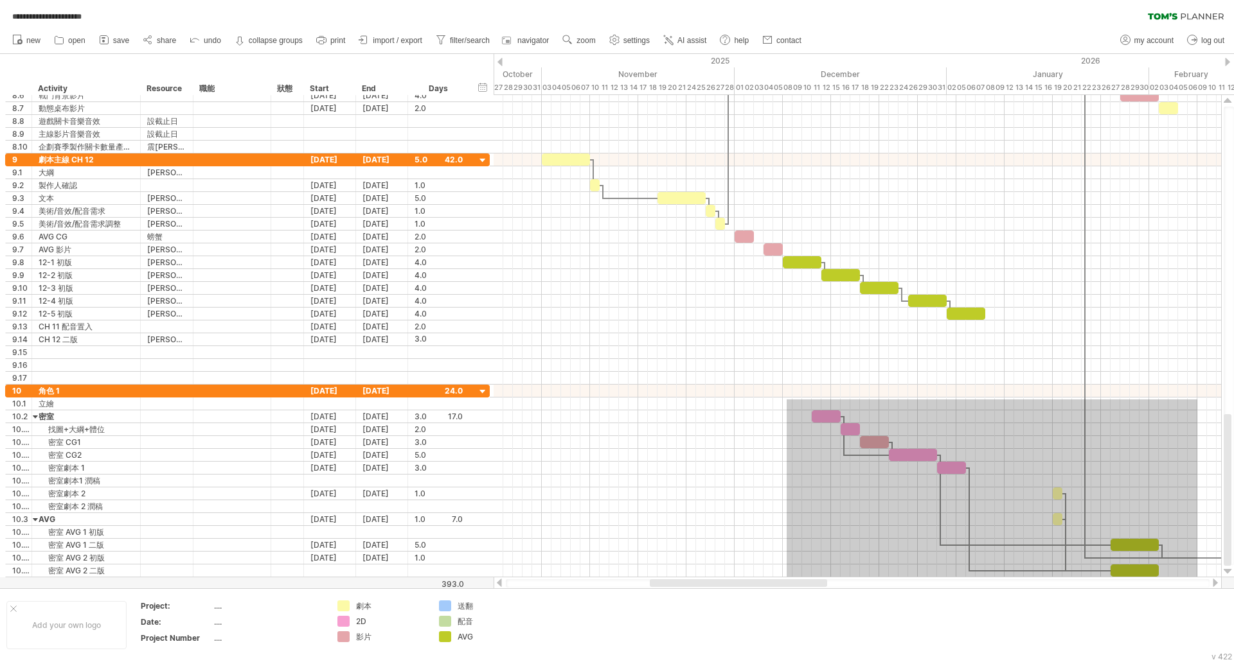
drag, startPoint x: 786, startPoint y: 400, endPoint x: 1197, endPoint y: 578, distance: 447.7
click at [1197, 578] on div "**********" at bounding box center [617, 331] width 1234 height 662
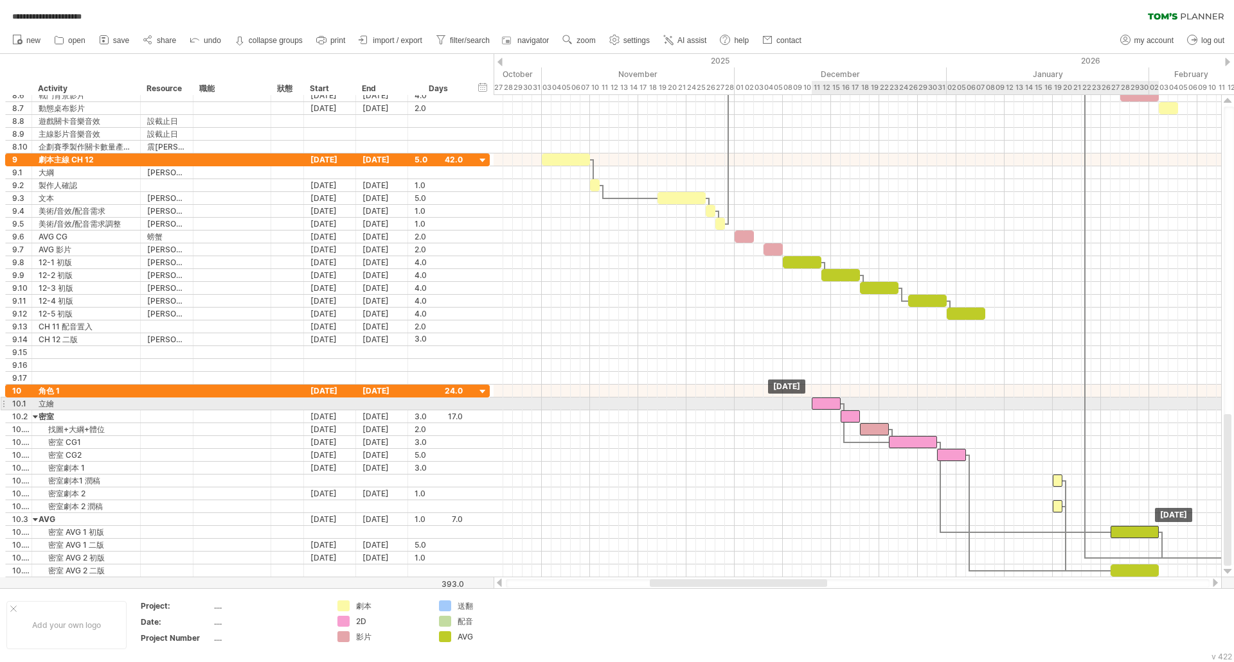
drag, startPoint x: 828, startPoint y: 417, endPoint x: 828, endPoint y: 407, distance: 10.3
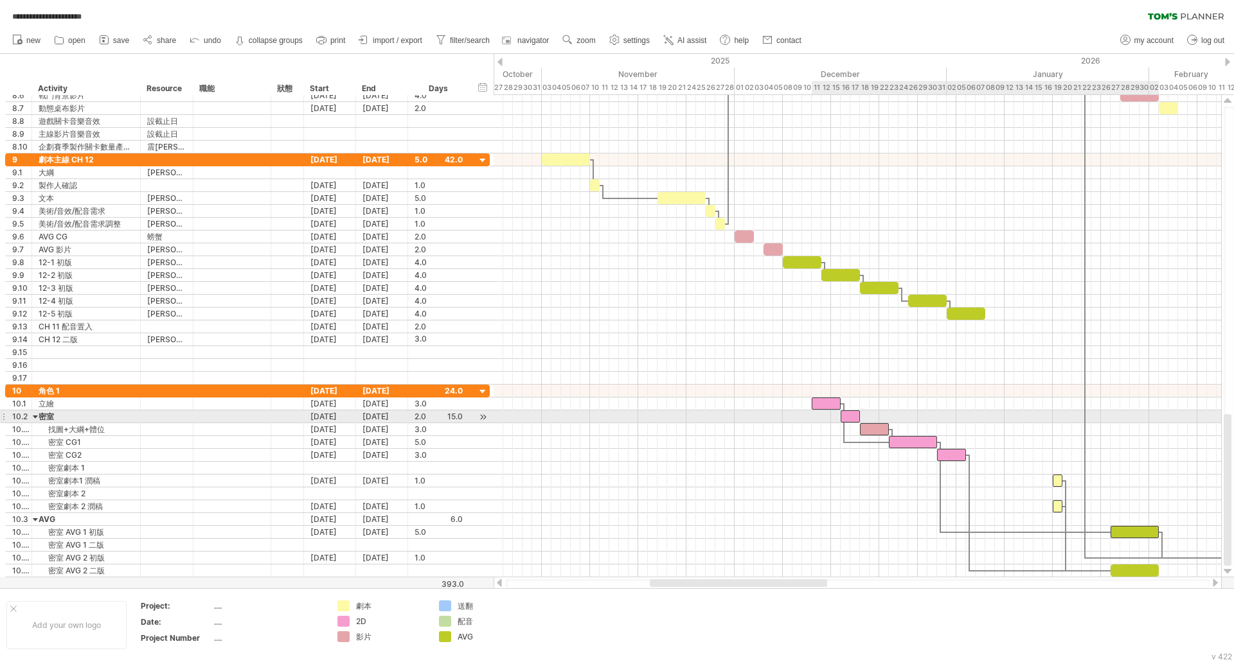
click at [849, 420] on div at bounding box center [849, 417] width 19 height 12
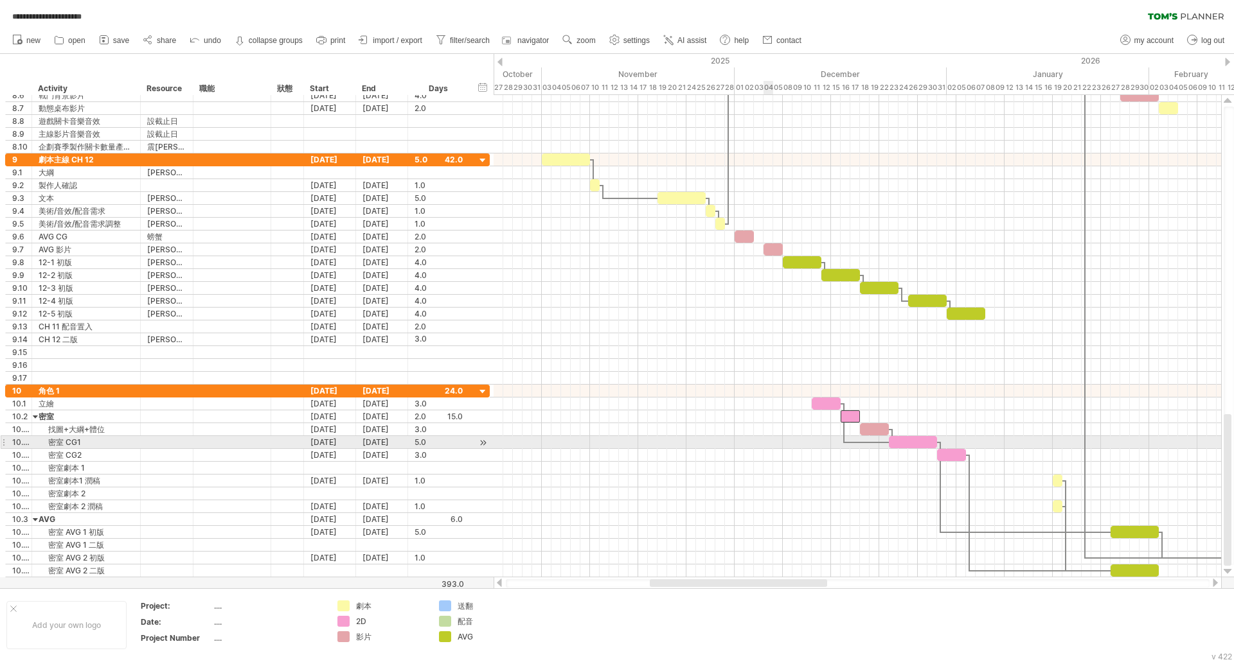
click at [755, 447] on div at bounding box center [856, 442] width 727 height 13
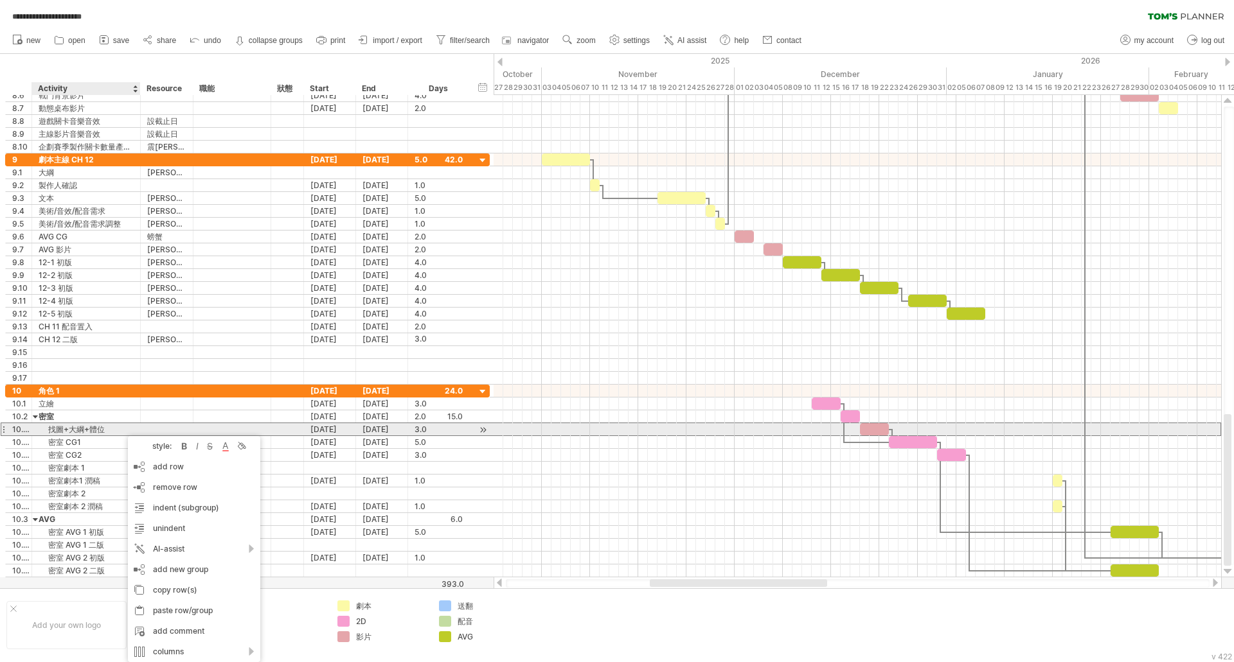
click at [63, 427] on div "找圖+大綱+體位" at bounding box center [86, 429] width 95 height 12
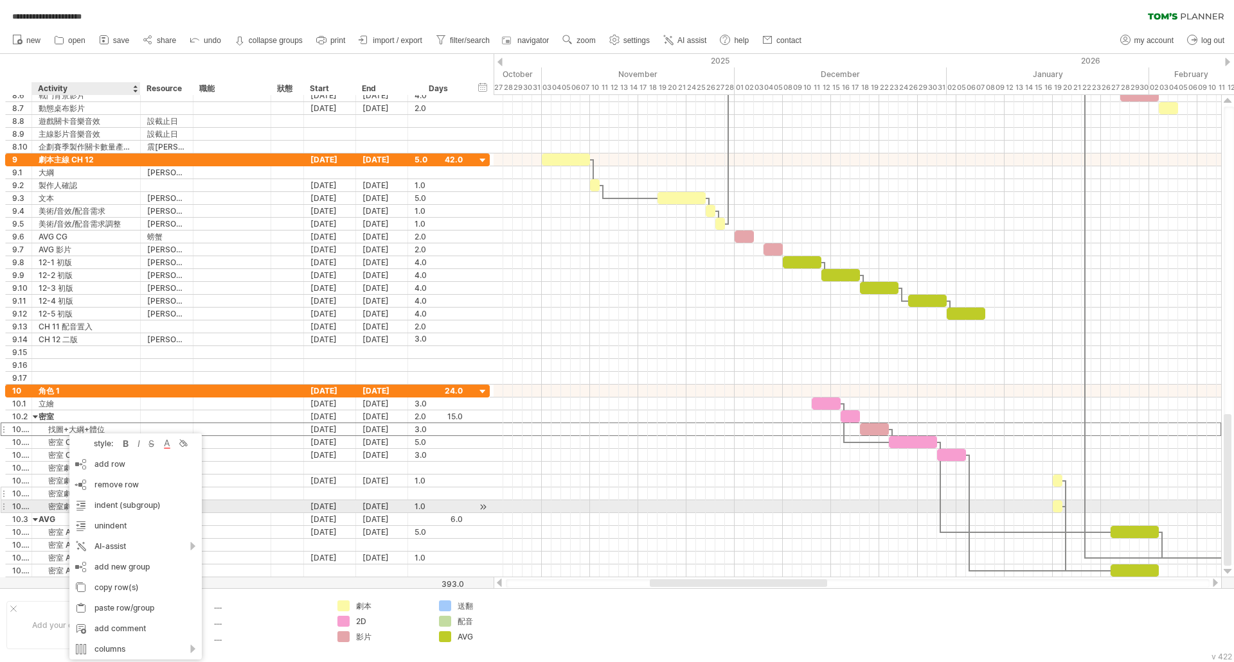
click at [341, 490] on div at bounding box center [330, 494] width 52 height 12
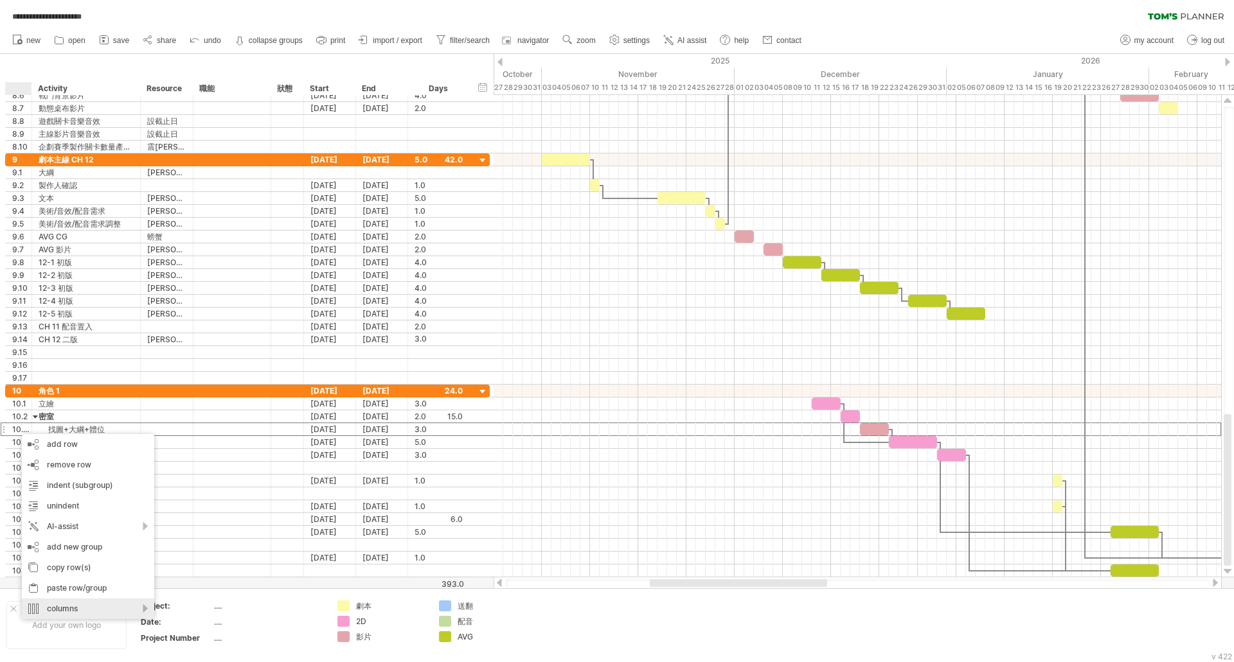
click at [107, 615] on div "columns" at bounding box center [88, 609] width 132 height 21
click at [137, 589] on div "remove column" at bounding box center [172, 590] width 118 height 21
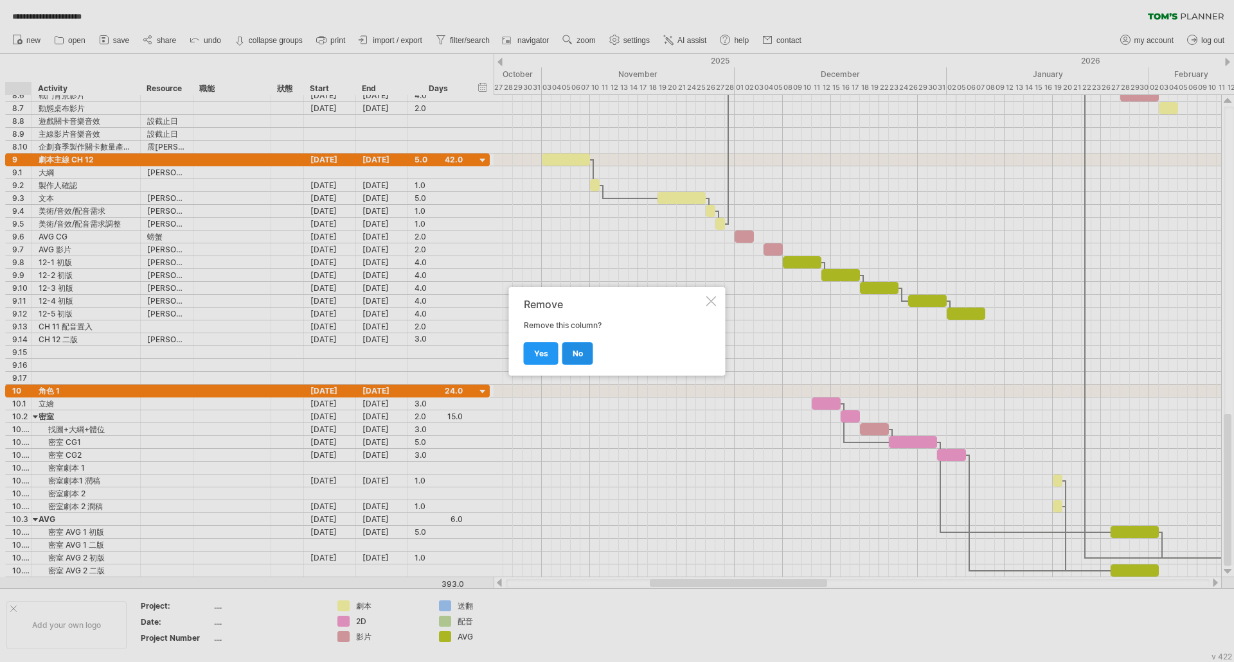
click at [581, 352] on span "no" at bounding box center [577, 354] width 10 height 10
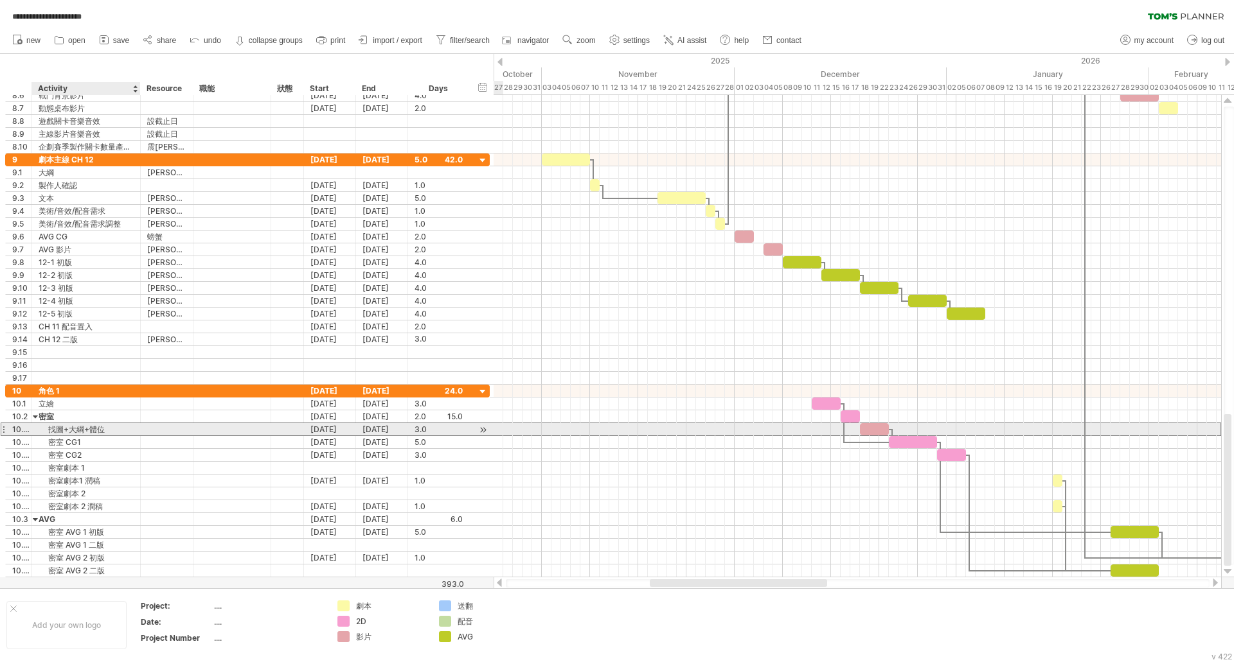
click at [114, 433] on div "找圖+大綱+體位" at bounding box center [86, 429] width 95 height 12
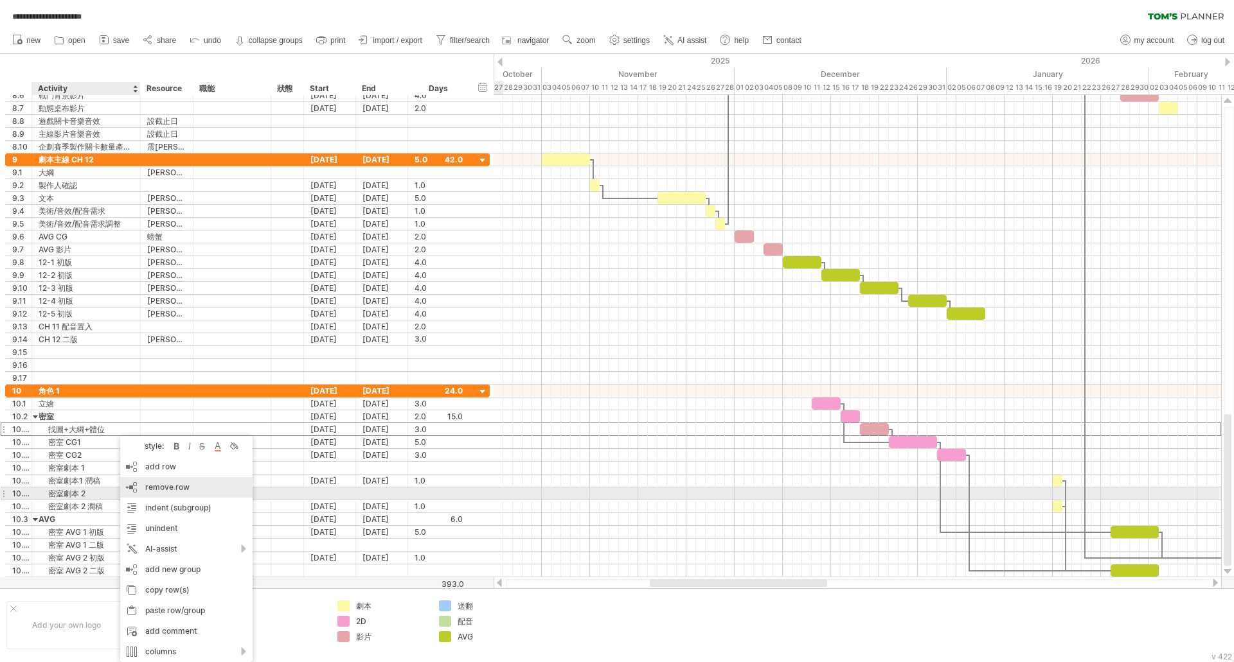
click at [200, 489] on div "remove row remove selected rows" at bounding box center [186, 487] width 132 height 21
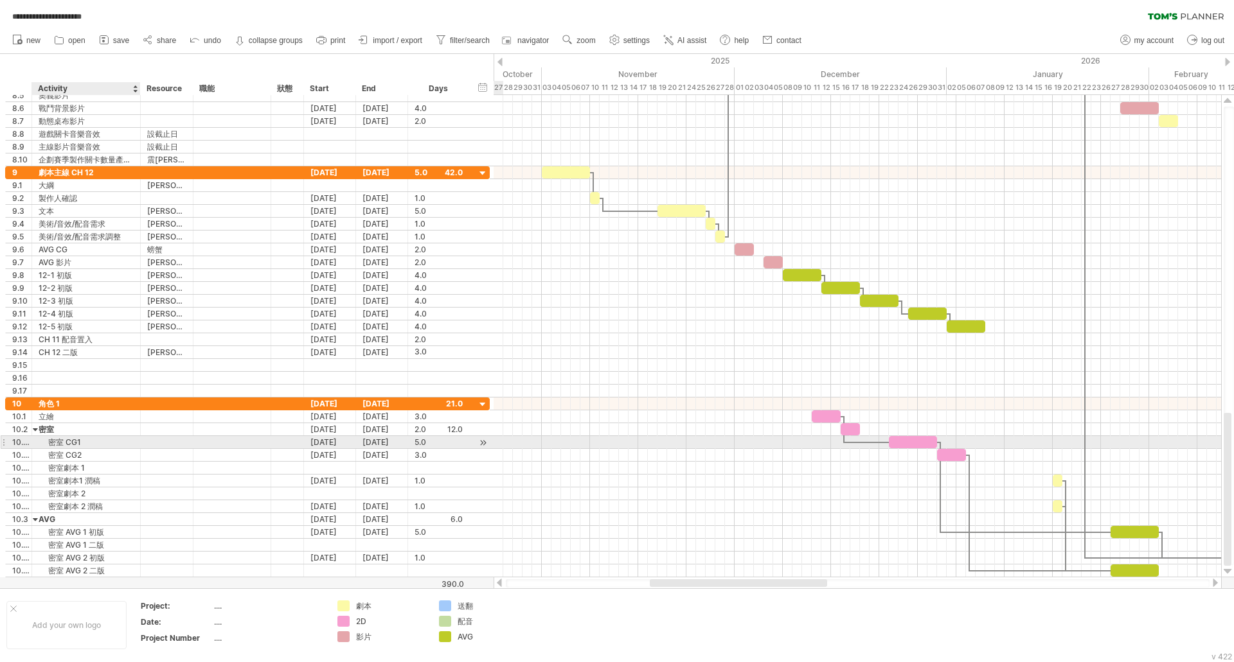
click at [87, 446] on div "密室 CG1" at bounding box center [86, 442] width 95 height 12
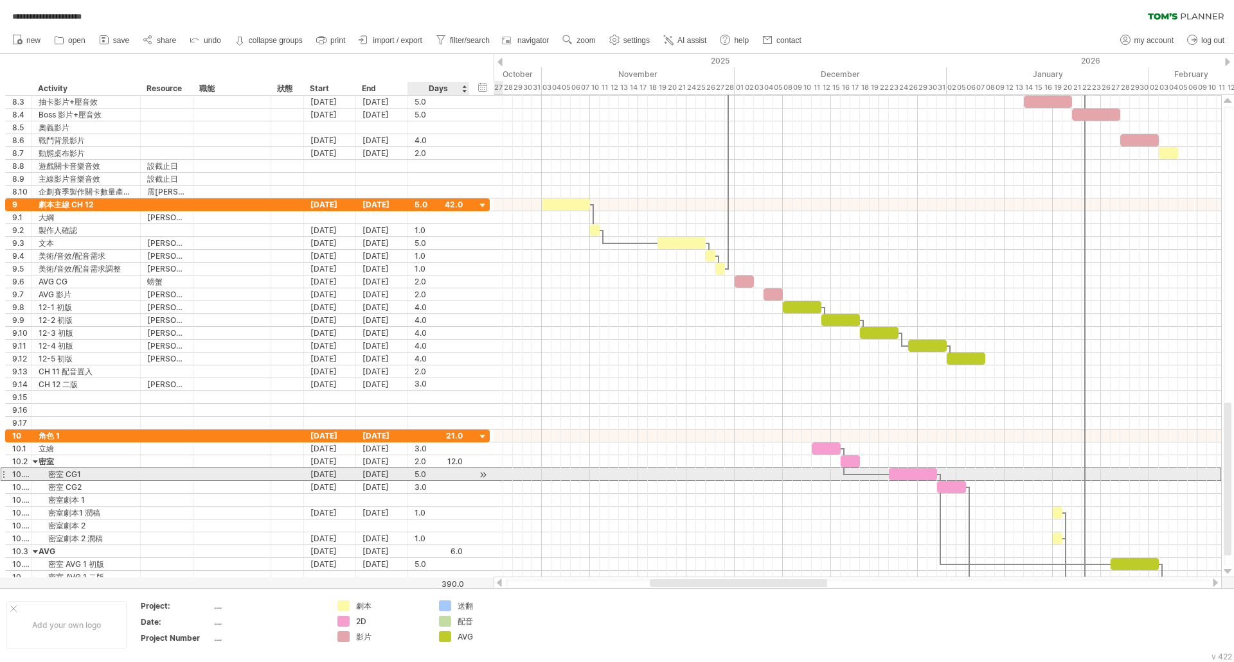
click at [446, 476] on div "5.0" at bounding box center [438, 474] width 48 height 12
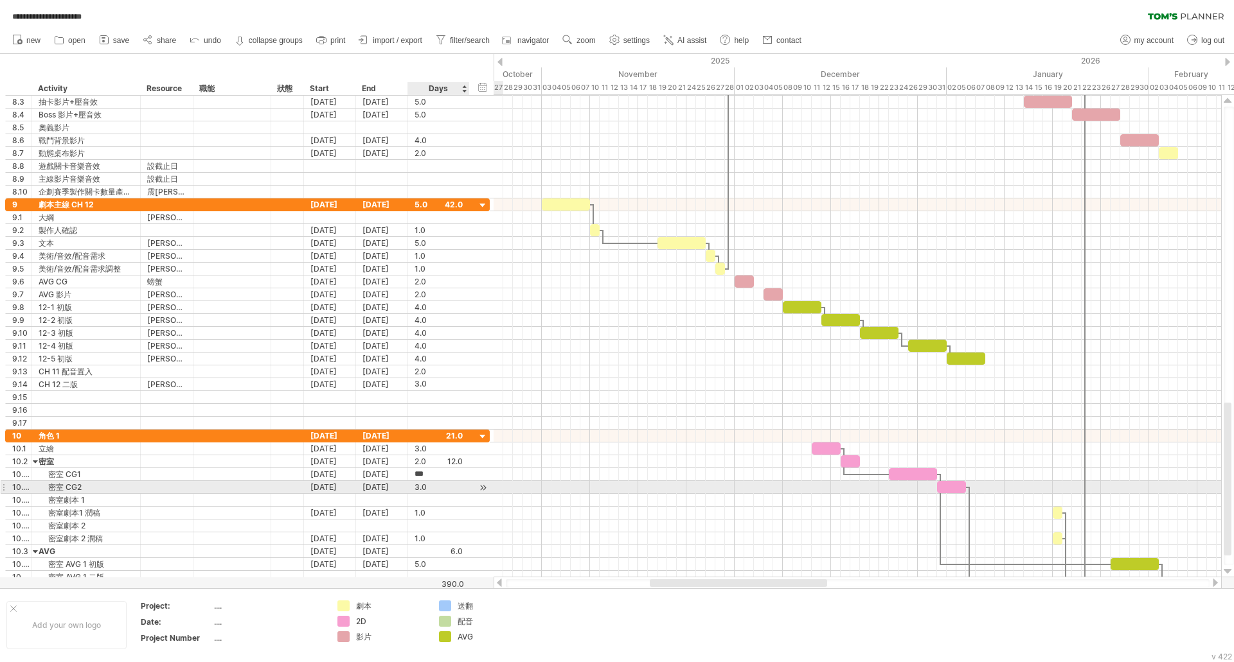
click at [435, 490] on div "3.0" at bounding box center [438, 487] width 48 height 12
type input "*"
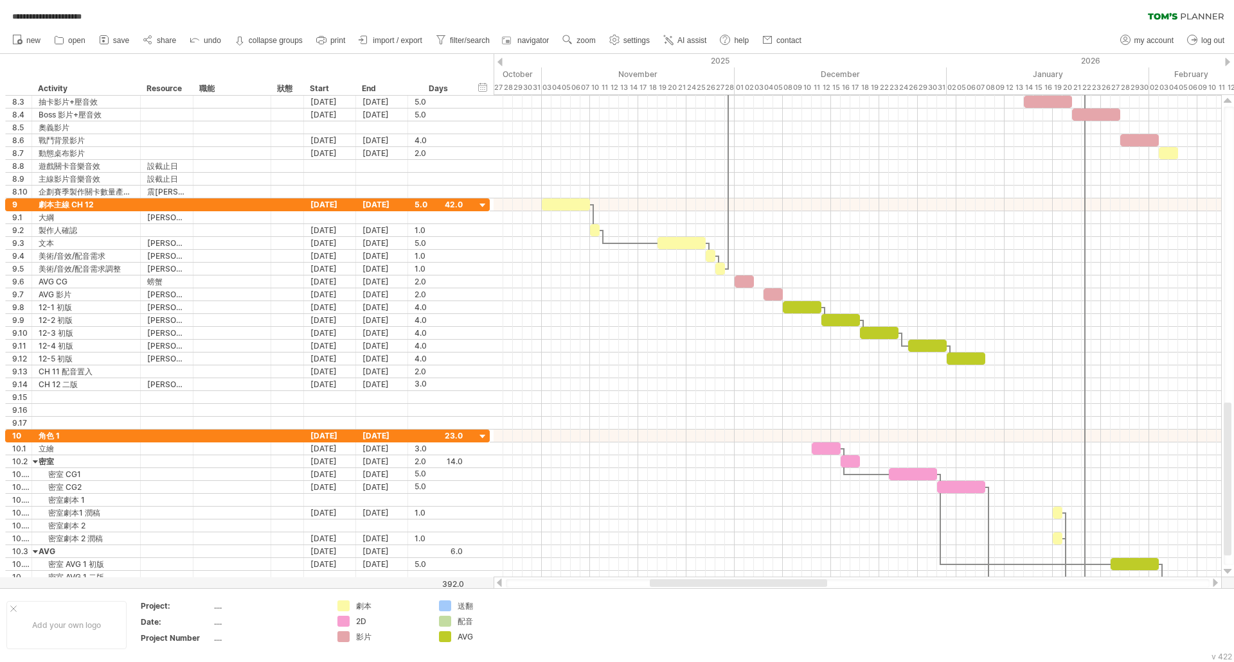
scroll to position [0, 0]
